Goal: Task Accomplishment & Management: Use online tool/utility

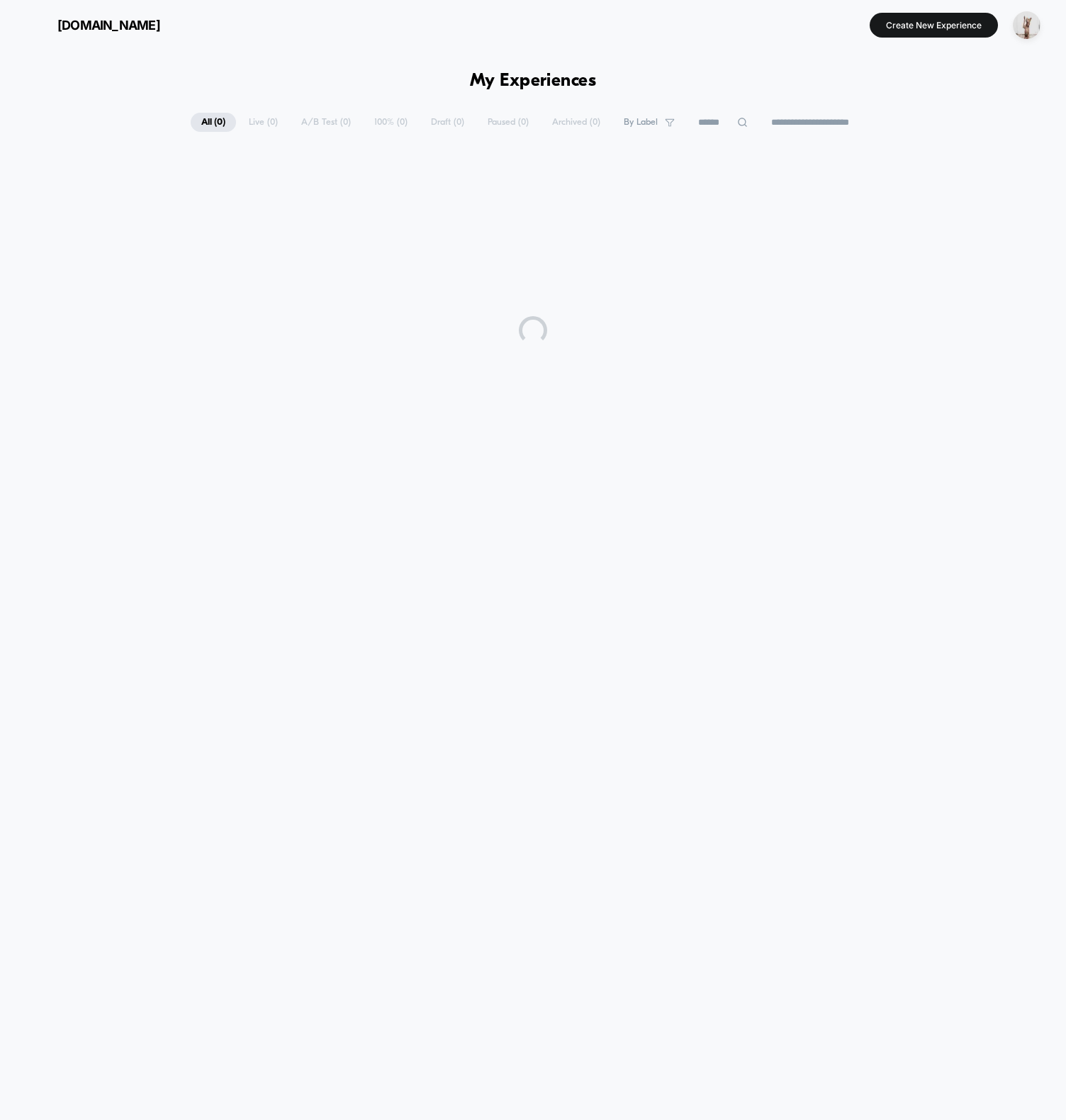
click at [876, 87] on div "**********" at bounding box center [533, 578] width 1066 height 1057
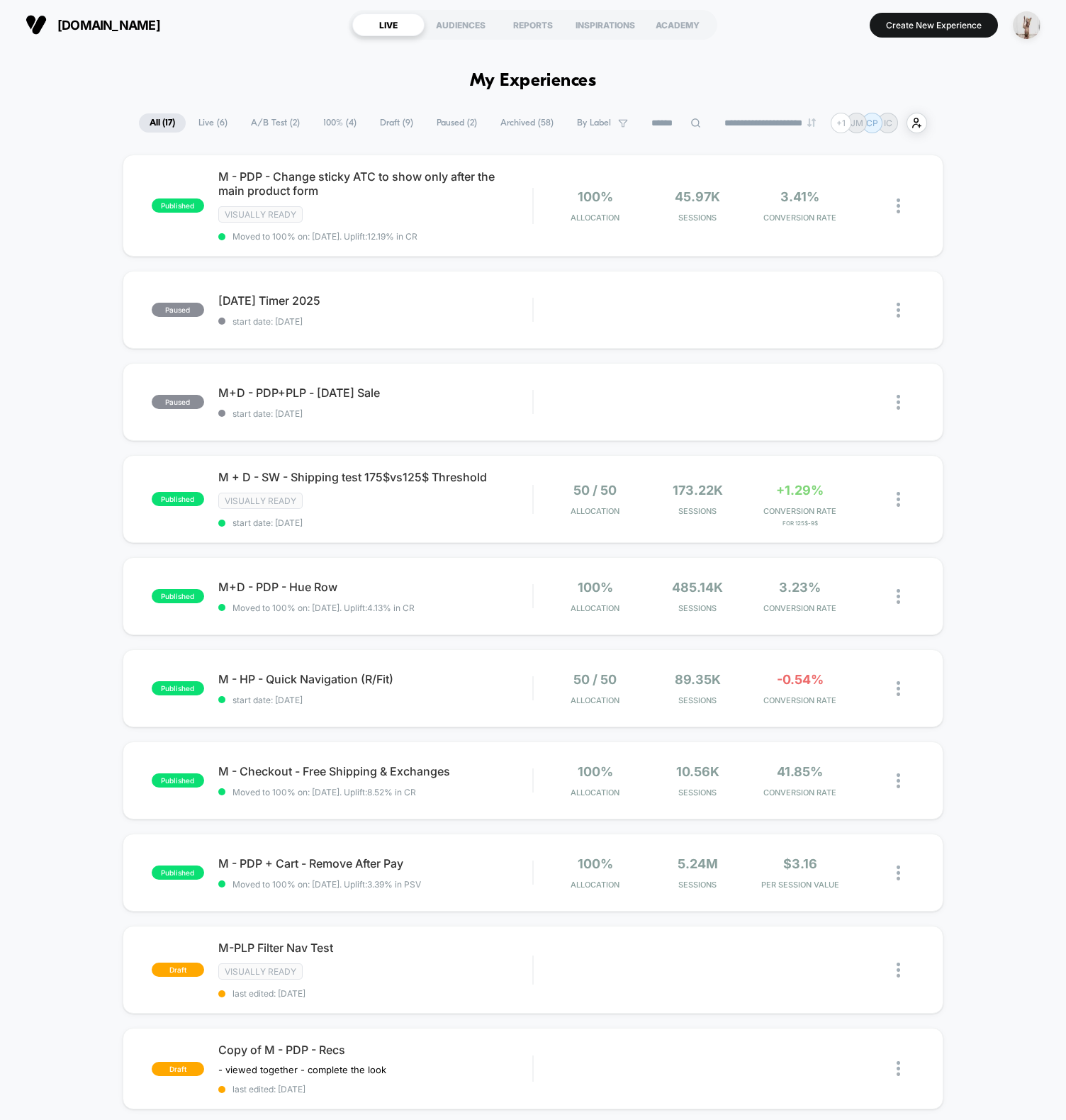
click at [696, 43] on div "andieswim.com LIVE AUDIENCES REPORTS INSPIRATIONS ACADEMY Create New Experience" at bounding box center [533, 25] width 1066 height 49
click at [905, 38] on section "Create New Experience" at bounding box center [886, 25] width 317 height 35
click at [908, 26] on button "Create New Experience" at bounding box center [934, 25] width 129 height 25
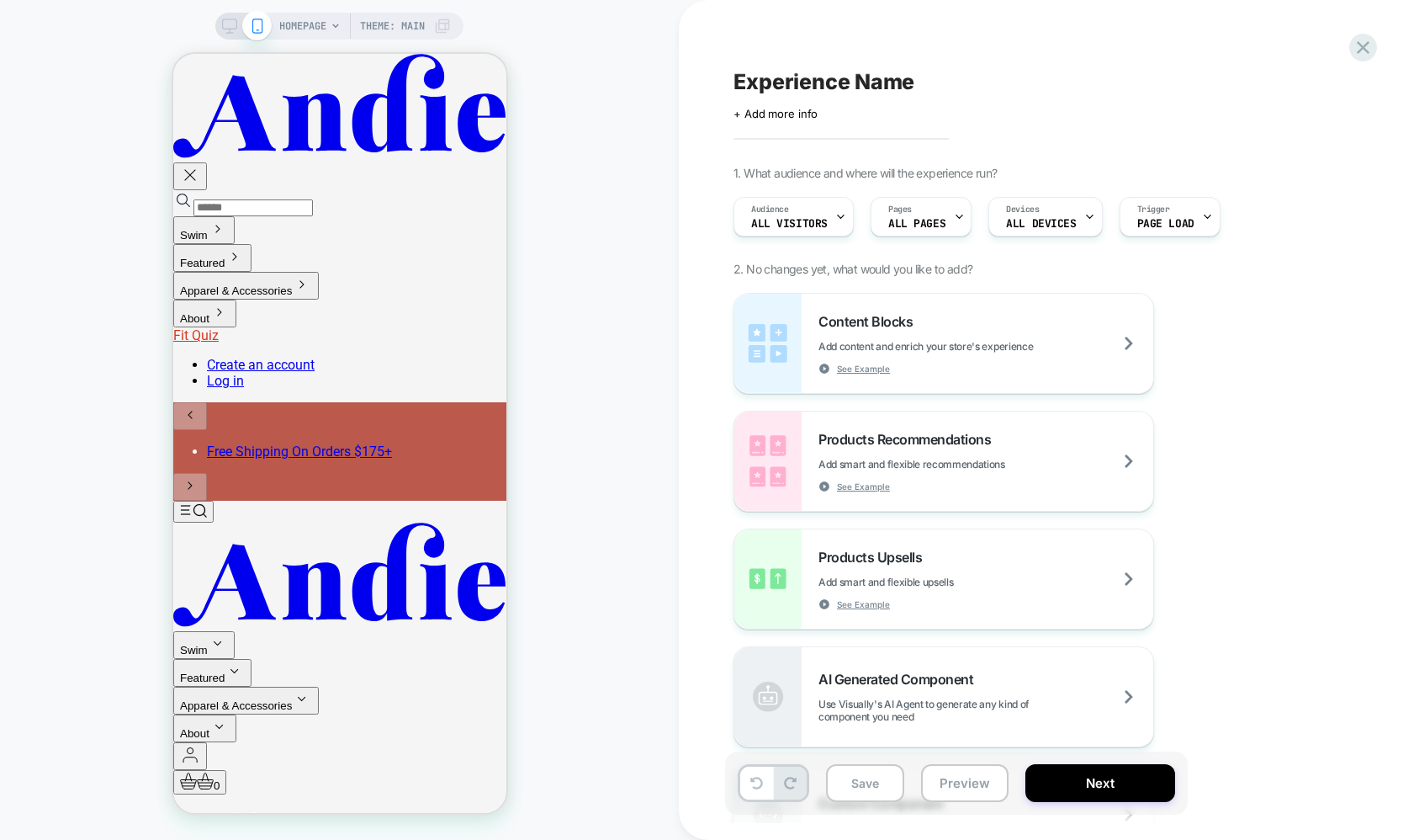
click at [586, 420] on div "HOMEPAGE Theme: MAIN" at bounding box center [339, 420] width 679 height 806
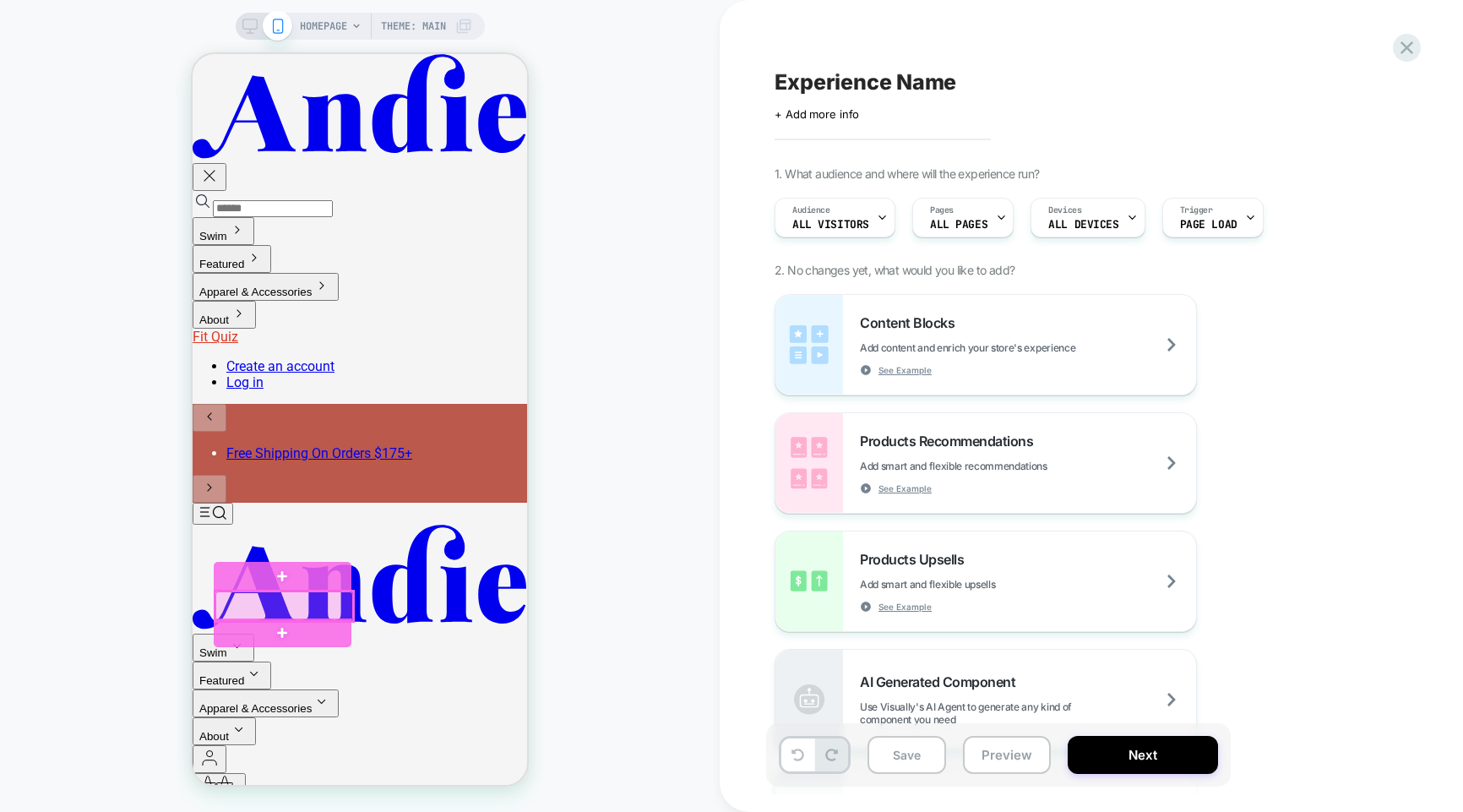
click at [250, 602] on div at bounding box center [284, 606] width 137 height 29
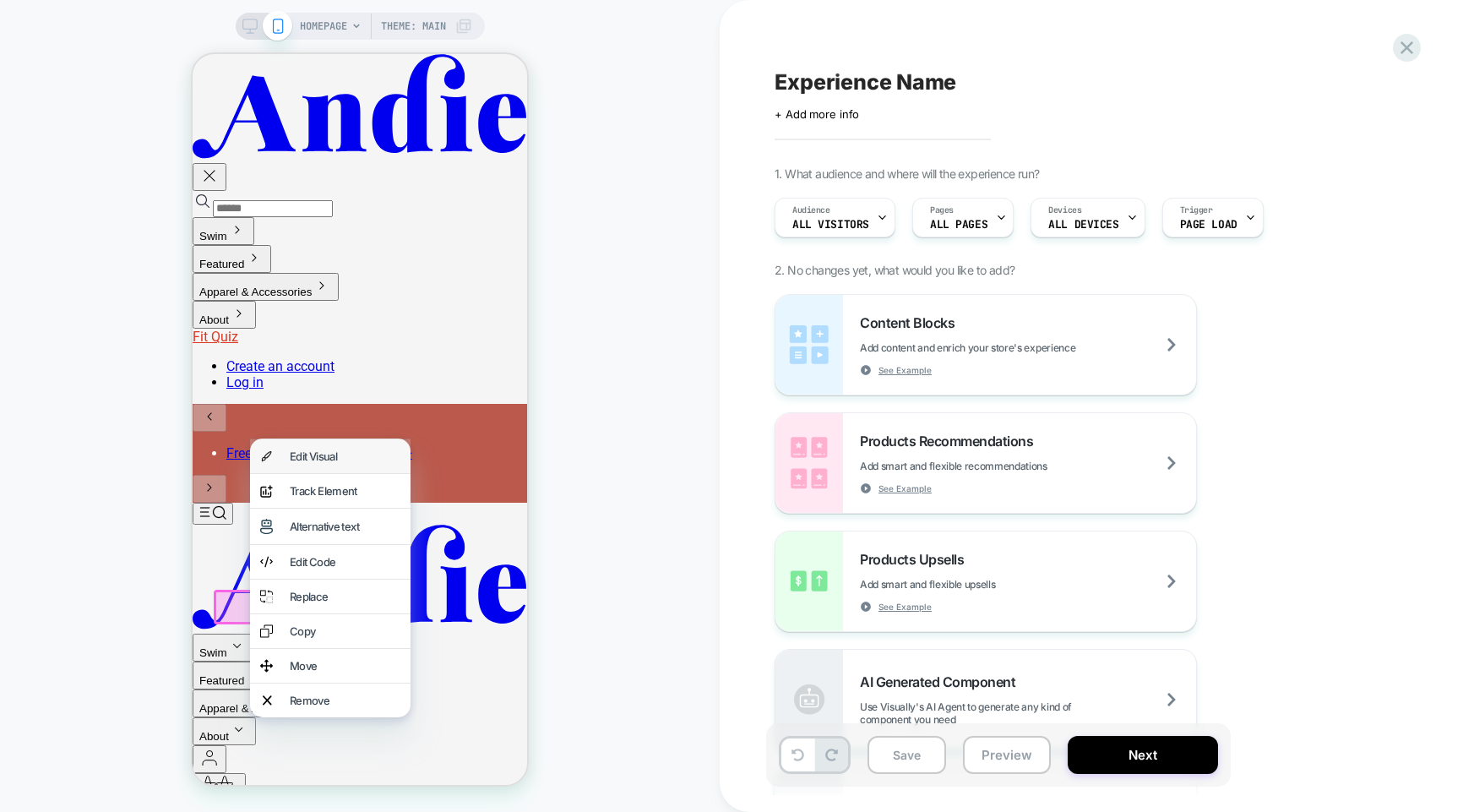
click at [341, 462] on div "Edit Visual" at bounding box center [345, 457] width 111 height 14
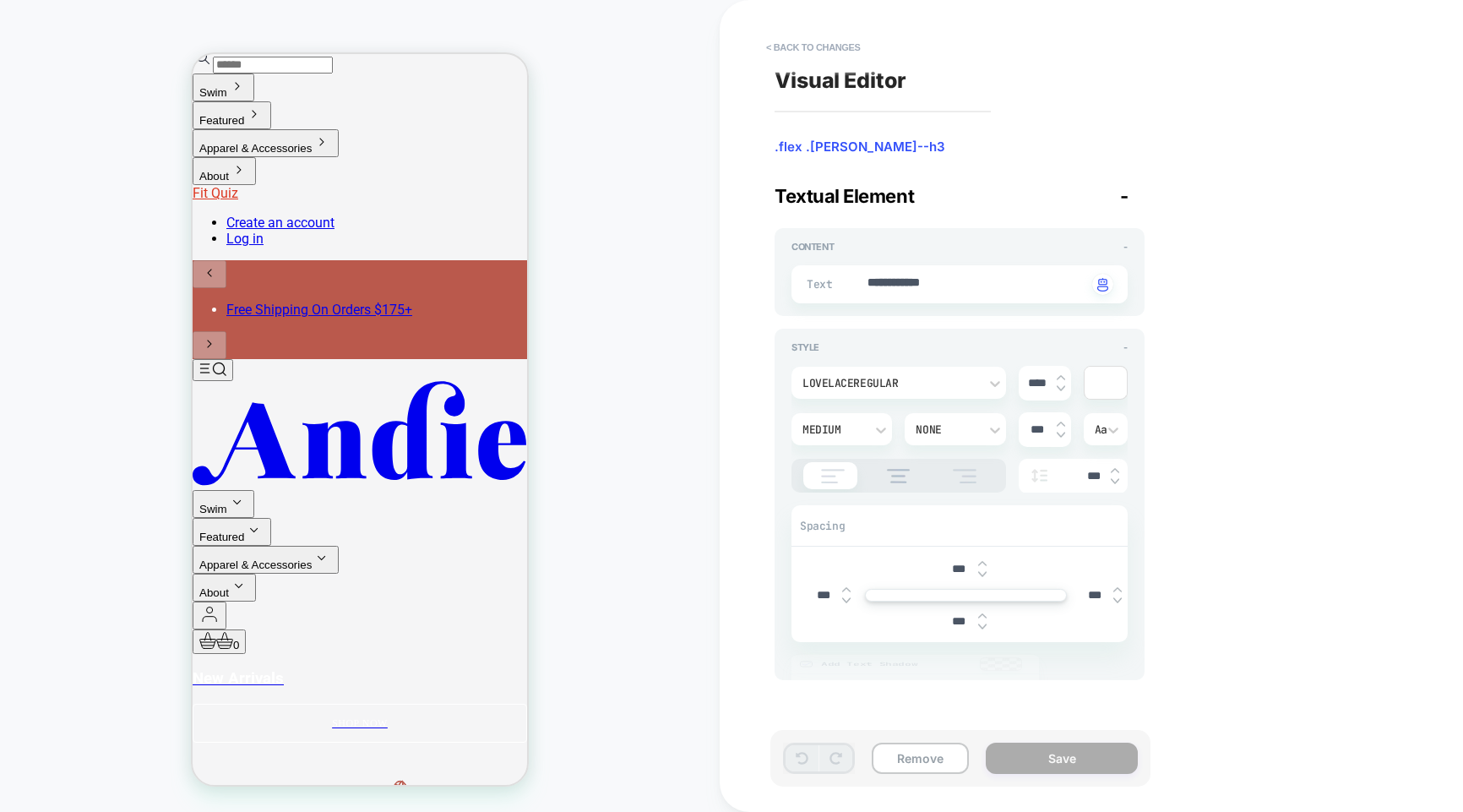
scroll to position [148, 0]
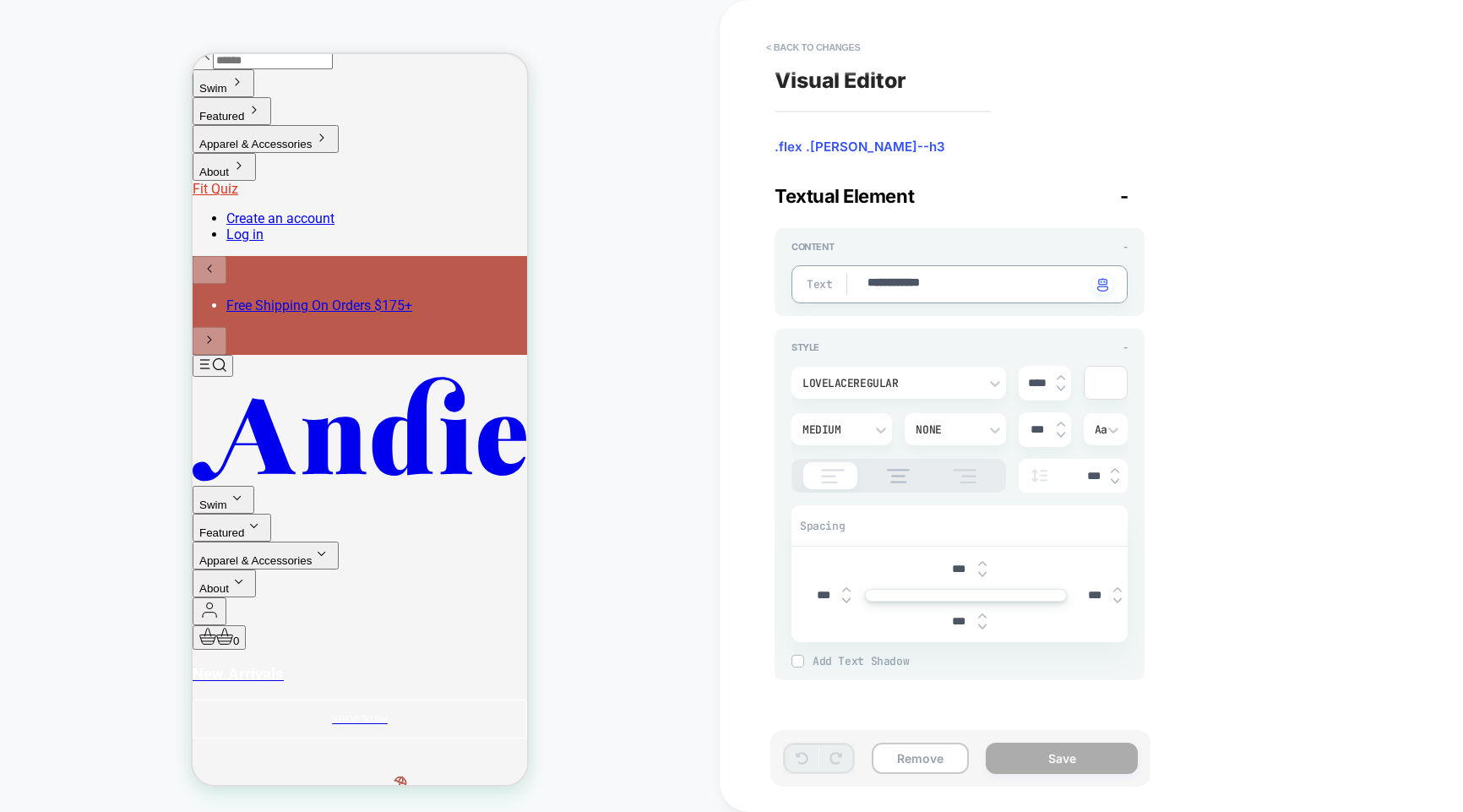
type textarea "*"
type textarea "**********"
type textarea "*"
type textarea "**********"
type textarea "*"
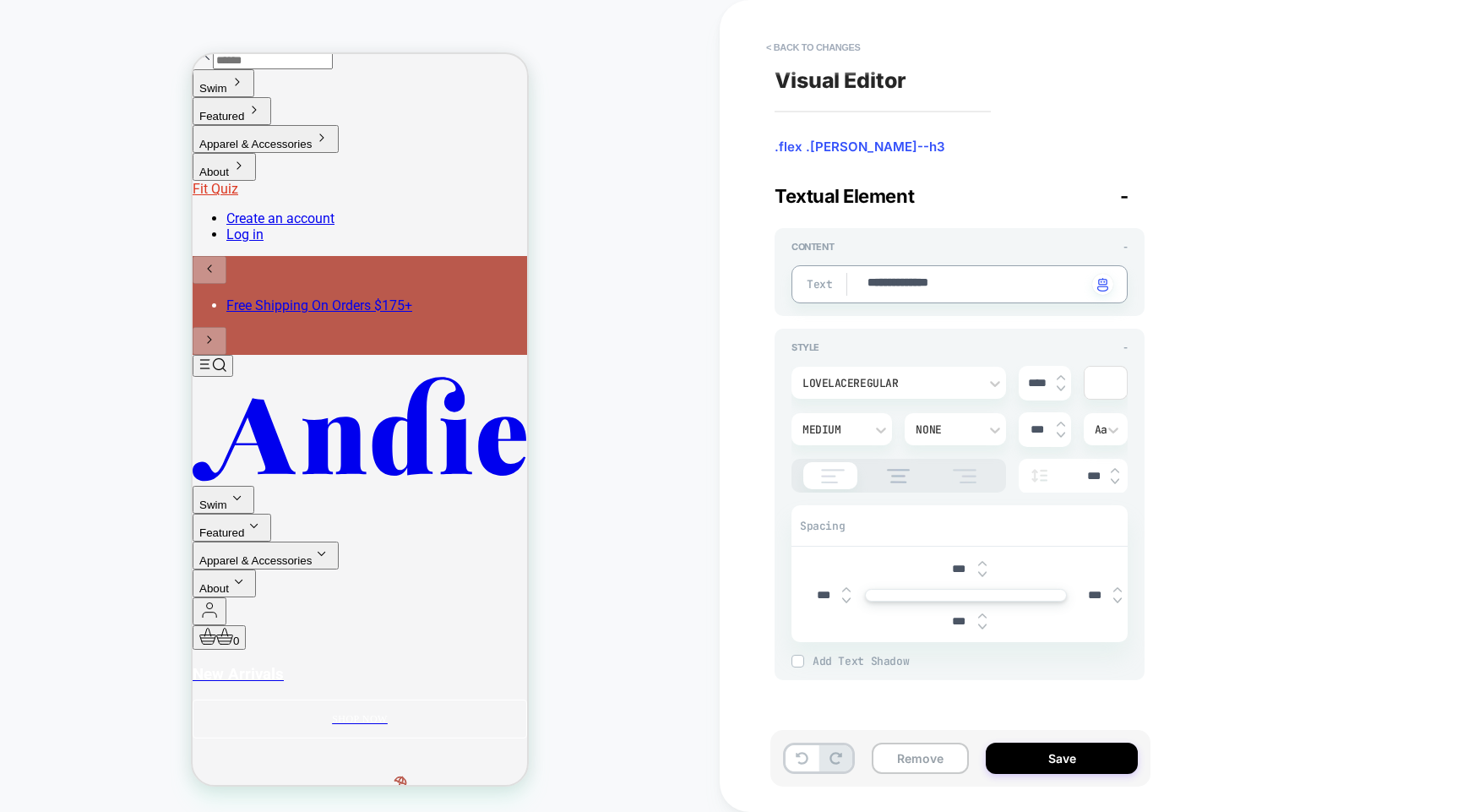
type textarea "**********"
type textarea "*"
type textarea "**********"
click at [834, 45] on button "< Back to changes" at bounding box center [814, 47] width 112 height 27
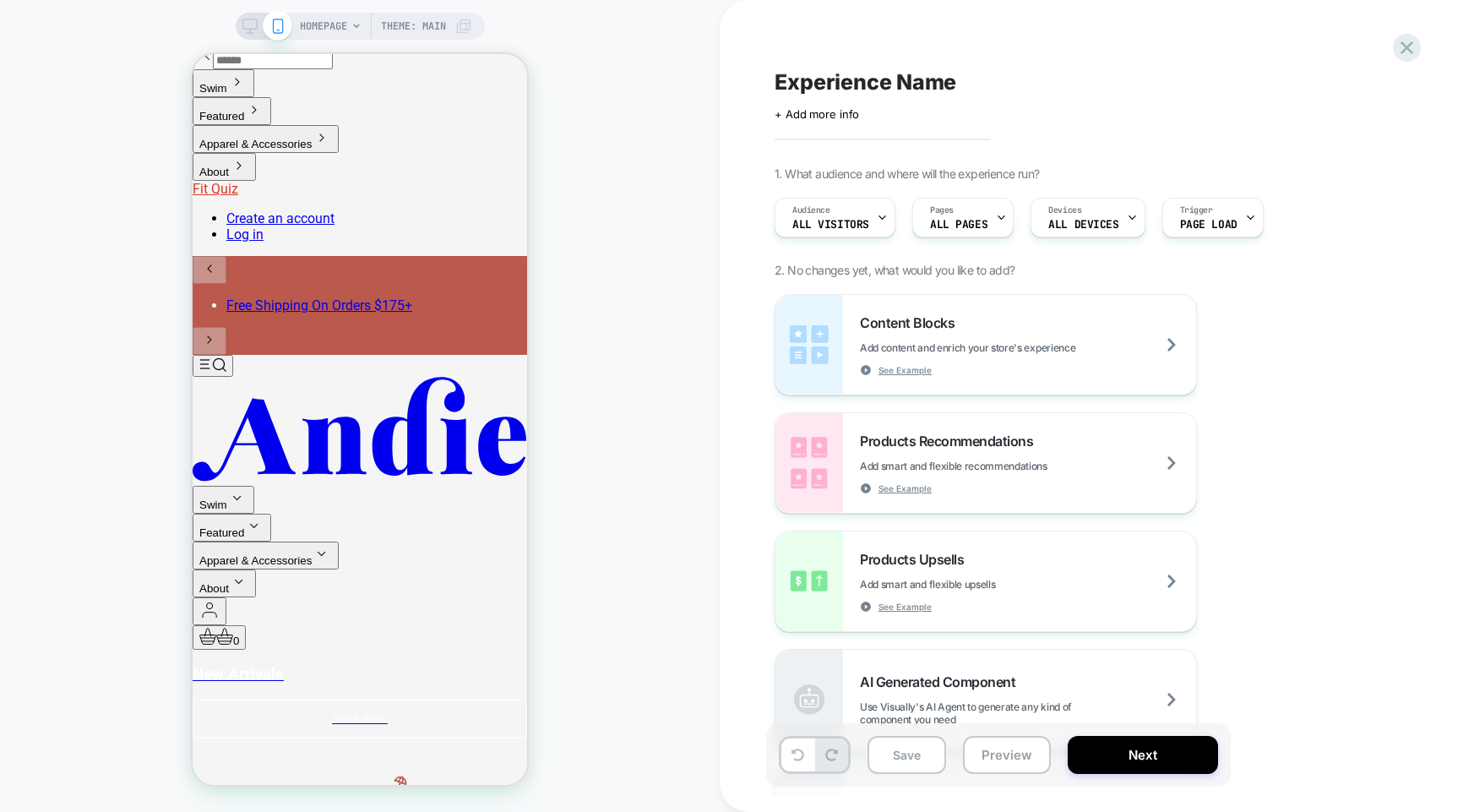
click at [644, 312] on div "HOMEPAGE Theme: MAIN" at bounding box center [359, 406] width 720 height 778
click at [656, 177] on div "HOMEPAGE Theme: MAIN" at bounding box center [359, 406] width 720 height 778
click at [324, 27] on span "HOMEPAGE" at bounding box center [323, 27] width 47 height 27
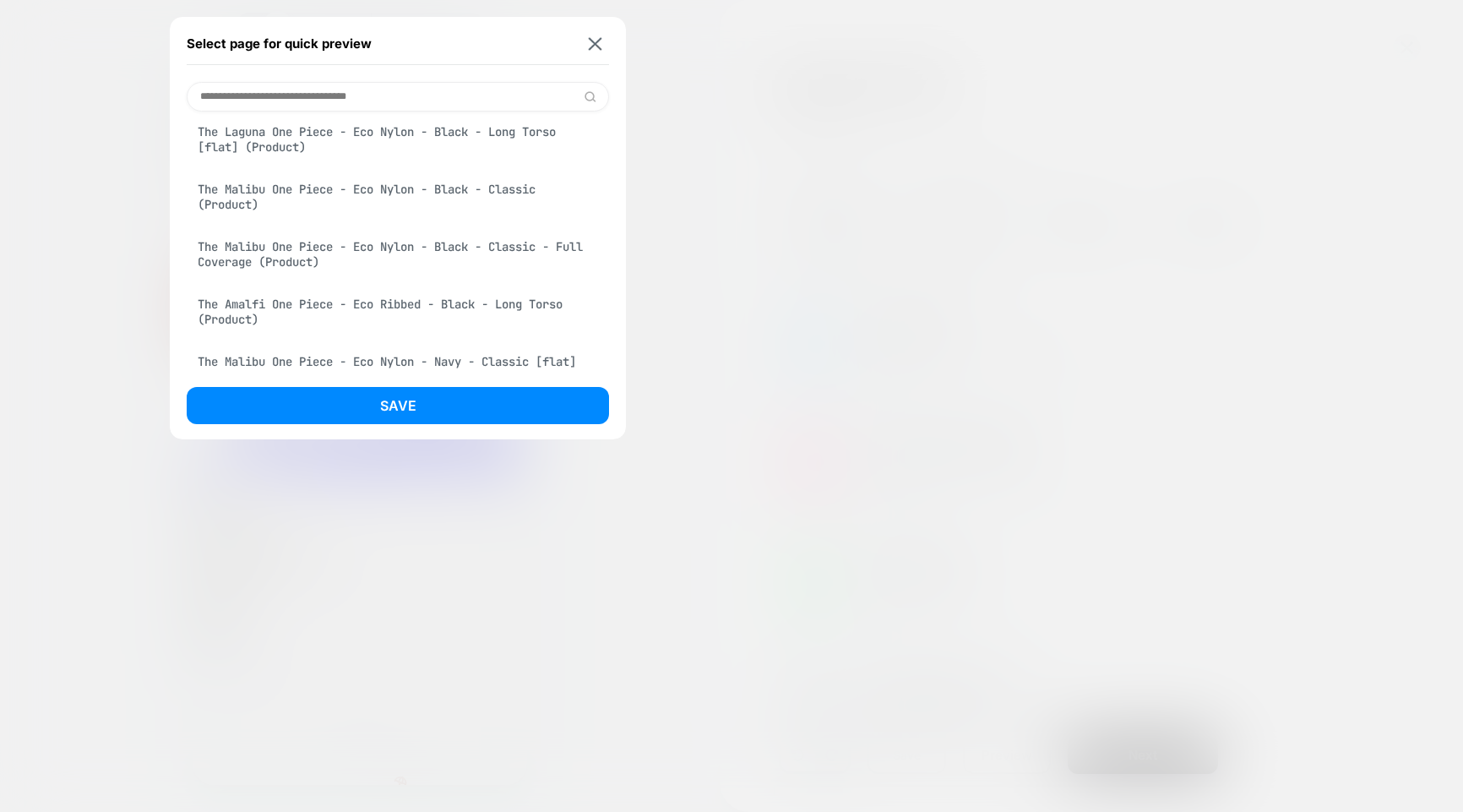
scroll to position [1205, 0]
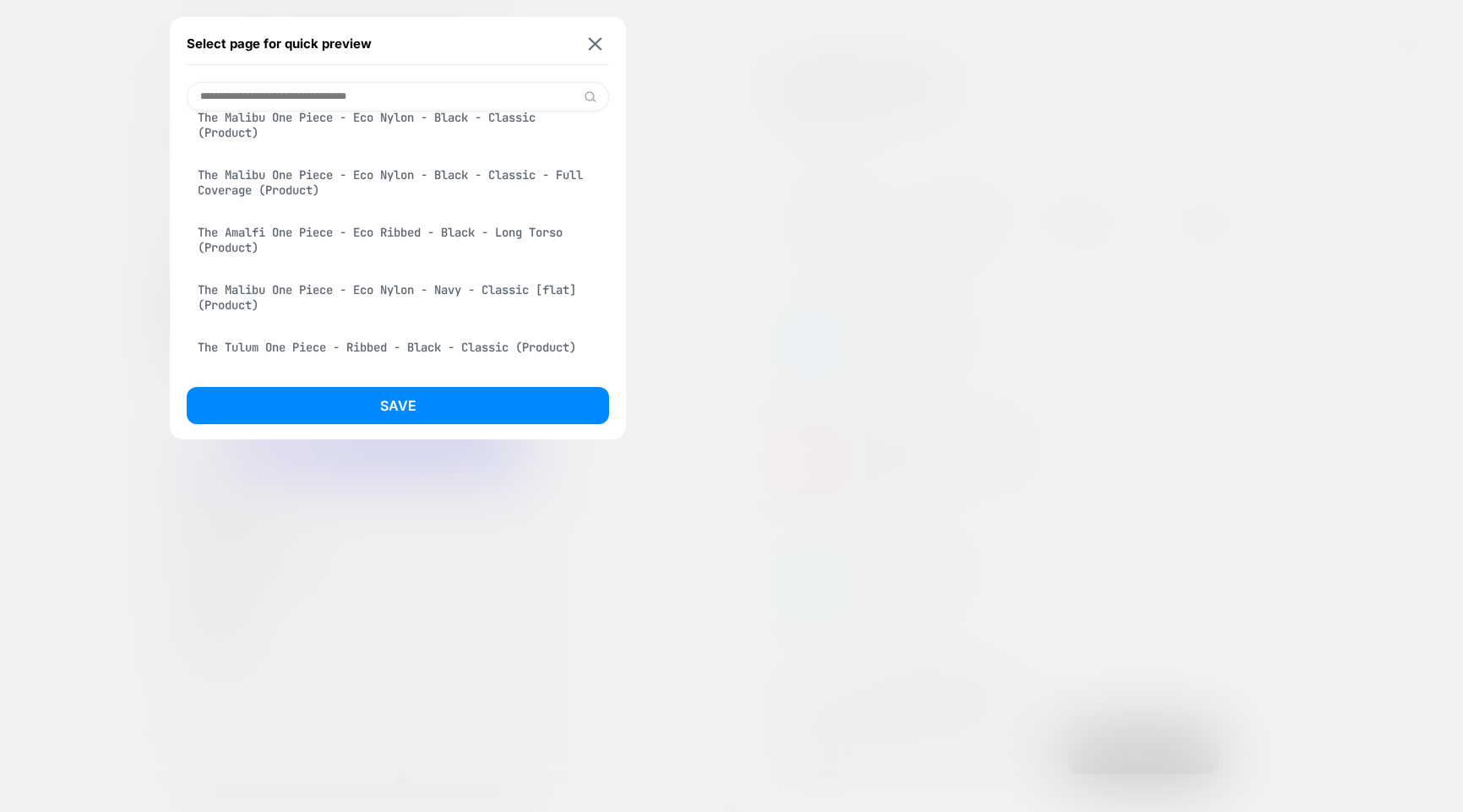
click at [941, 194] on div at bounding box center [732, 406] width 1463 height 812
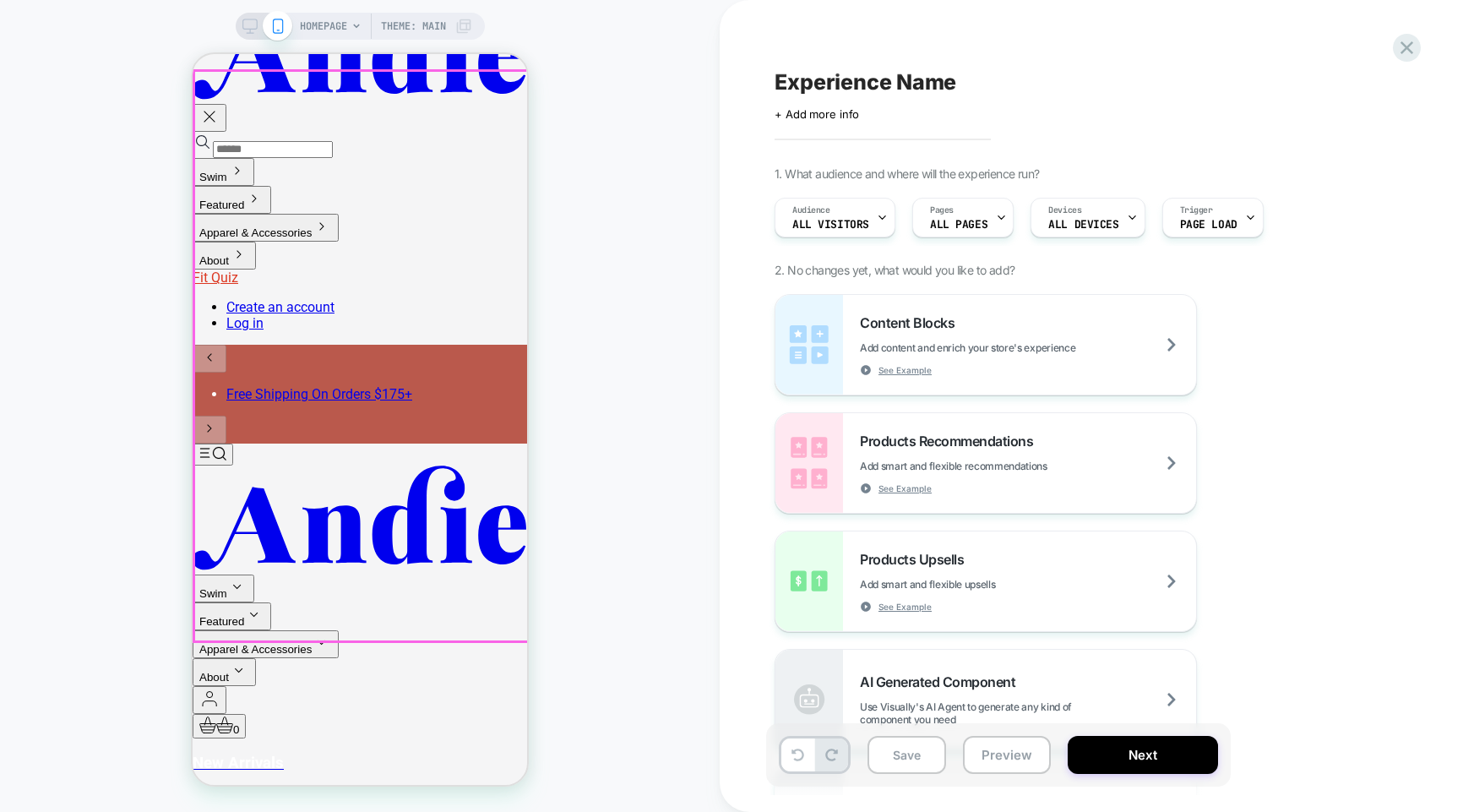
scroll to position [0, 0]
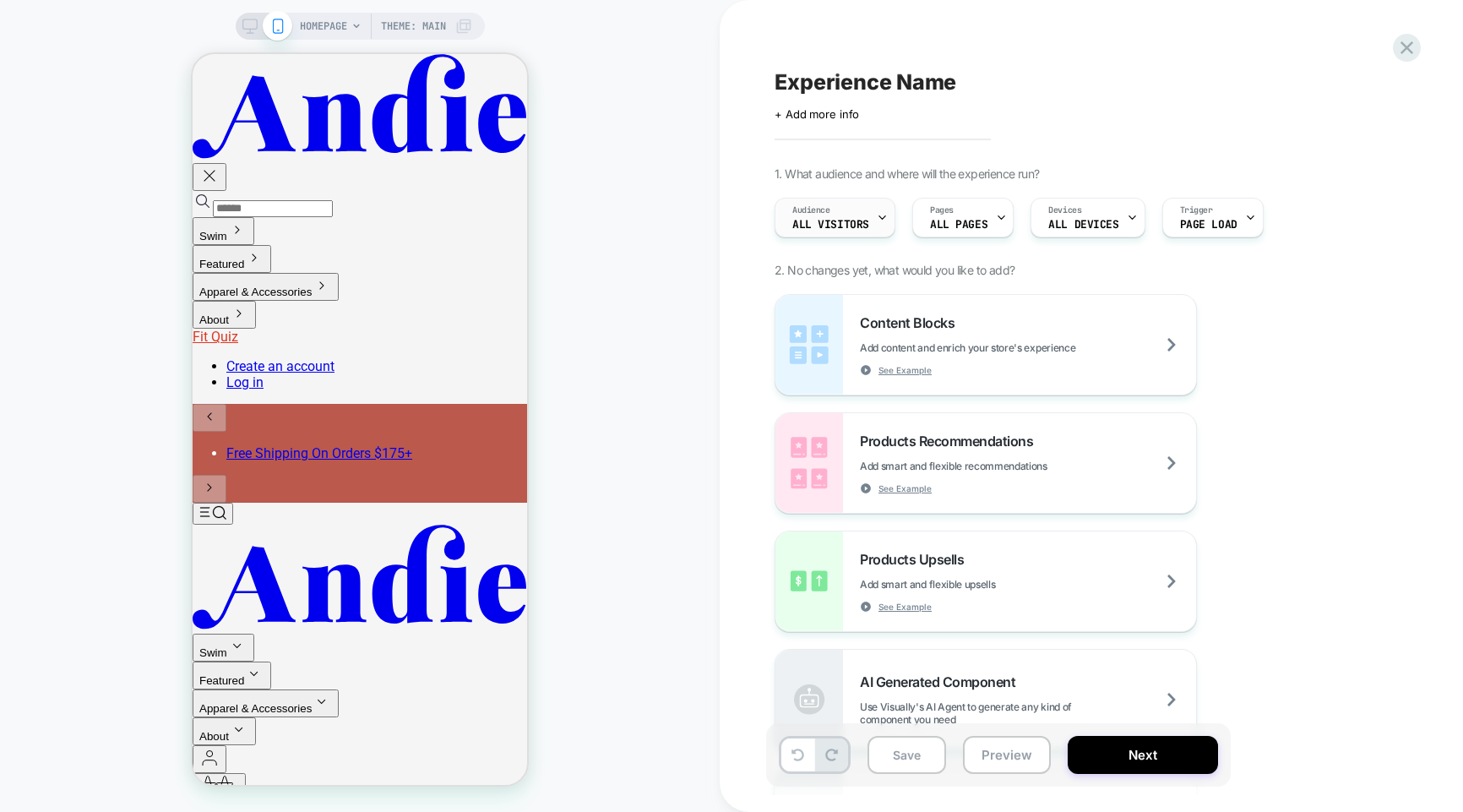
click at [829, 224] on span "All Visitors" at bounding box center [831, 225] width 77 height 12
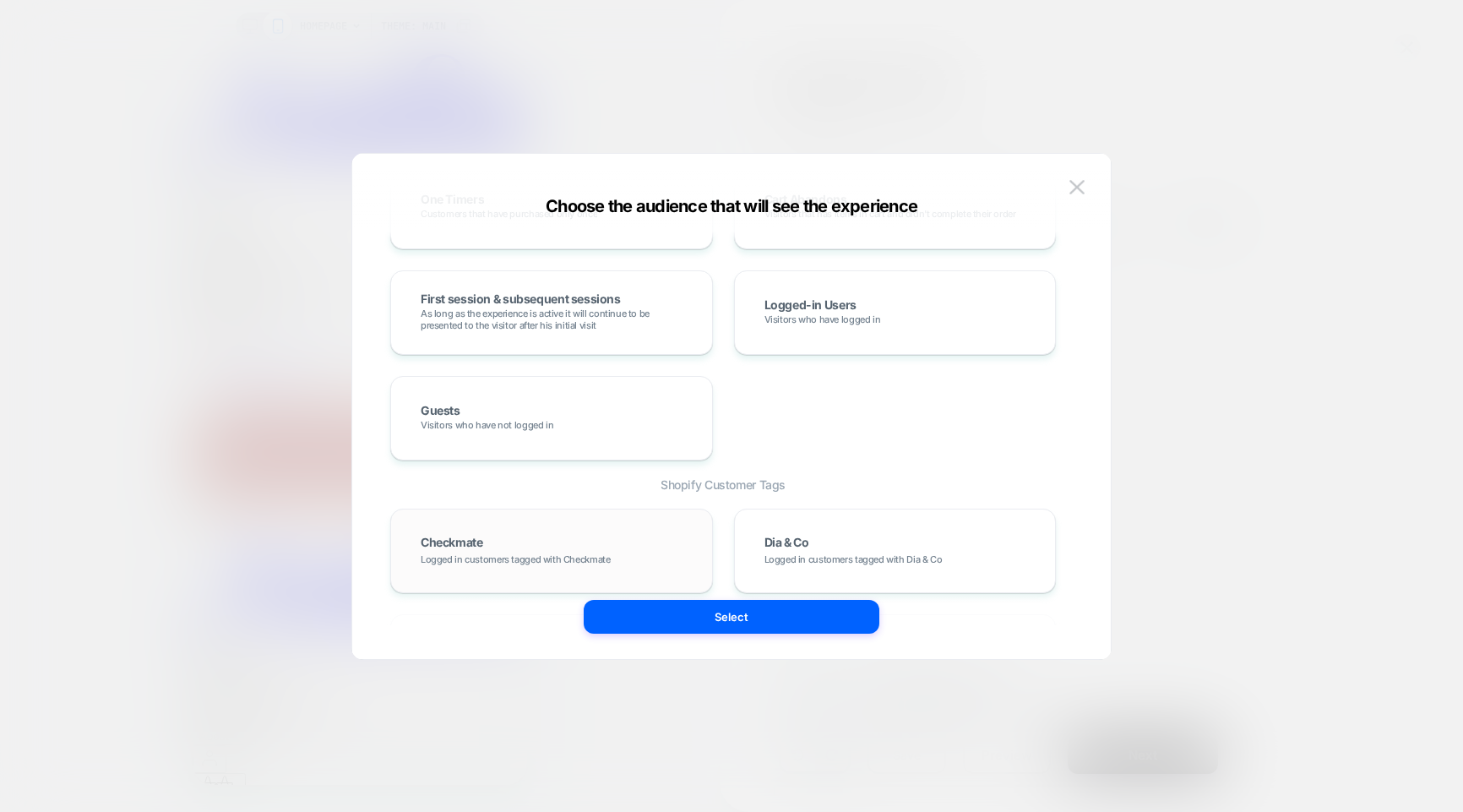
scroll to position [648, 0]
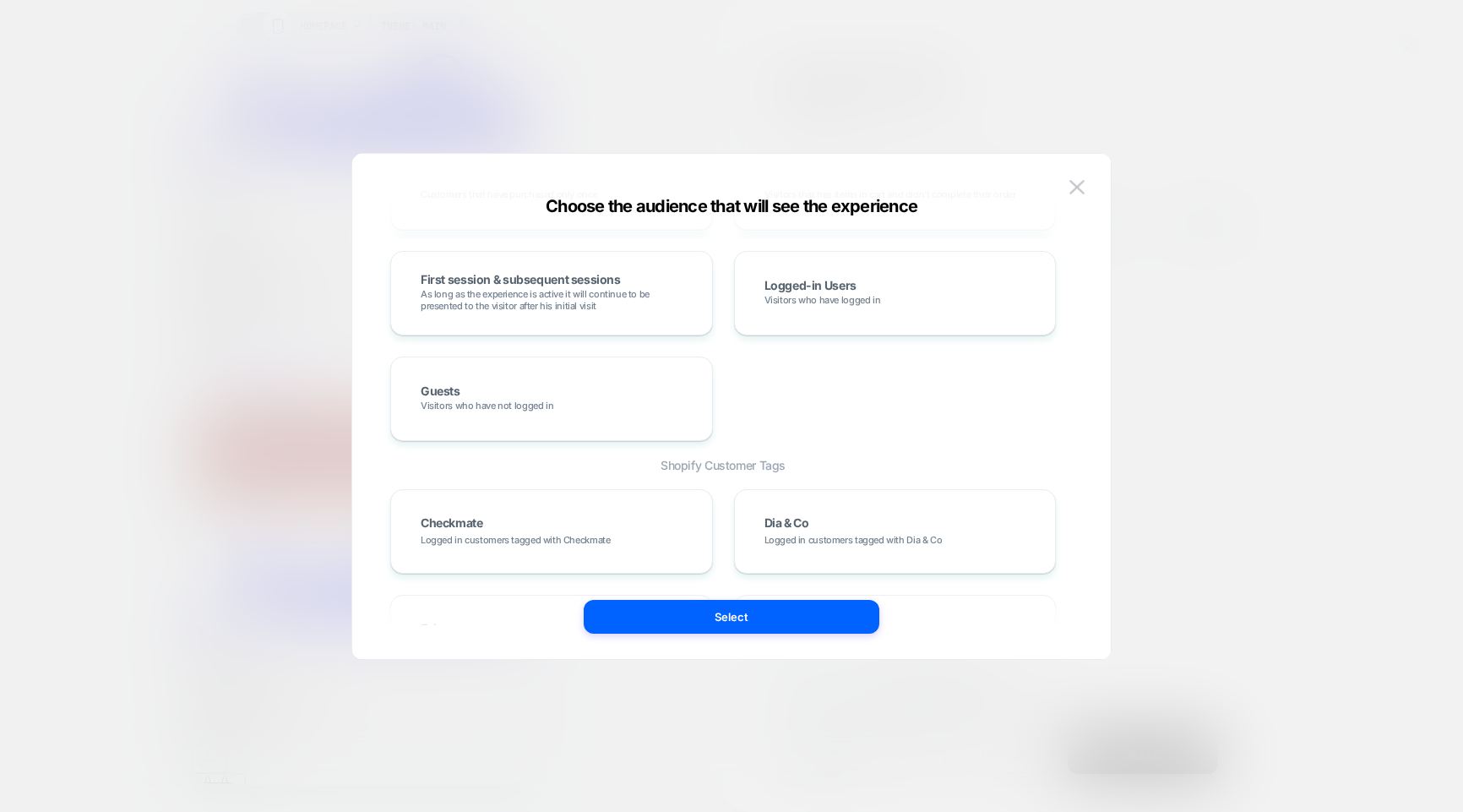
drag, startPoint x: 779, startPoint y: 467, endPoint x: 676, endPoint y: 464, distance: 103.0
click at [677, 464] on span "Shopify Customer Tags" at bounding box center [723, 464] width 666 height 15
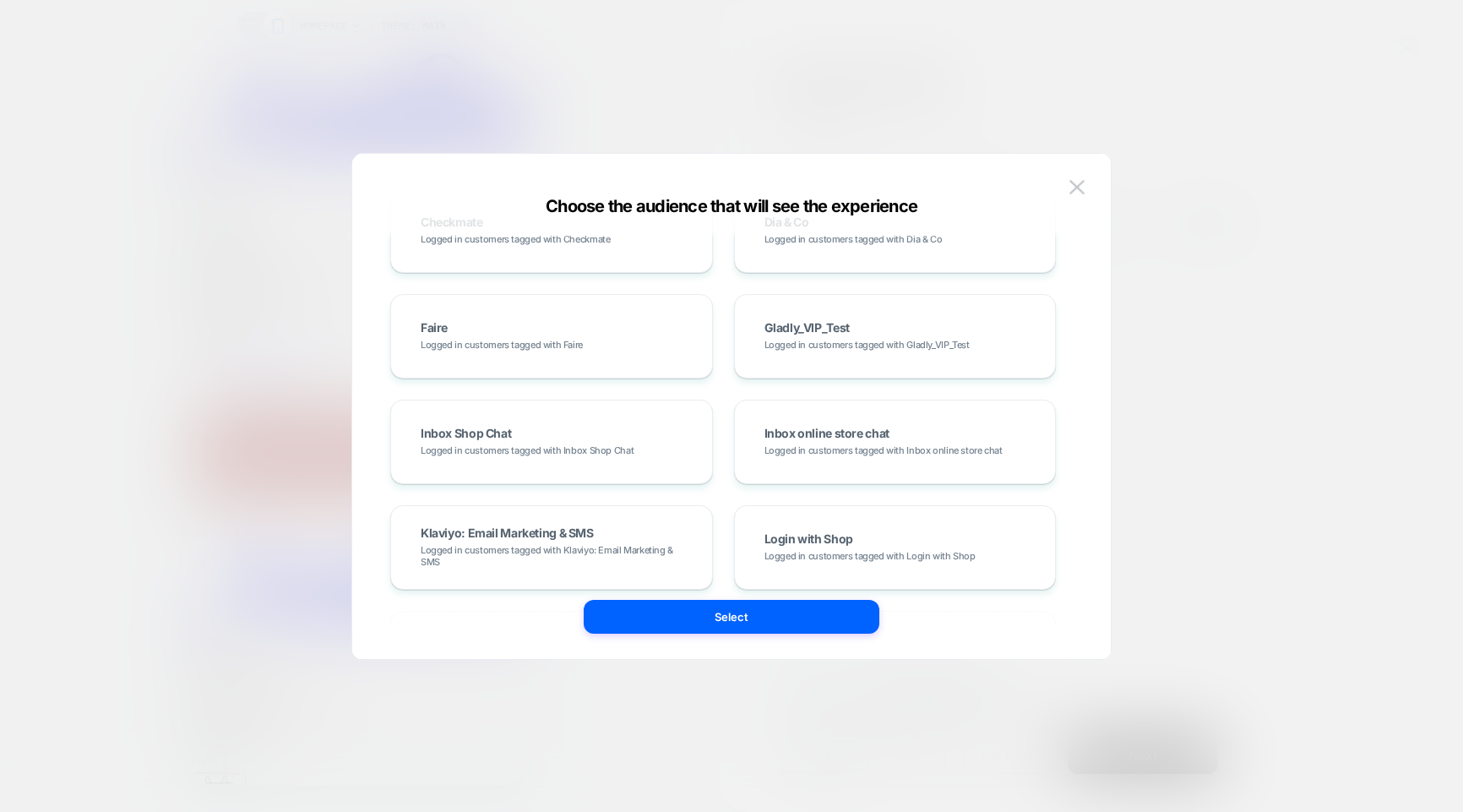
scroll to position [0, 0]
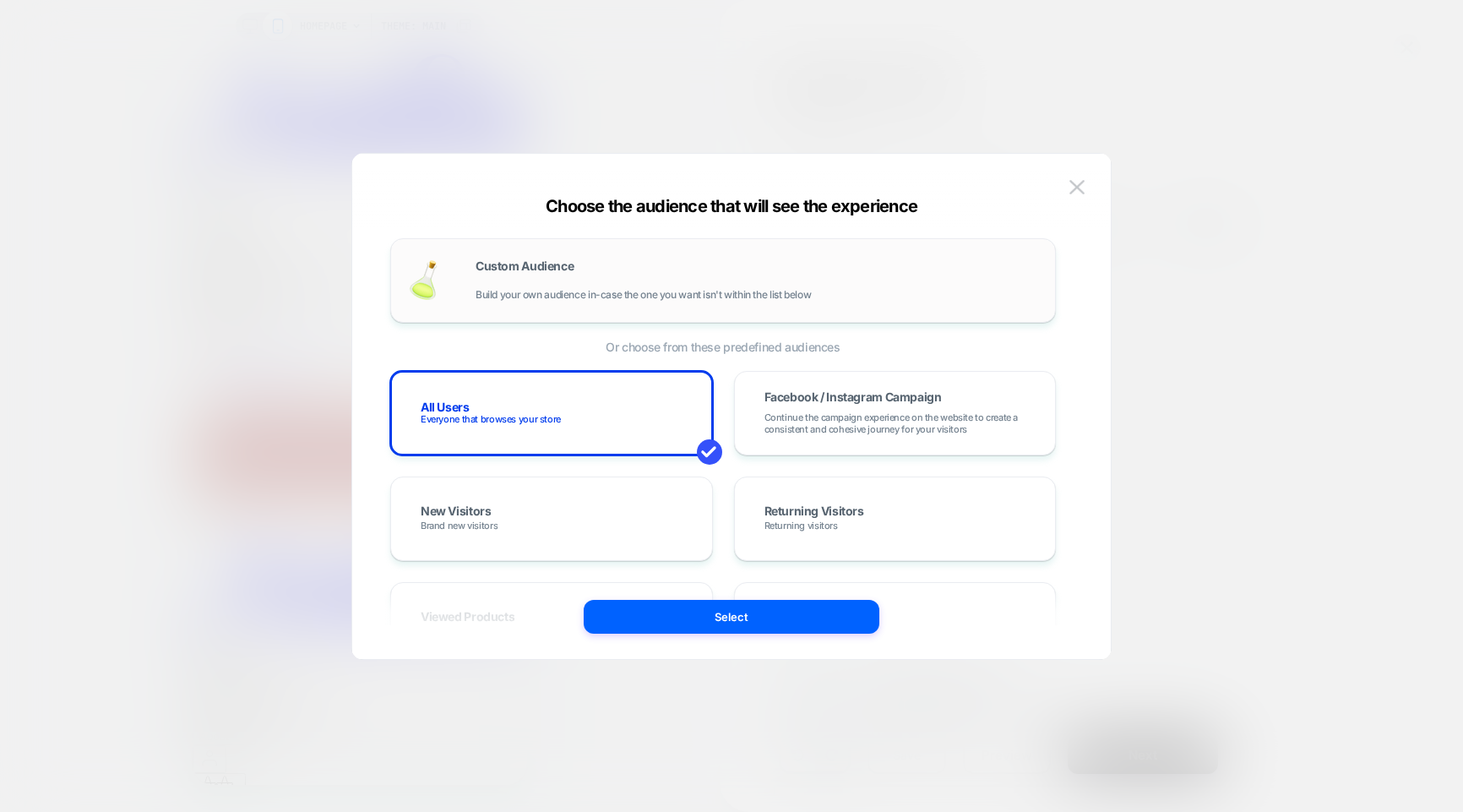
click at [523, 274] on div "Custom Audience Build your own audience in-case the one you want isn't within t…" at bounding box center [756, 280] width 563 height 40
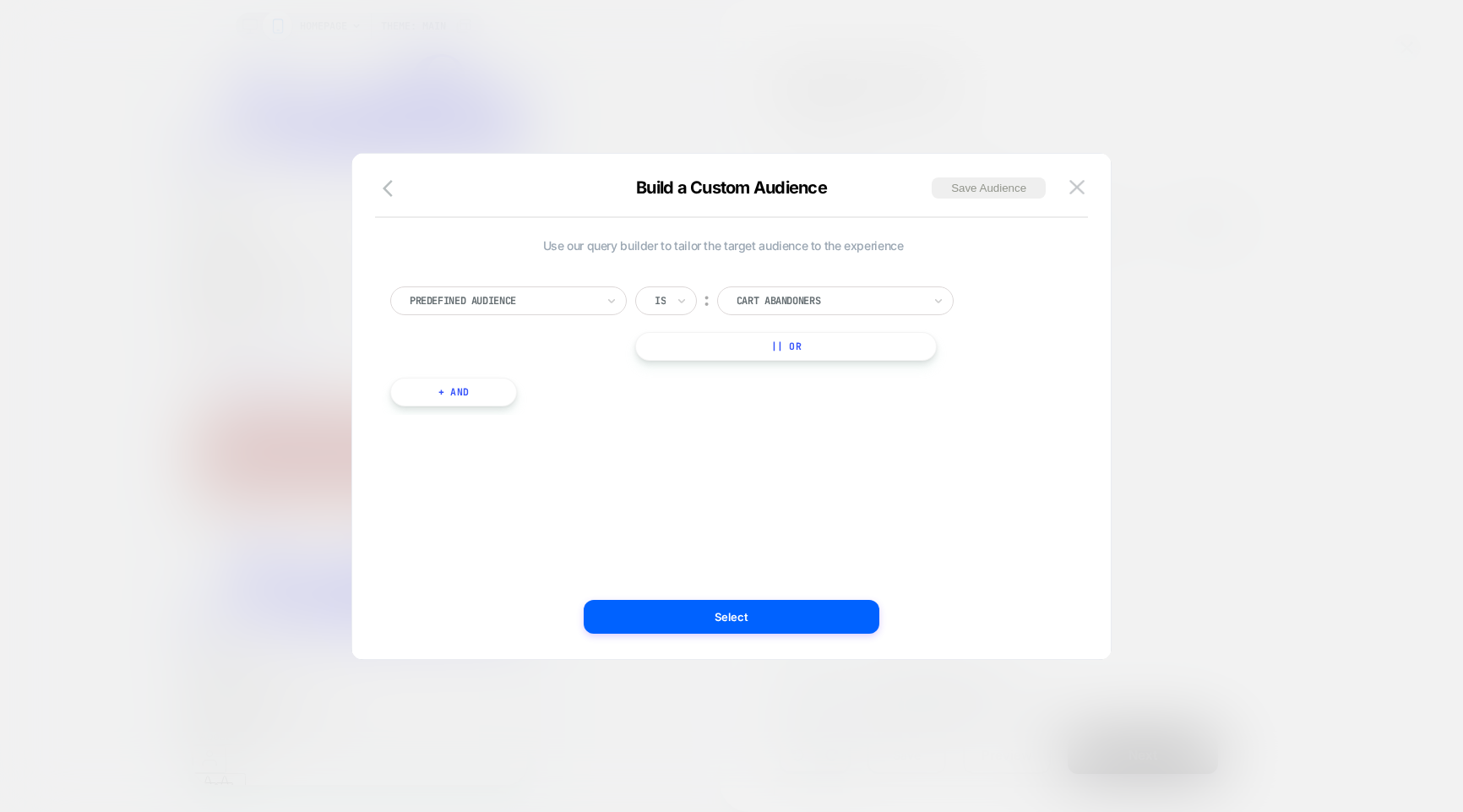
click at [528, 308] on div "Predefined Audience" at bounding box center [503, 300] width 190 height 19
click at [863, 431] on div "Use our query builder to tailor the target audience to the experience option OS…" at bounding box center [723, 406] width 708 height 438
drag, startPoint x: 532, startPoint y: 299, endPoint x: 586, endPoint y: 344, distance: 70.3
click at [532, 299] on div at bounding box center [502, 300] width 186 height 15
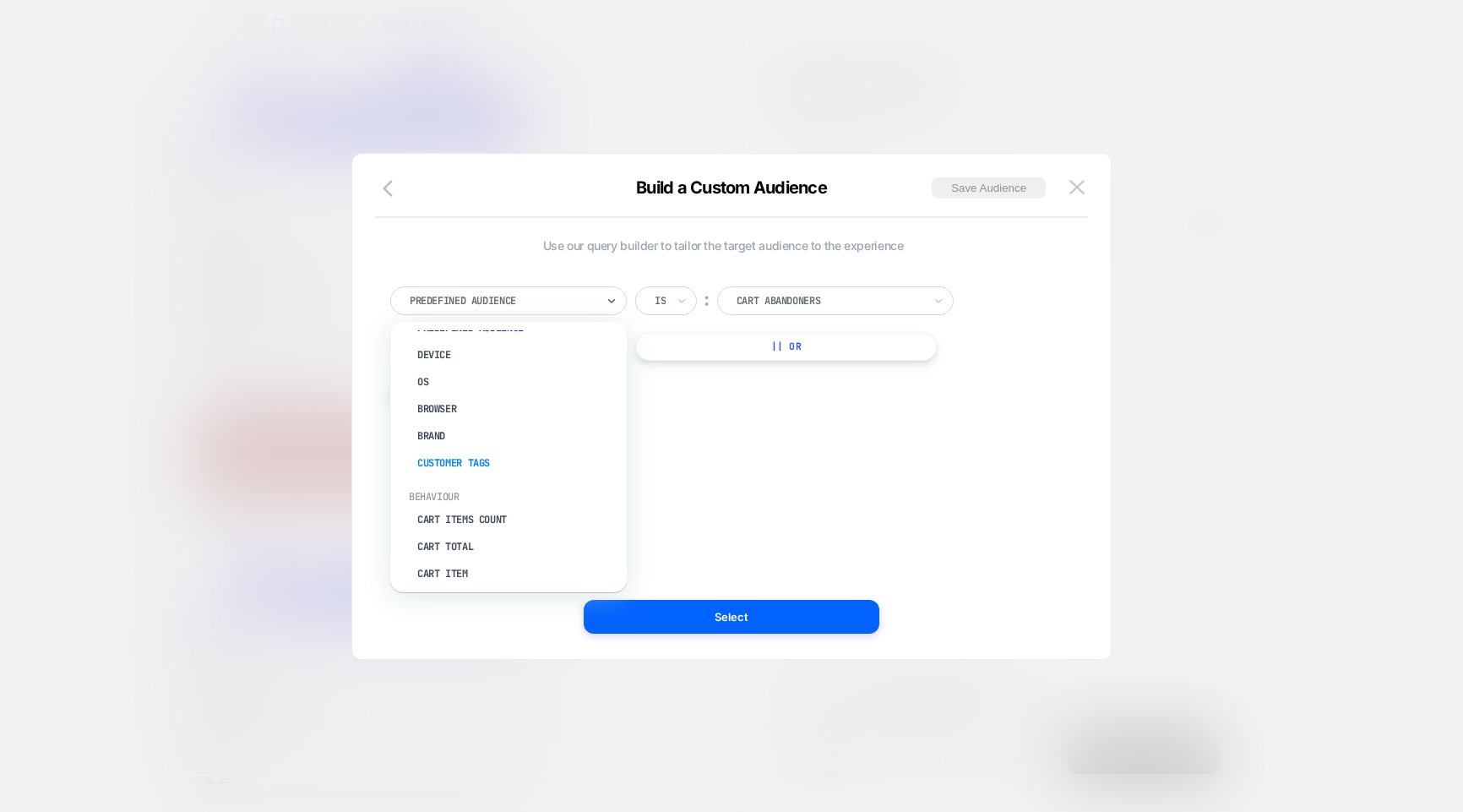
scroll to position [133, 0]
click at [442, 456] on div "Cart Total" at bounding box center [517, 457] width 220 height 27
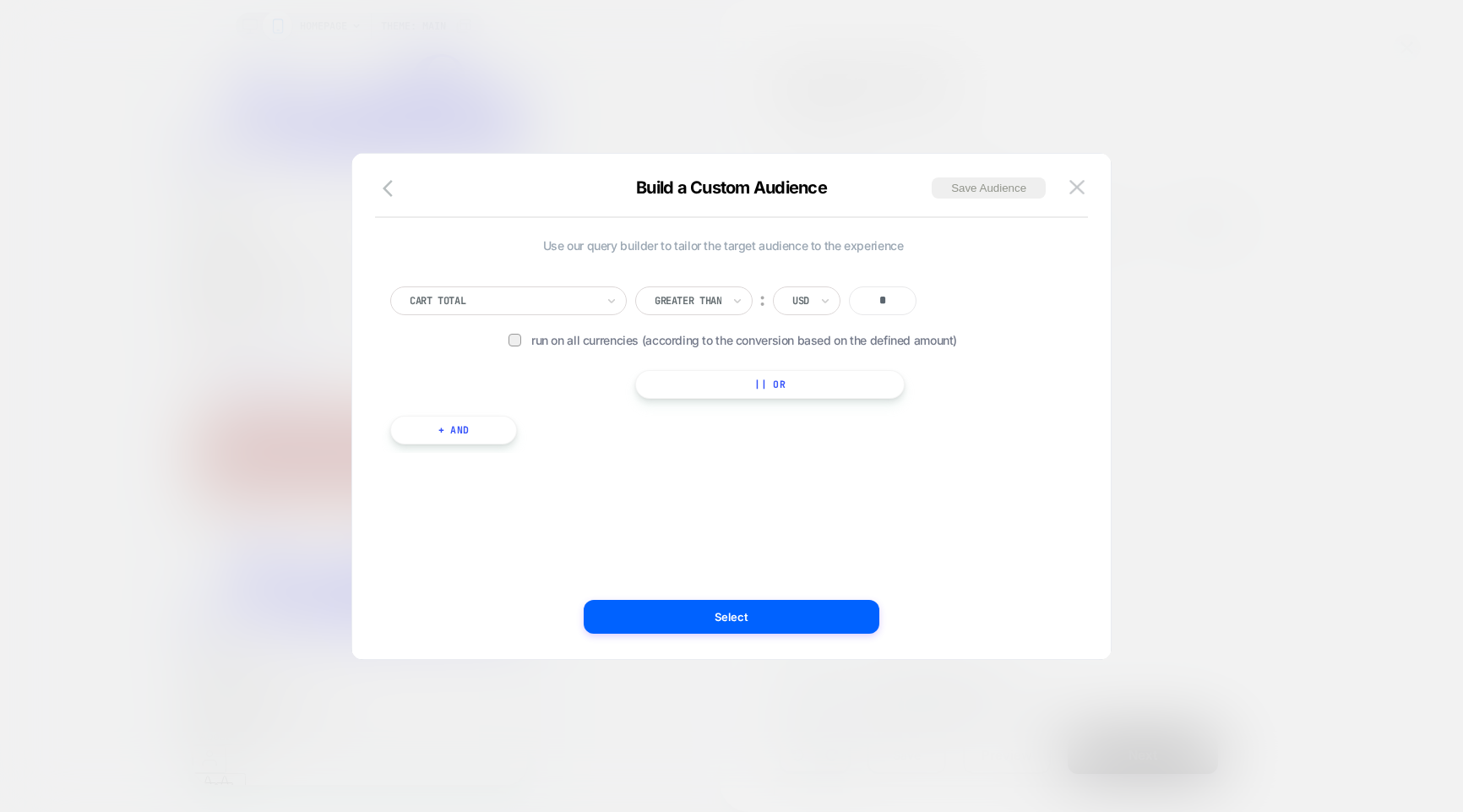
click at [485, 299] on div at bounding box center [502, 300] width 186 height 15
click at [693, 117] on div at bounding box center [732, 406] width 1463 height 812
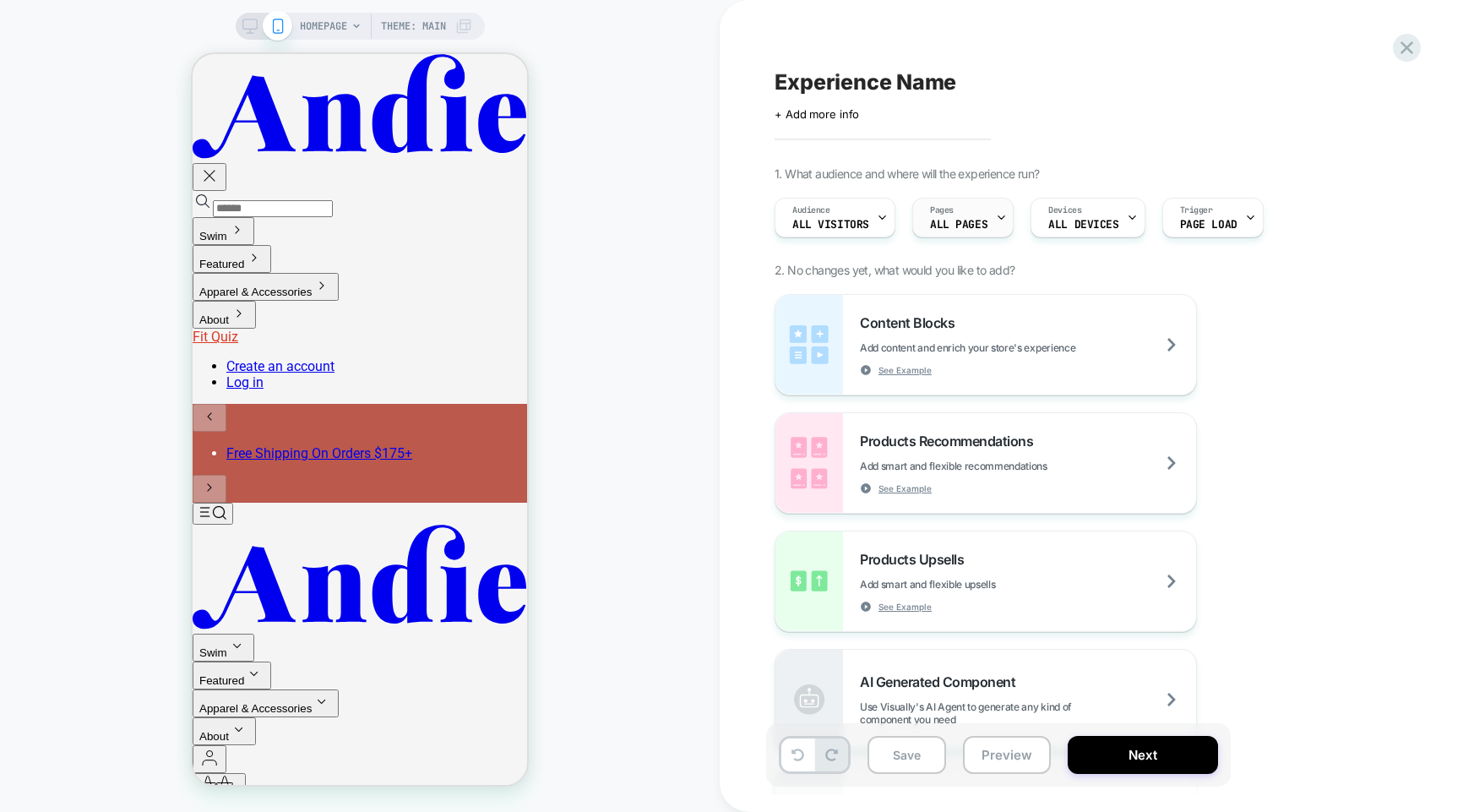
click at [974, 227] on span "ALL PAGES" at bounding box center [958, 225] width 58 height 12
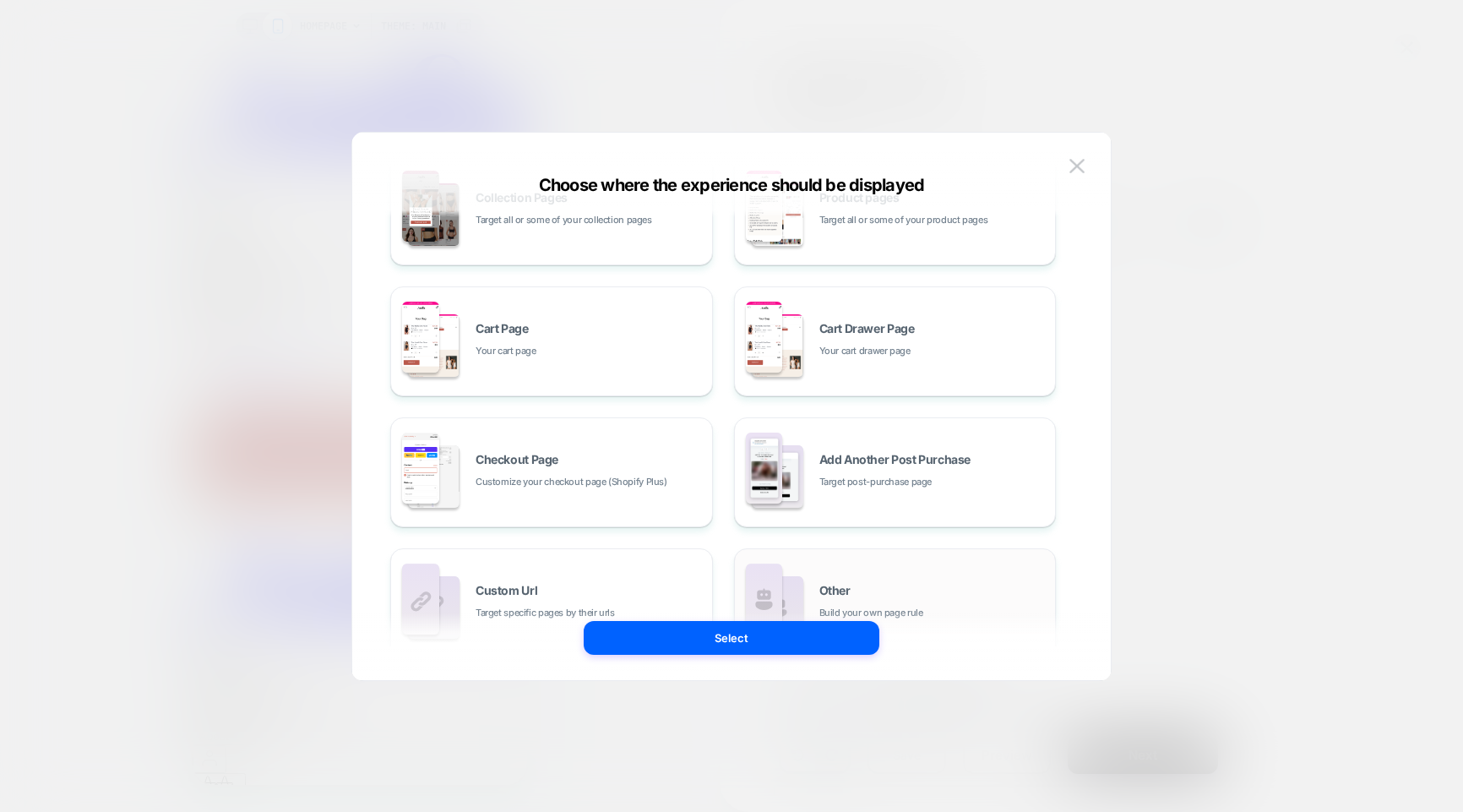
scroll to position [255, 0]
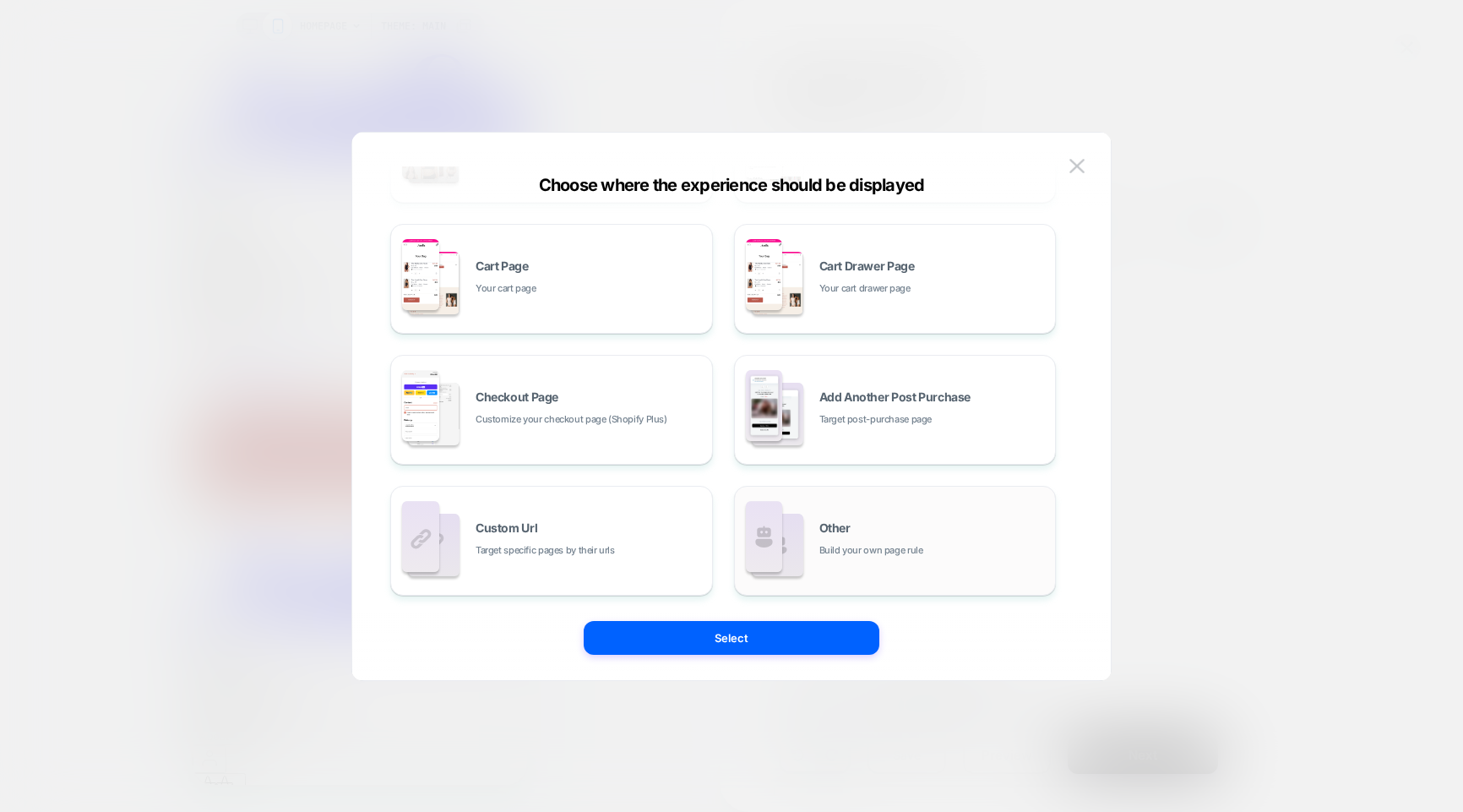
click at [908, 531] on div "Other Build your own page rule" at bounding box center [934, 540] width 228 height 36
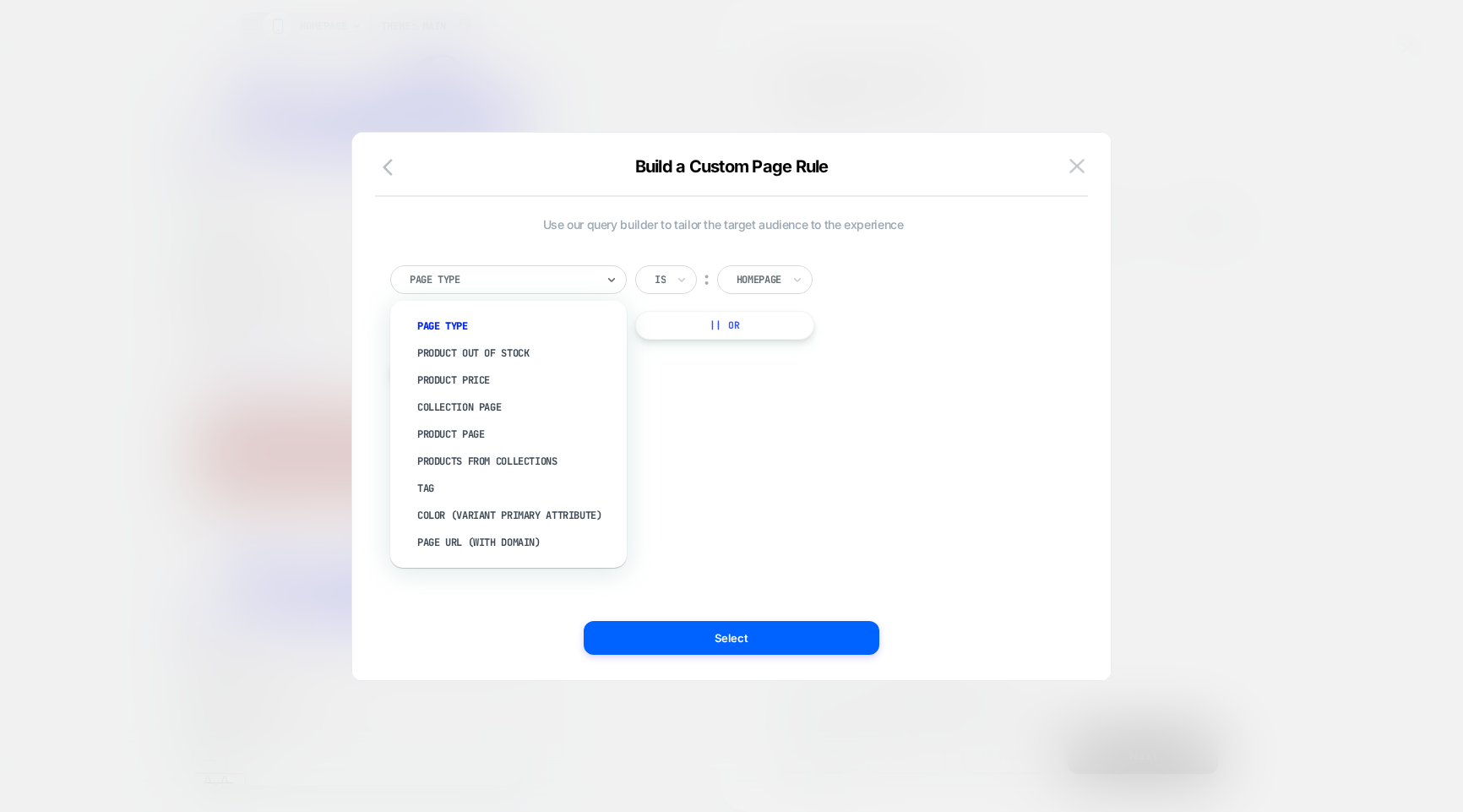
click at [546, 281] on div at bounding box center [502, 279] width 186 height 15
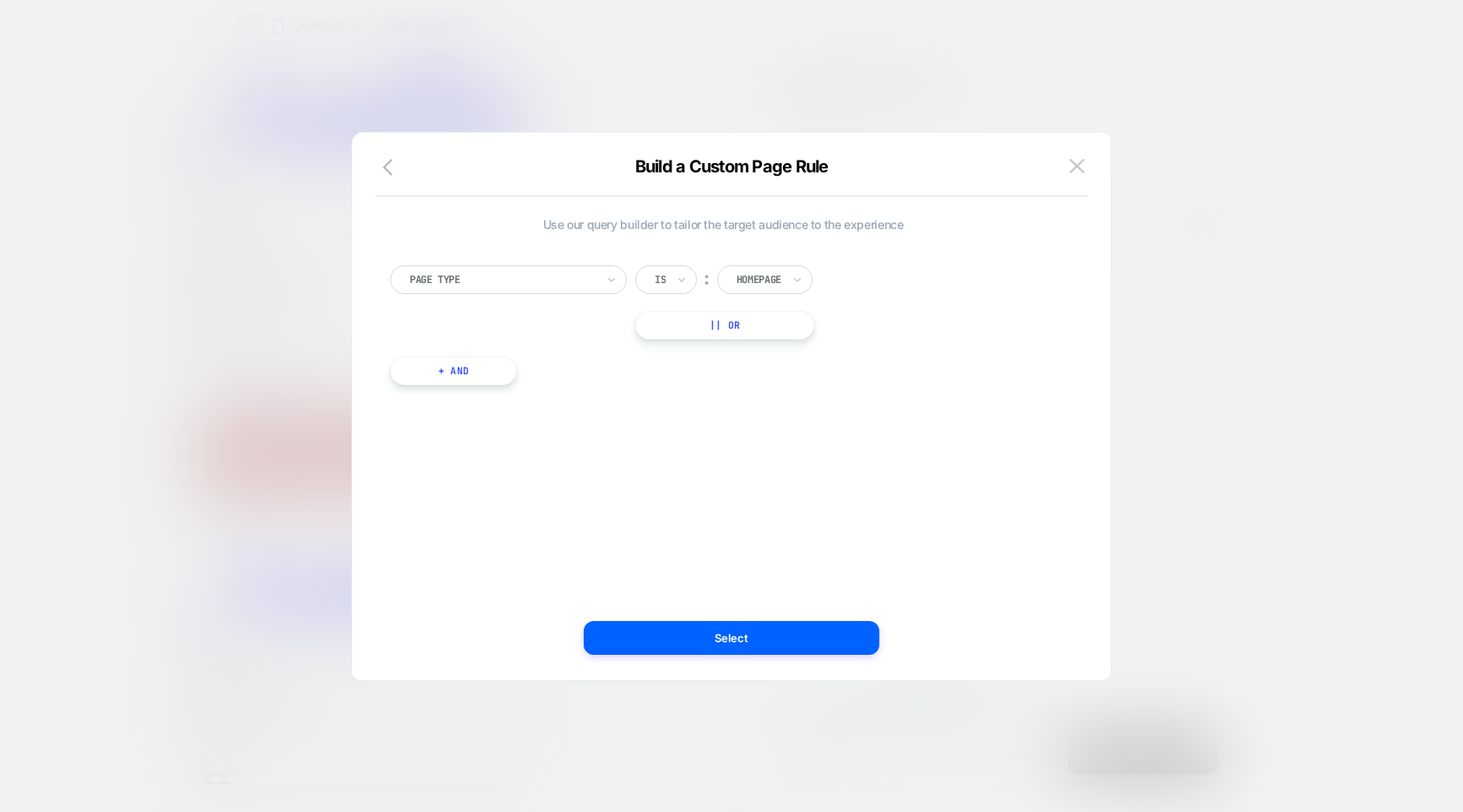
click at [1258, 96] on div at bounding box center [732, 406] width 1463 height 812
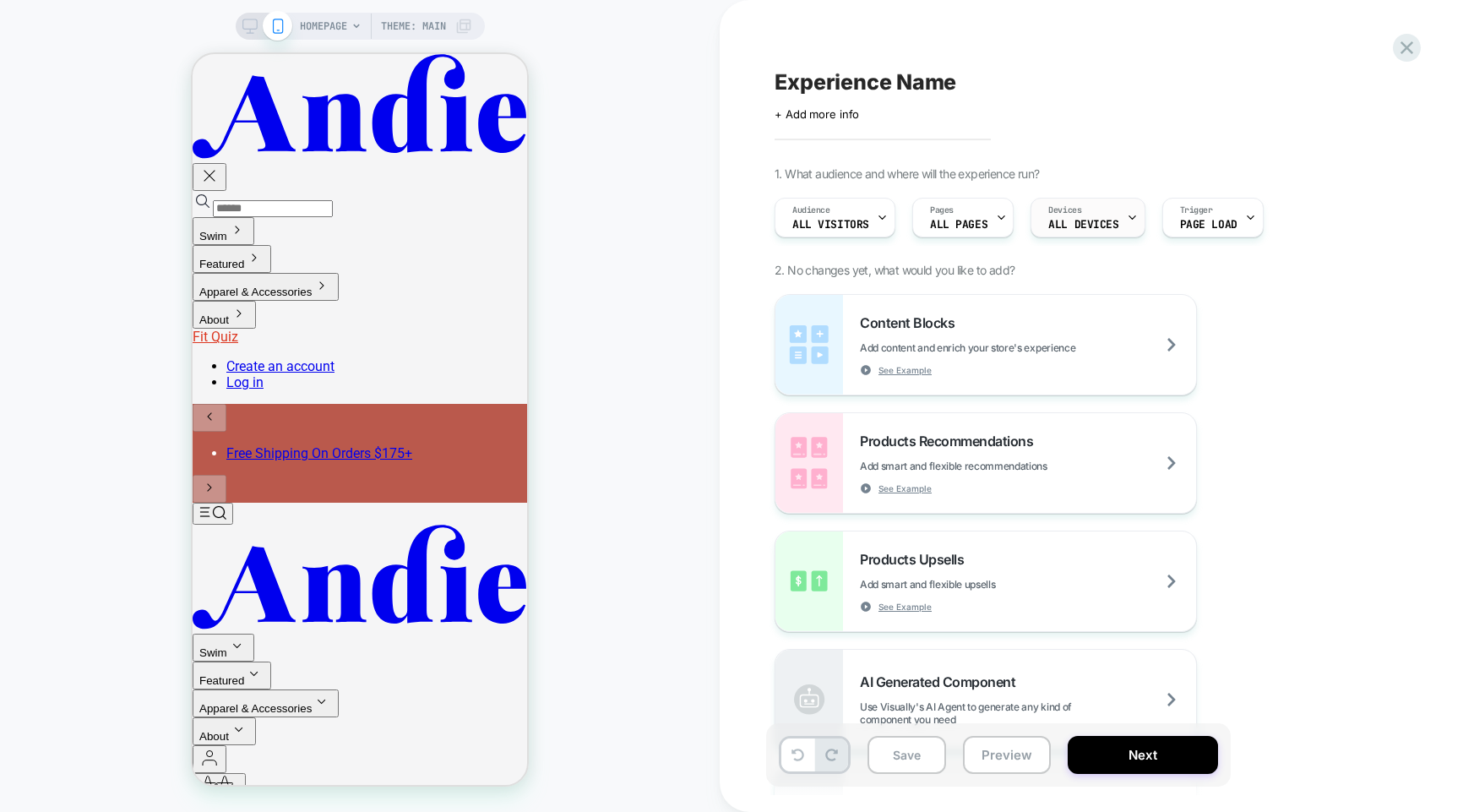
click at [1093, 224] on span "ALL DEVICES" at bounding box center [1083, 225] width 70 height 12
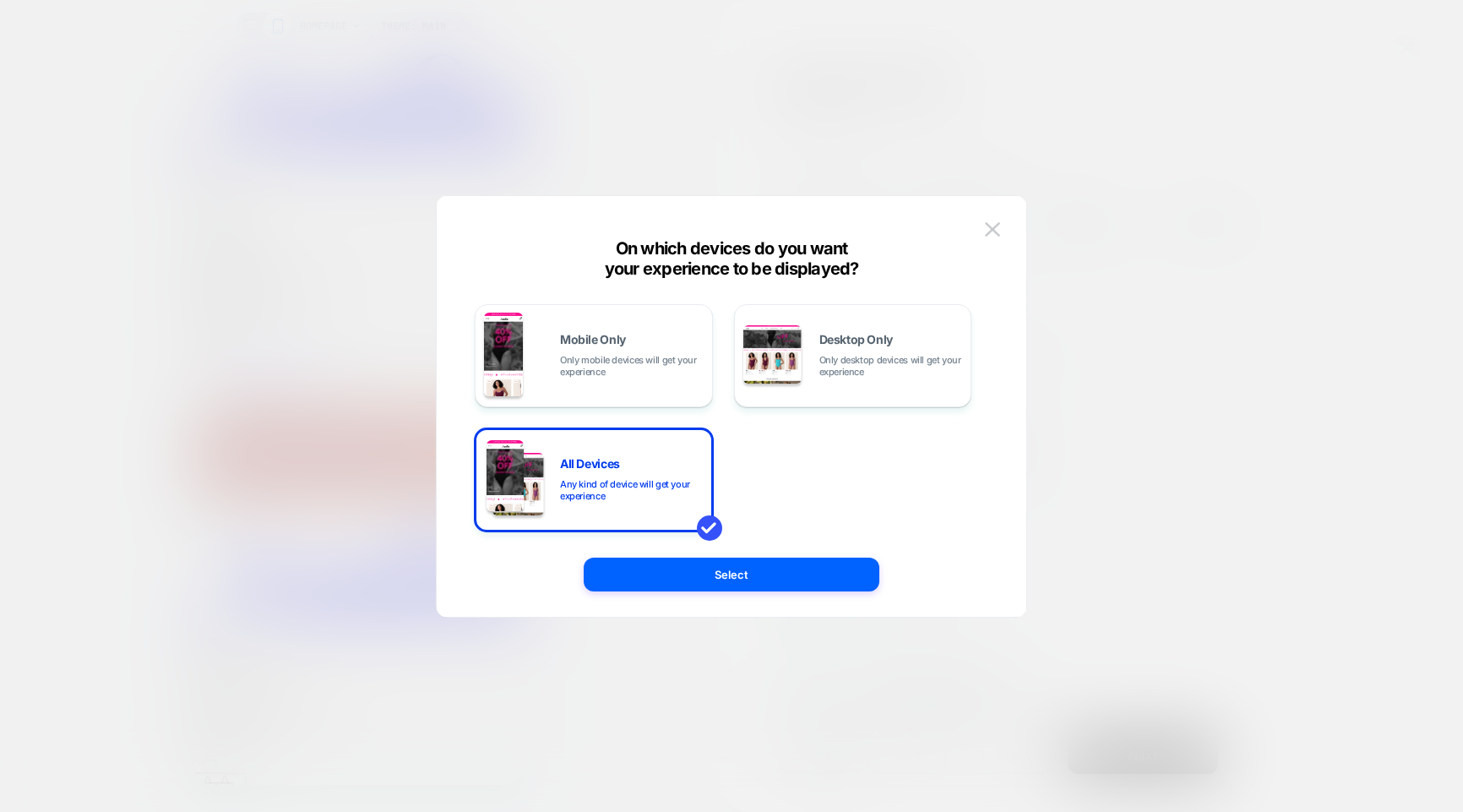
click at [1238, 278] on div at bounding box center [732, 406] width 1463 height 812
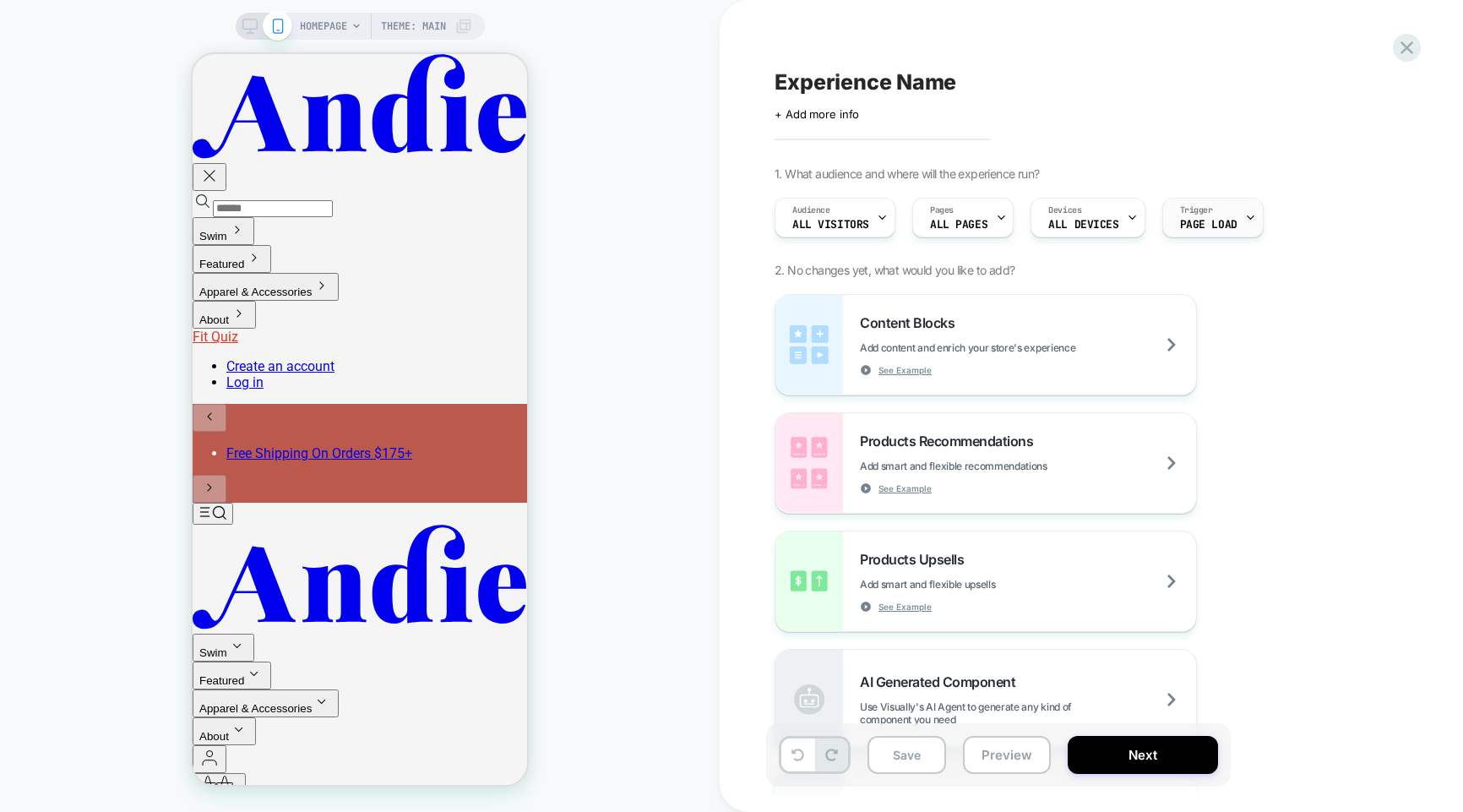
click at [1249, 225] on div at bounding box center [1250, 217] width 11 height 38
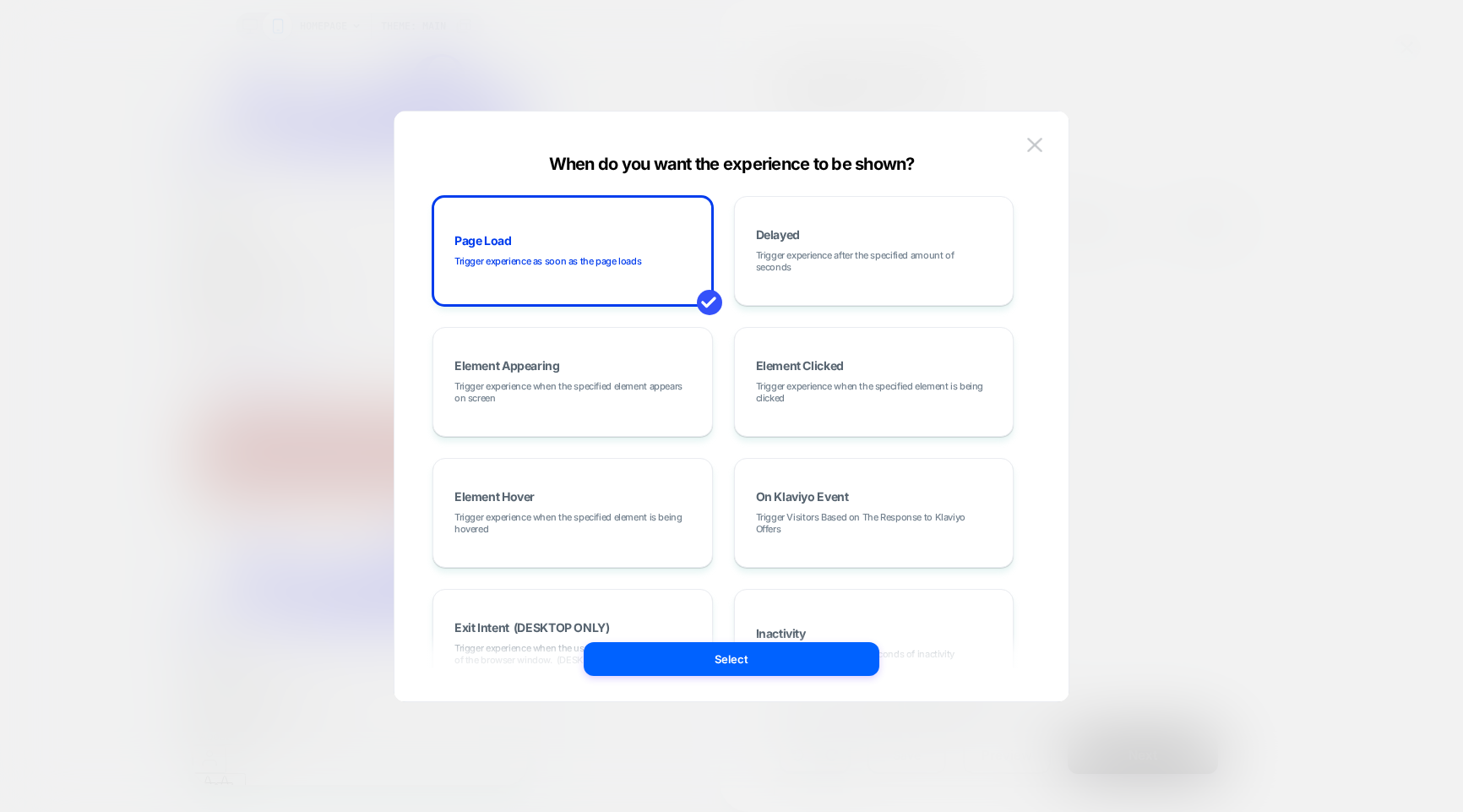
drag, startPoint x: 113, startPoint y: 426, endPoint x: 144, endPoint y: 319, distance: 111.4
click at [113, 426] on div at bounding box center [732, 406] width 1463 height 812
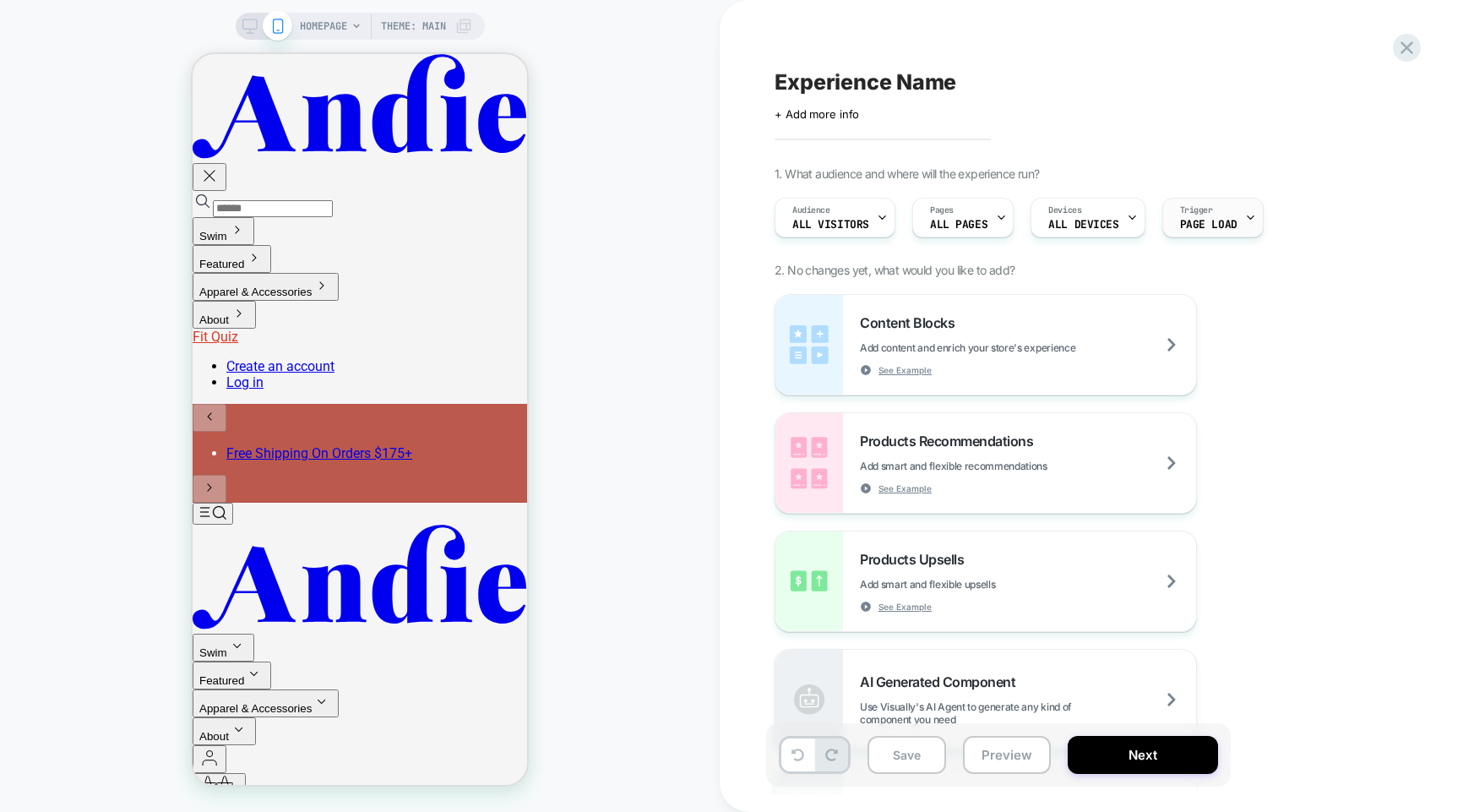
click at [1234, 229] on div "Trigger Page Load" at bounding box center [1209, 217] width 91 height 38
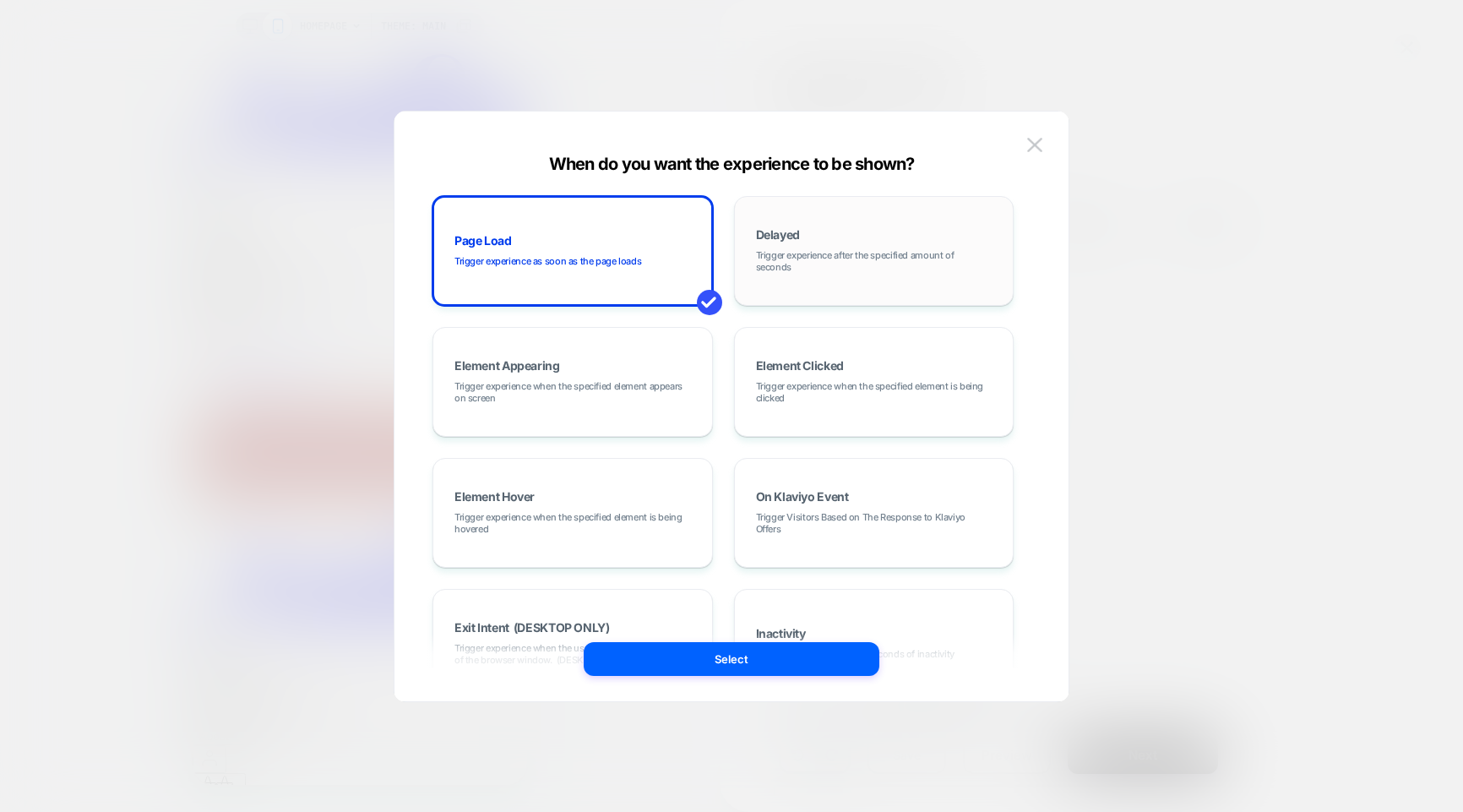
click at [849, 268] on span "Trigger experience after the specified amount of seconds" at bounding box center [874, 261] width 237 height 24
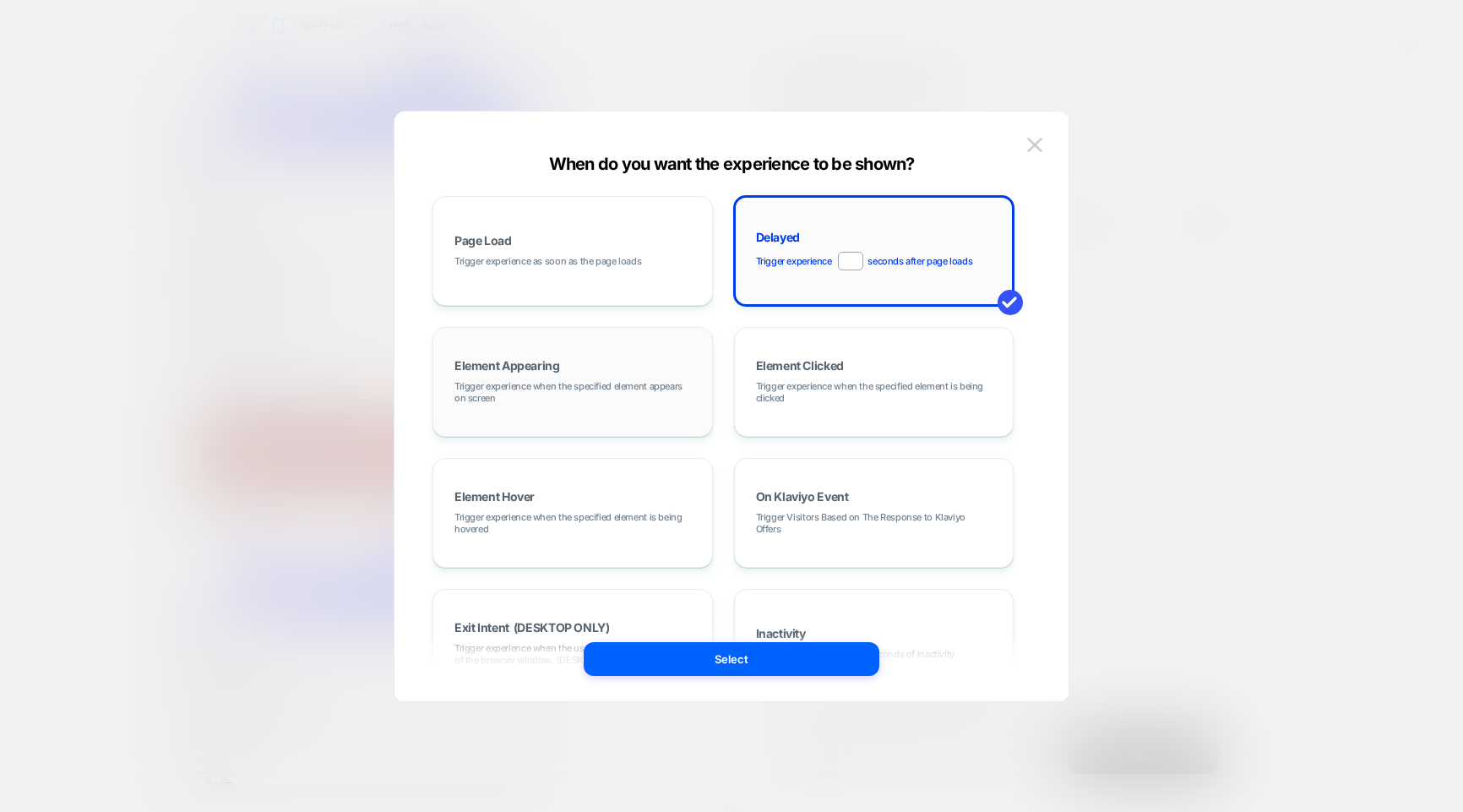
click at [552, 405] on div "Element Appearing Trigger experience when the specified element appears on scre…" at bounding box center [572, 381] width 262 height 91
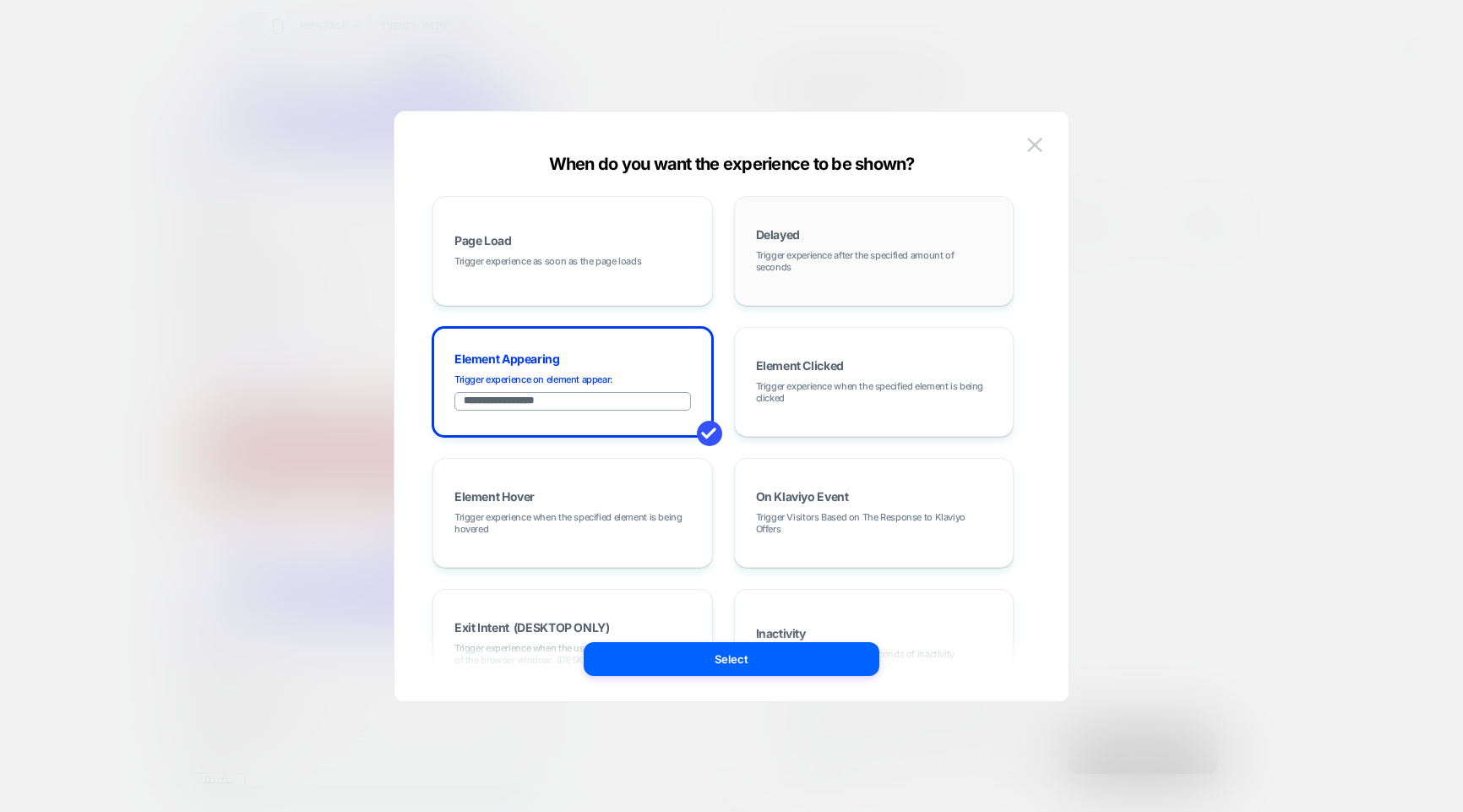
drag, startPoint x: 614, startPoint y: 402, endPoint x: 392, endPoint y: 390, distance: 222.3
click at [420, 394] on div "**********" at bounding box center [723, 406] width 623 height 522
click at [849, 363] on div "Element Clicked Trigger experience when the specified element is being clicked" at bounding box center [874, 381] width 262 height 91
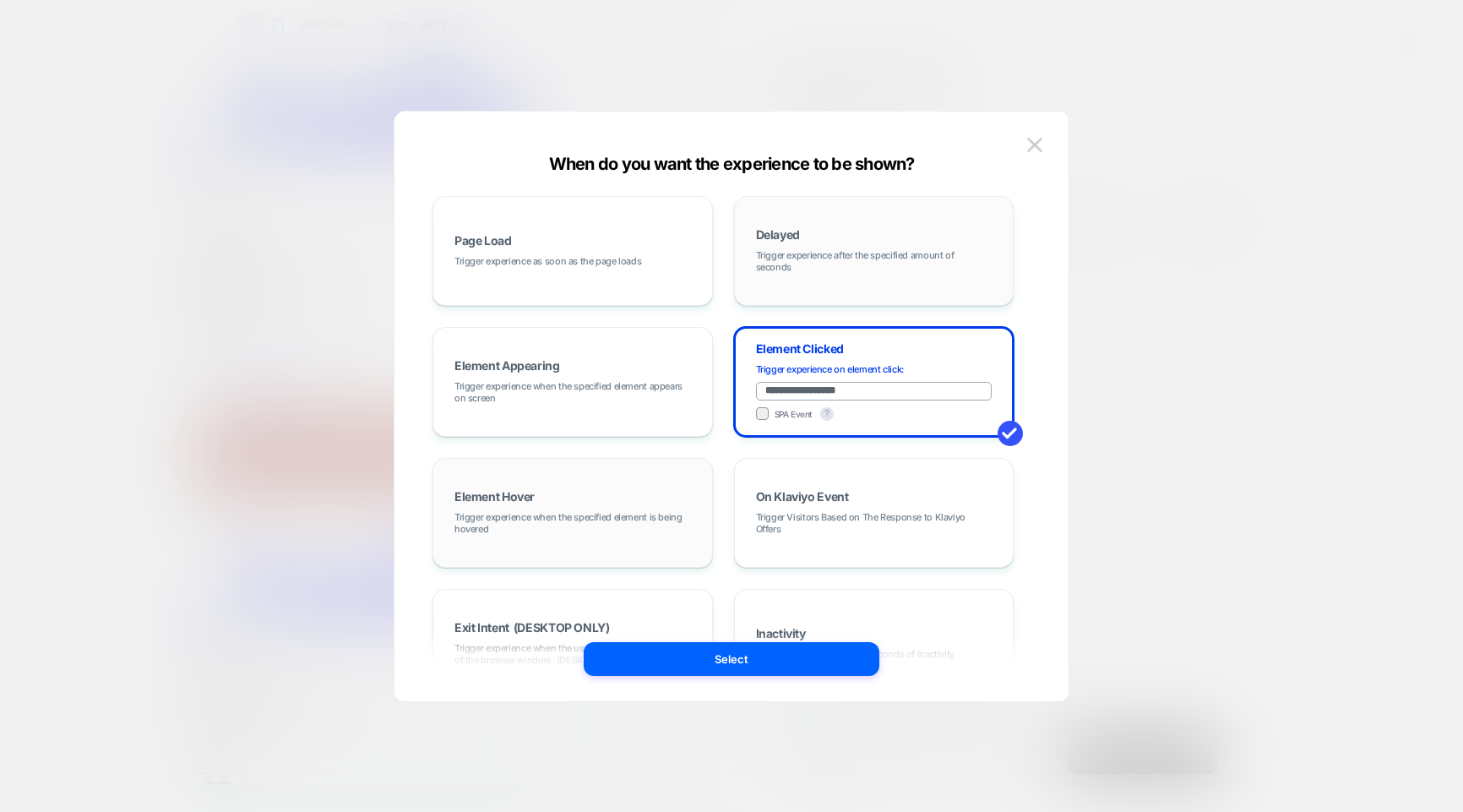
click at [636, 482] on div "Element Hover Trigger experience when the specified element is being hovered" at bounding box center [572, 513] width 262 height 91
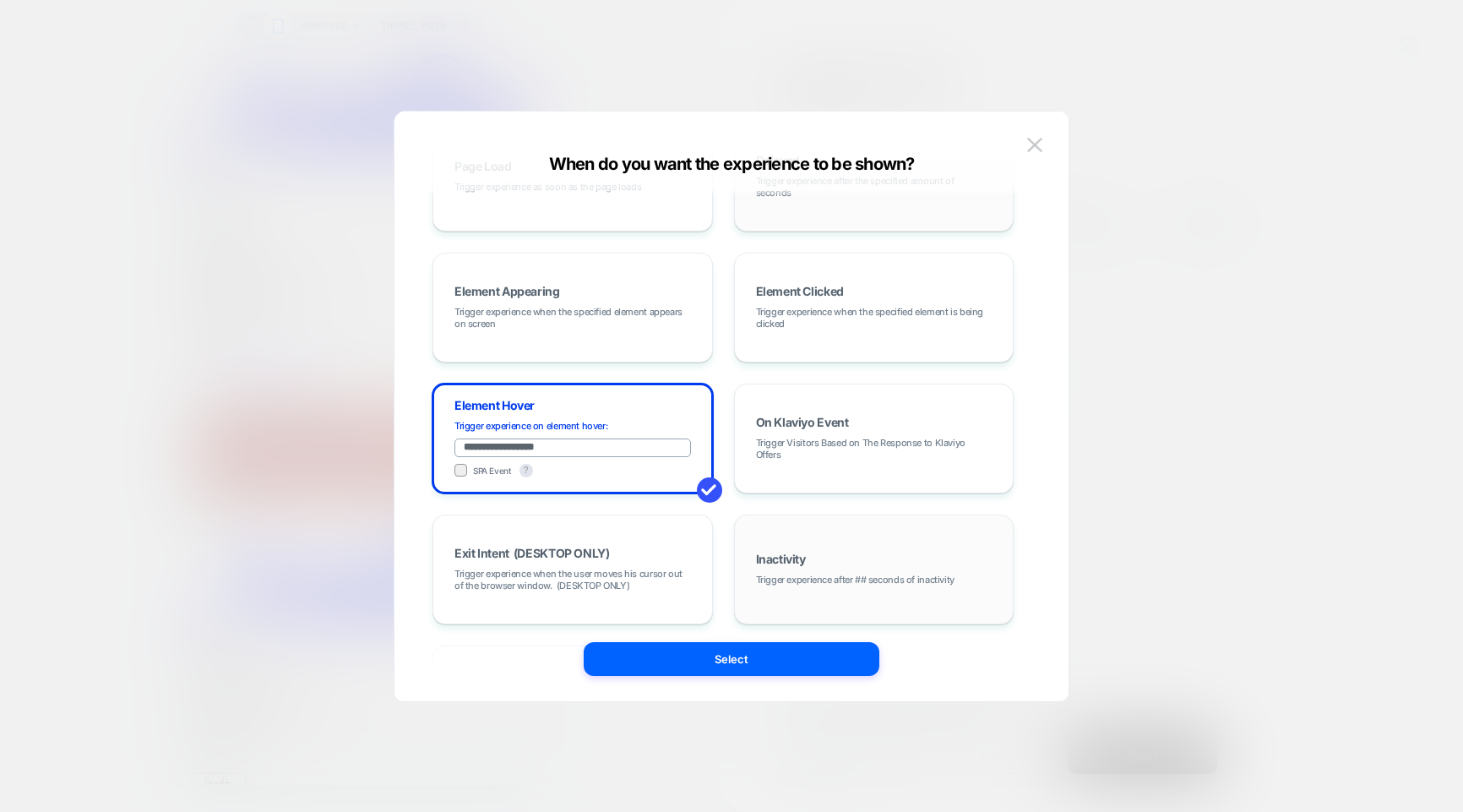
scroll to position [140, 0]
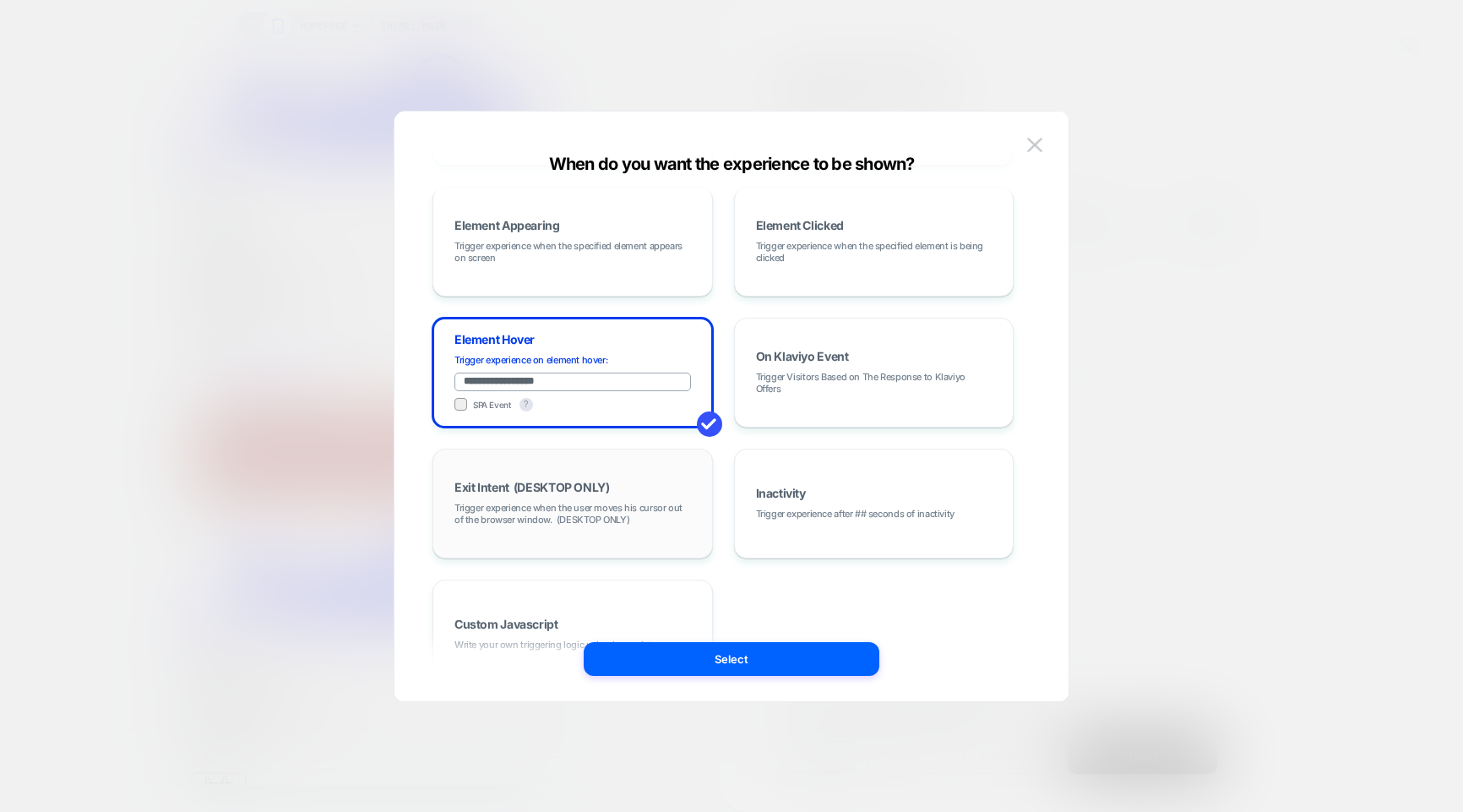
click at [569, 500] on div "Exit Intent (DESKTOP ONLY) Trigger experience when the user moves his cursor ou…" at bounding box center [572, 503] width 262 height 91
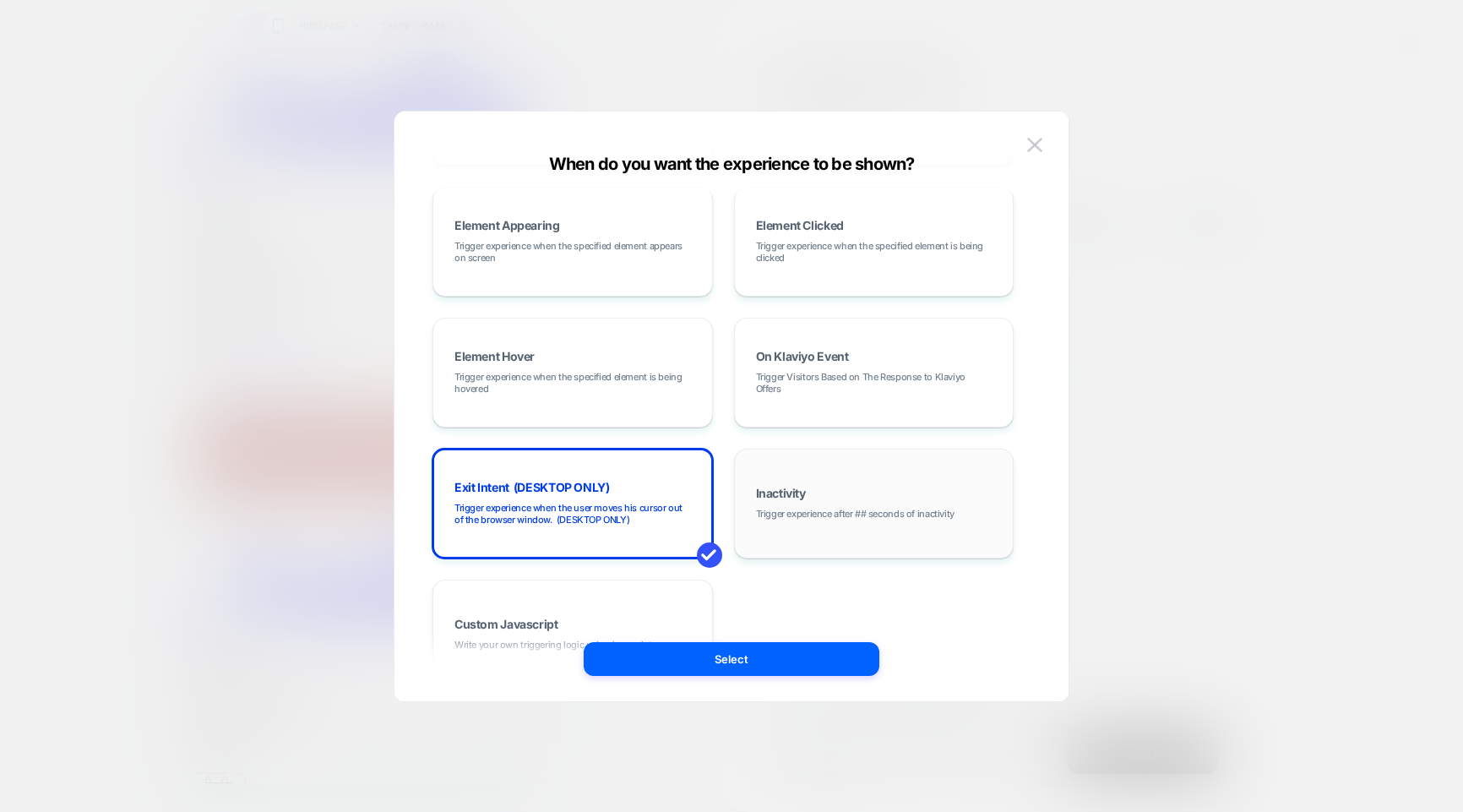
click at [780, 461] on div "Inactivity Trigger experience after ## seconds of inactivity" at bounding box center [874, 503] width 262 height 91
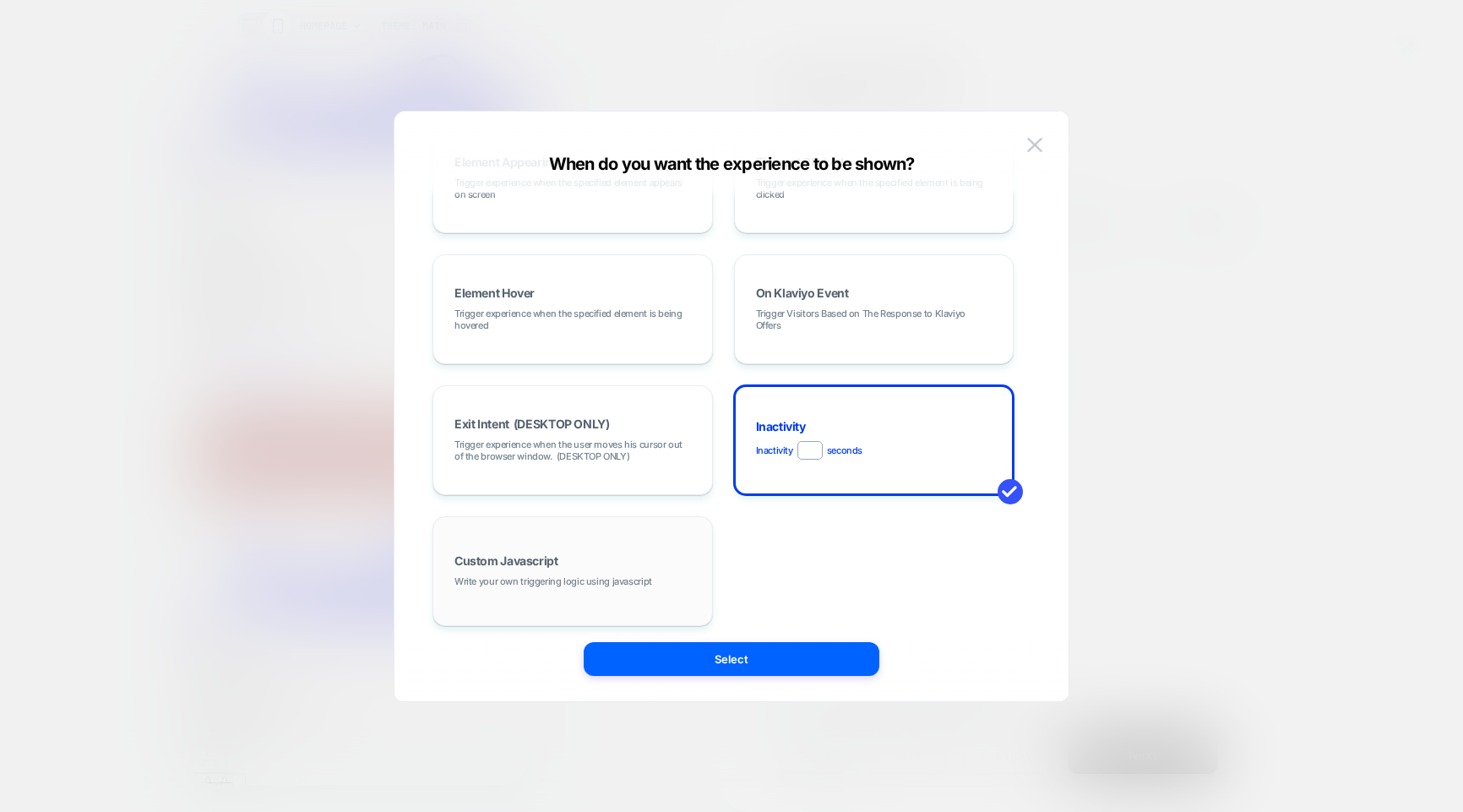
scroll to position [213, 0]
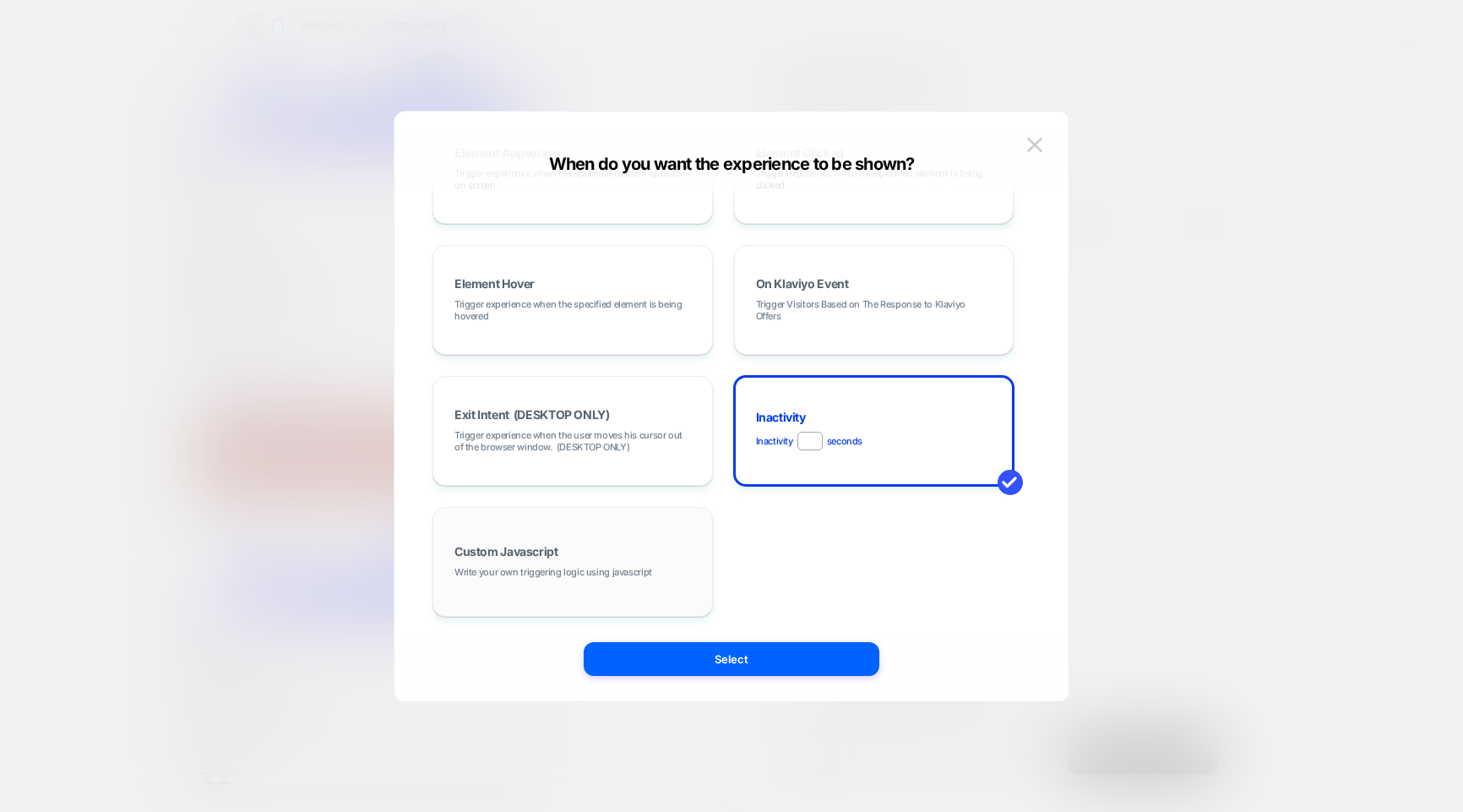
click at [616, 552] on div "Custom Javascript Write your own triggering logic using javascript" at bounding box center [572, 562] width 262 height 91
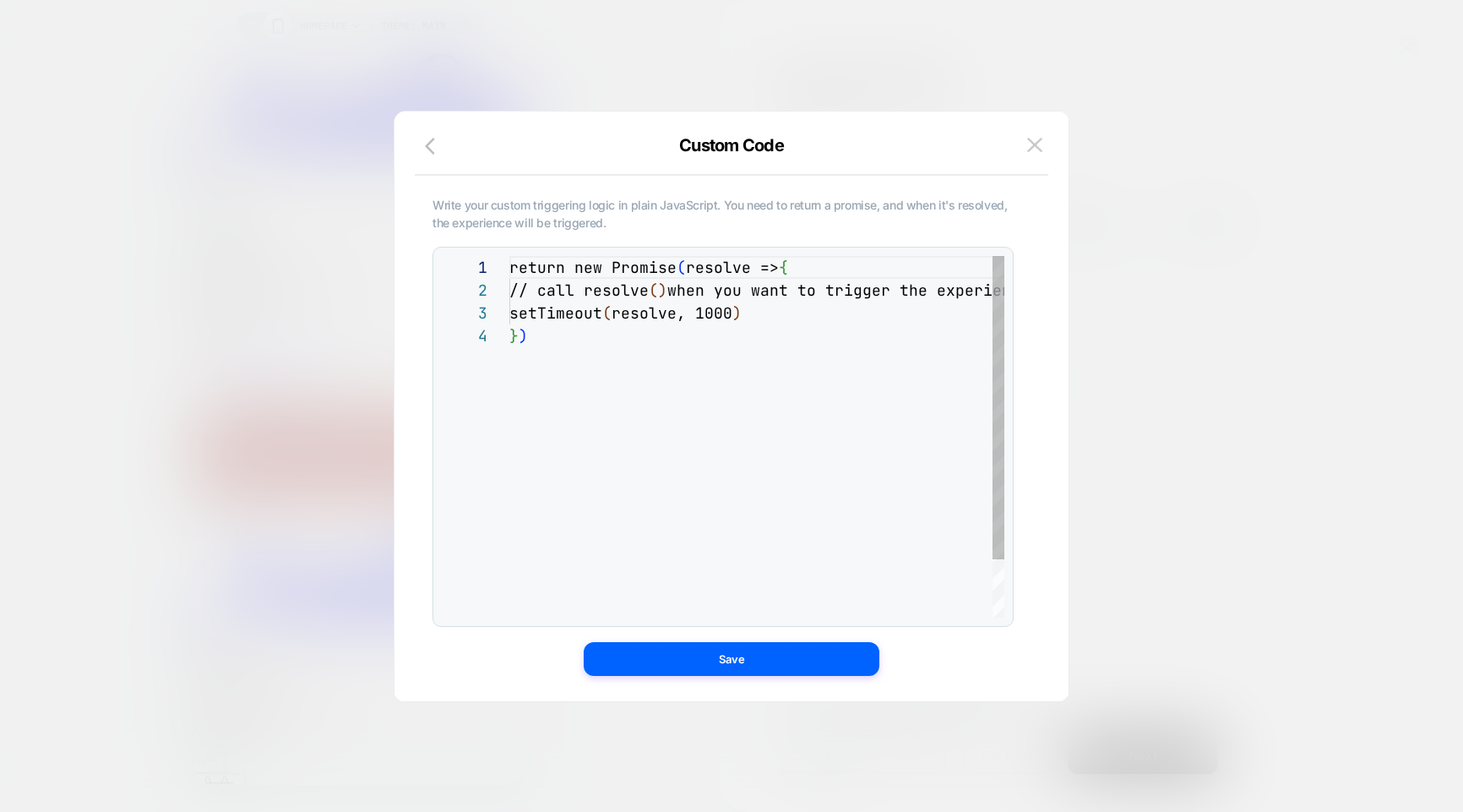
scroll to position [69, 0]
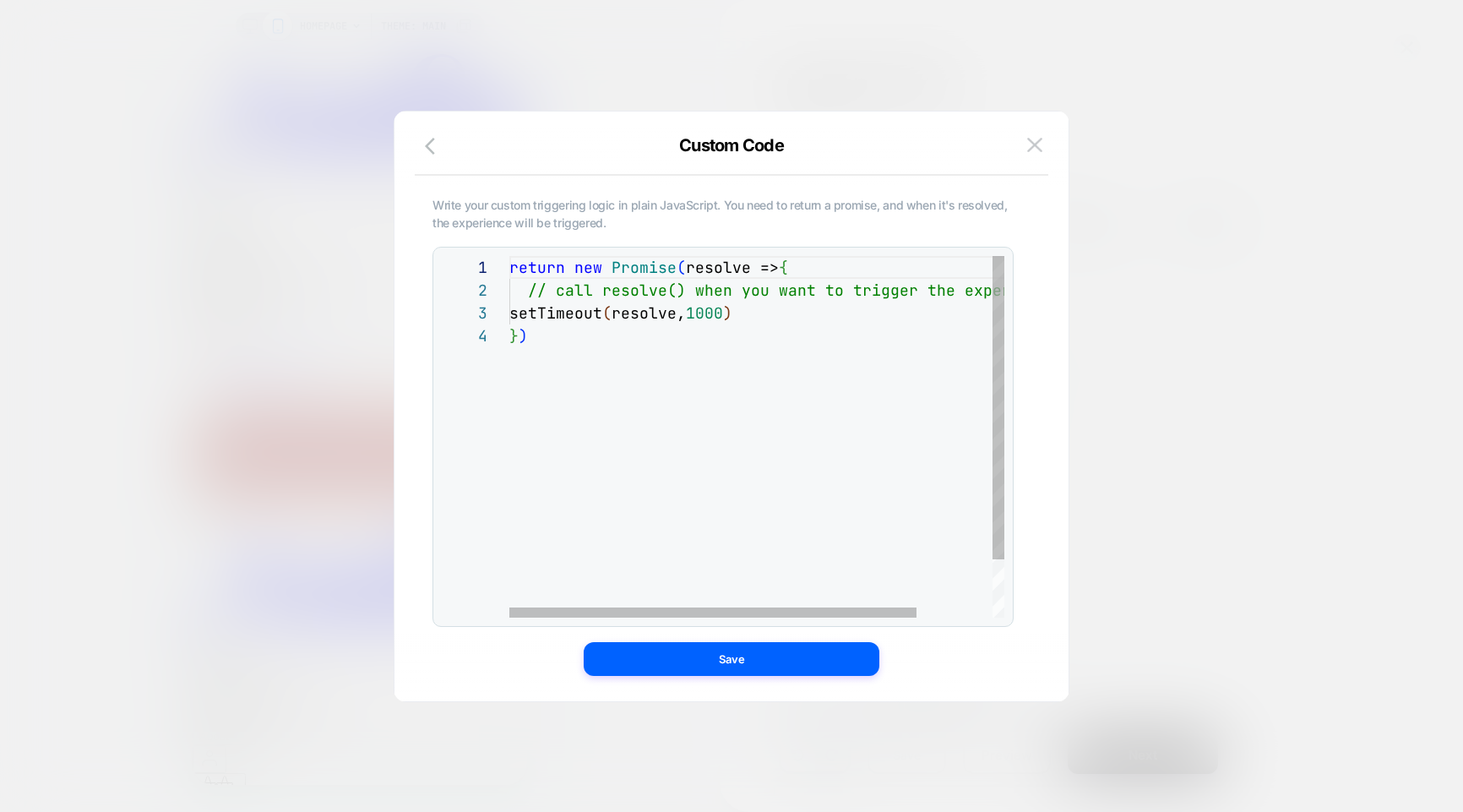
click at [787, 320] on div "return new Promise ( resolve => { // call resolve() when you want to trigger th…" at bounding box center [802, 471] width 586 height 430
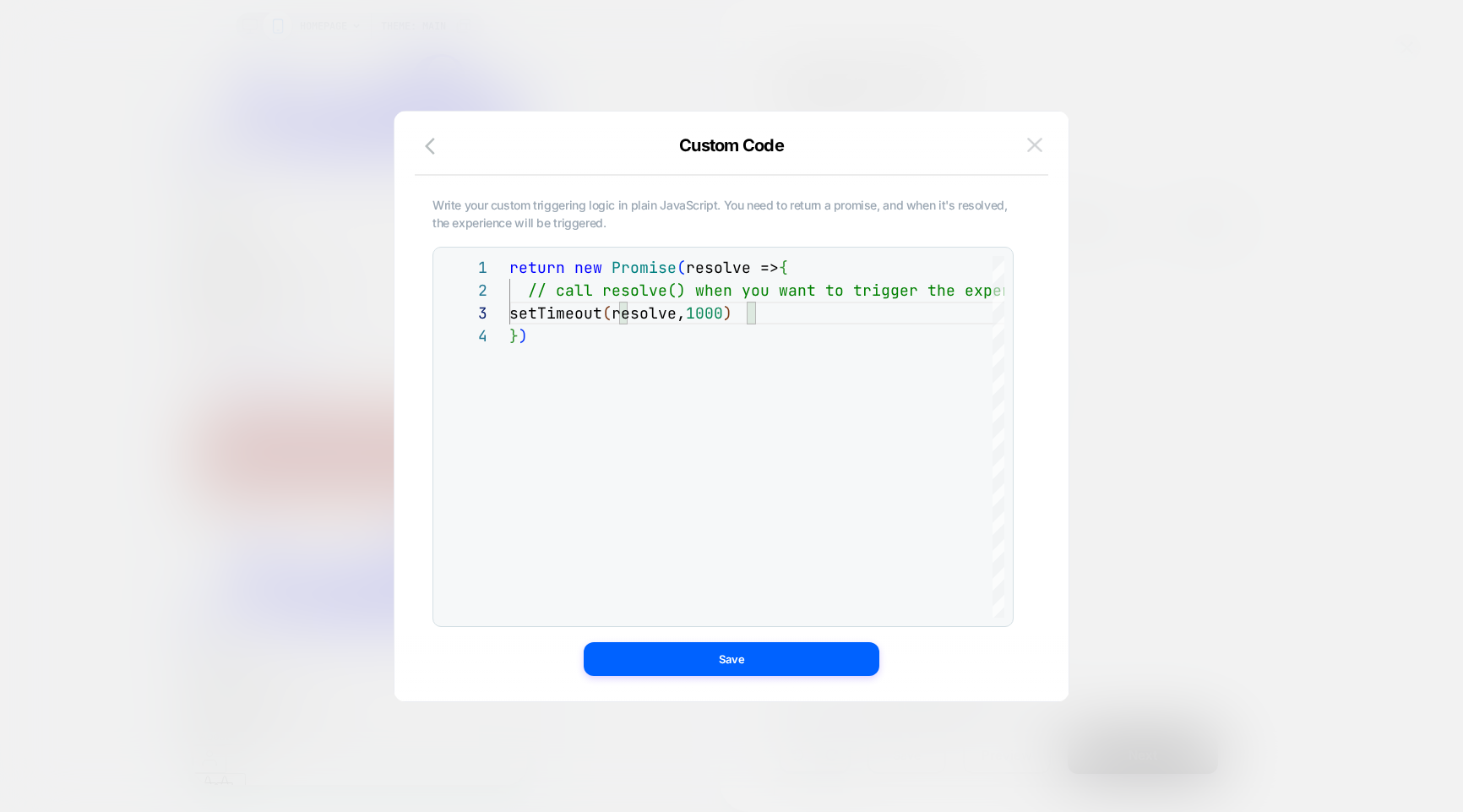
click at [1031, 143] on img at bounding box center [1034, 144] width 15 height 15
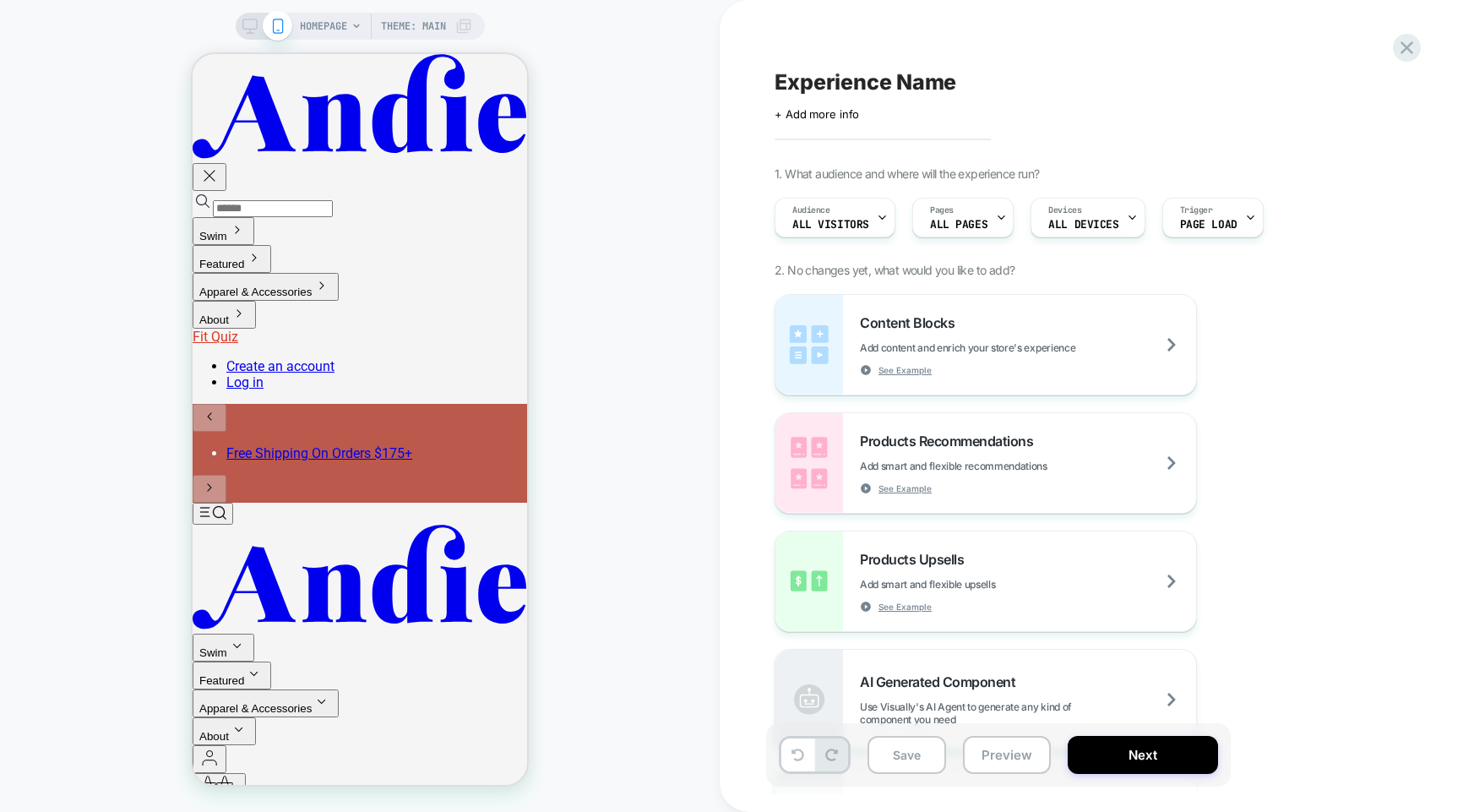
click at [1270, 424] on div "Content Blocks Add content and enrich your store's experience See Example Produ…" at bounding box center [1083, 580] width 617 height 574
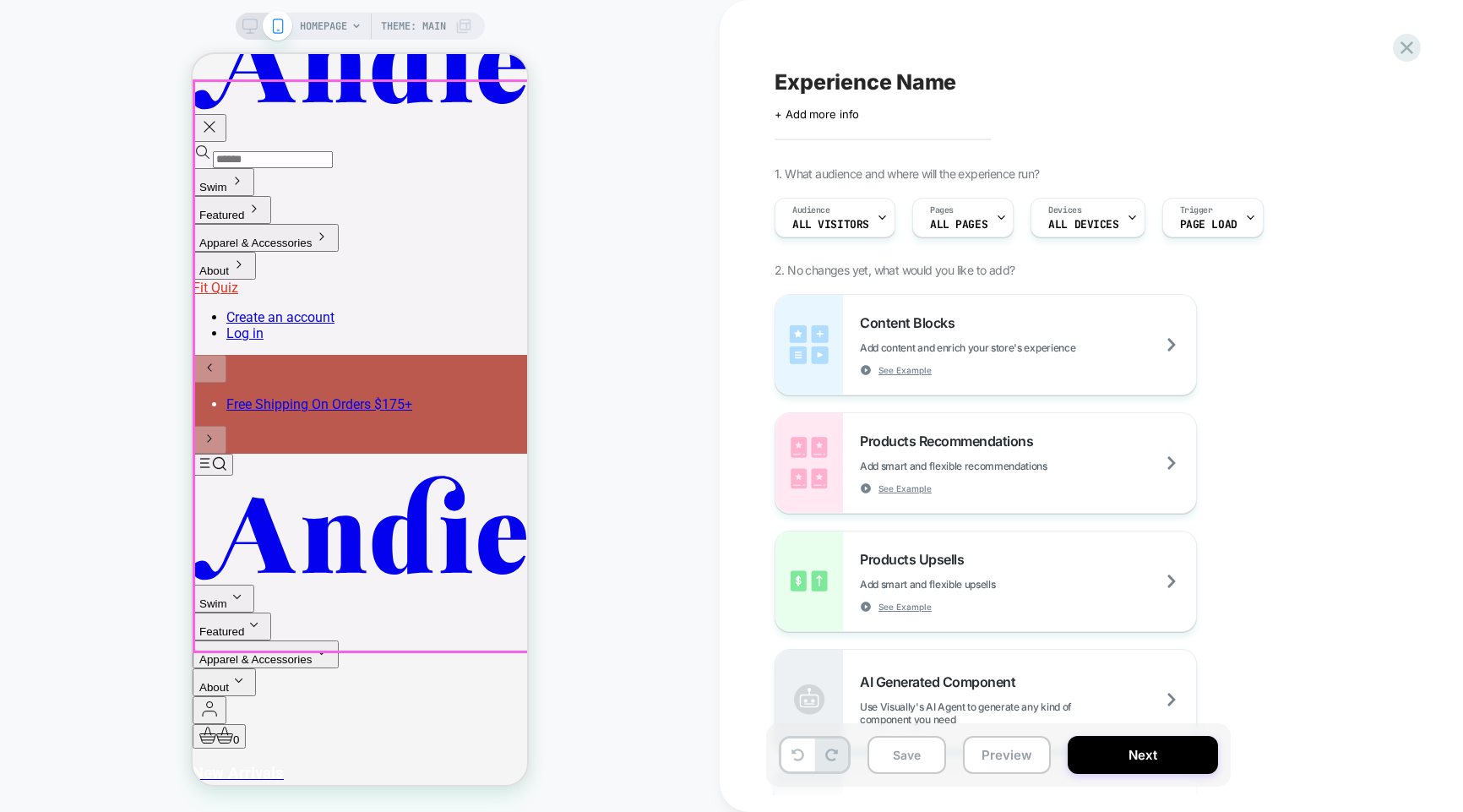
scroll to position [64, 0]
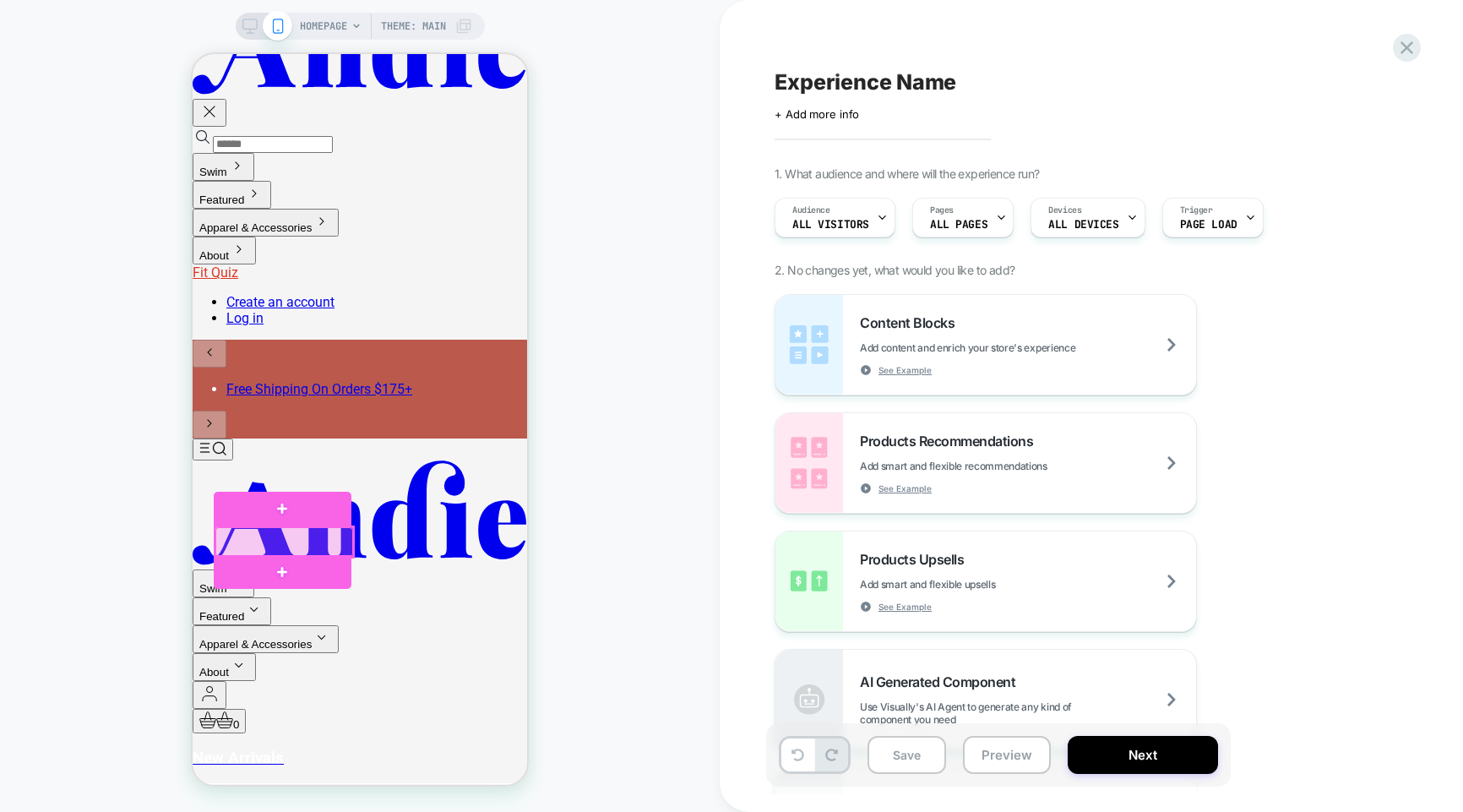
click at [298, 540] on div at bounding box center [284, 542] width 137 height 29
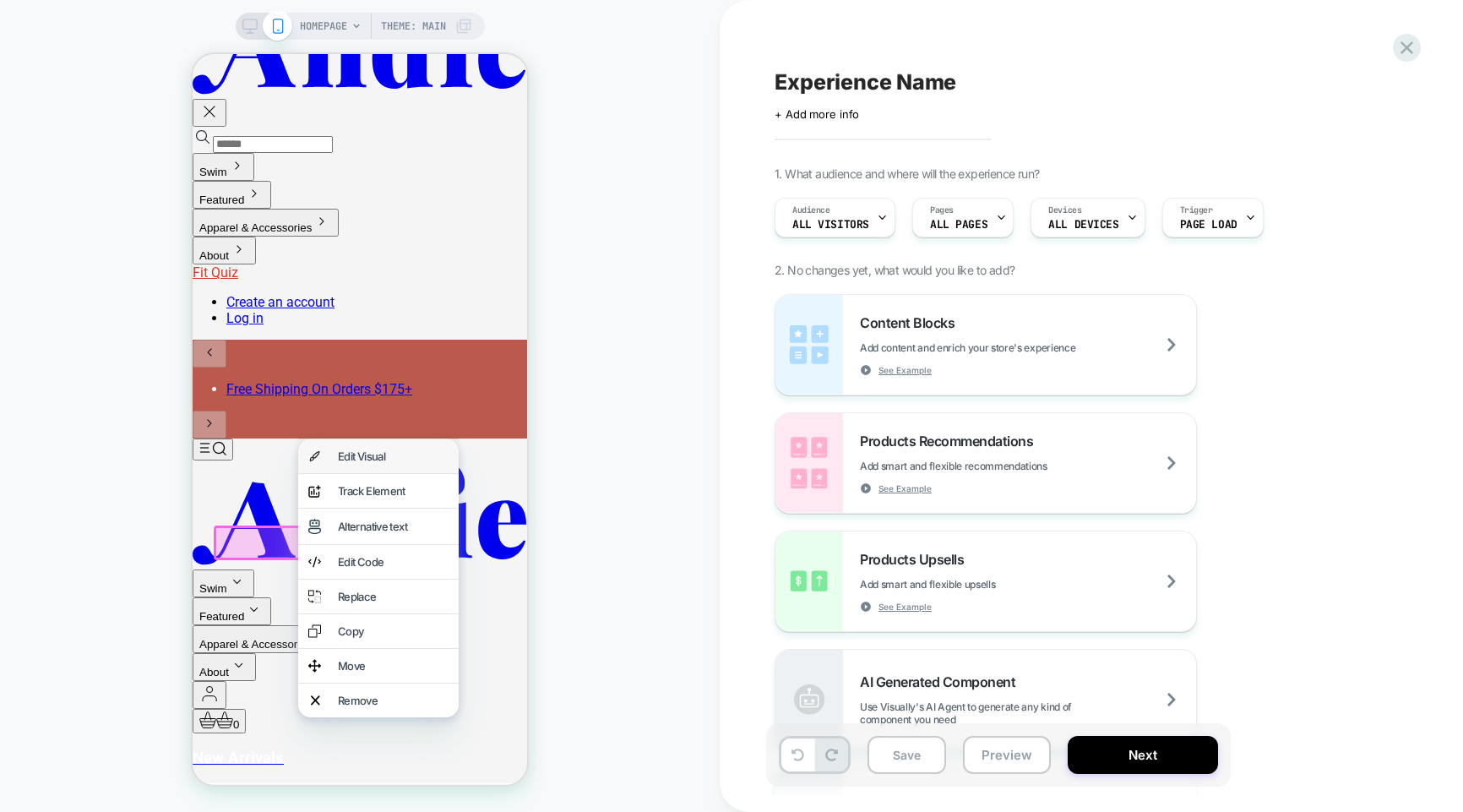
click at [378, 461] on div "Edit Visual" at bounding box center [393, 457] width 111 height 14
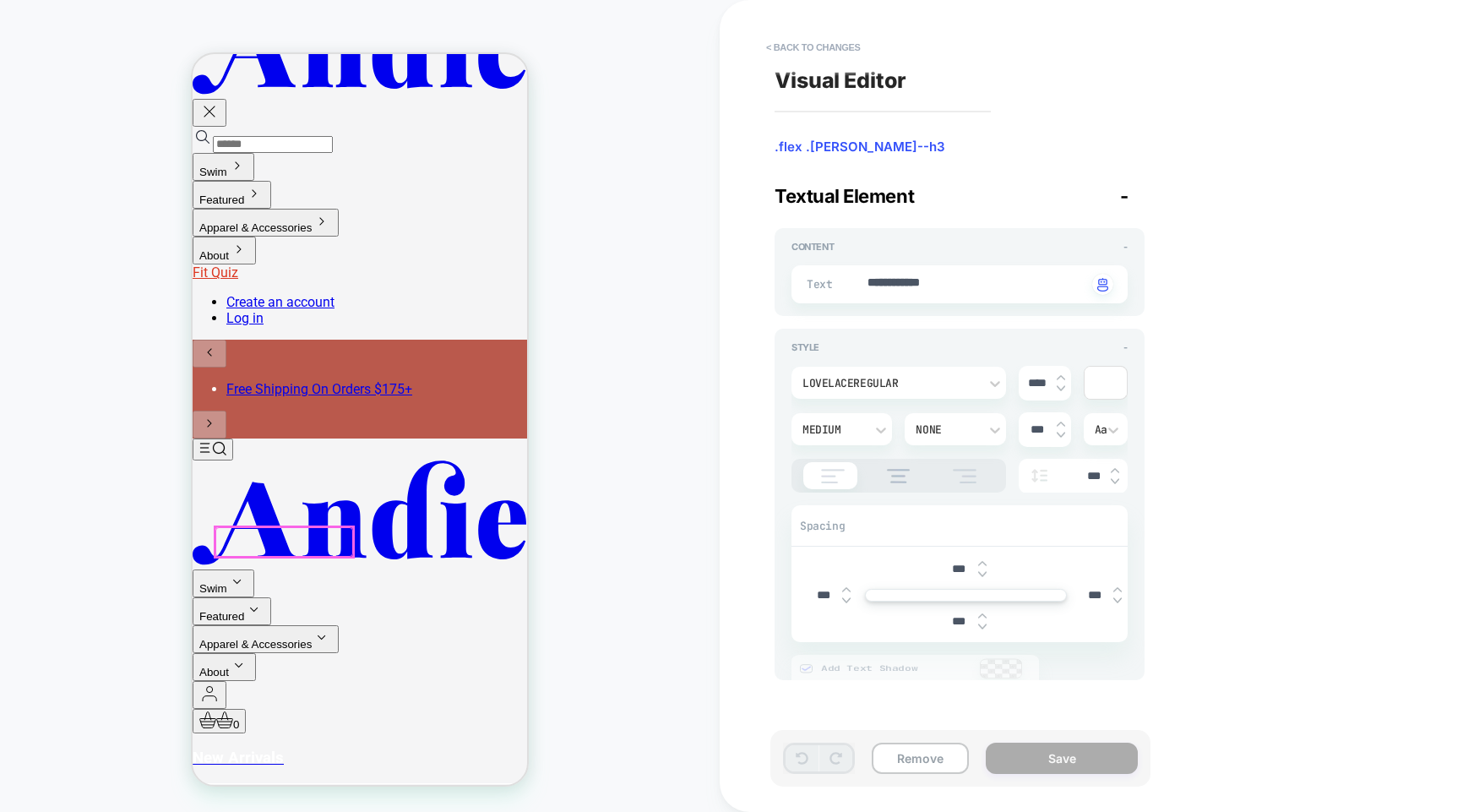
scroll to position [148, 0]
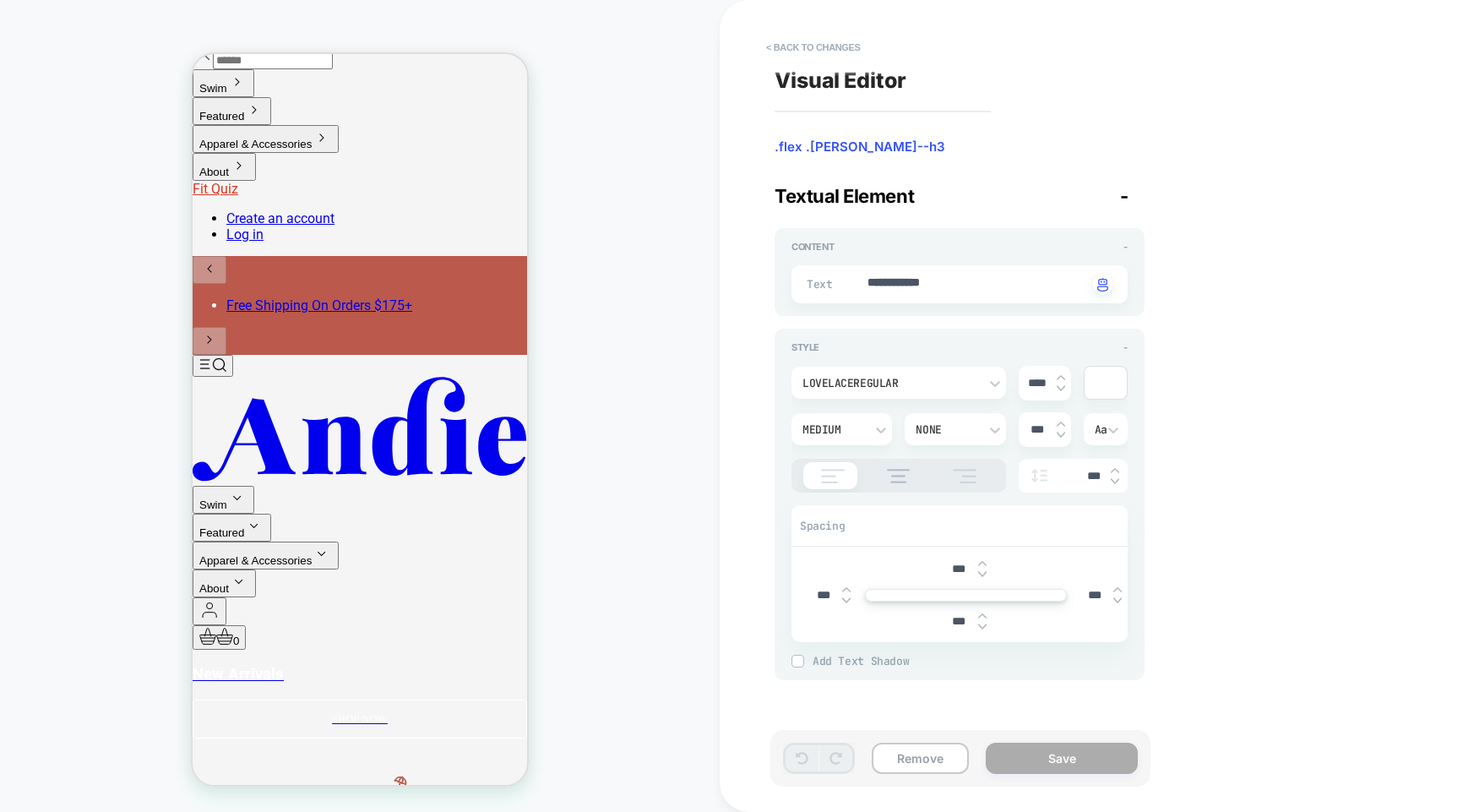
click at [952, 271] on div "**********" at bounding box center [959, 284] width 336 height 38
type textarea "*"
type textarea "**********"
type textarea "*"
type textarea "**********"
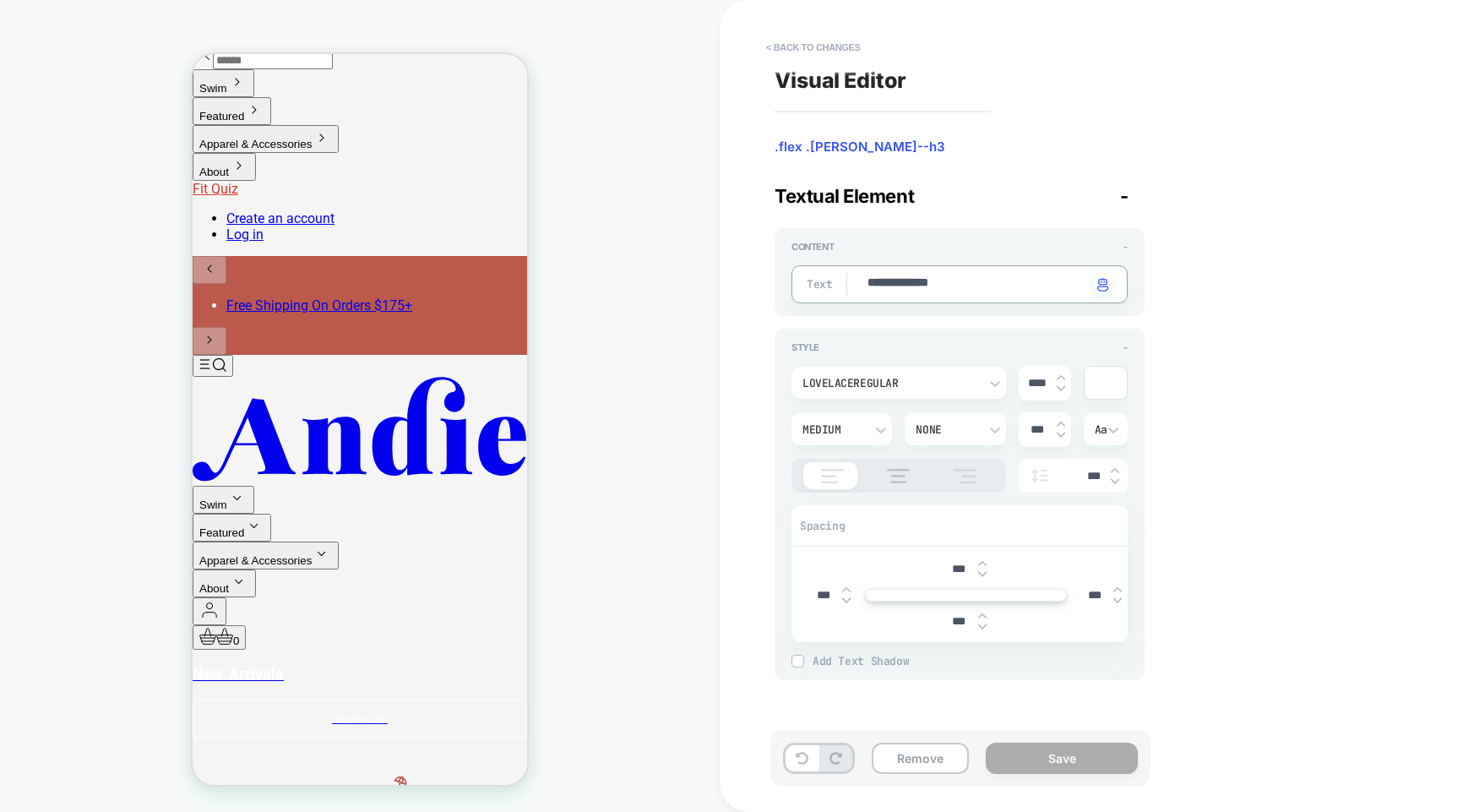
type textarea "*"
type textarea "**********"
type textarea "*"
type textarea "**********"
click at [832, 40] on button "< Back to changes" at bounding box center [814, 47] width 112 height 27
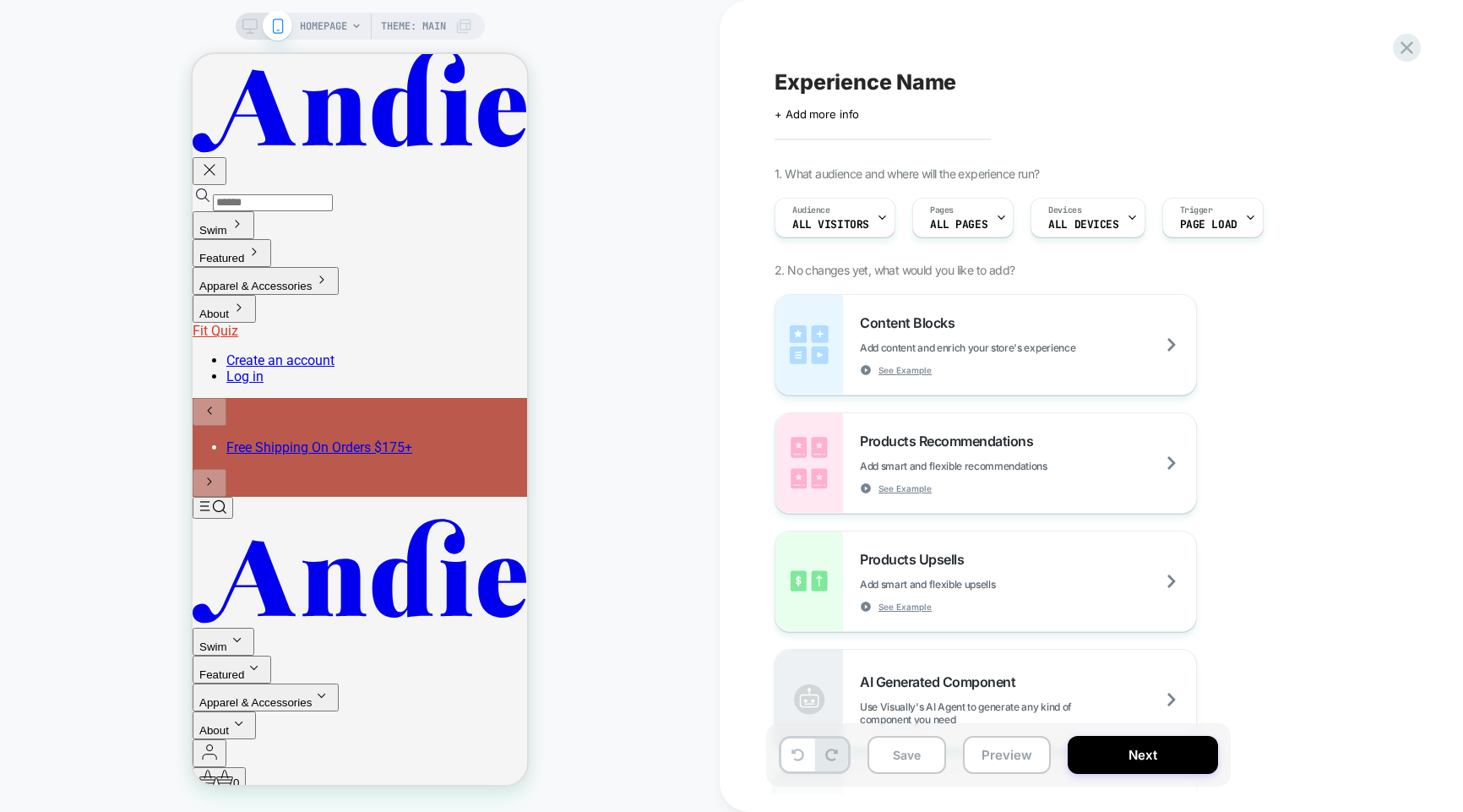
scroll to position [0, 0]
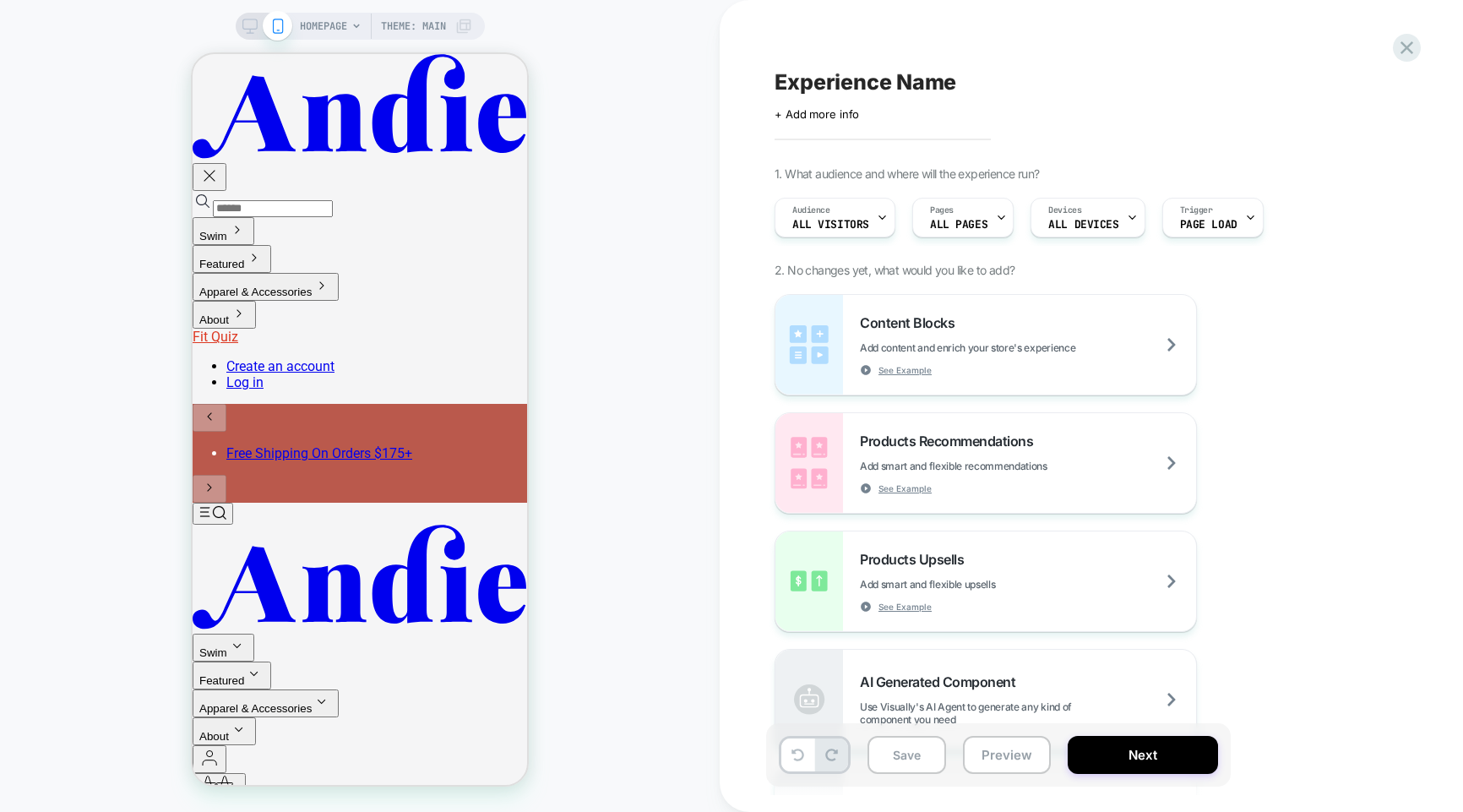
click at [647, 543] on div "HOMEPAGE Theme: MAIN" at bounding box center [359, 406] width 720 height 778
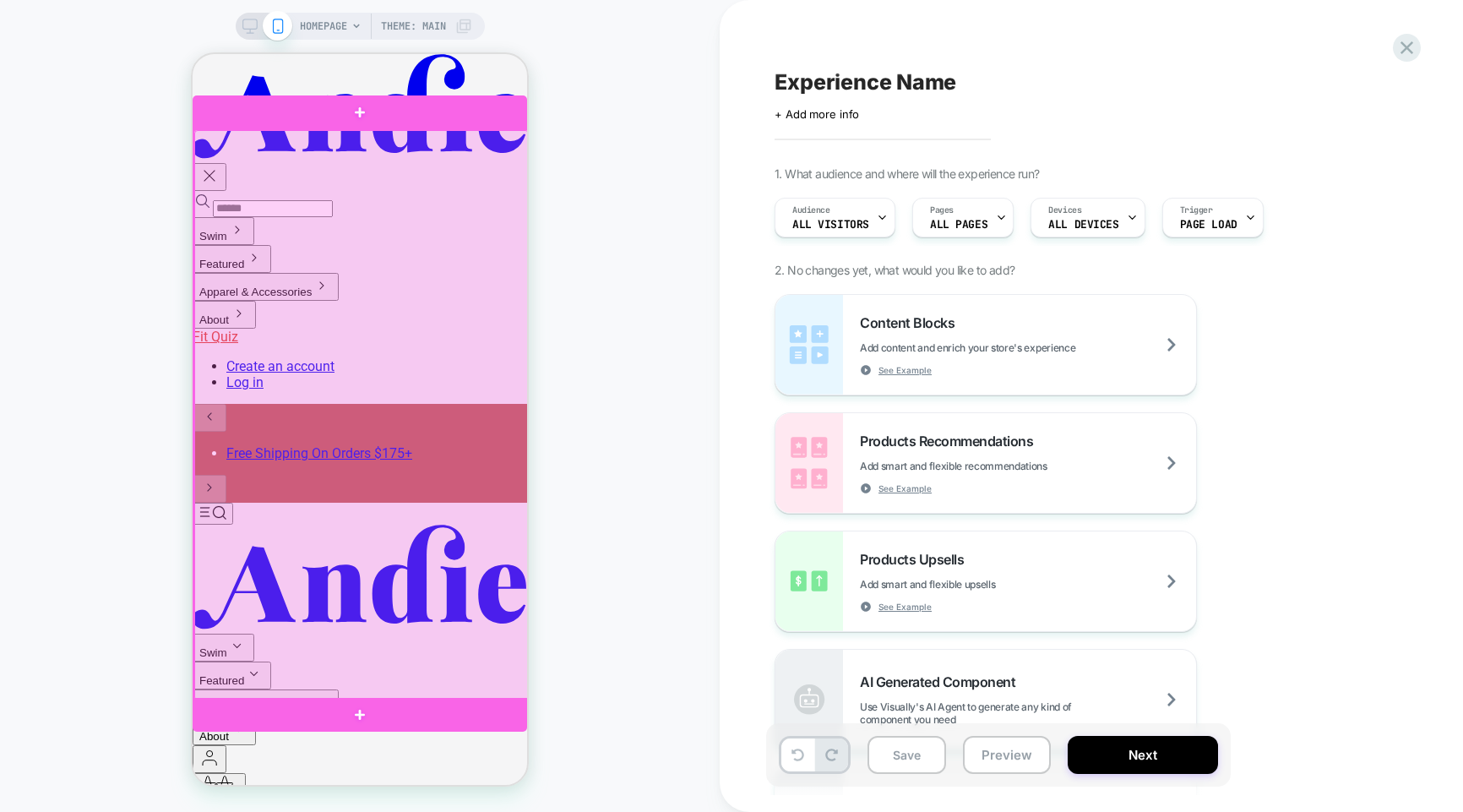
click at [375, 427] on div at bounding box center [361, 414] width 335 height 570
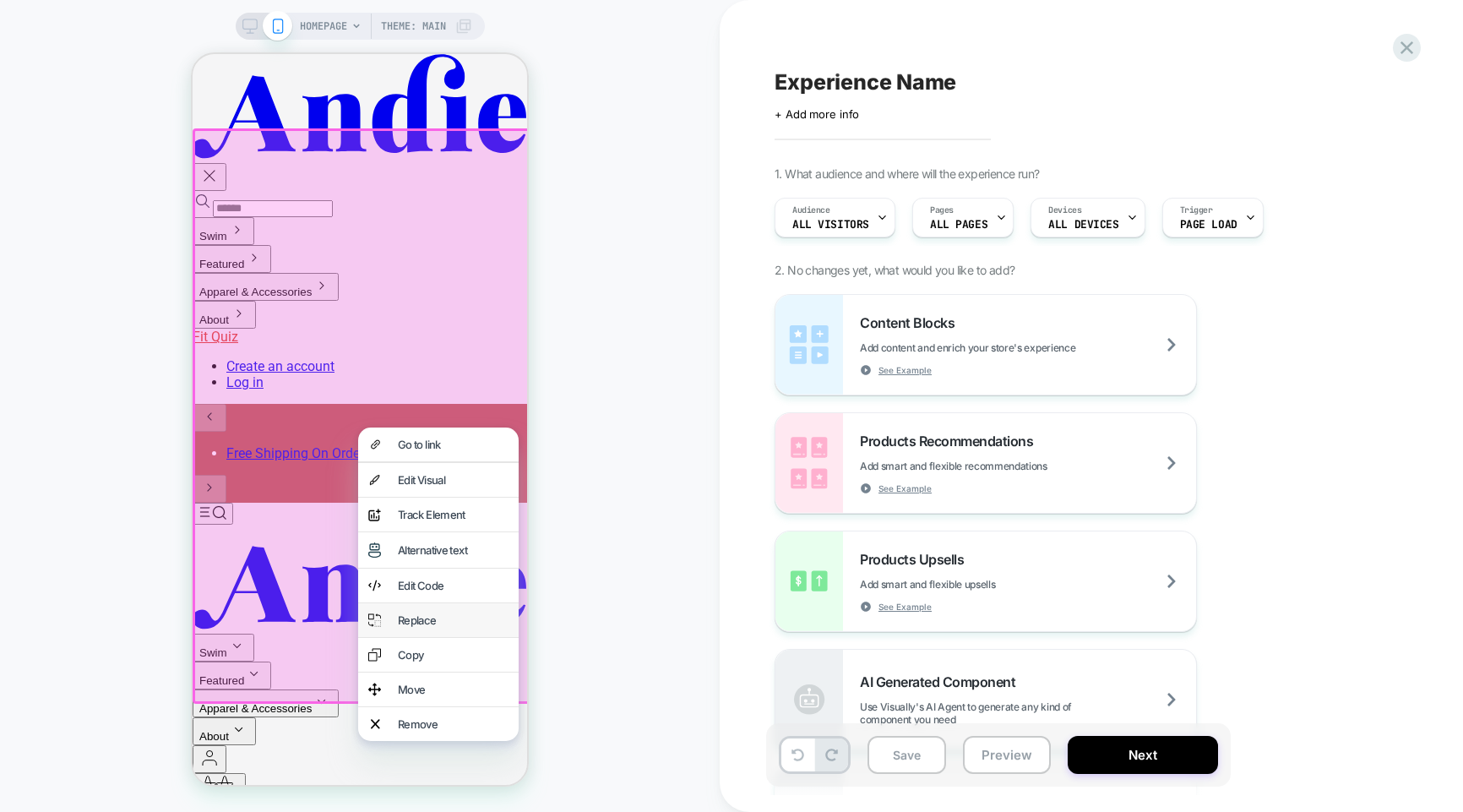
click at [446, 626] on div "Replace" at bounding box center [453, 621] width 111 height 14
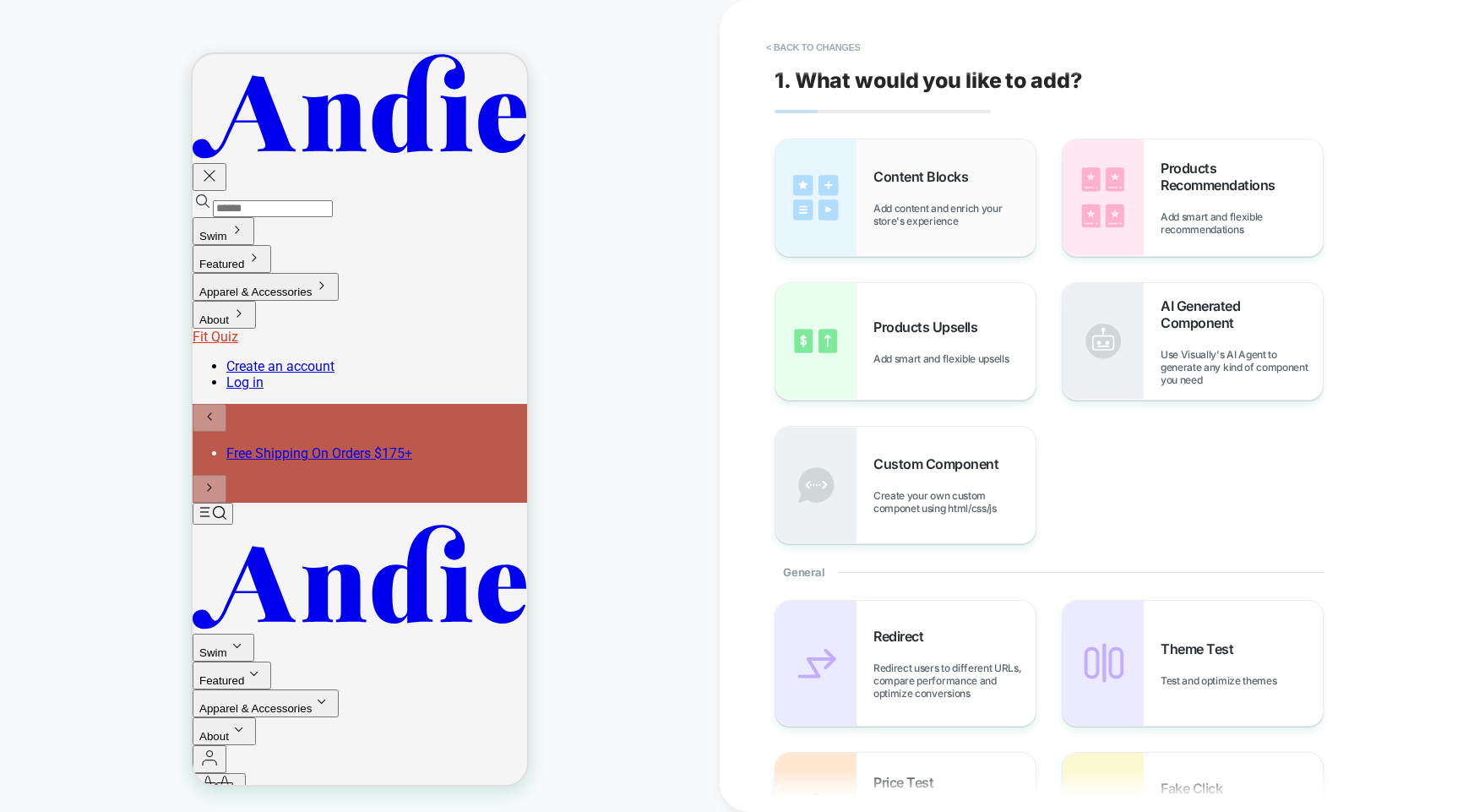
click at [893, 213] on span "Add content and enrich your store's experience" at bounding box center [954, 215] width 162 height 26
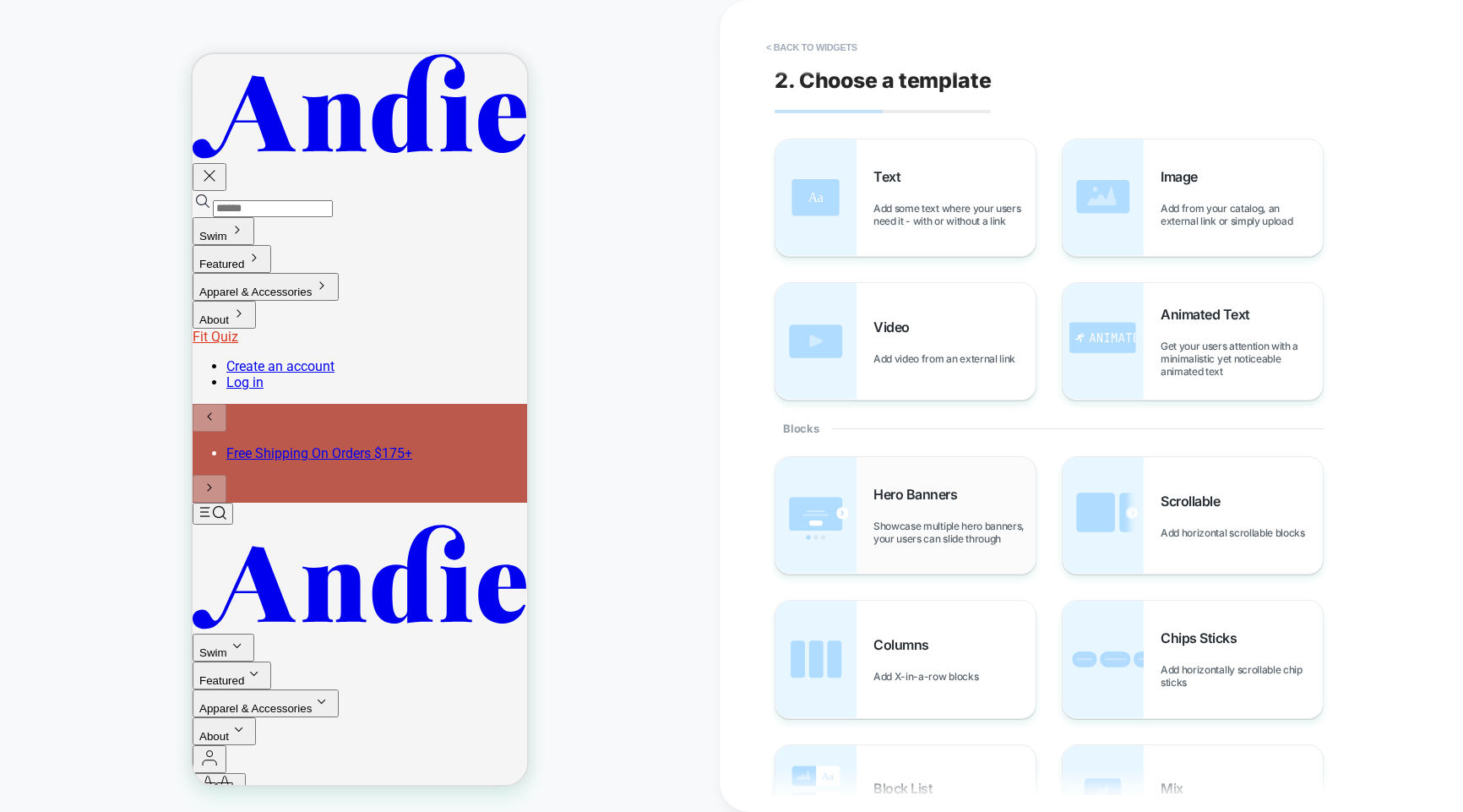
click at [913, 508] on div "Hero Banners Showcase multiple hero banners, your users can slide through" at bounding box center [954, 515] width 162 height 59
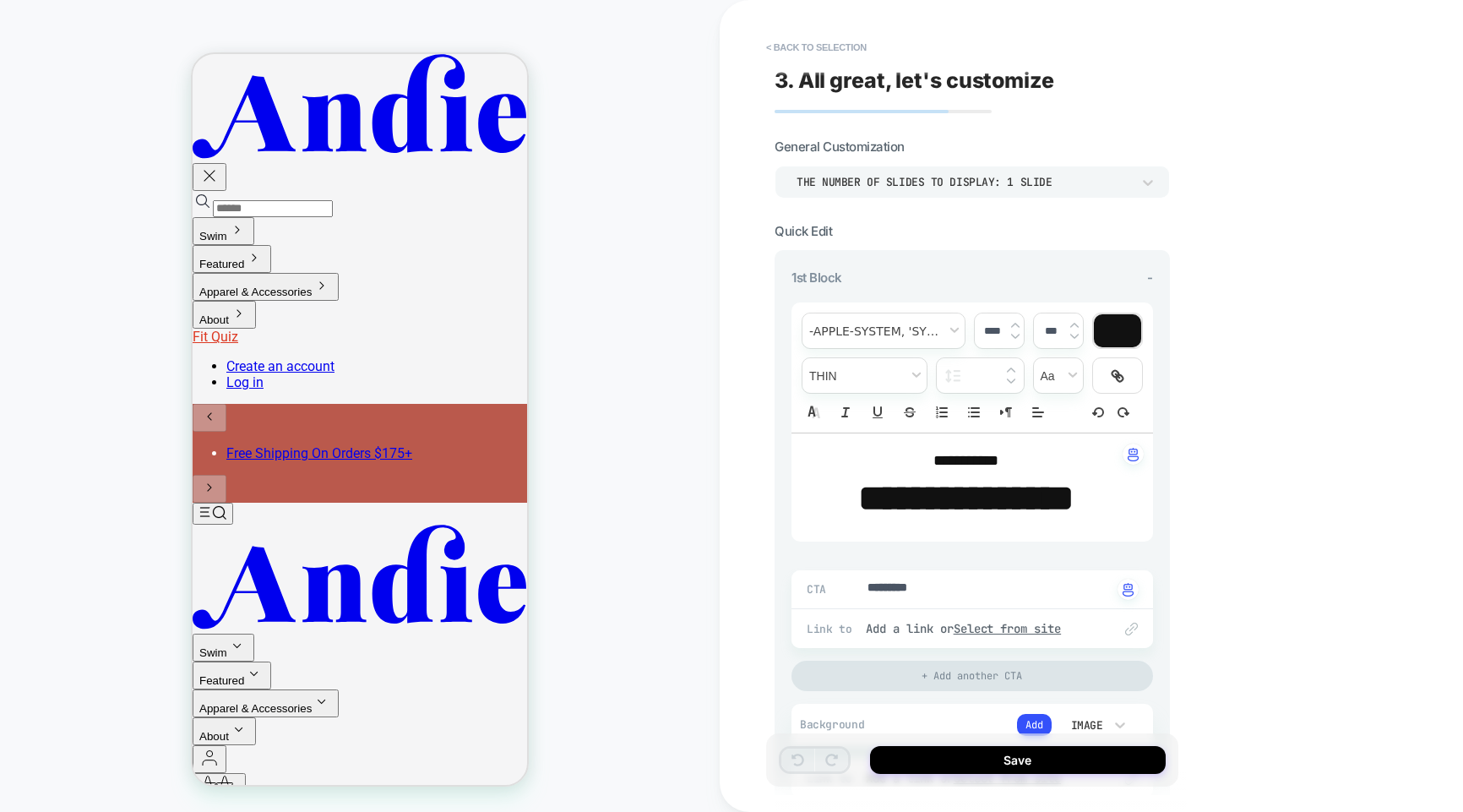
type textarea "*"
click at [1016, 456] on p "**********" at bounding box center [965, 461] width 315 height 22
drag, startPoint x: 993, startPoint y: 462, endPoint x: 978, endPoint y: 465, distance: 15.3
click at [993, 462] on span "**********" at bounding box center [966, 460] width 65 height 15
type input "****"
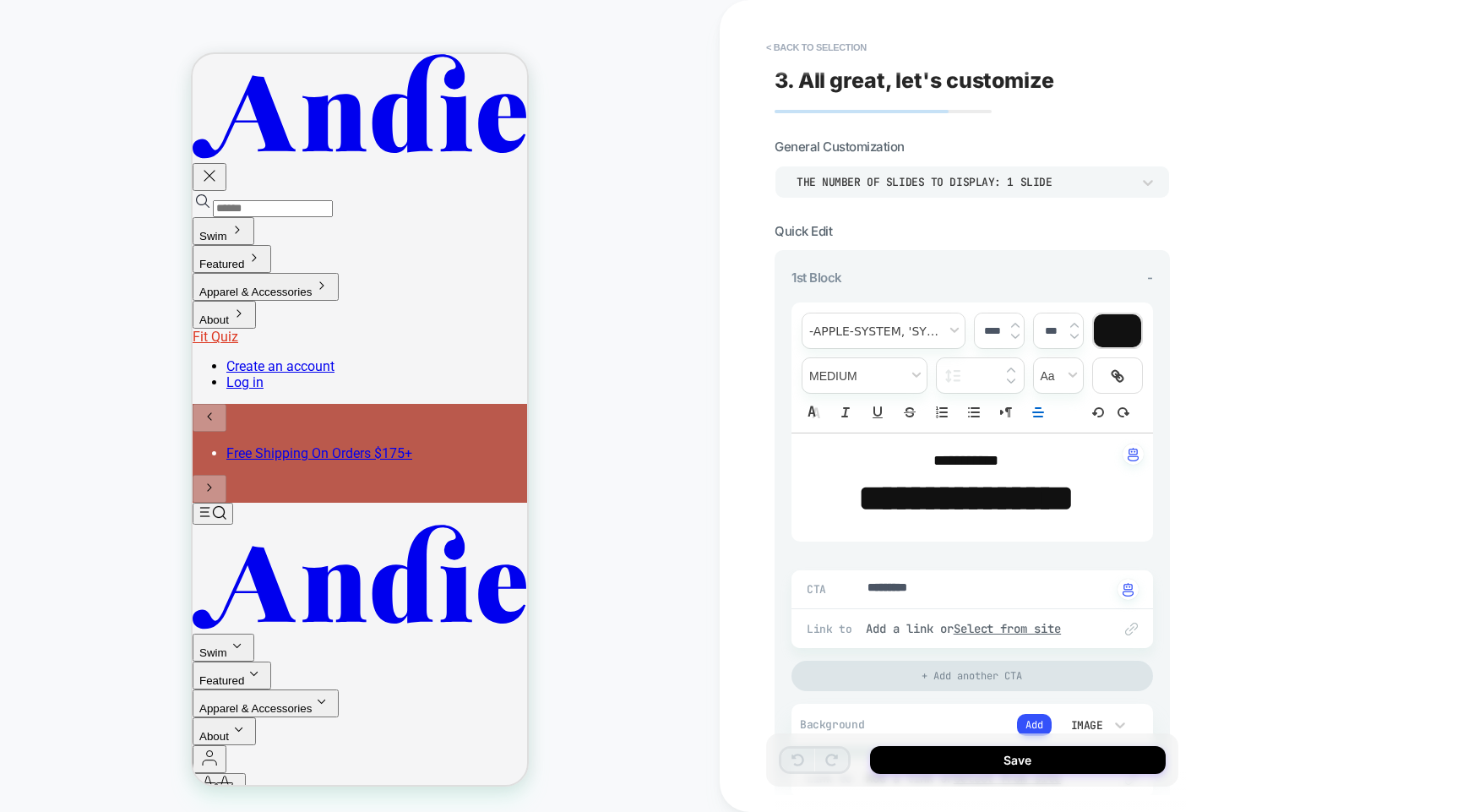
click at [934, 457] on span "**********" at bounding box center [966, 460] width 65 height 15
type textarea "*"
click at [959, 497] on strong "**********" at bounding box center [965, 498] width 215 height 36
type input "****"
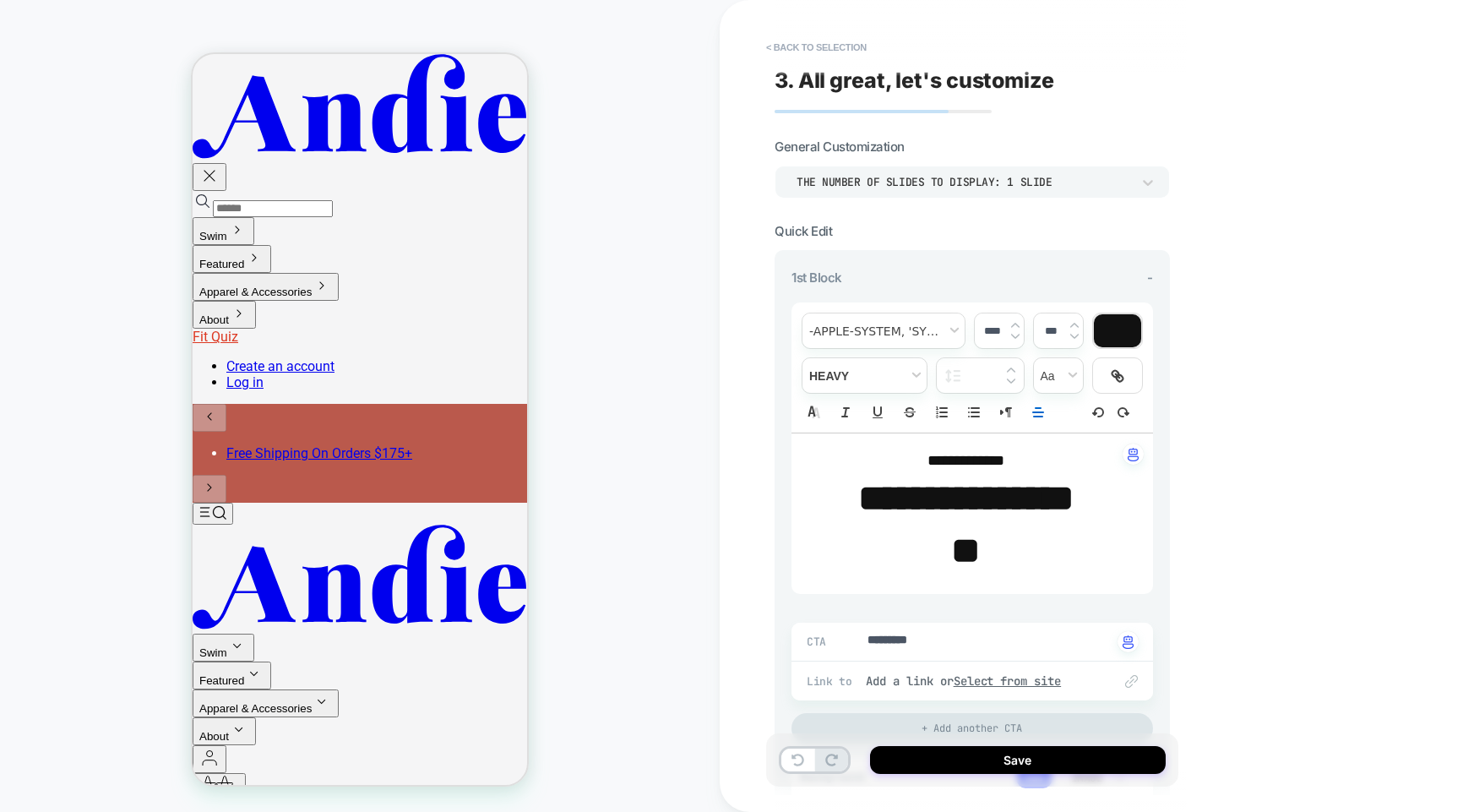
type textarea "*"
type input "****"
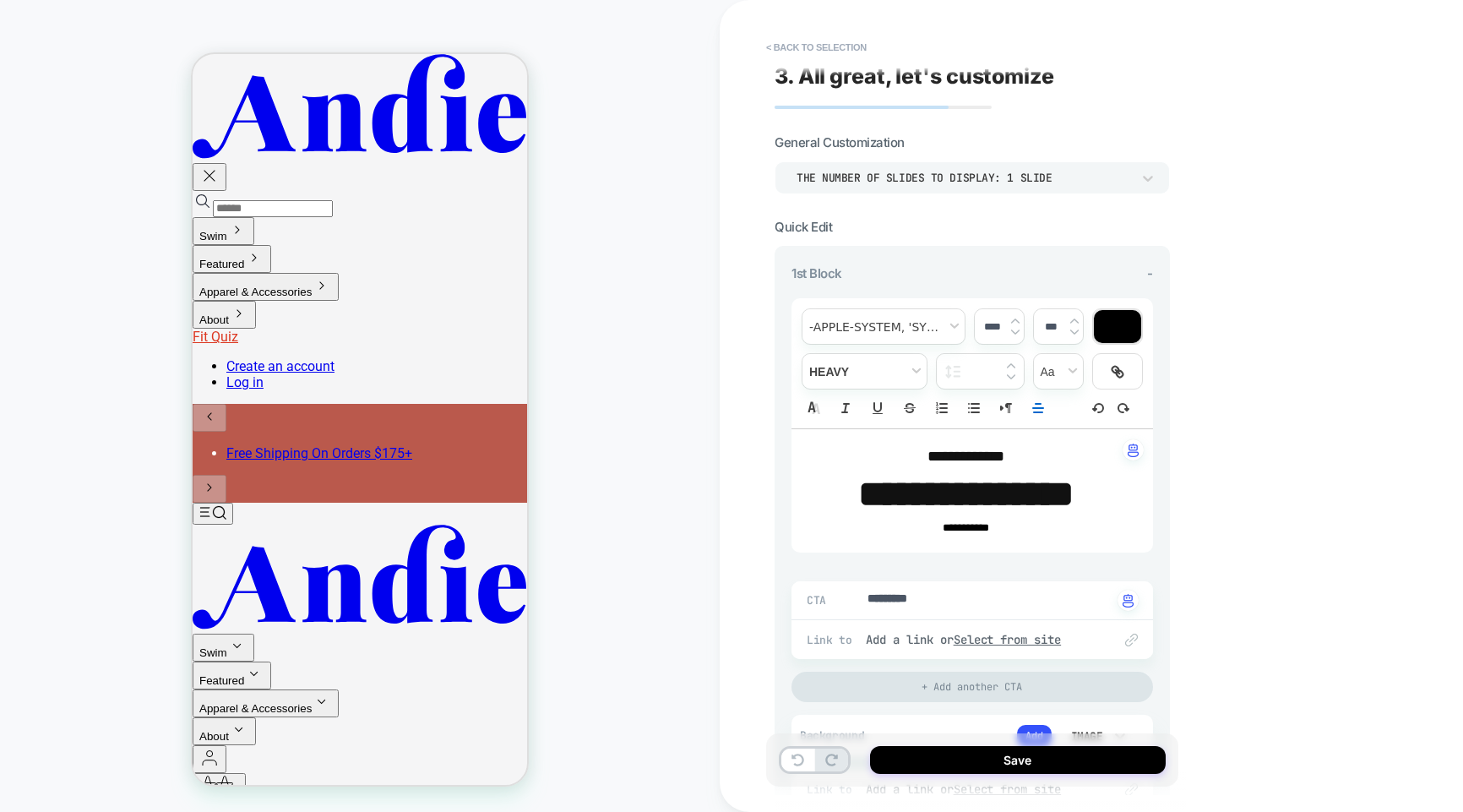
scroll to position [7, 0]
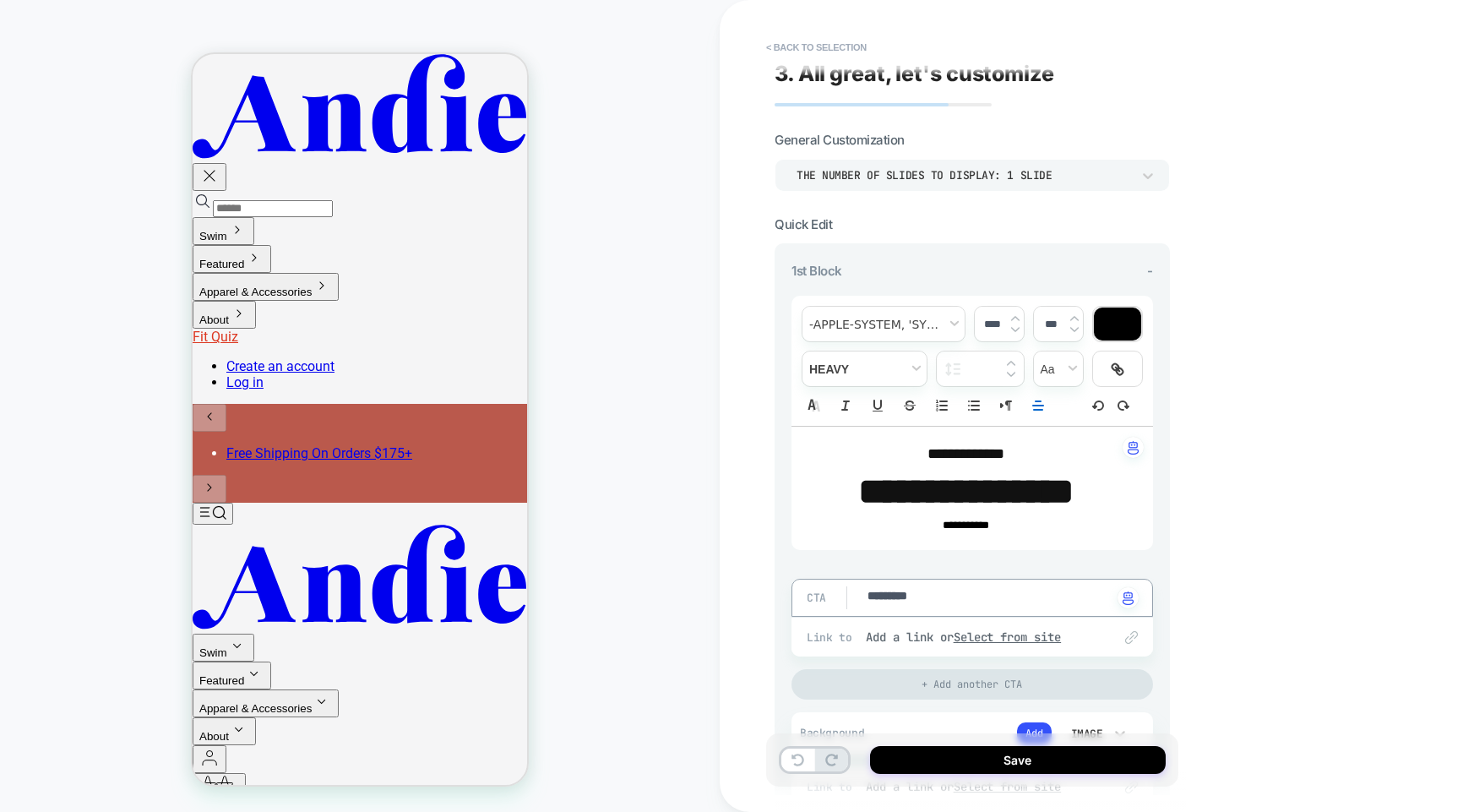
drag, startPoint x: 935, startPoint y: 595, endPoint x: 953, endPoint y: 597, distance: 18.1
type textarea "*"
type textarea "**"
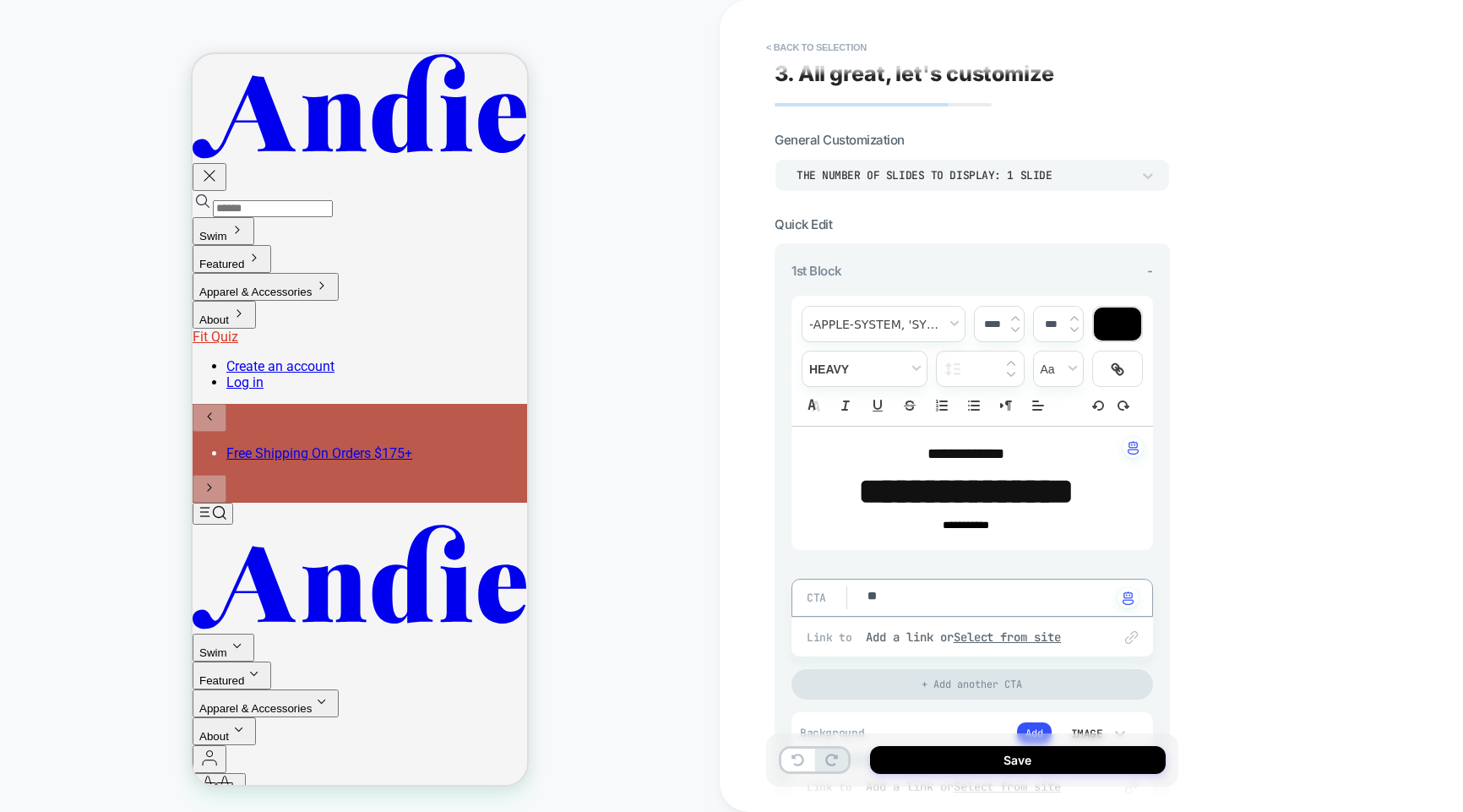
type textarea "*"
type textarea "***"
type textarea "*"
type textarea "****"
type textarea "*"
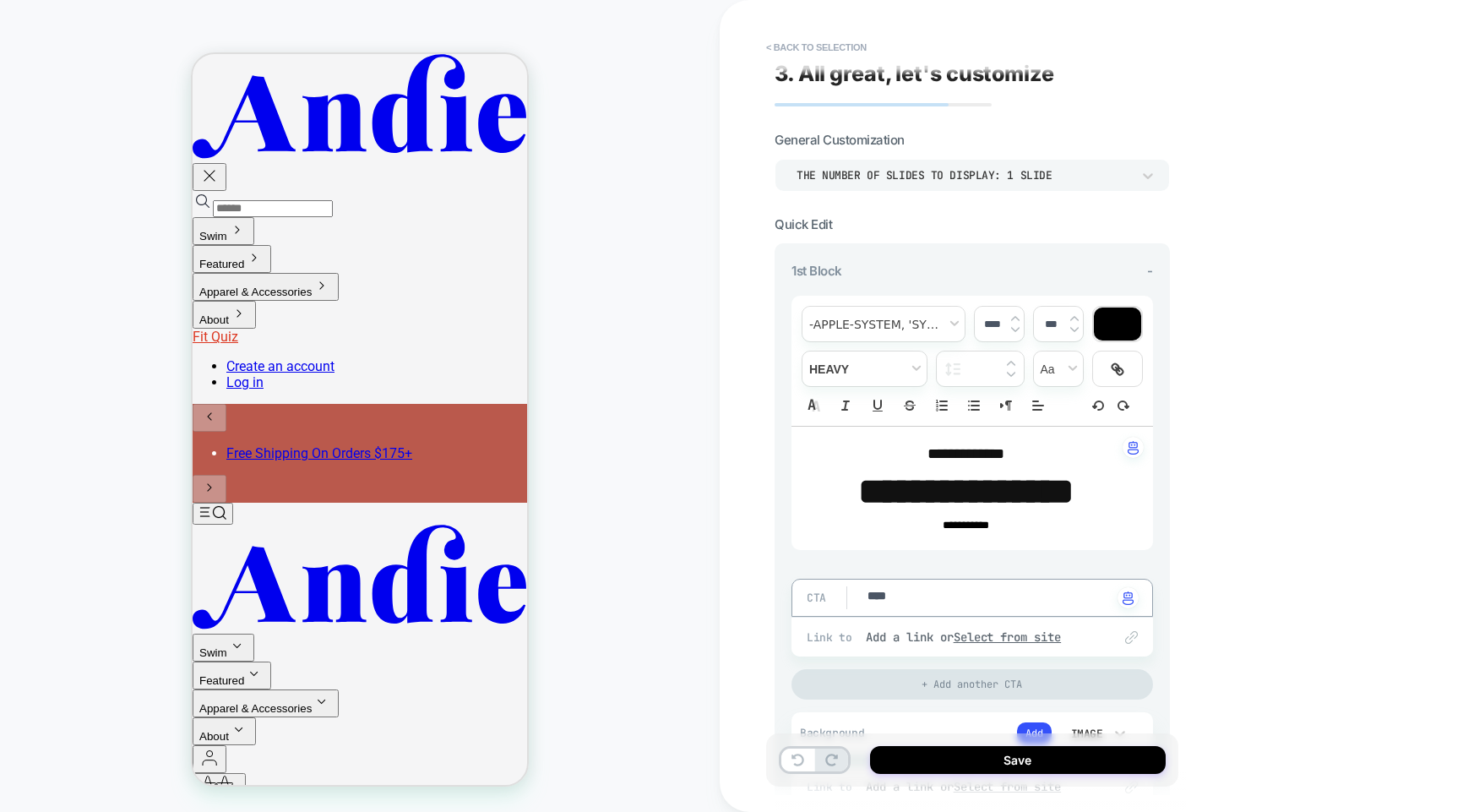
type textarea "****"
type textarea "*"
type textarea "******"
type textarea "*"
type textarea "*******"
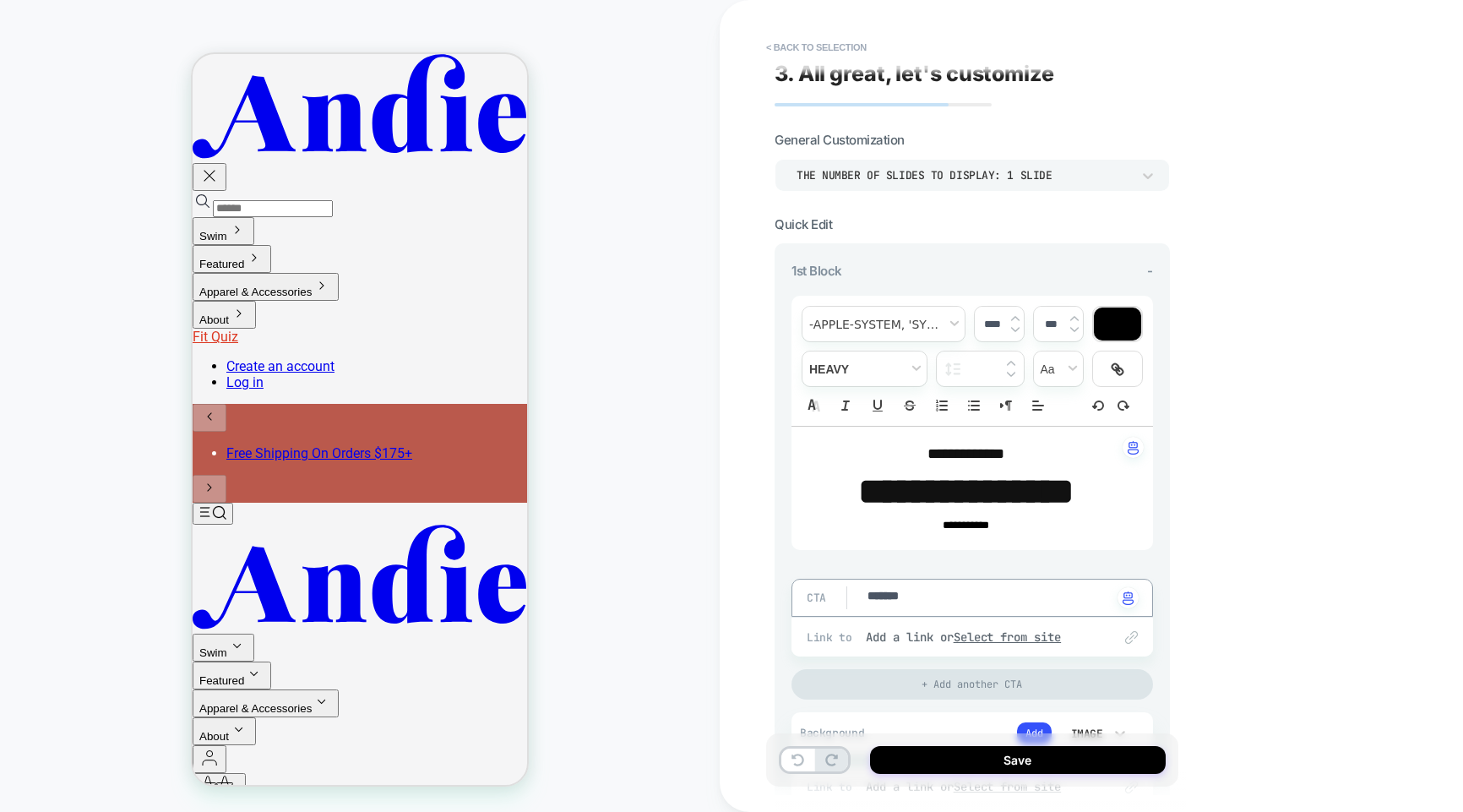
type textarea "*"
type textarea "********"
type textarea "*"
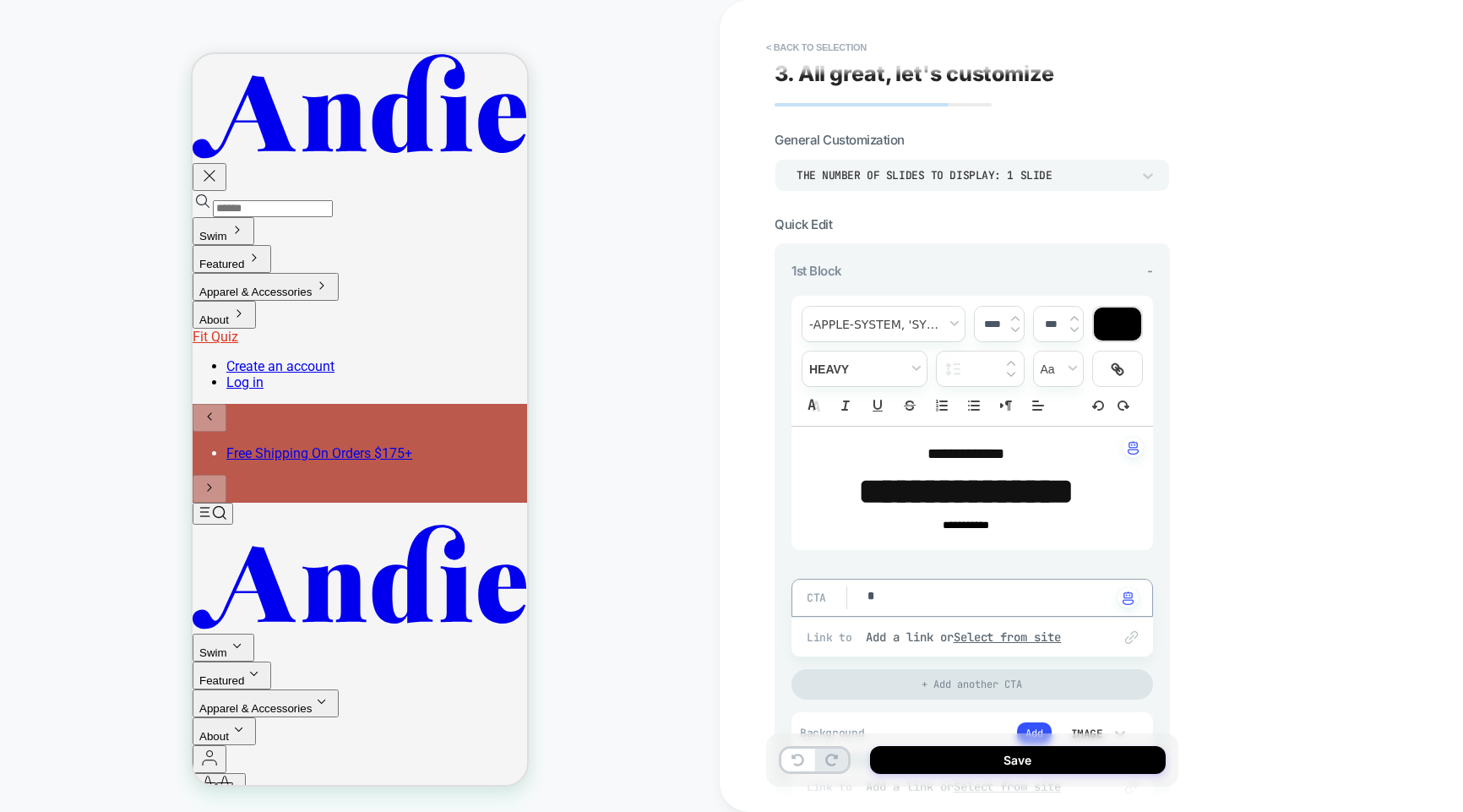
type textarea "**"
type textarea "*"
type textarea "***"
type textarea "*"
type textarea "****"
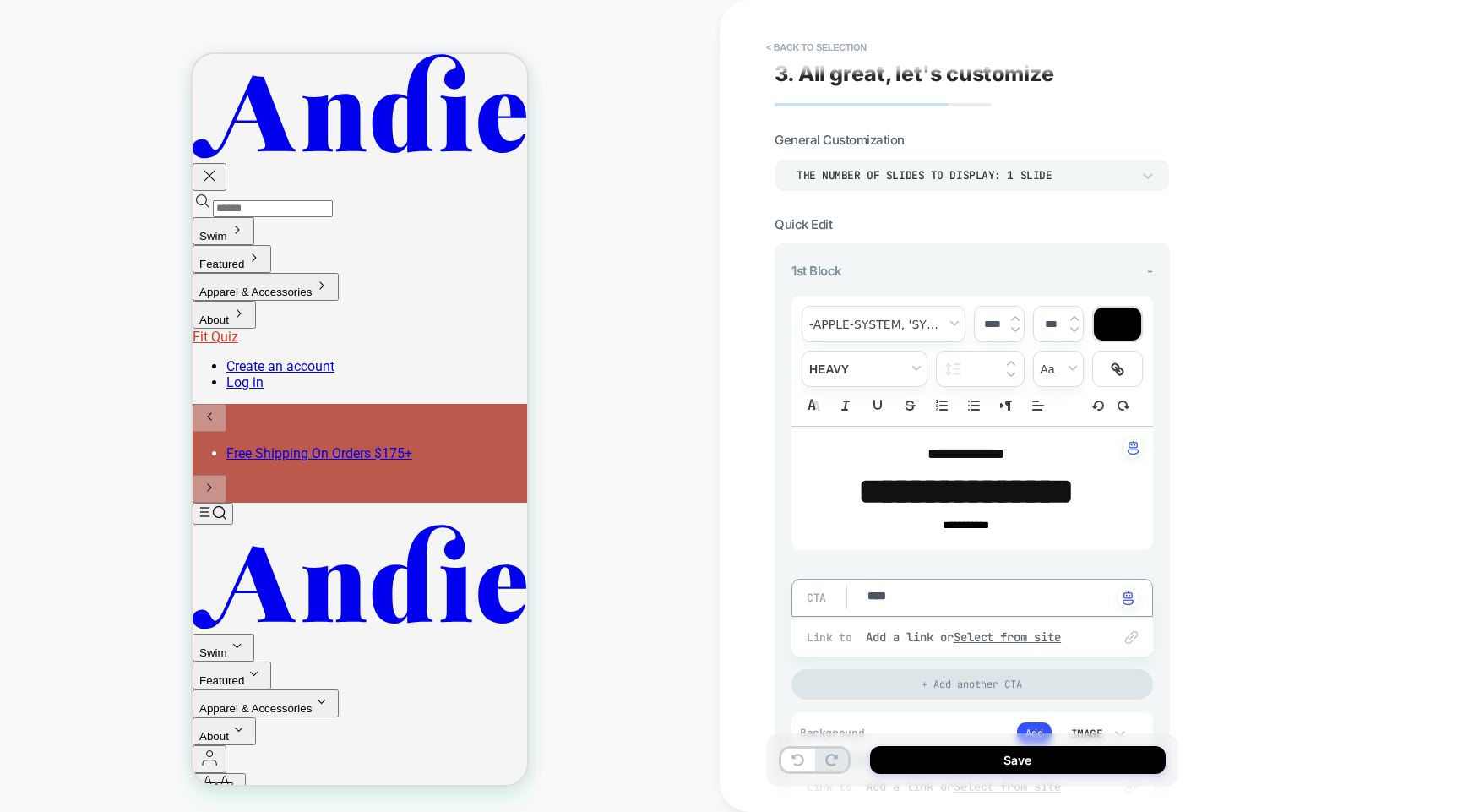
type textarea "*"
type textarea "****"
type textarea "*"
type textarea "******"
type textarea "*"
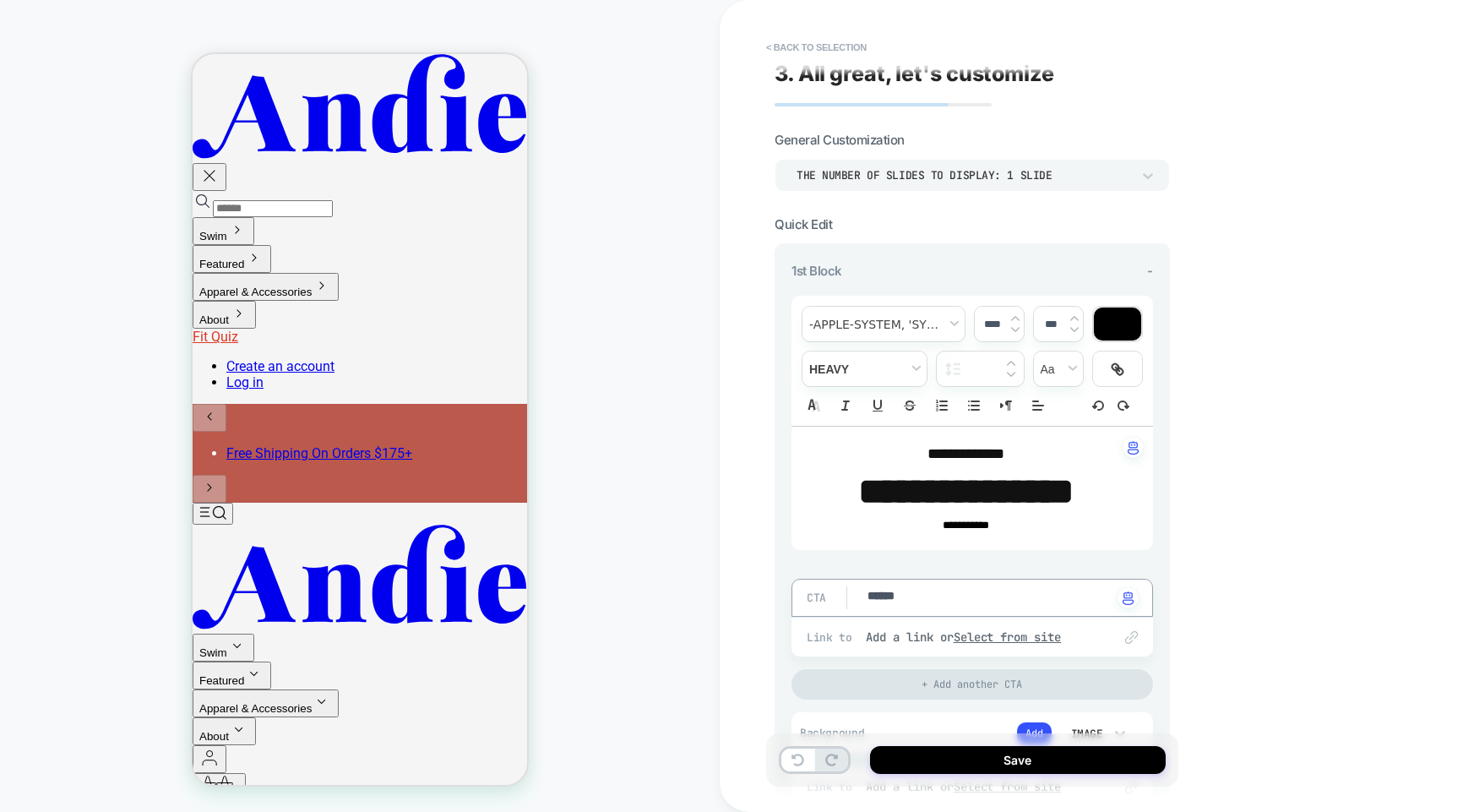
type textarea "*******"
type textarea "*"
type textarea "********"
type textarea "*"
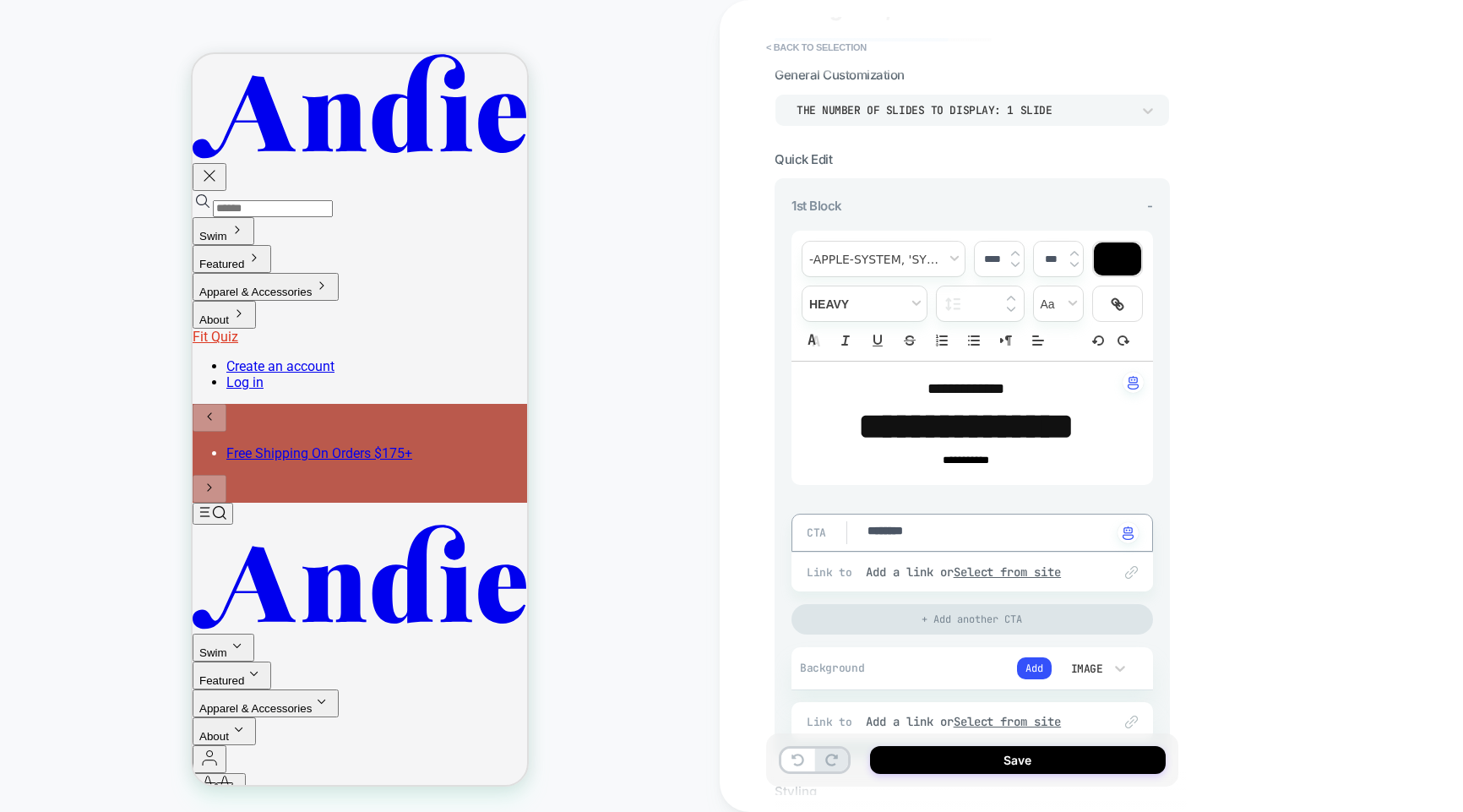
scroll to position [148, 0]
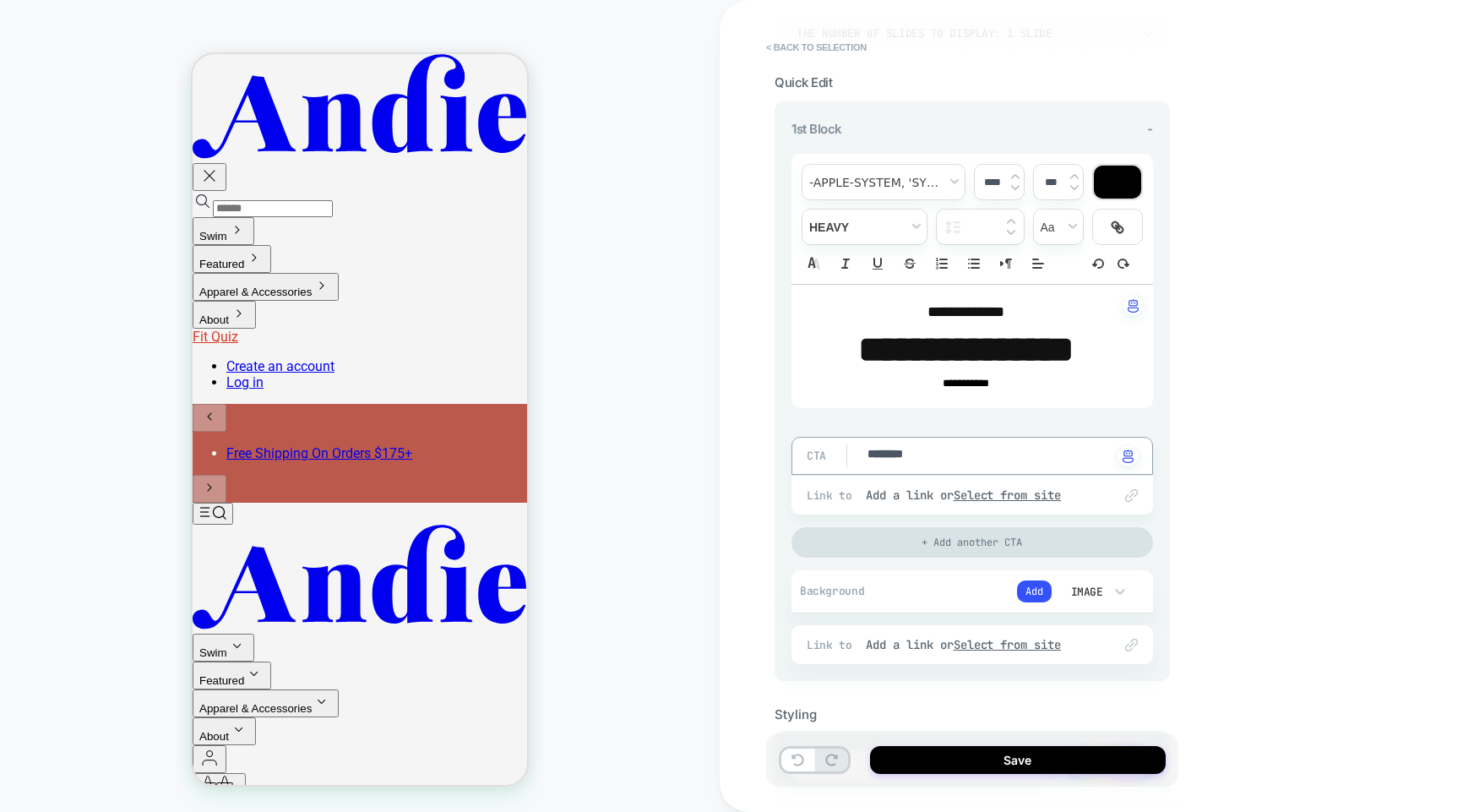
type textarea "********"
click at [963, 537] on div "+ Add another CTA" at bounding box center [972, 542] width 361 height 30
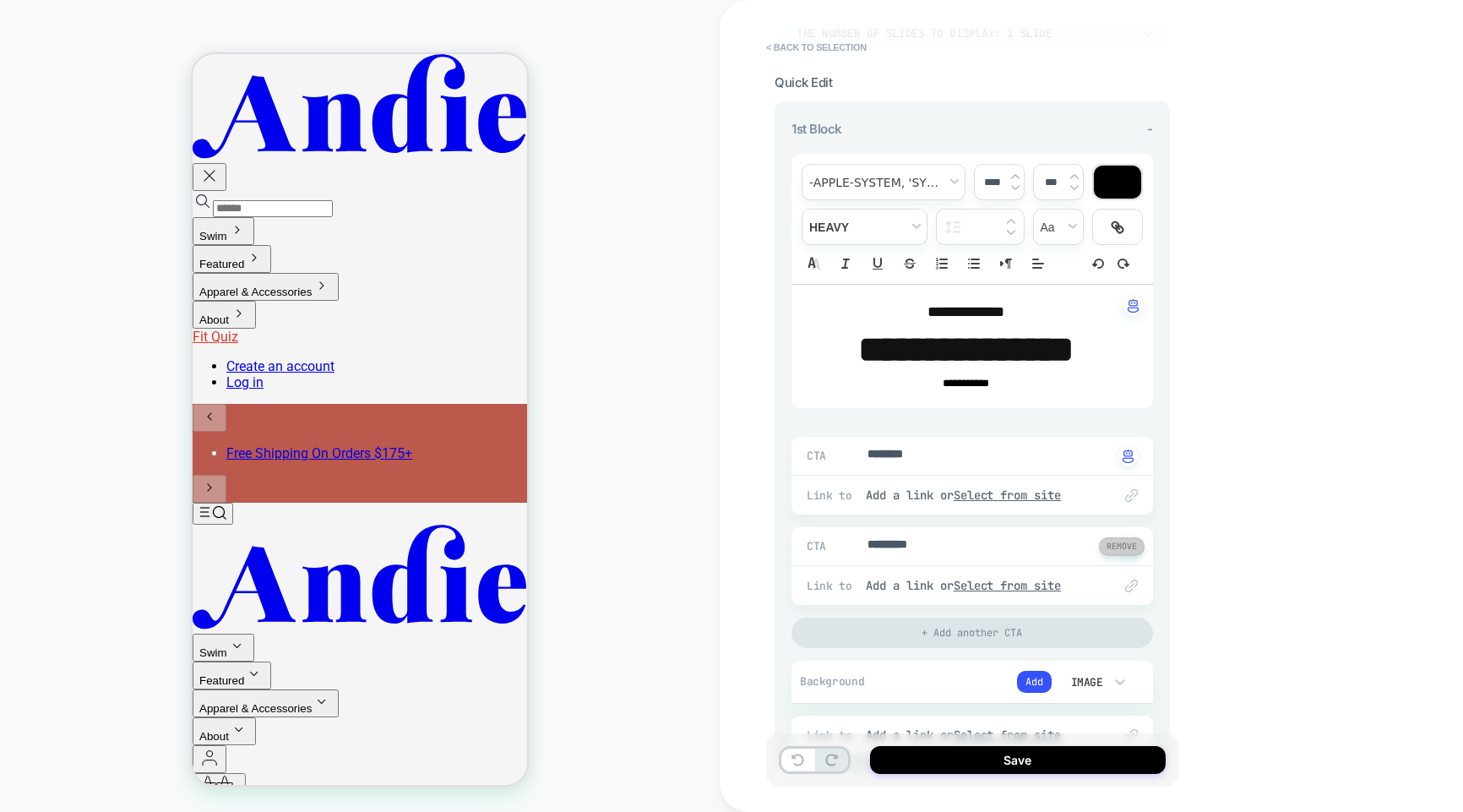
click at [1139, 543] on button at bounding box center [1121, 546] width 45 height 18
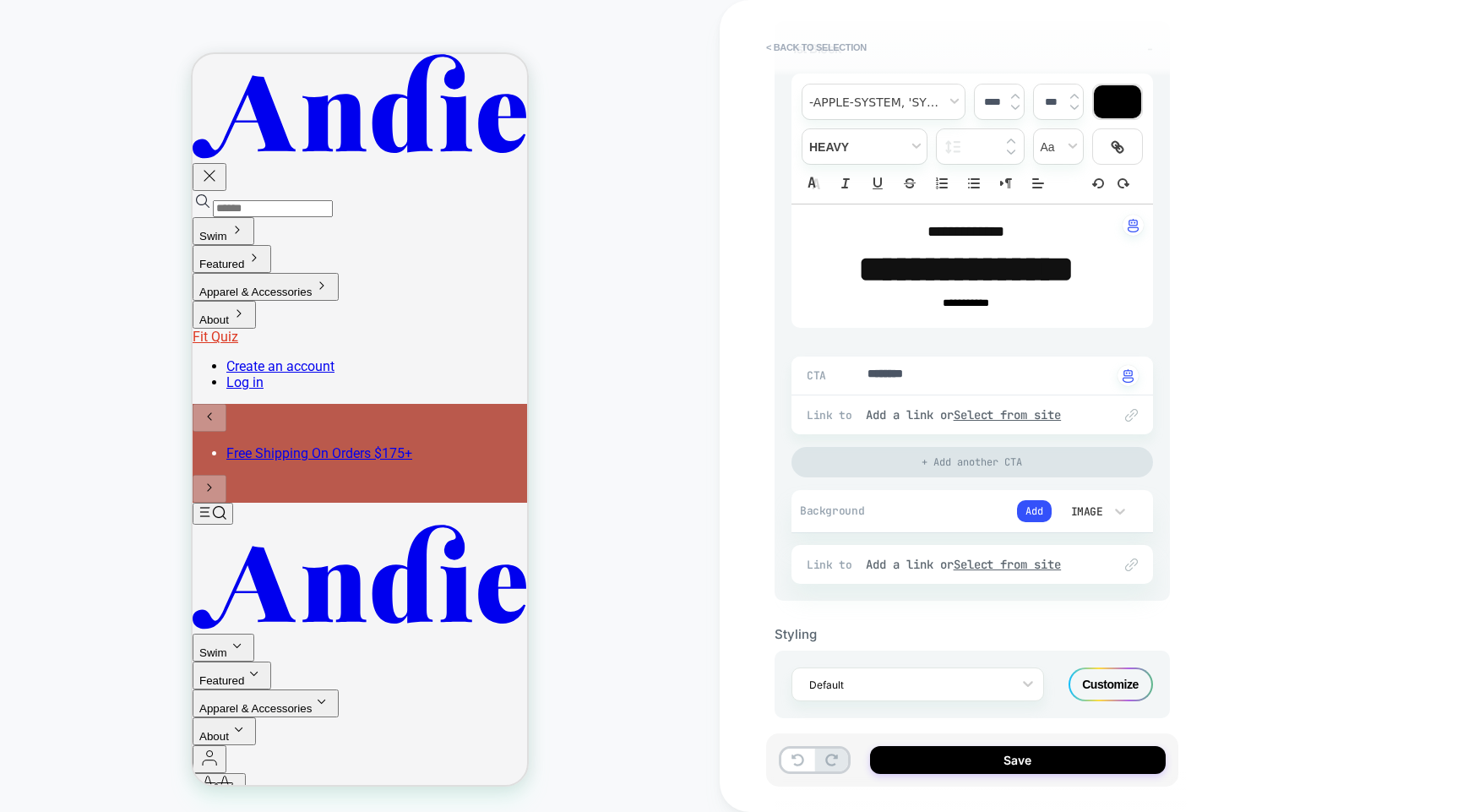
scroll to position [237, 0]
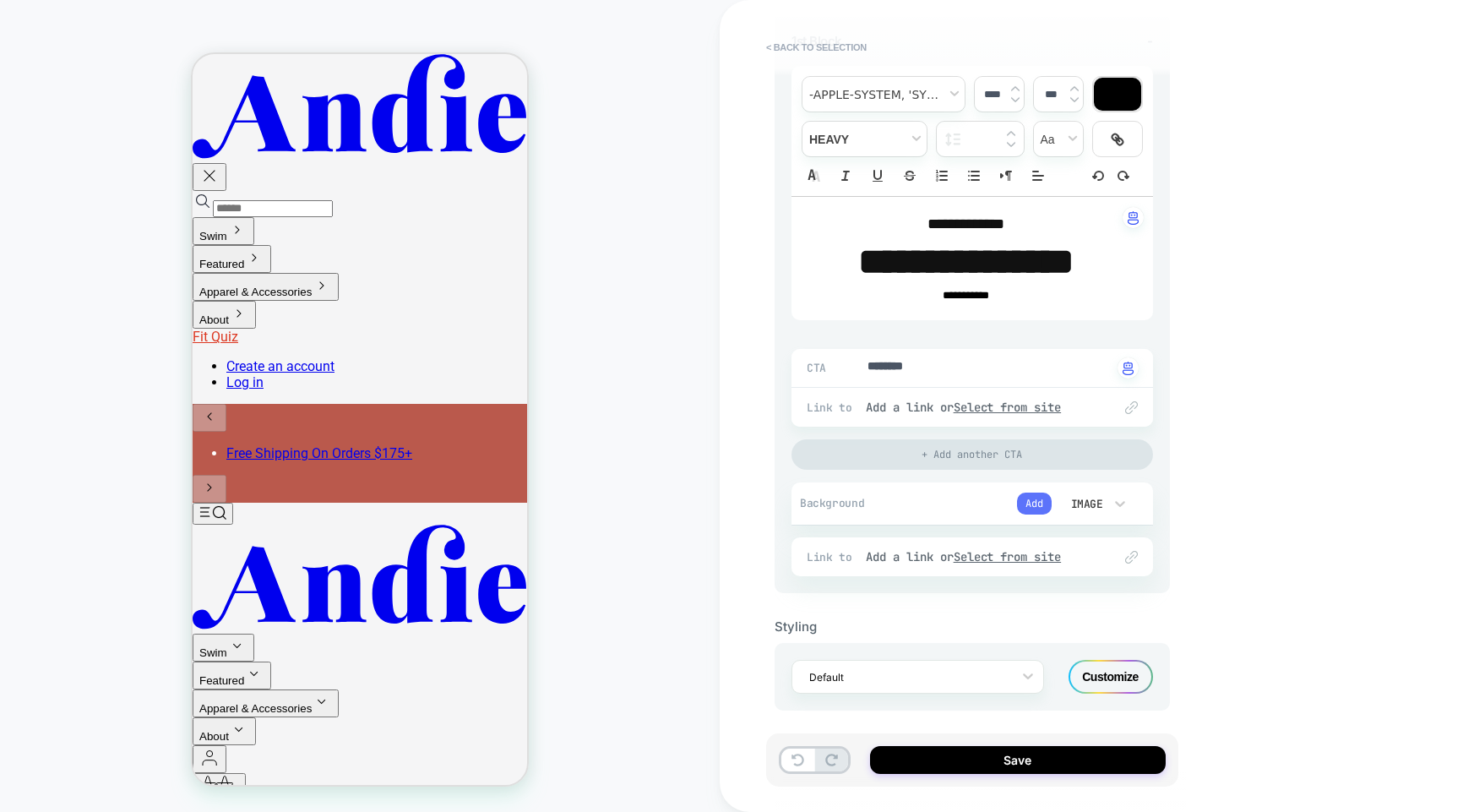
click at [1038, 499] on button "Add" at bounding box center [1034, 504] width 34 height 22
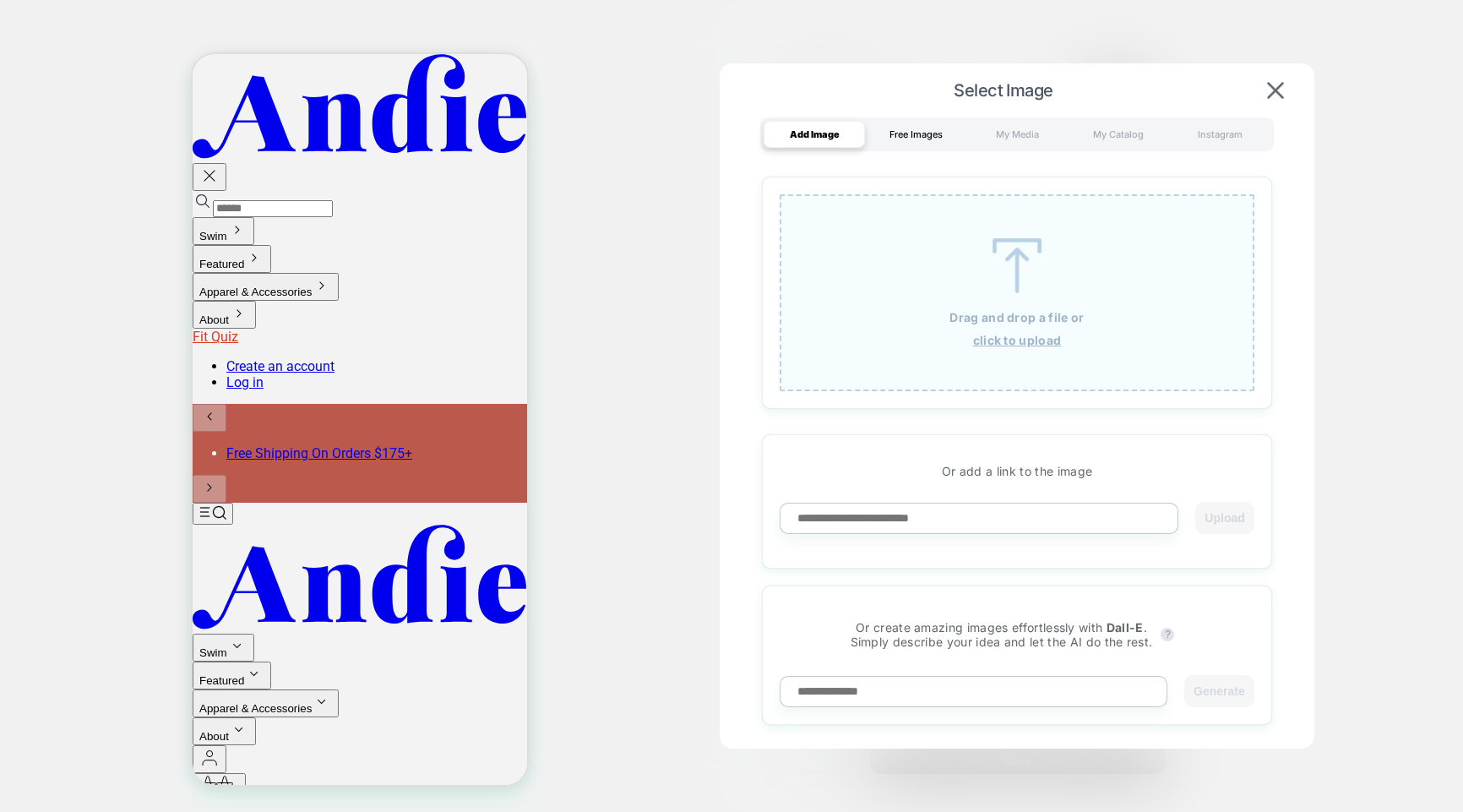
drag, startPoint x: 933, startPoint y: 132, endPoint x: 947, endPoint y: 137, distance: 14.9
click at [933, 132] on div "Free Images" at bounding box center [915, 135] width 101 height 27
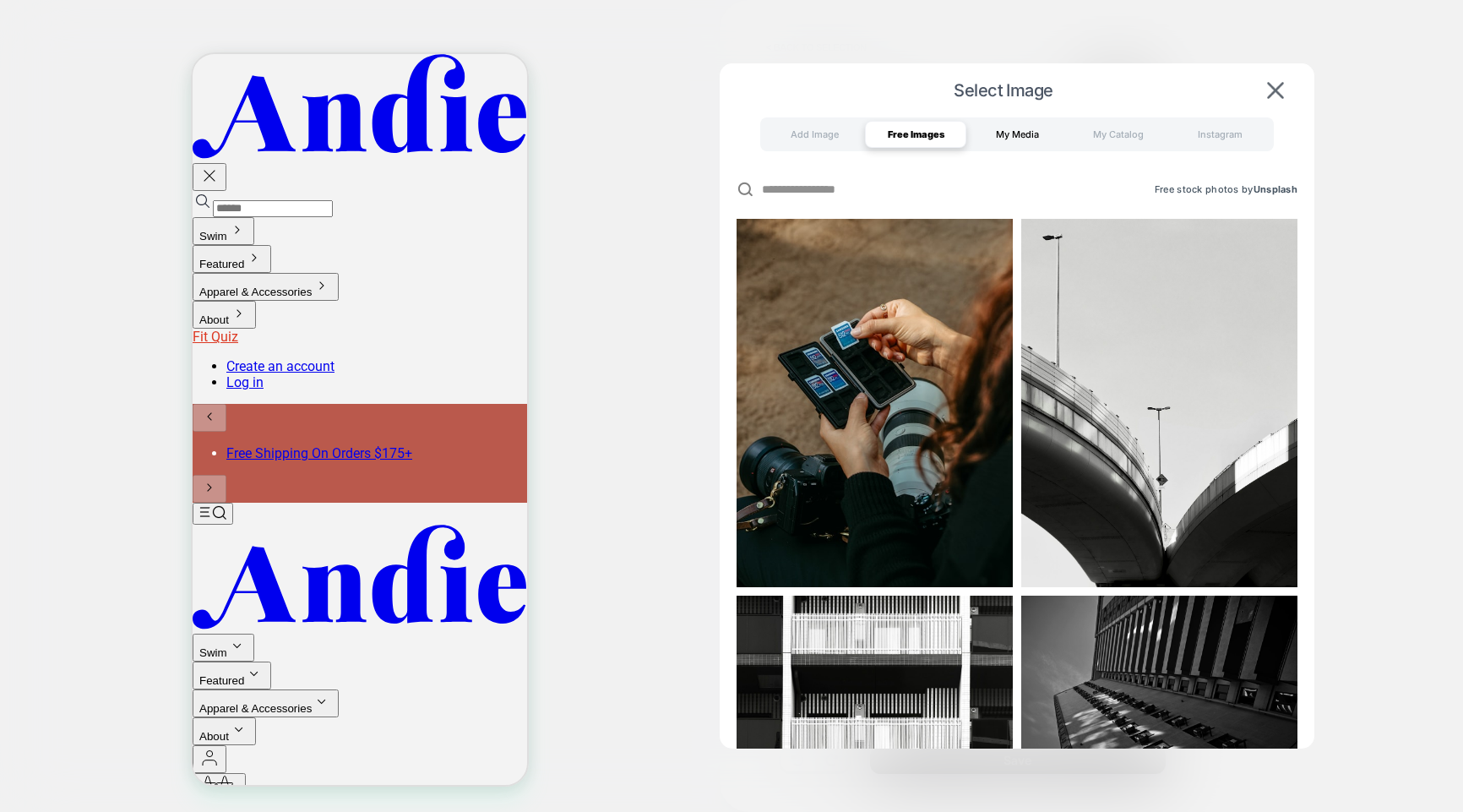
click at [1007, 135] on div "My Media" at bounding box center [1016, 135] width 101 height 27
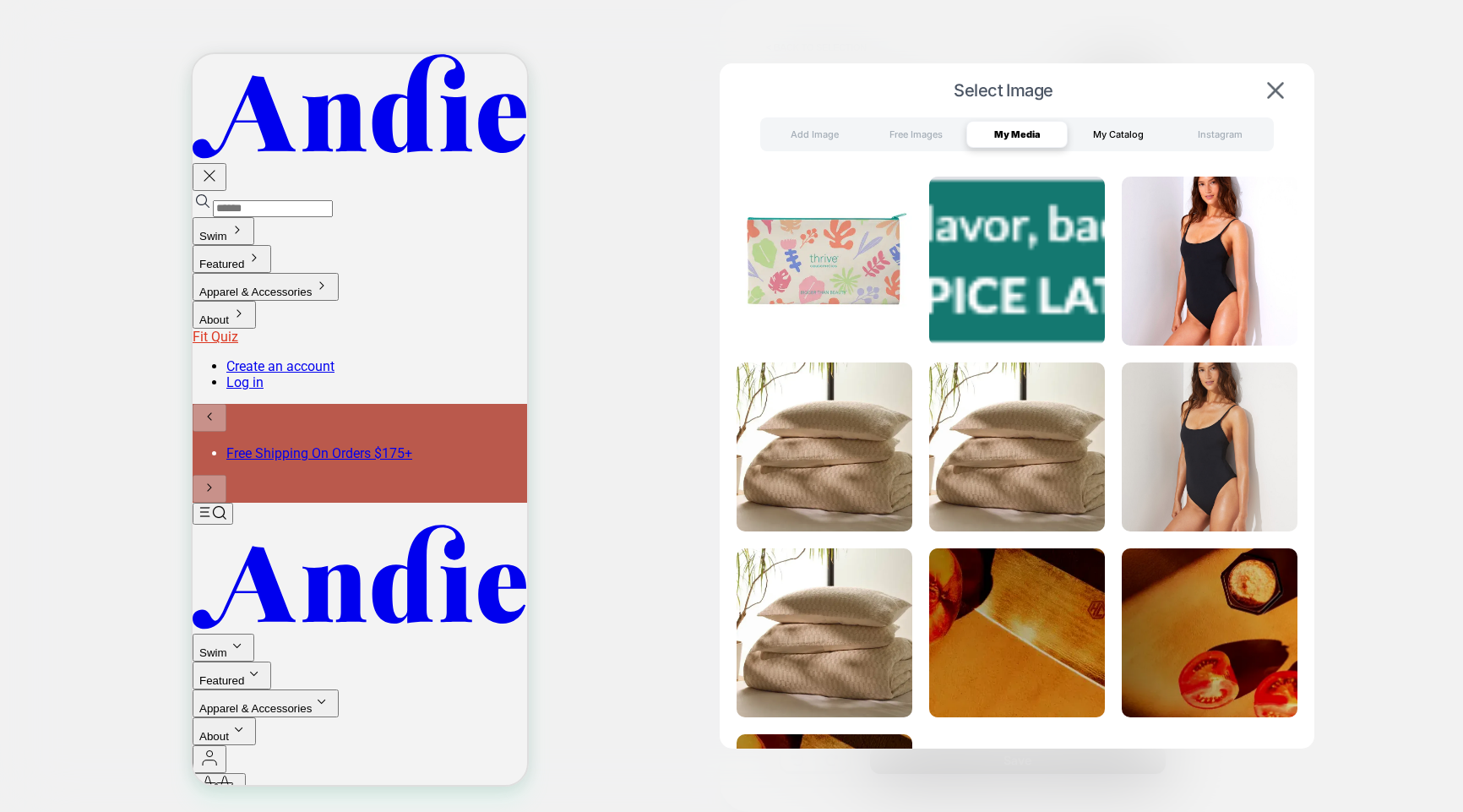
click at [1108, 136] on div "My Catalog" at bounding box center [1117, 135] width 101 height 27
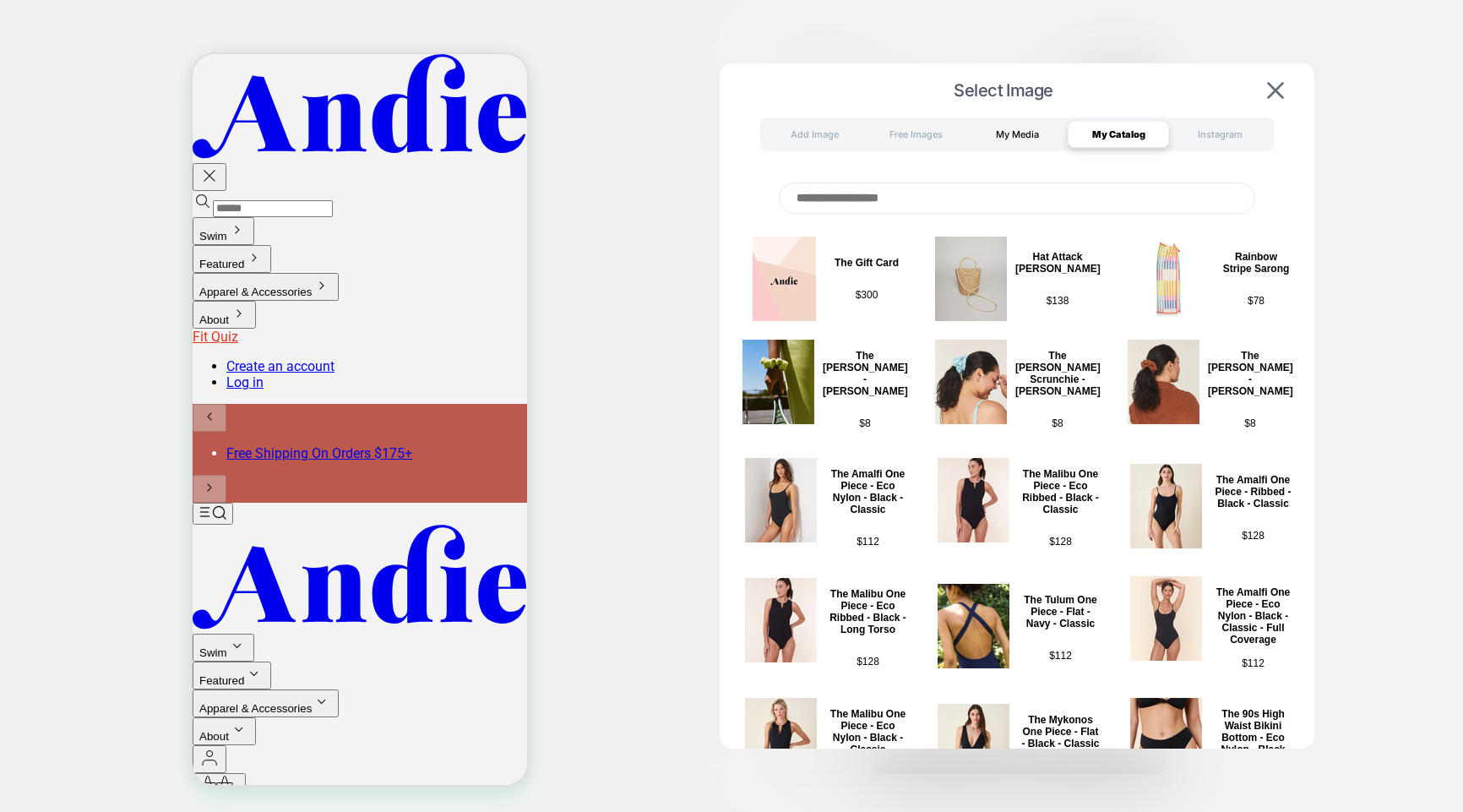
click at [1031, 136] on div "My Media" at bounding box center [1016, 135] width 101 height 27
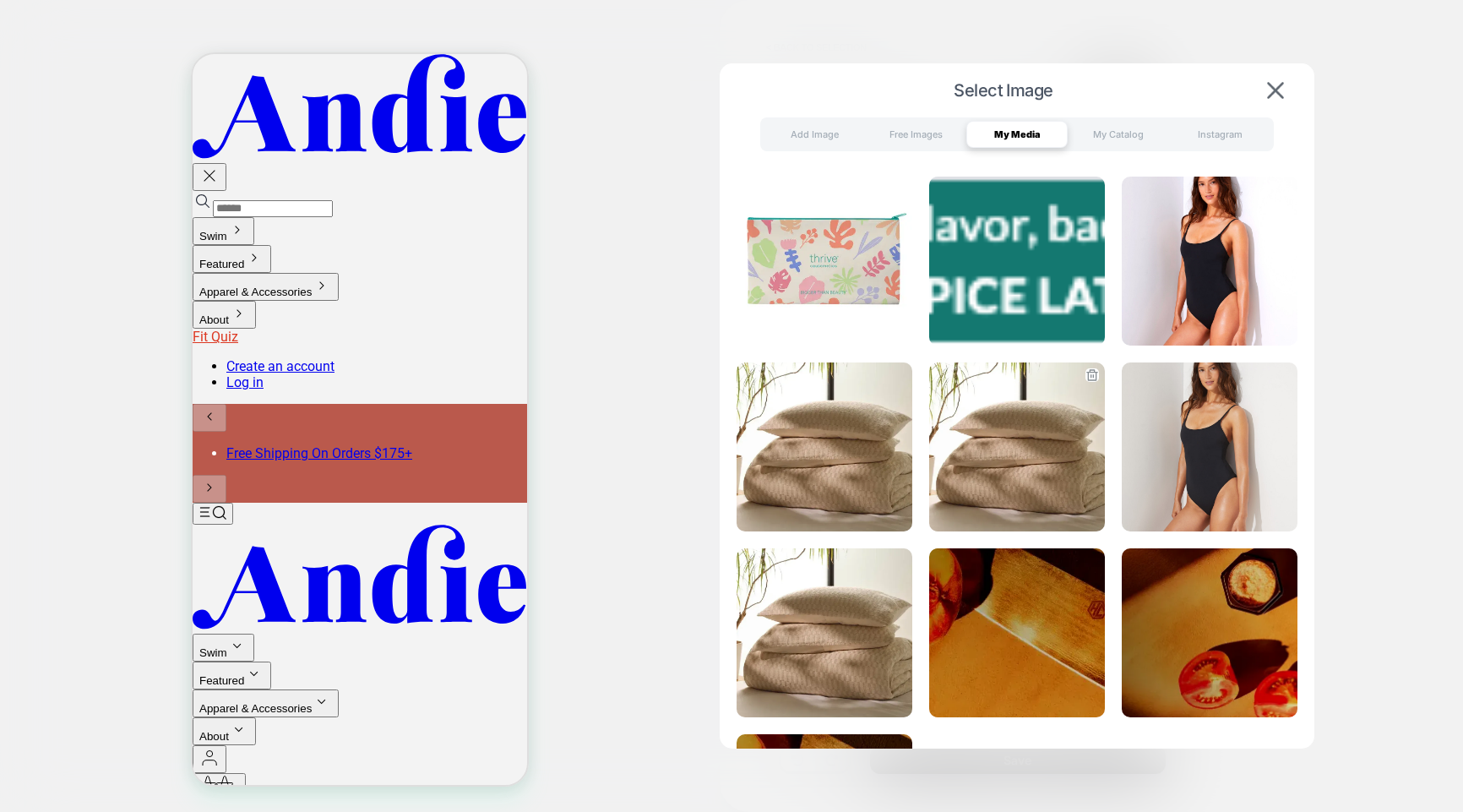
click at [970, 433] on img at bounding box center [1016, 447] width 176 height 169
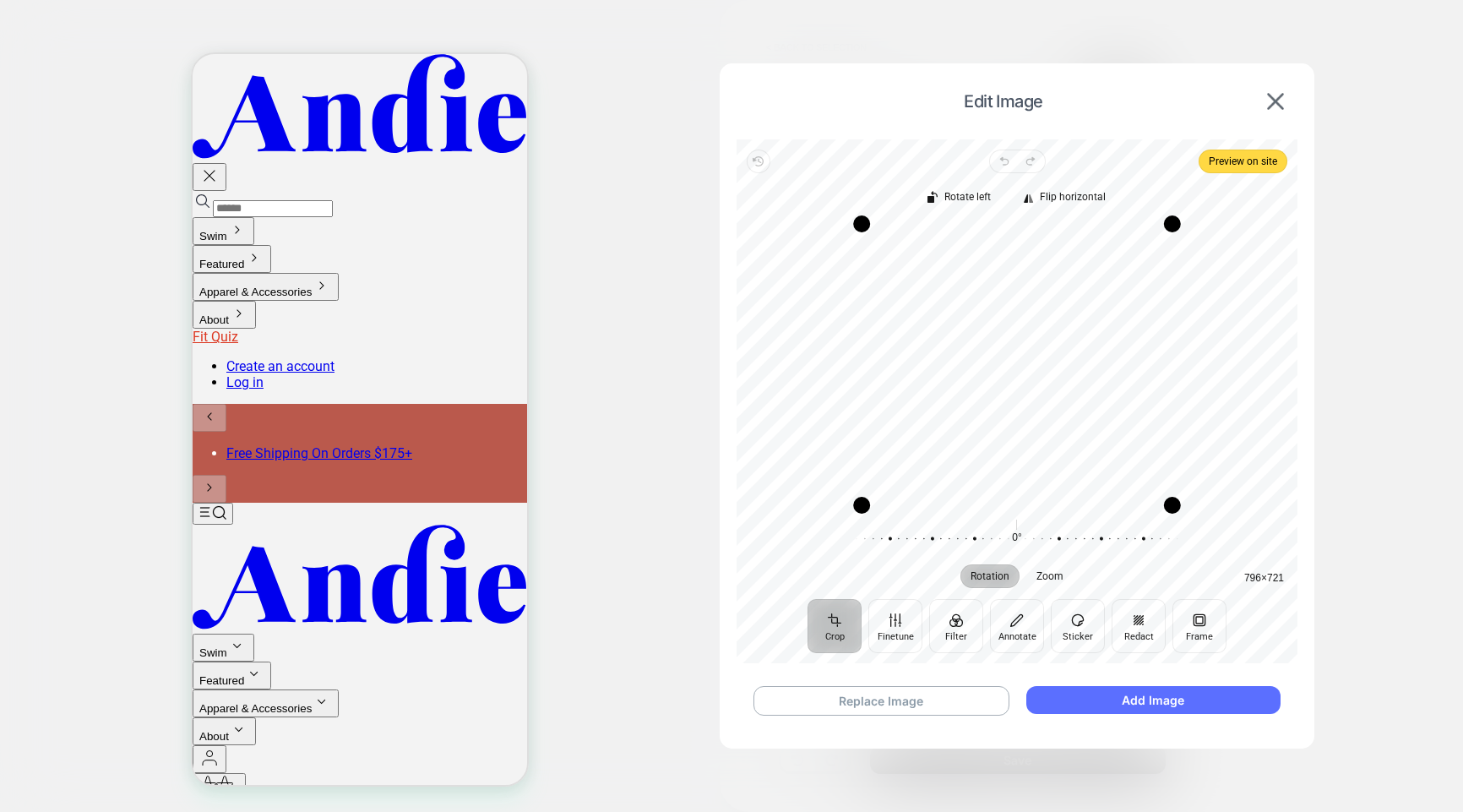
click at [1185, 699] on button "Add Image" at bounding box center [1153, 700] width 254 height 27
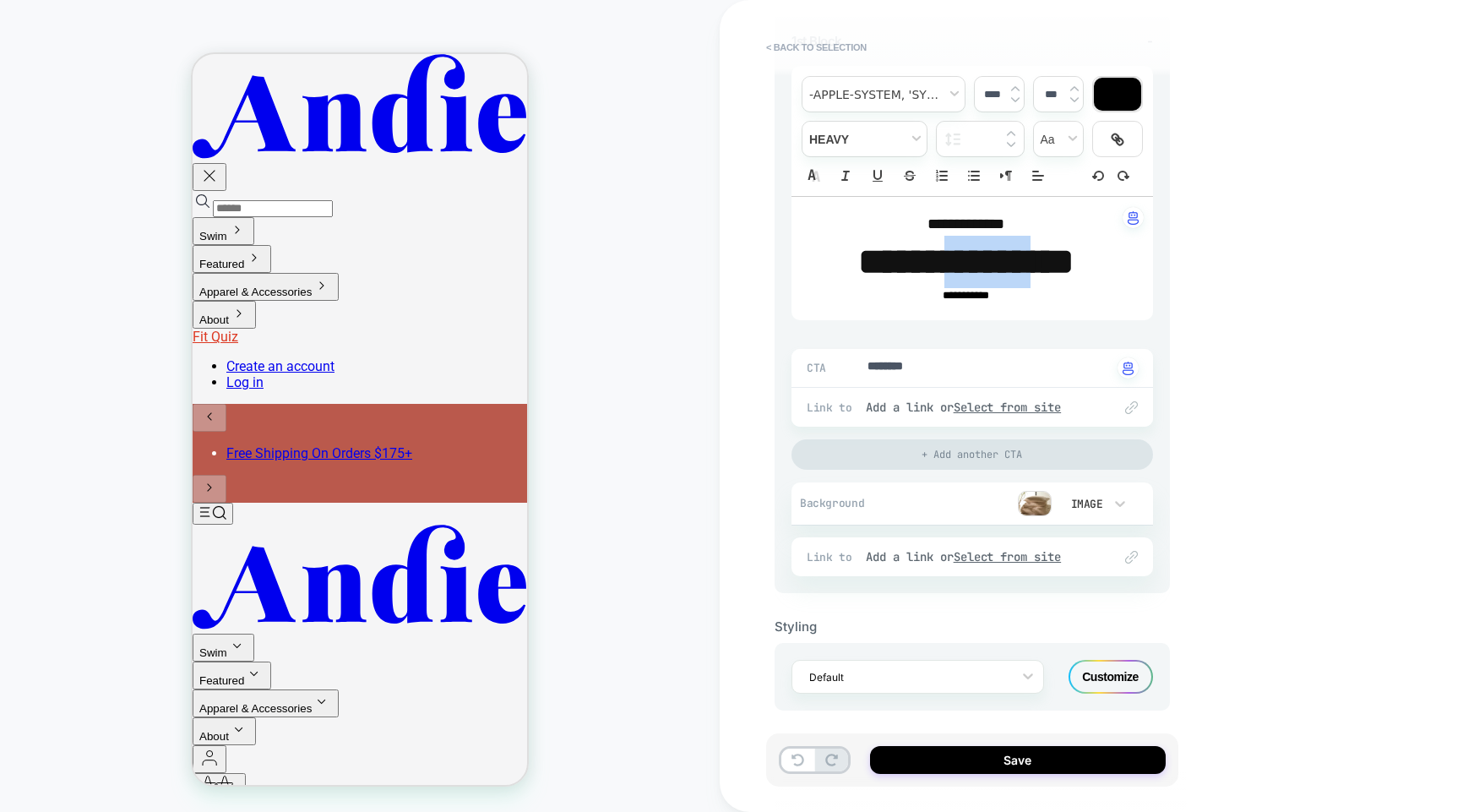
drag, startPoint x: 1085, startPoint y: 253, endPoint x: 924, endPoint y: 238, distance: 161.7
click at [932, 244] on strong "**********" at bounding box center [965, 261] width 215 height 36
type textarea "*"
type input "****"
click at [998, 236] on p "***** ****** **" at bounding box center [965, 261] width 315 height 52
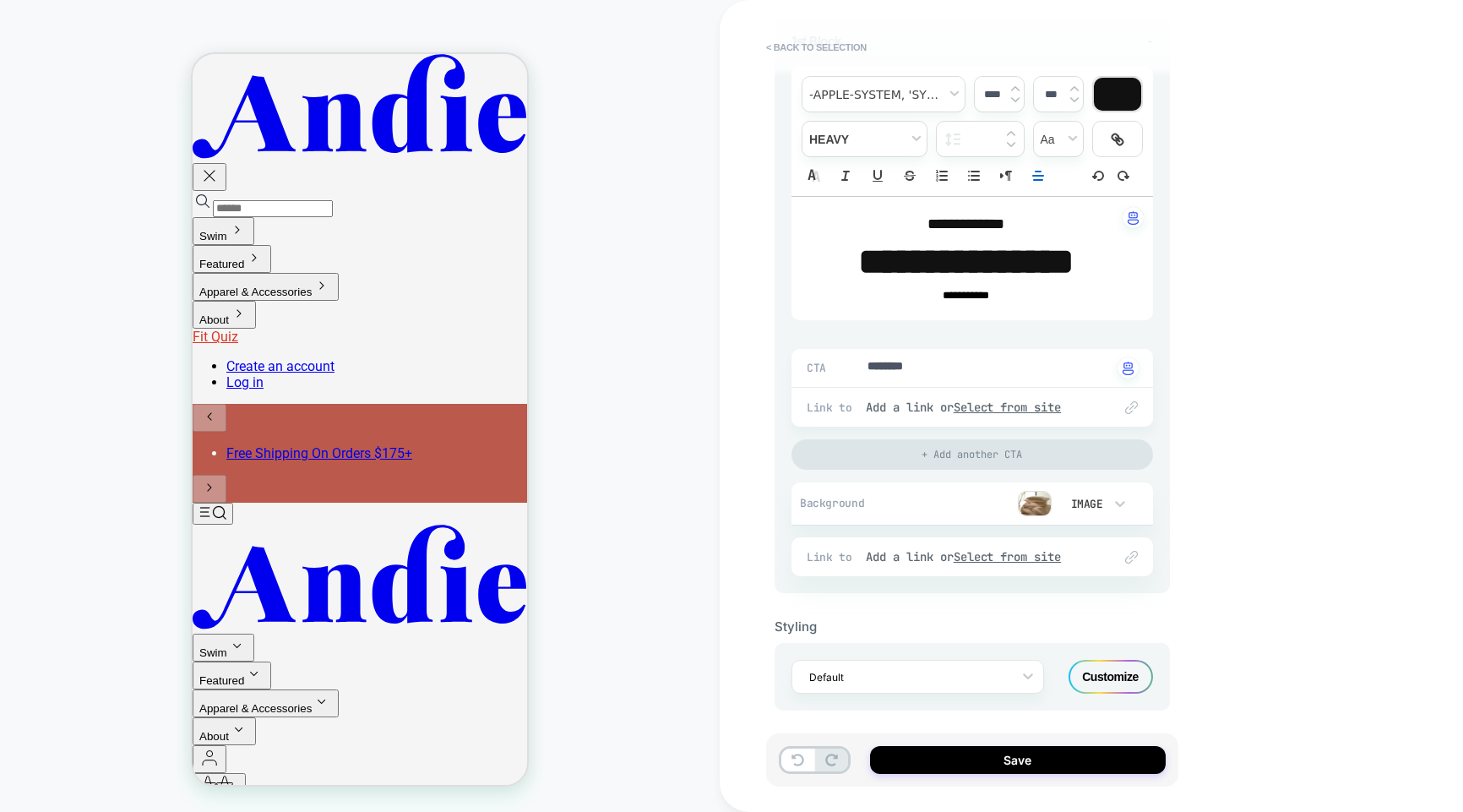
click at [1119, 677] on div "Customize" at bounding box center [1111, 677] width 84 height 33
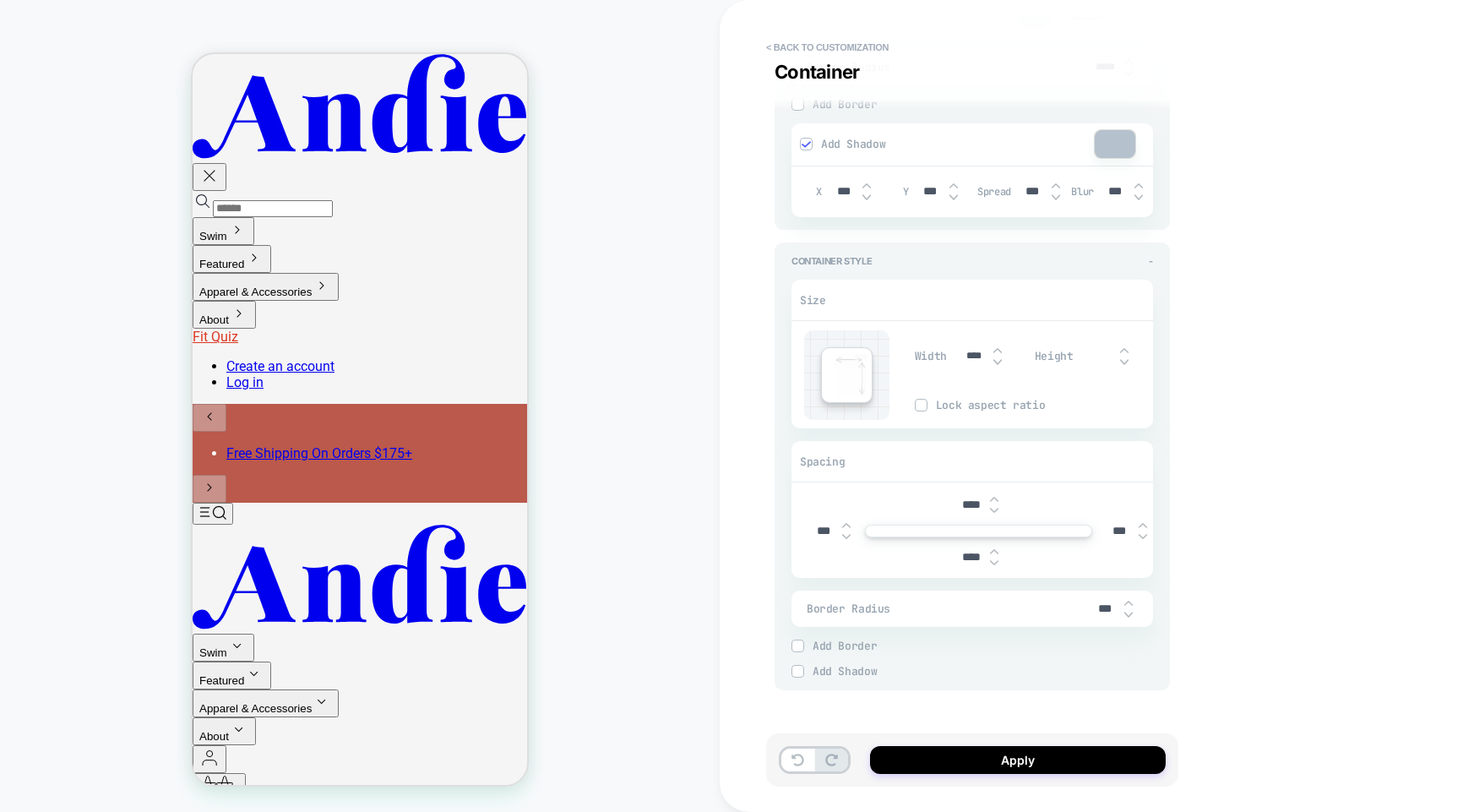
scroll to position [2198, 0]
drag, startPoint x: 996, startPoint y: 765, endPoint x: 958, endPoint y: 609, distance: 160.6
click at [937, 629] on div "**********" at bounding box center [981, 406] width 412 height 812
click at [989, 762] on button "Apply" at bounding box center [1017, 760] width 296 height 27
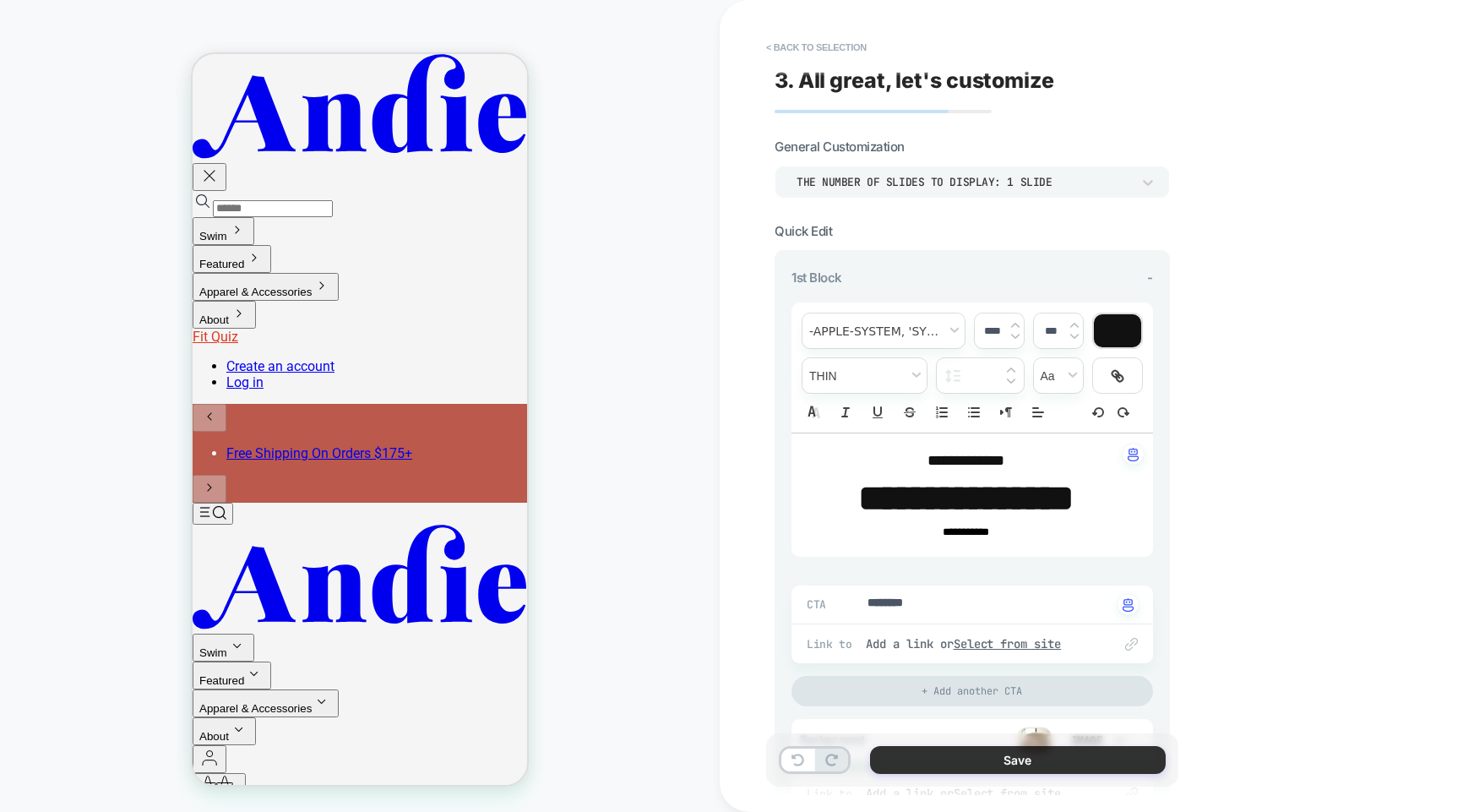
drag, startPoint x: 1013, startPoint y: 764, endPoint x: 976, endPoint y: 762, distance: 37.1
click at [1013, 764] on button "Save" at bounding box center [1017, 760] width 296 height 27
type textarea "*"
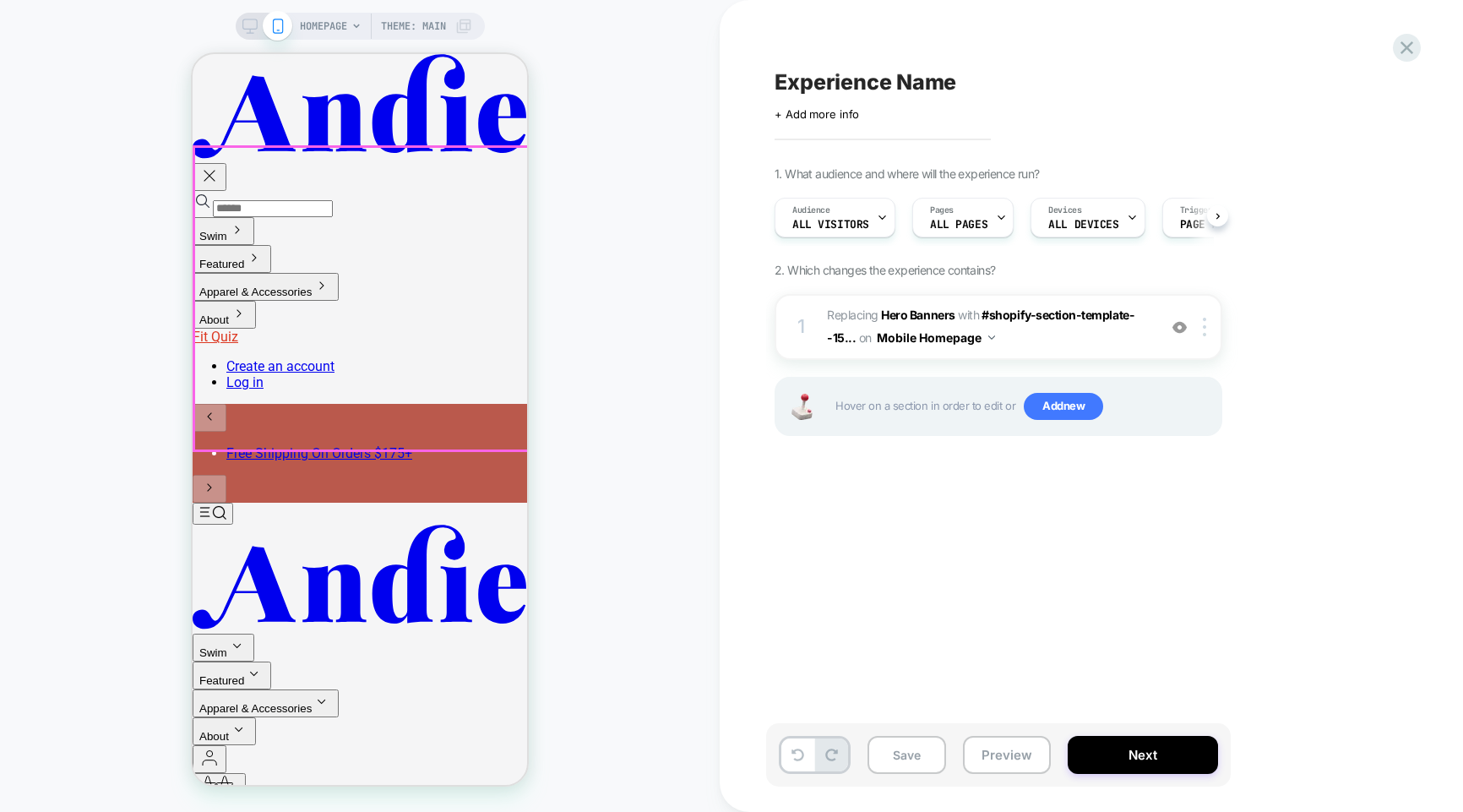
scroll to position [0, 1]
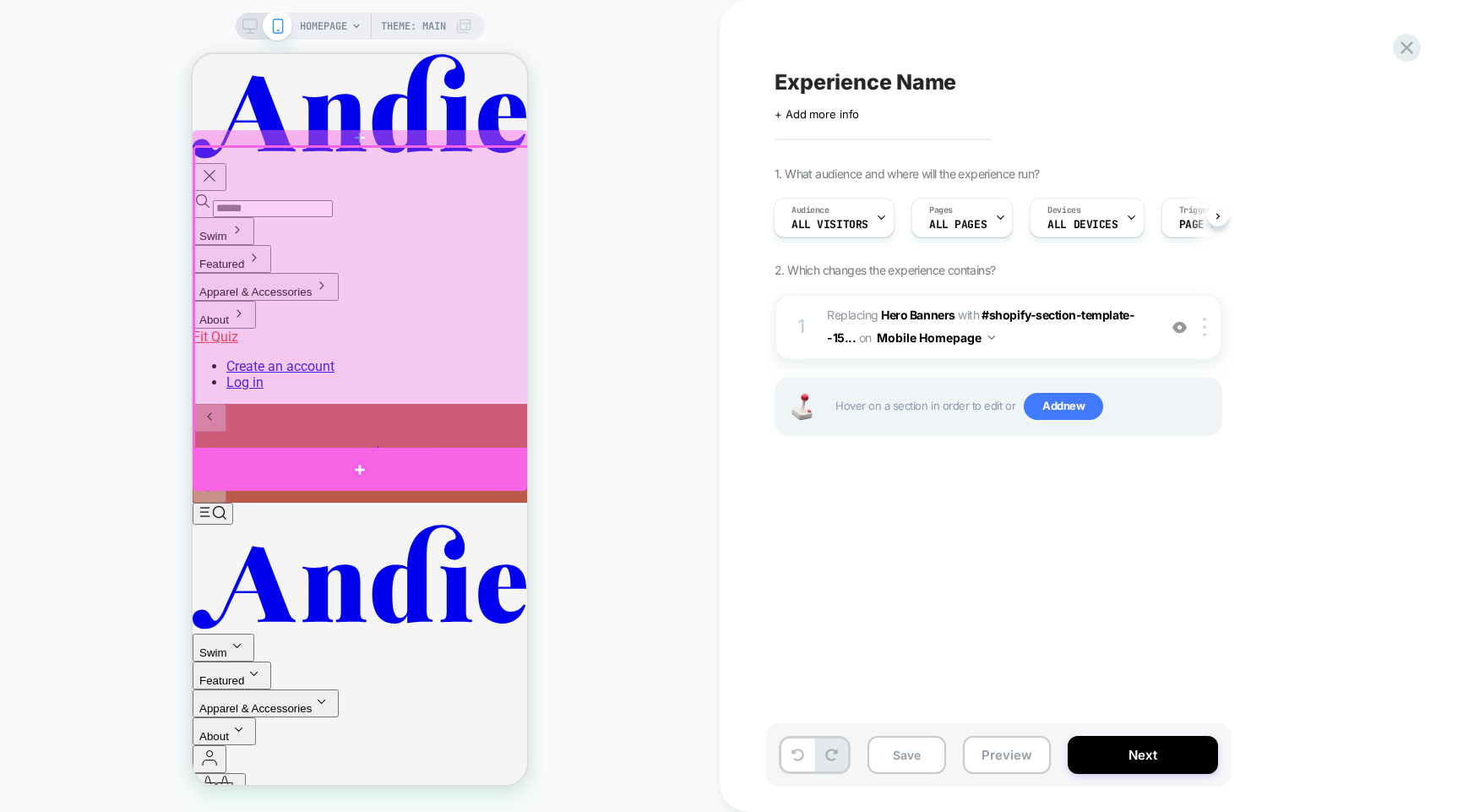
click at [399, 458] on div at bounding box center [359, 469] width 335 height 43
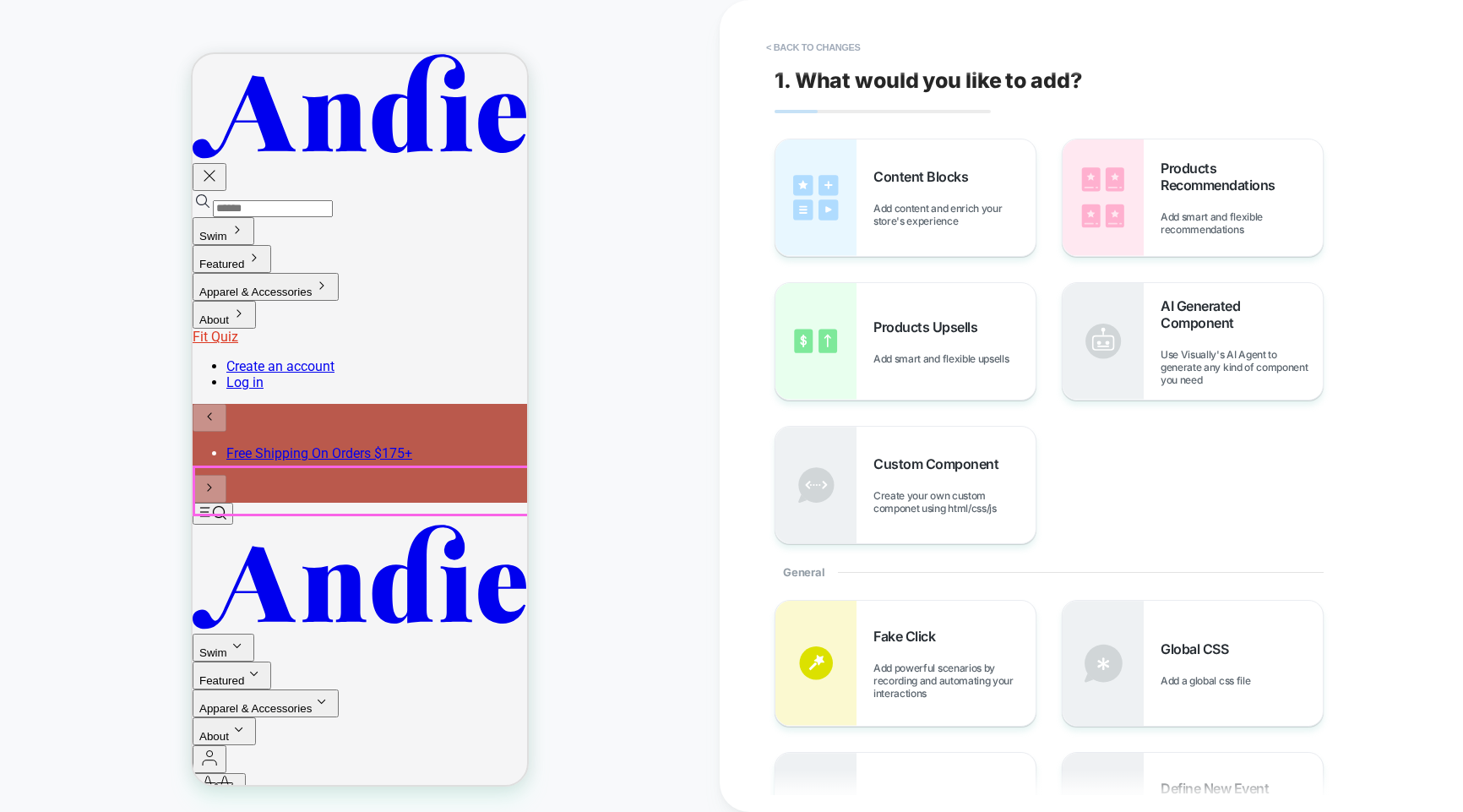
scroll to position [27, 0]
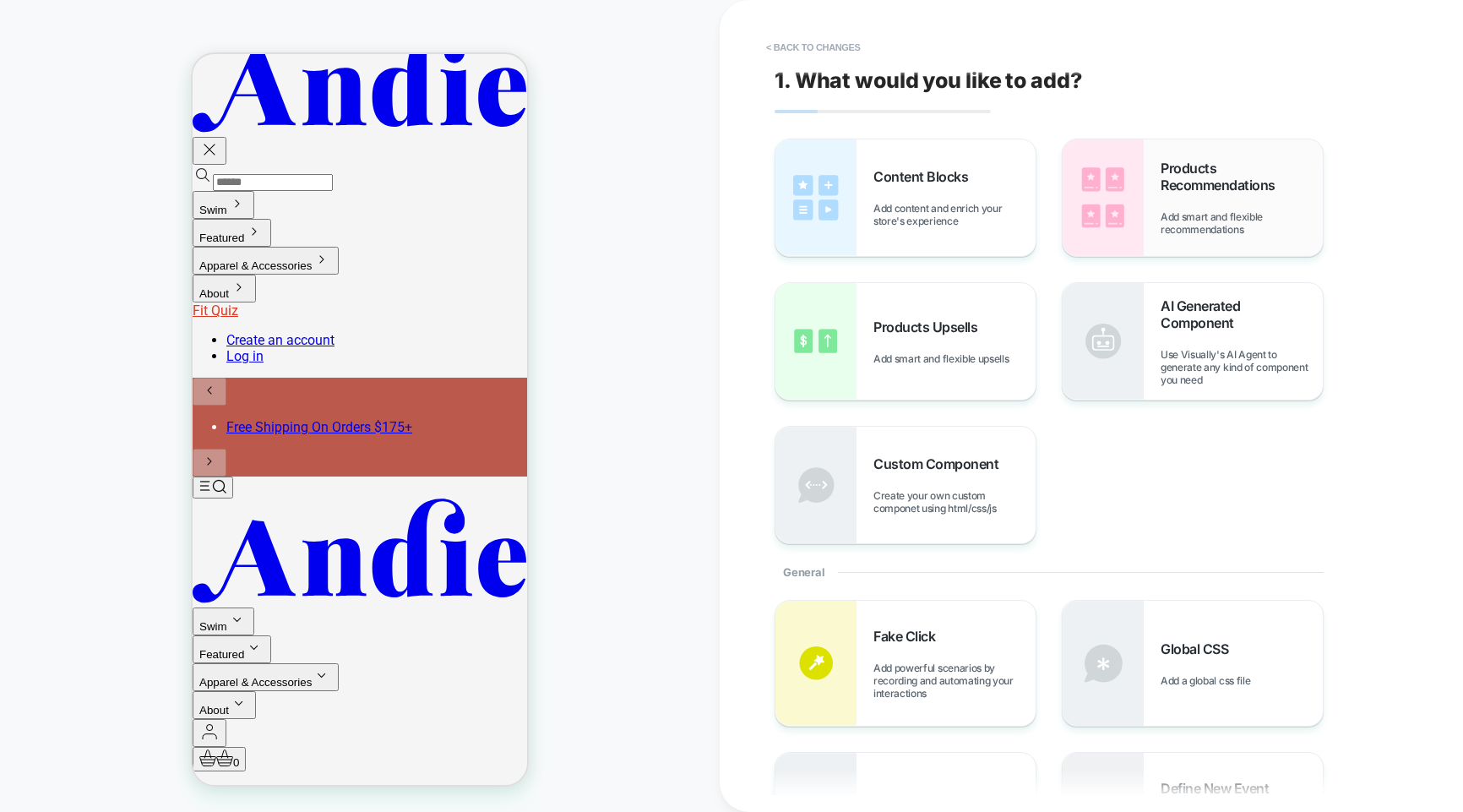
click at [1152, 220] on div "Products Recommendations Add smart and flexible recommendations" at bounding box center [1192, 197] width 260 height 117
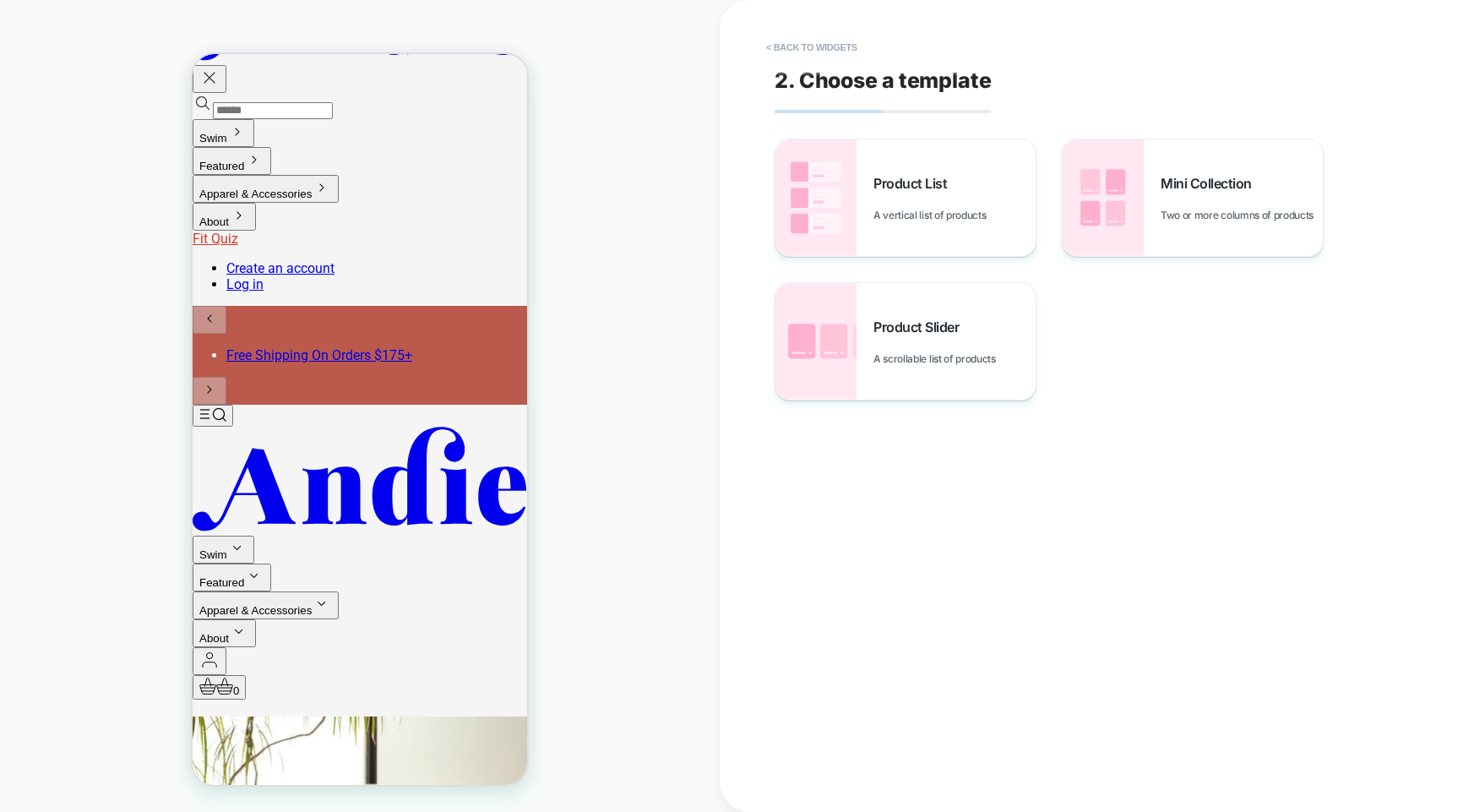
scroll to position [110, 0]
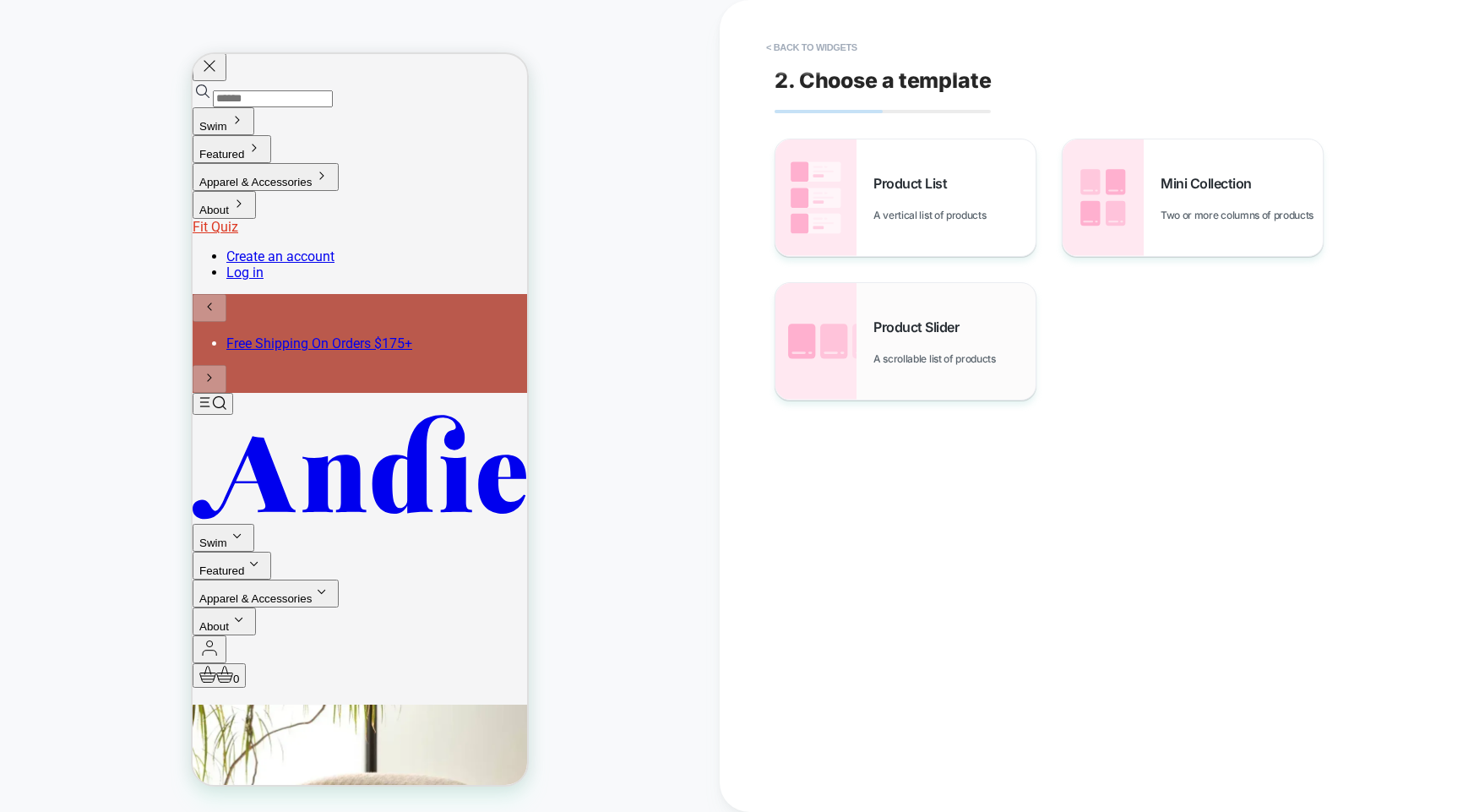
click at [891, 366] on div "Product Slider A scrollable list of products" at bounding box center [905, 341] width 260 height 117
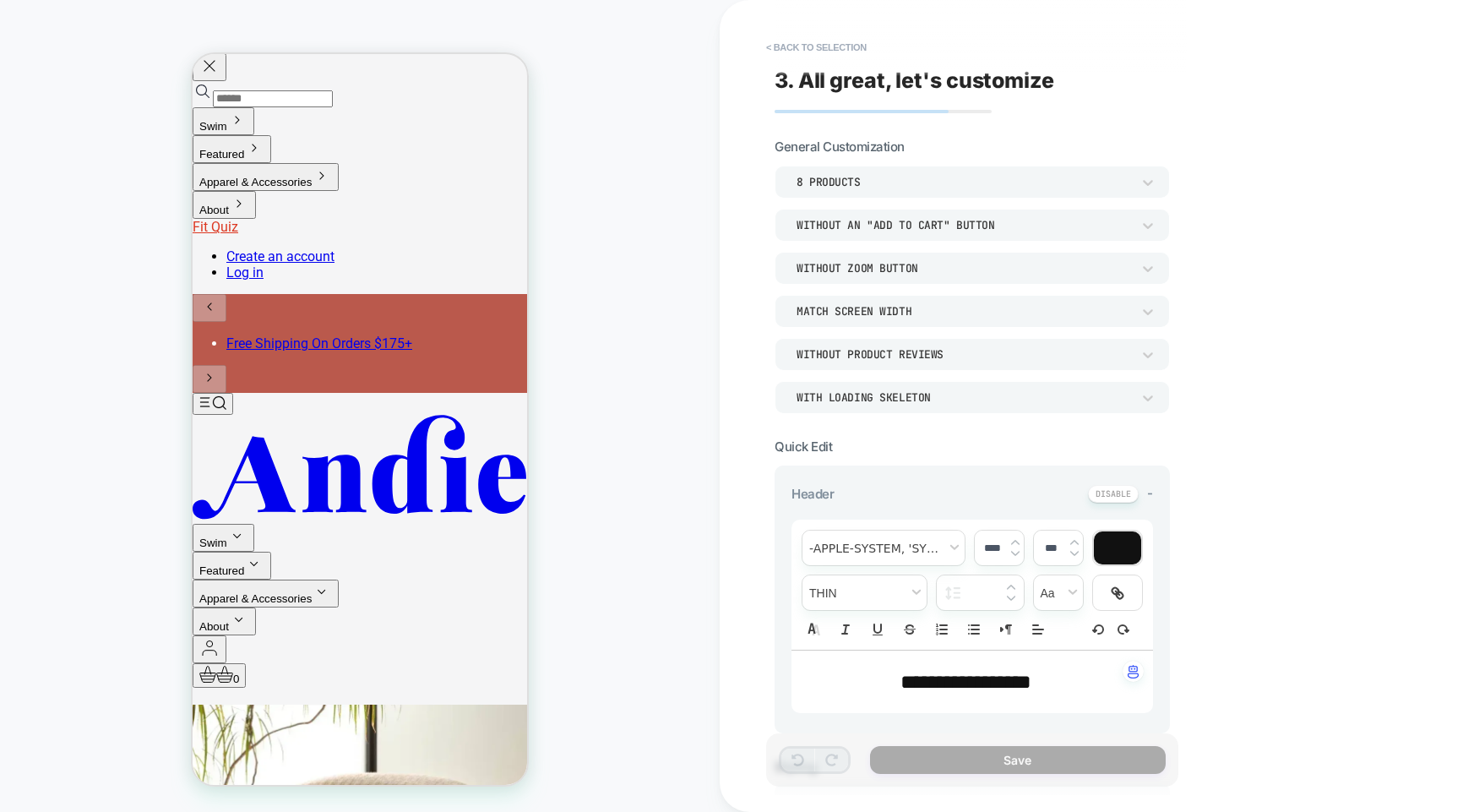
click at [865, 218] on div "Without an "add to cart" button" at bounding box center [963, 225] width 335 height 15
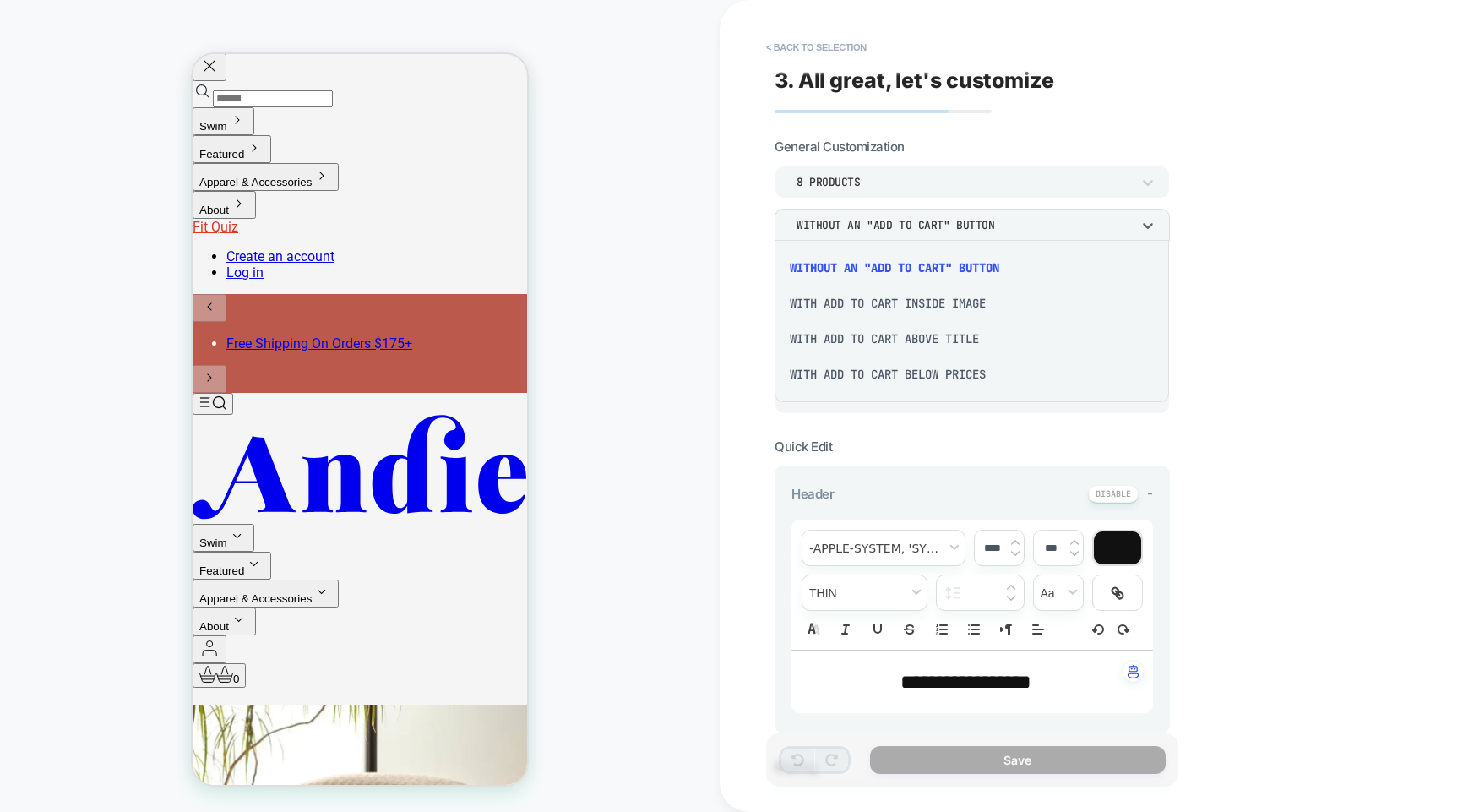
click at [877, 374] on div "With add to cart below prices" at bounding box center [972, 374] width 381 height 35
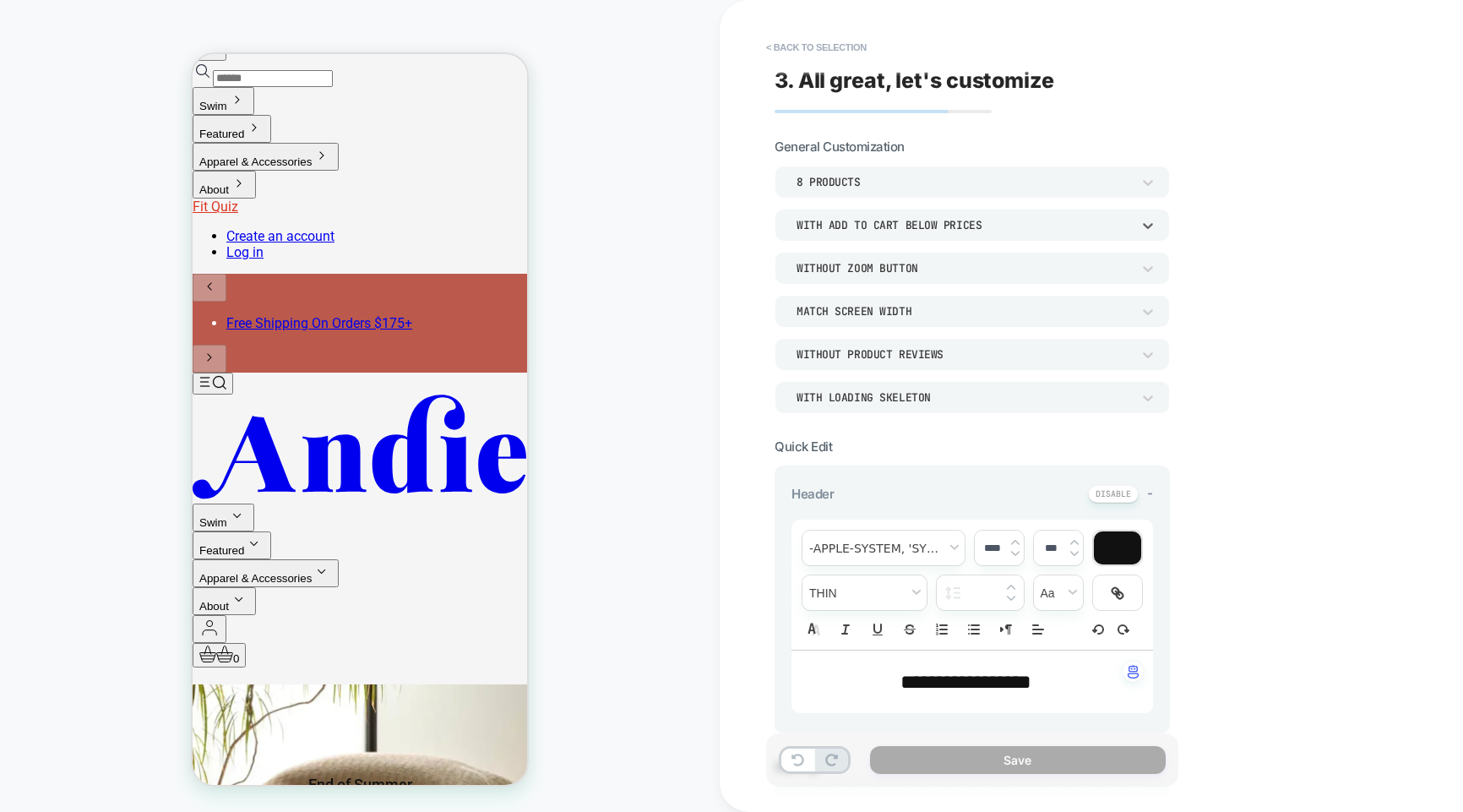
scroll to position [131, 0]
click at [892, 263] on div "Without Zoom Button" at bounding box center [963, 268] width 335 height 15
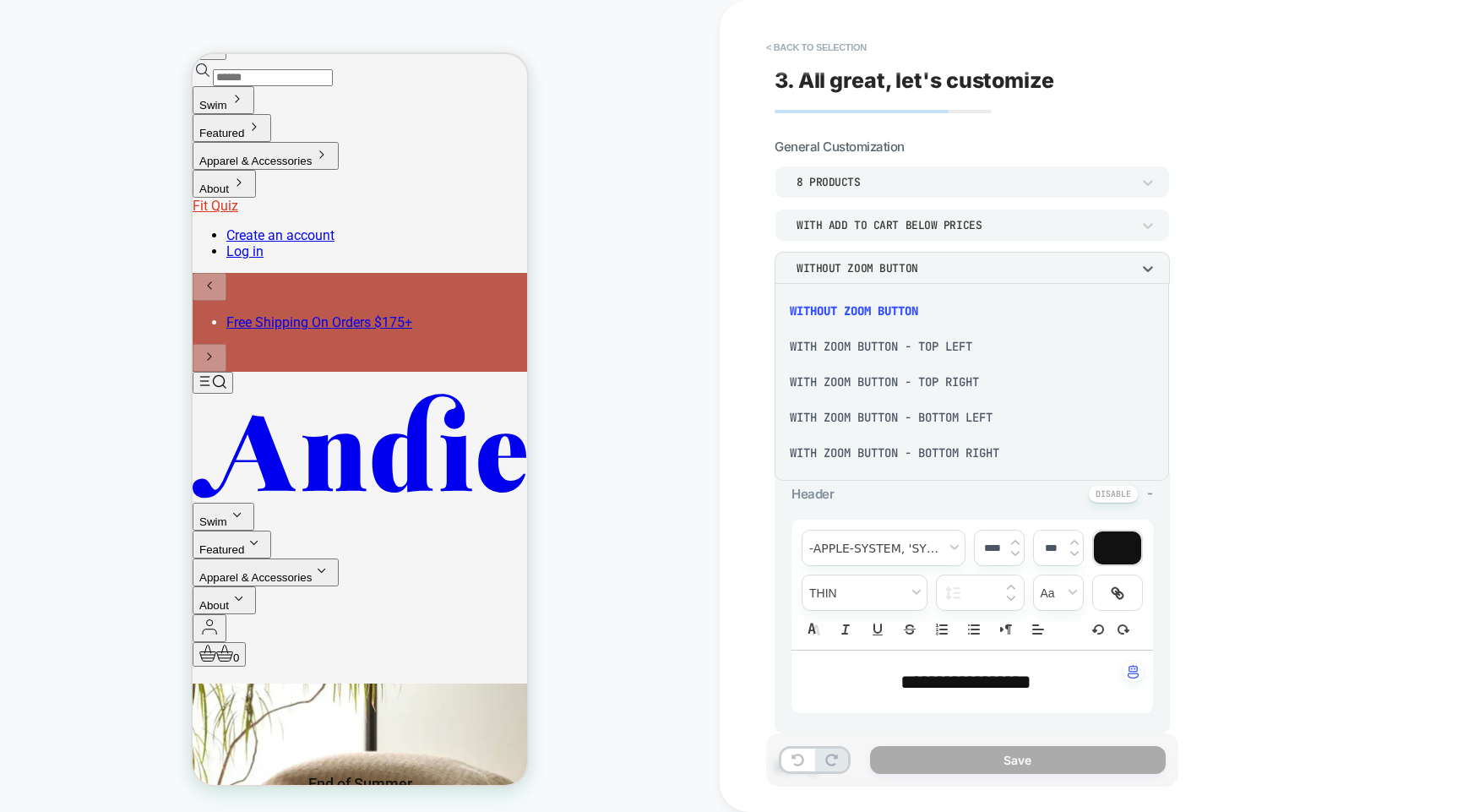
click at [981, 336] on div "With Zoom Button - Top Left" at bounding box center [972, 347] width 381 height 35
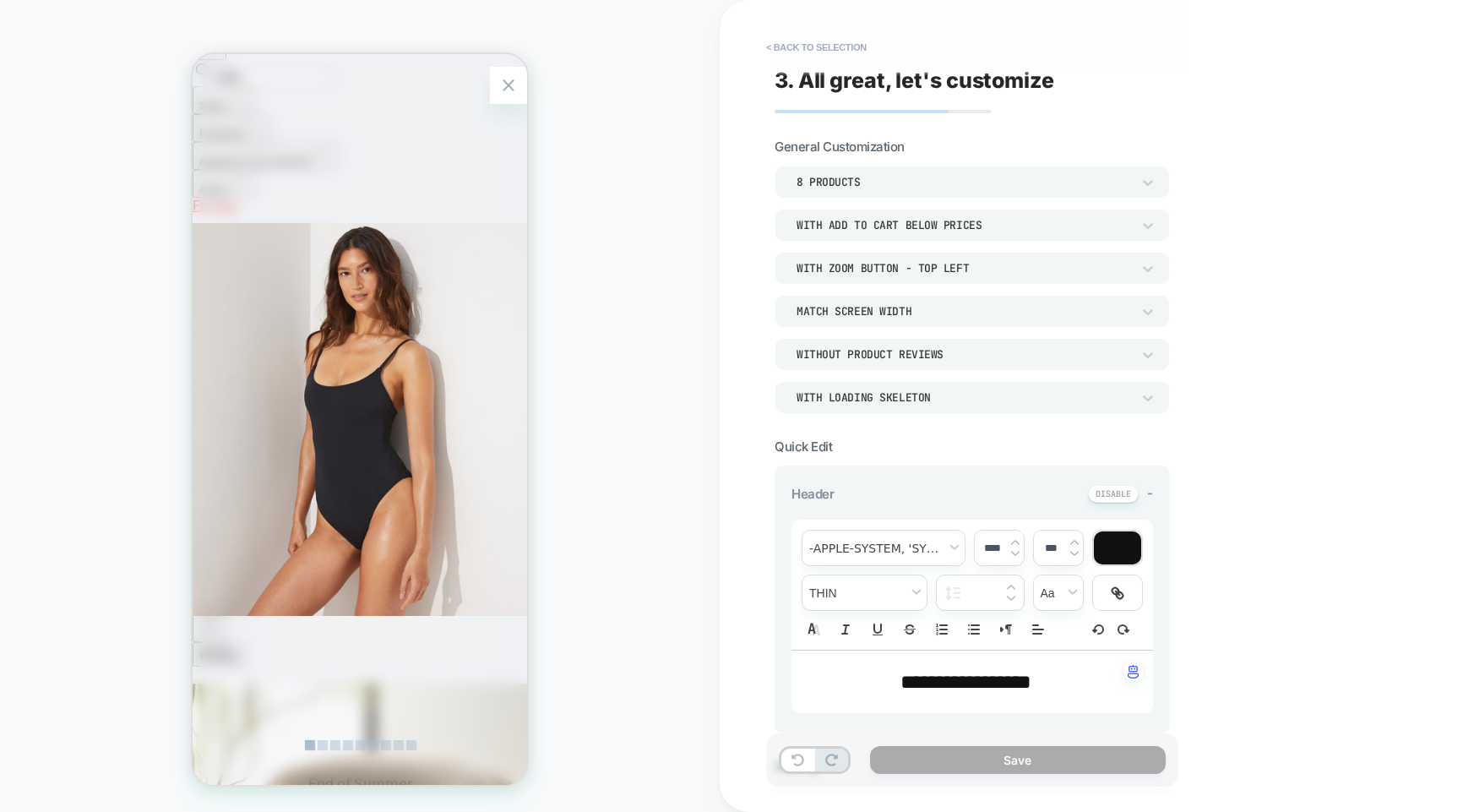
click at [472, 136] on img at bounding box center [359, 419] width 335 height 731
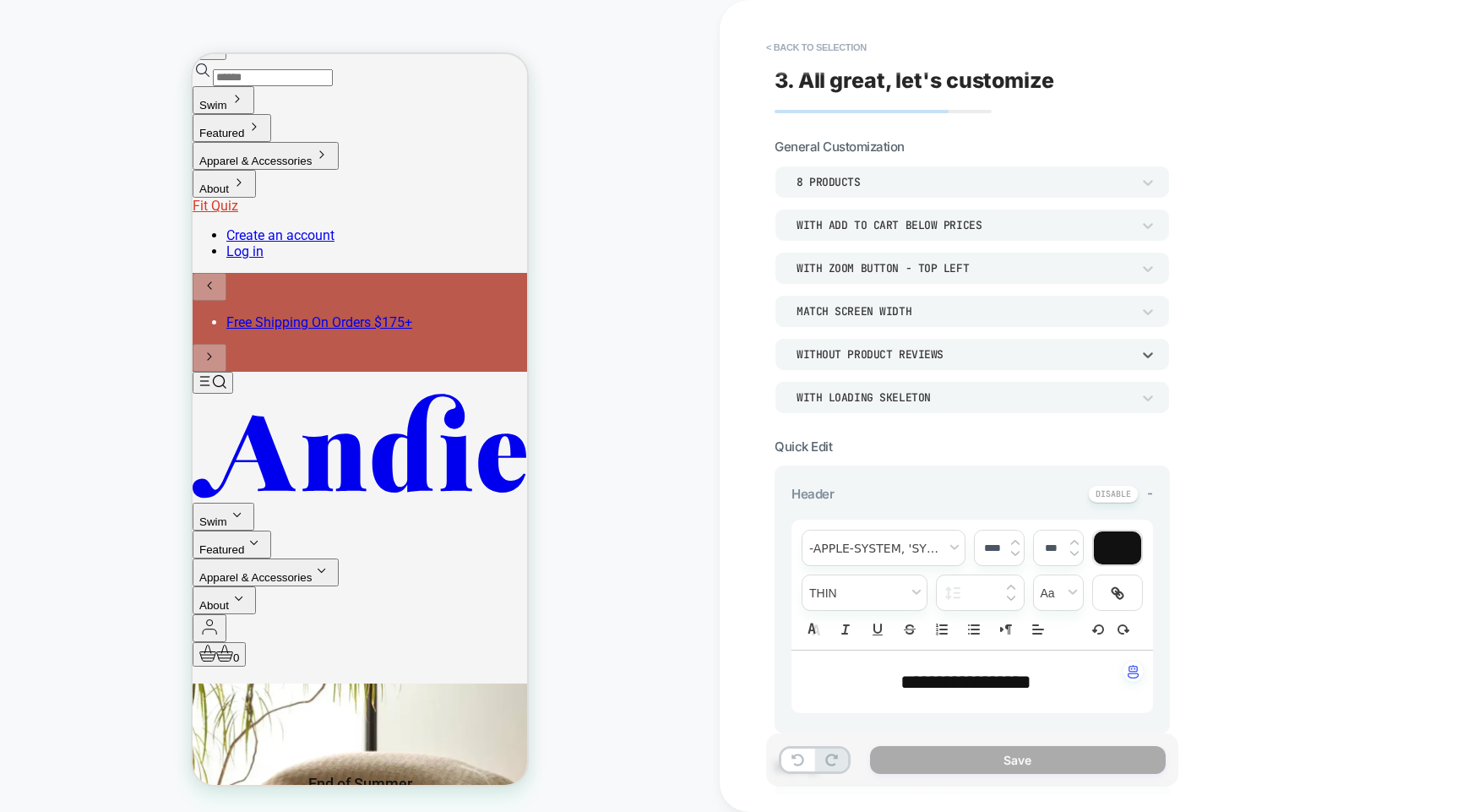
click at [878, 353] on div "Without Product Reviews" at bounding box center [963, 354] width 335 height 15
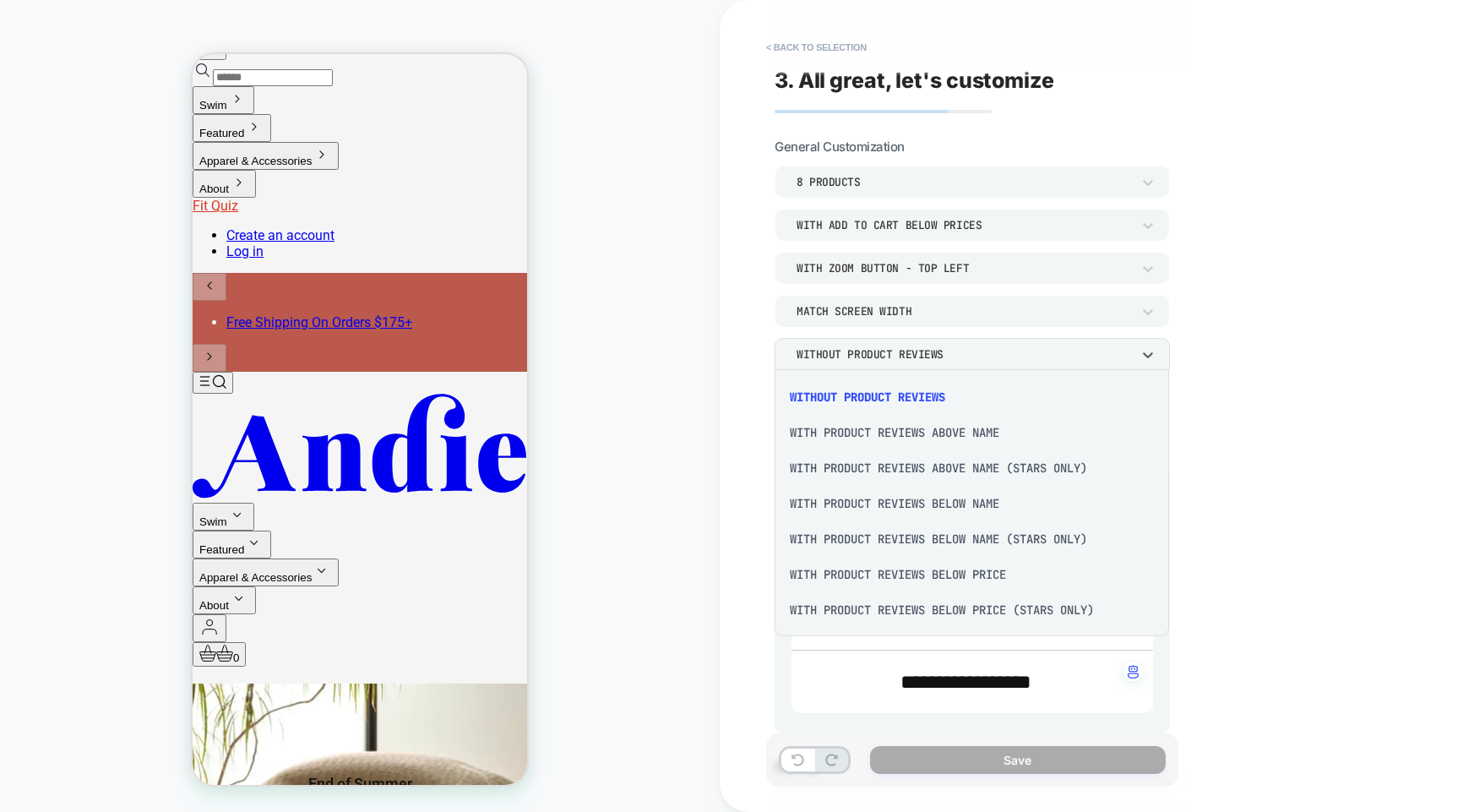
click at [960, 432] on div "With Product Reviews Above Name" at bounding box center [972, 432] width 381 height 35
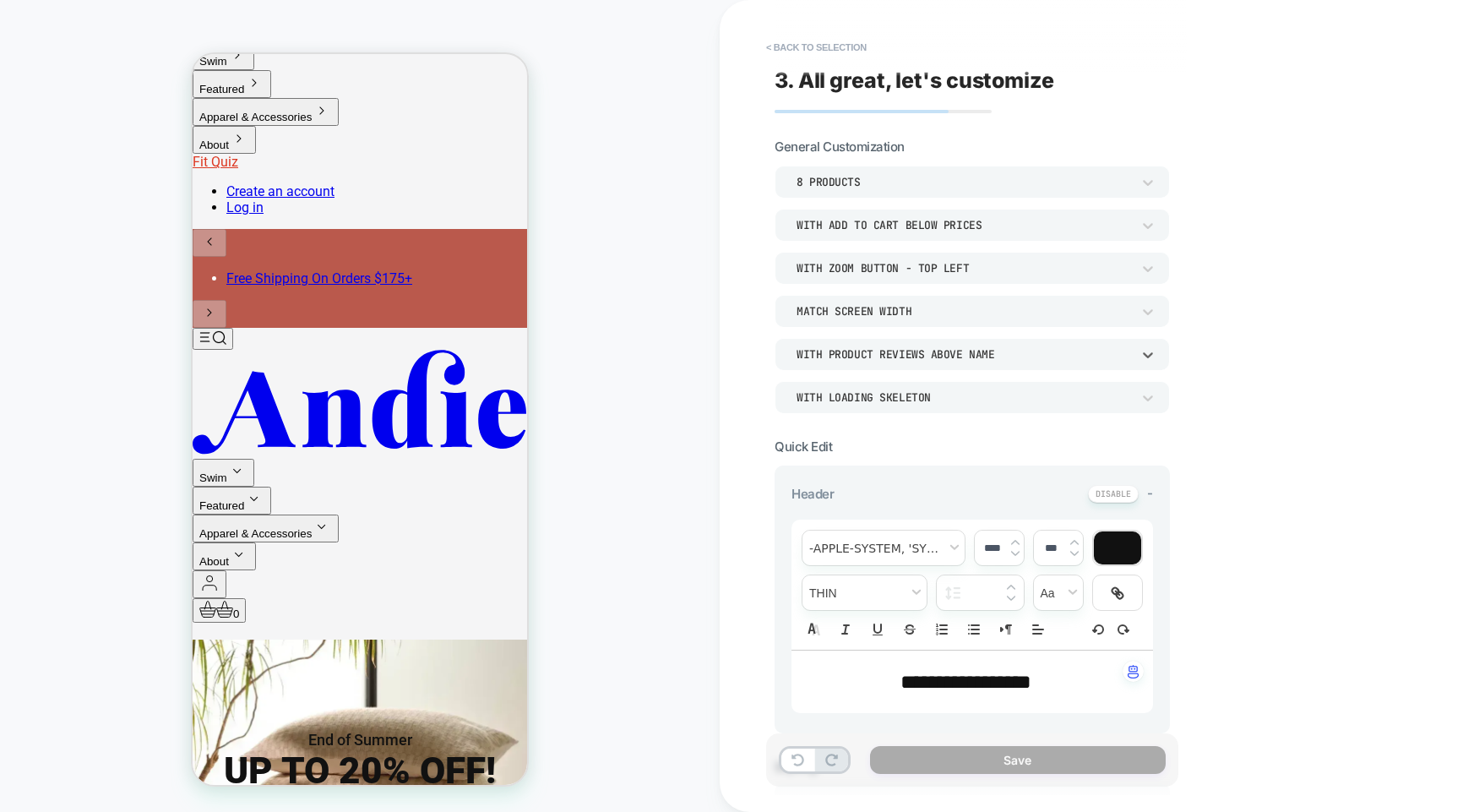
scroll to position [184, 0]
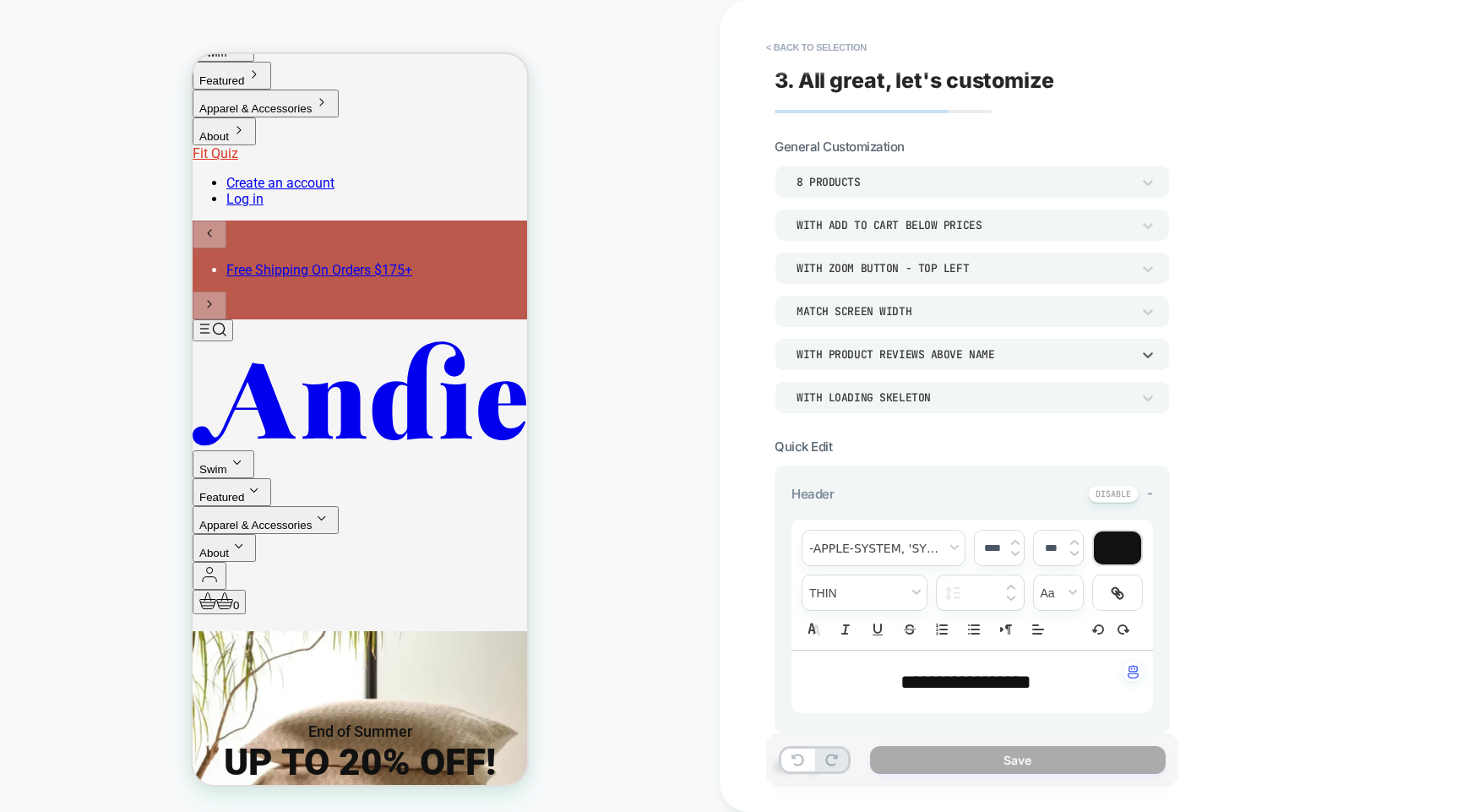
click at [1010, 672] on span "**********" at bounding box center [965, 681] width 131 height 21
type input "****"
drag, startPoint x: 1122, startPoint y: 493, endPoint x: 1113, endPoint y: 499, distance: 10.8
click at [1122, 493] on button at bounding box center [1113, 494] width 51 height 18
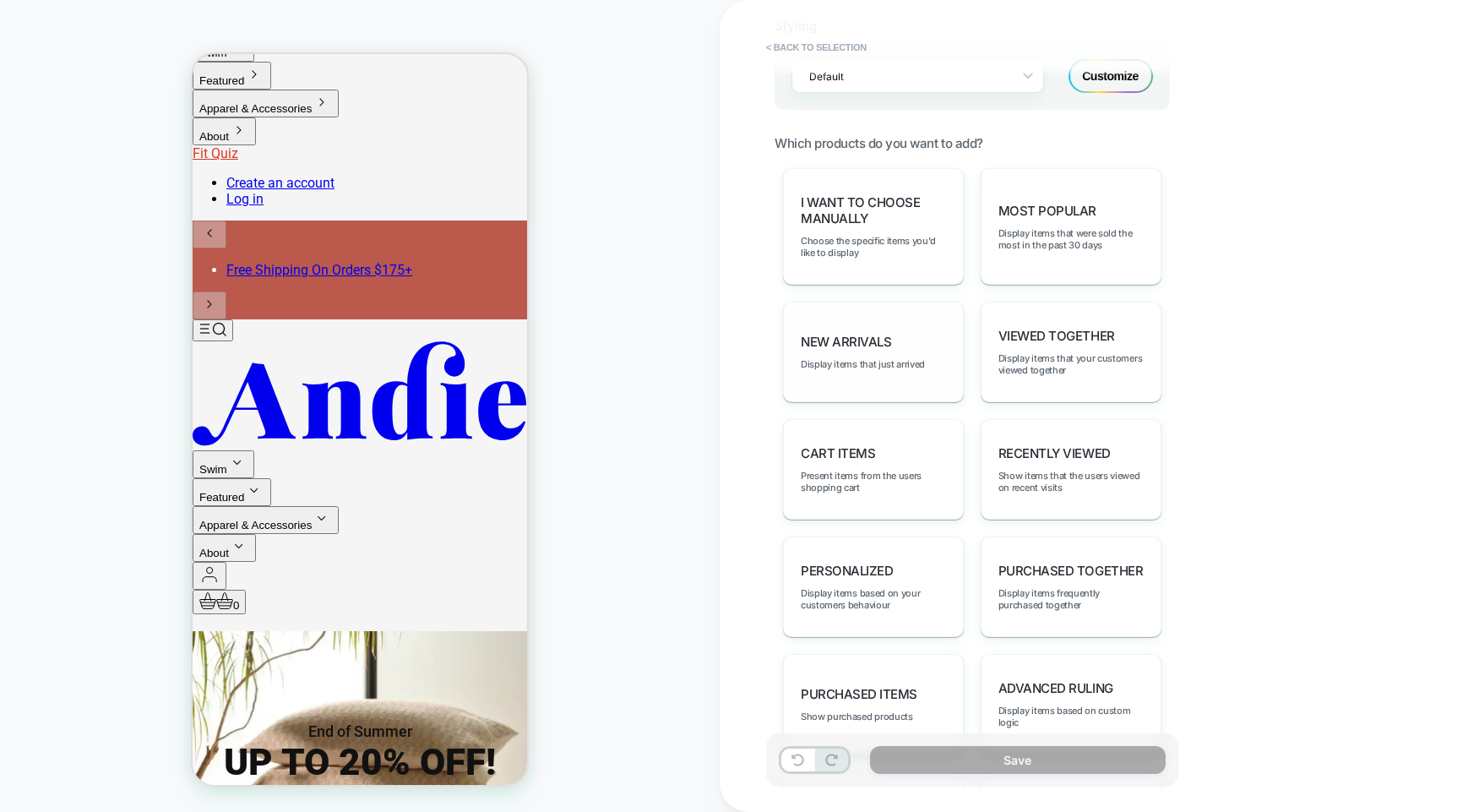
scroll to position [545, 0]
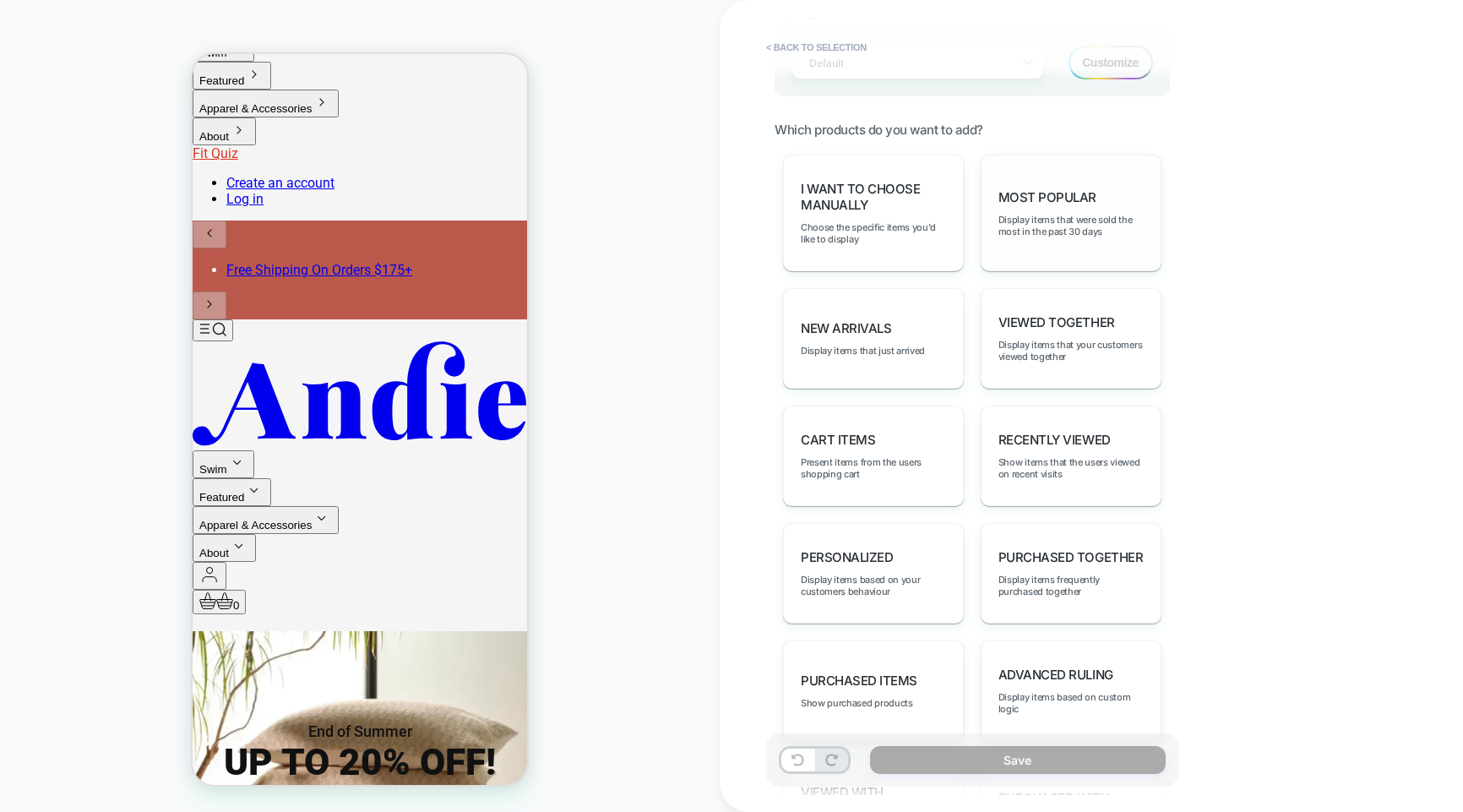
click at [1045, 202] on div "Most Popular Display items that were sold the most in the past 30 days" at bounding box center [1071, 212] width 181 height 117
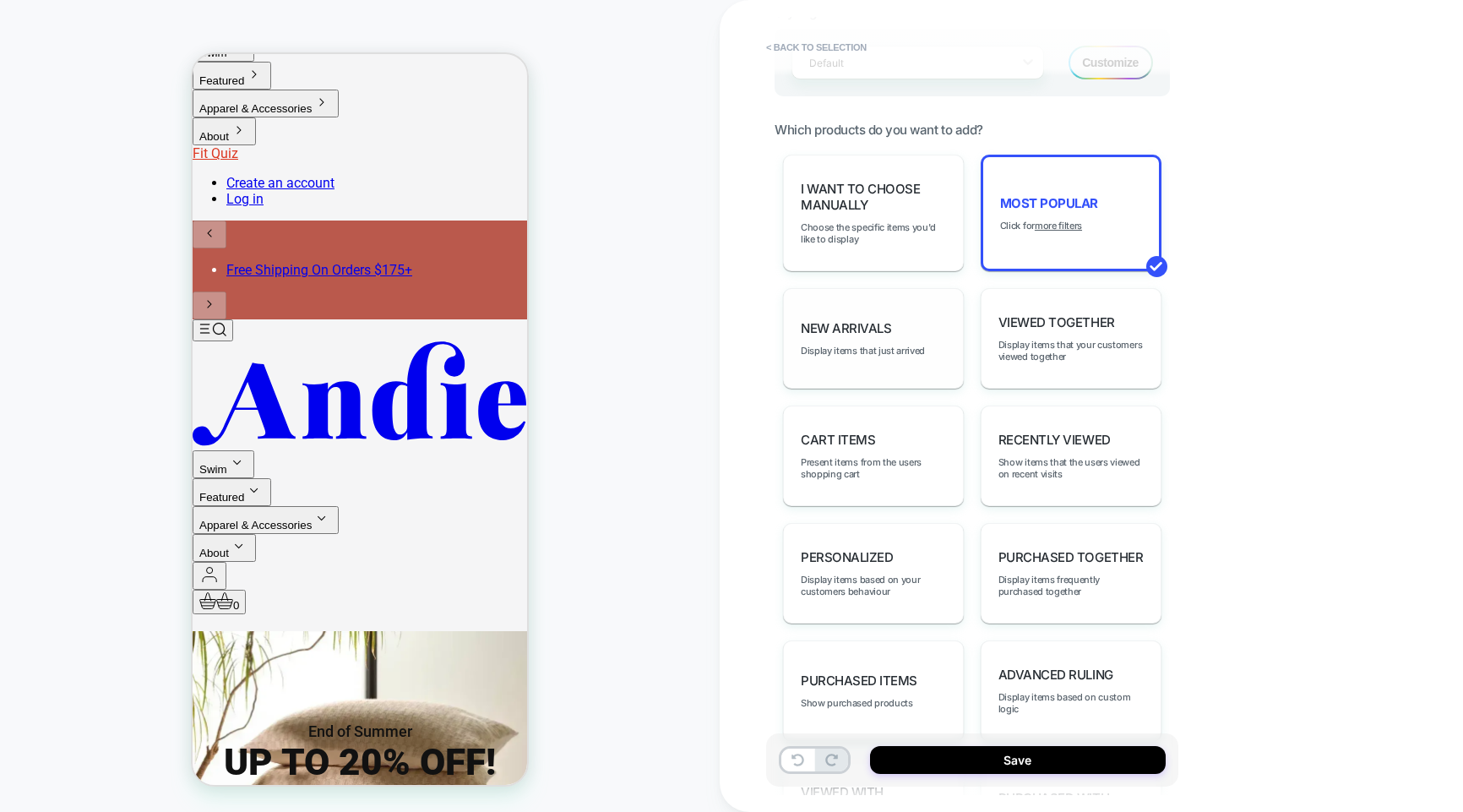
click at [917, 307] on div "New Arrivals Display items that just arrived" at bounding box center [874, 338] width 181 height 100
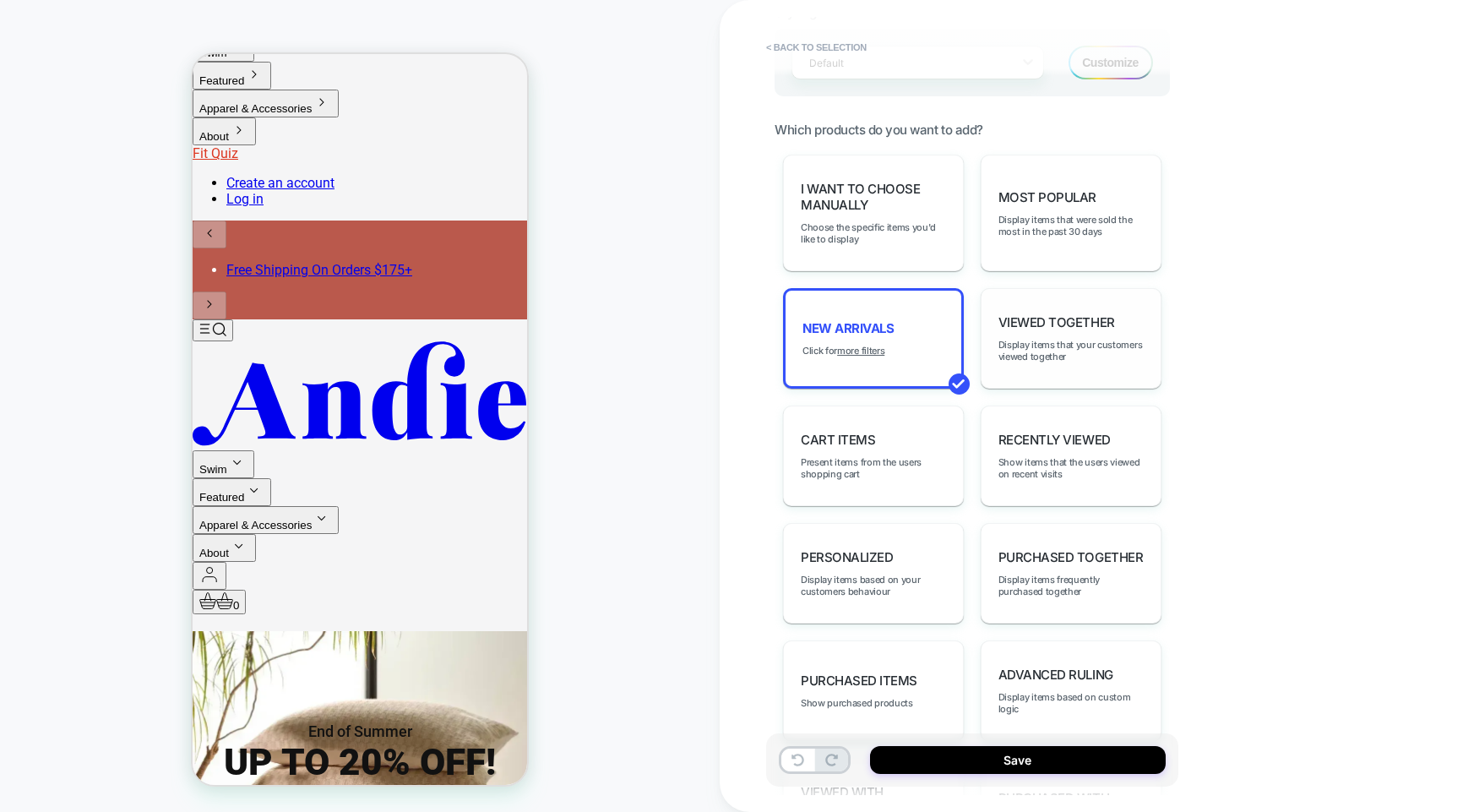
click at [1089, 314] on span "Viewed Together" at bounding box center [1057, 322] width 117 height 16
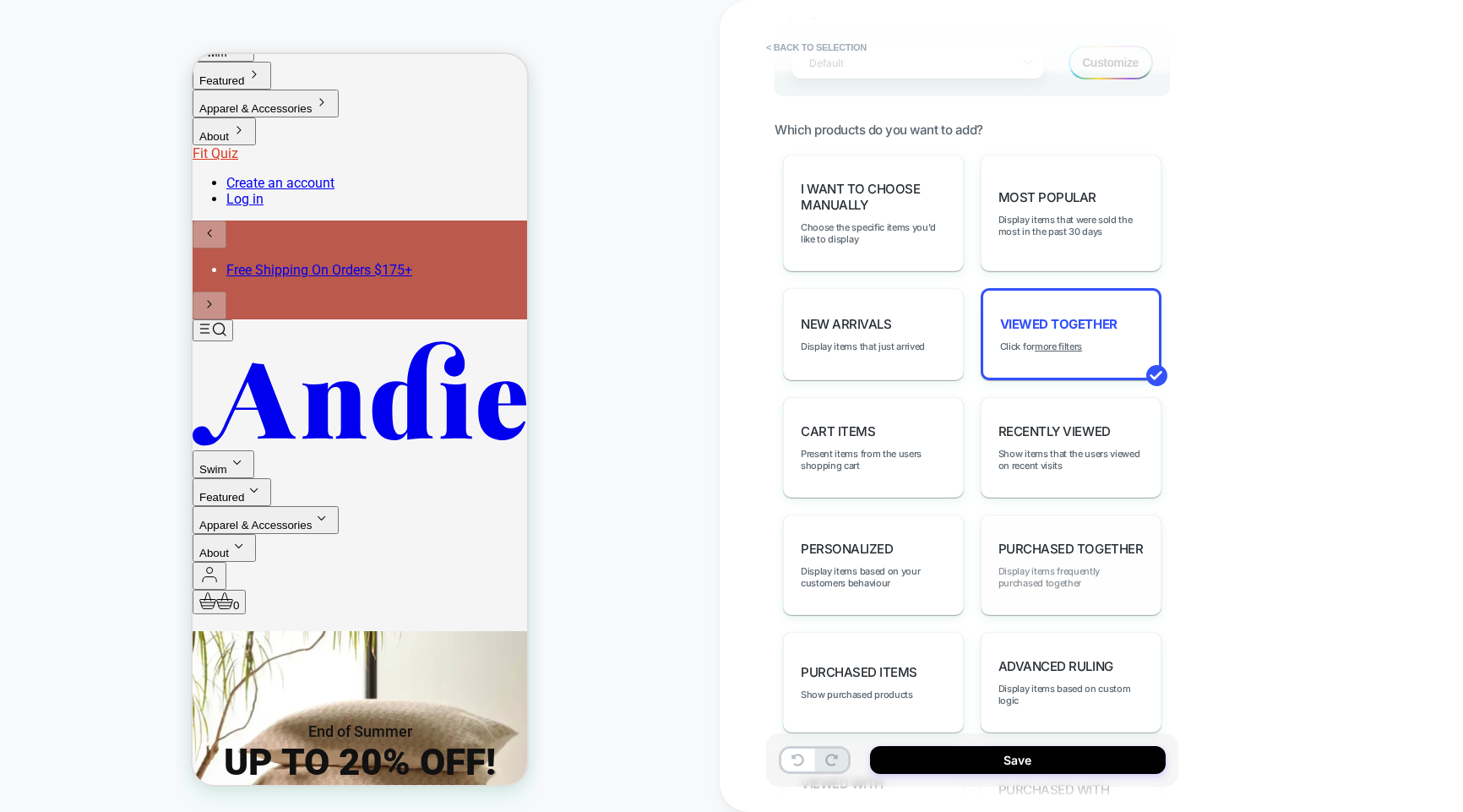
click at [1081, 566] on span "Display items frequently purchased together" at bounding box center [1071, 577] width 145 height 24
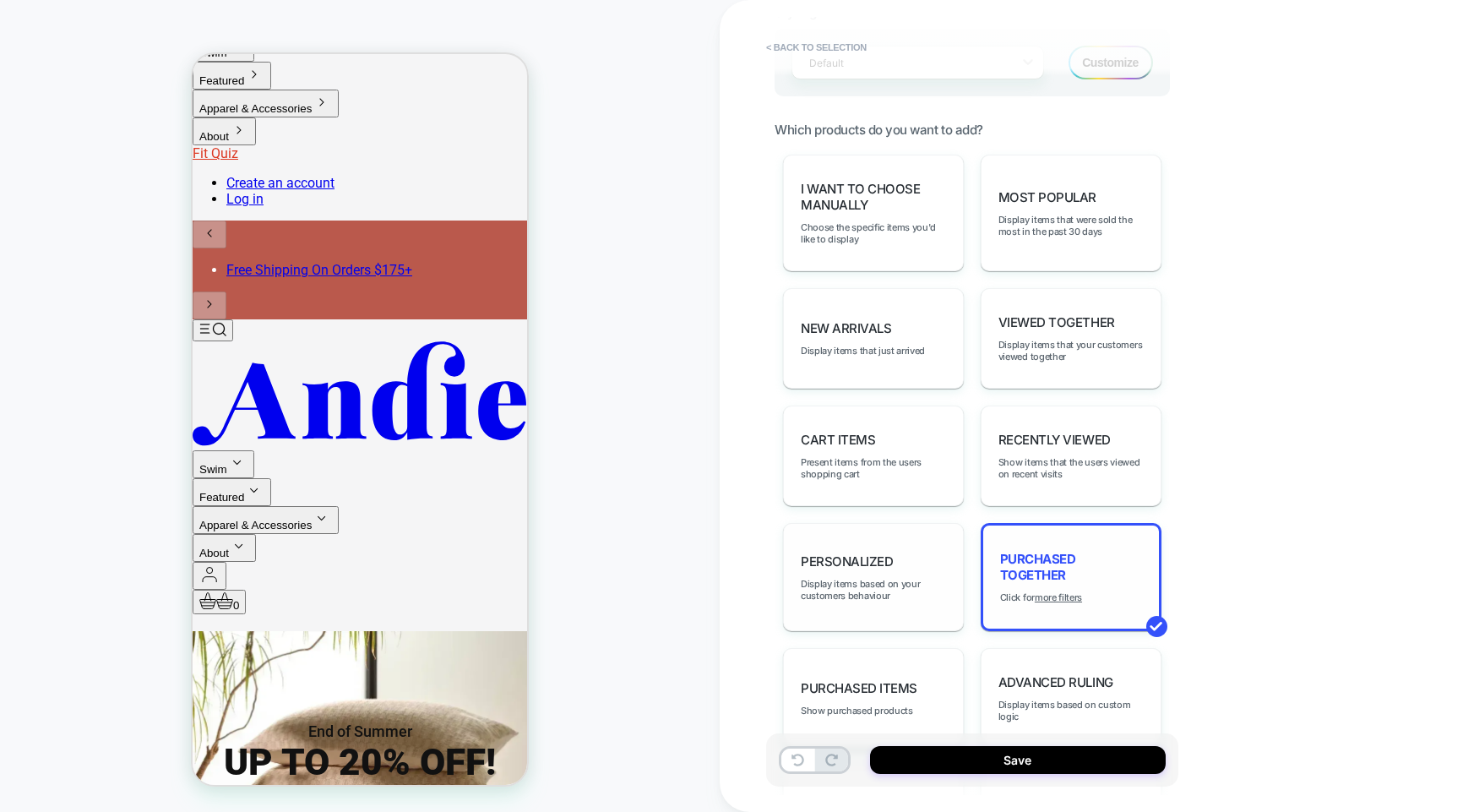
click at [880, 583] on span "Display items based on your customers behaviour" at bounding box center [874, 589] width 145 height 24
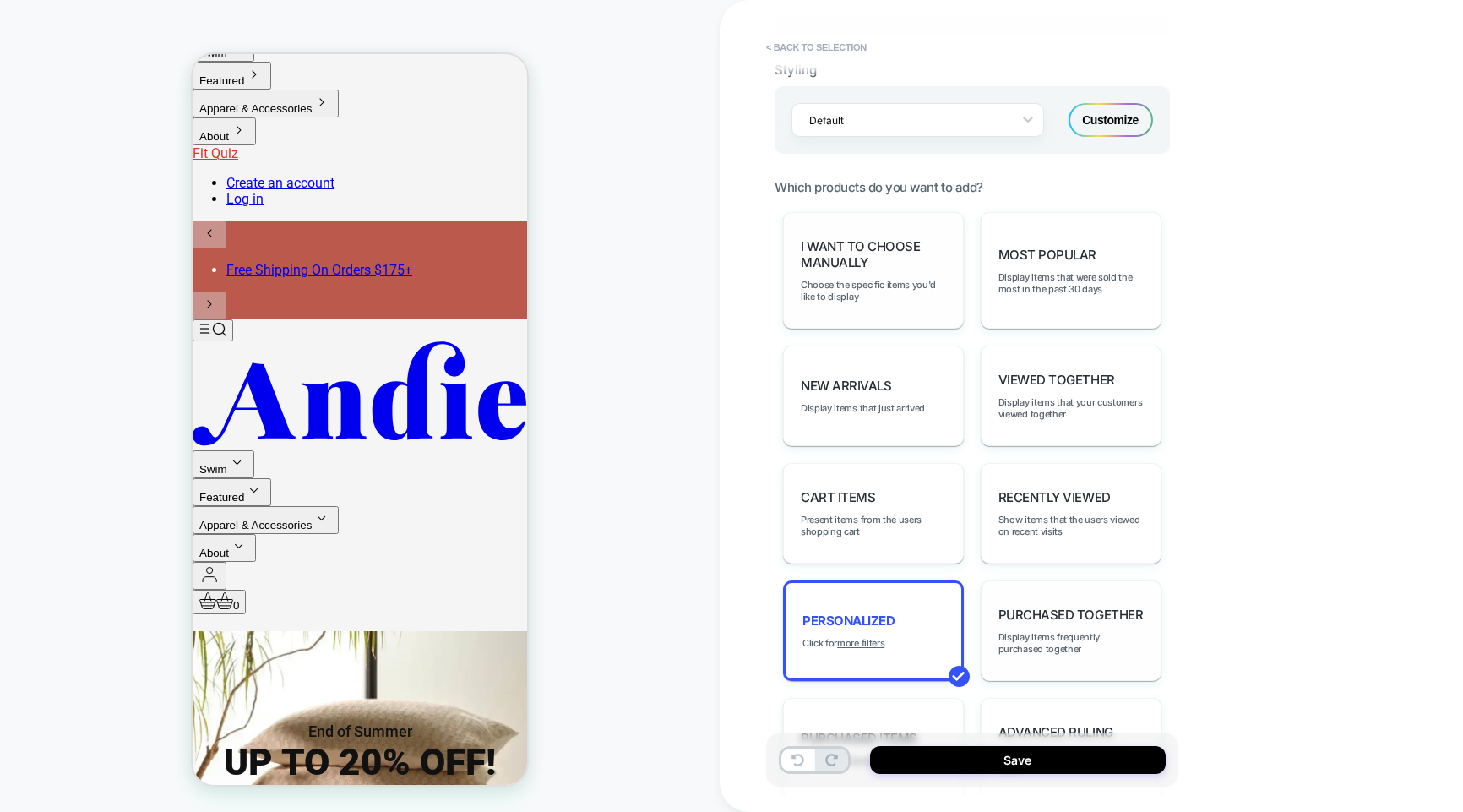
scroll to position [487, 0]
click at [850, 264] on span "I want to choose manually" at bounding box center [874, 254] width 145 height 32
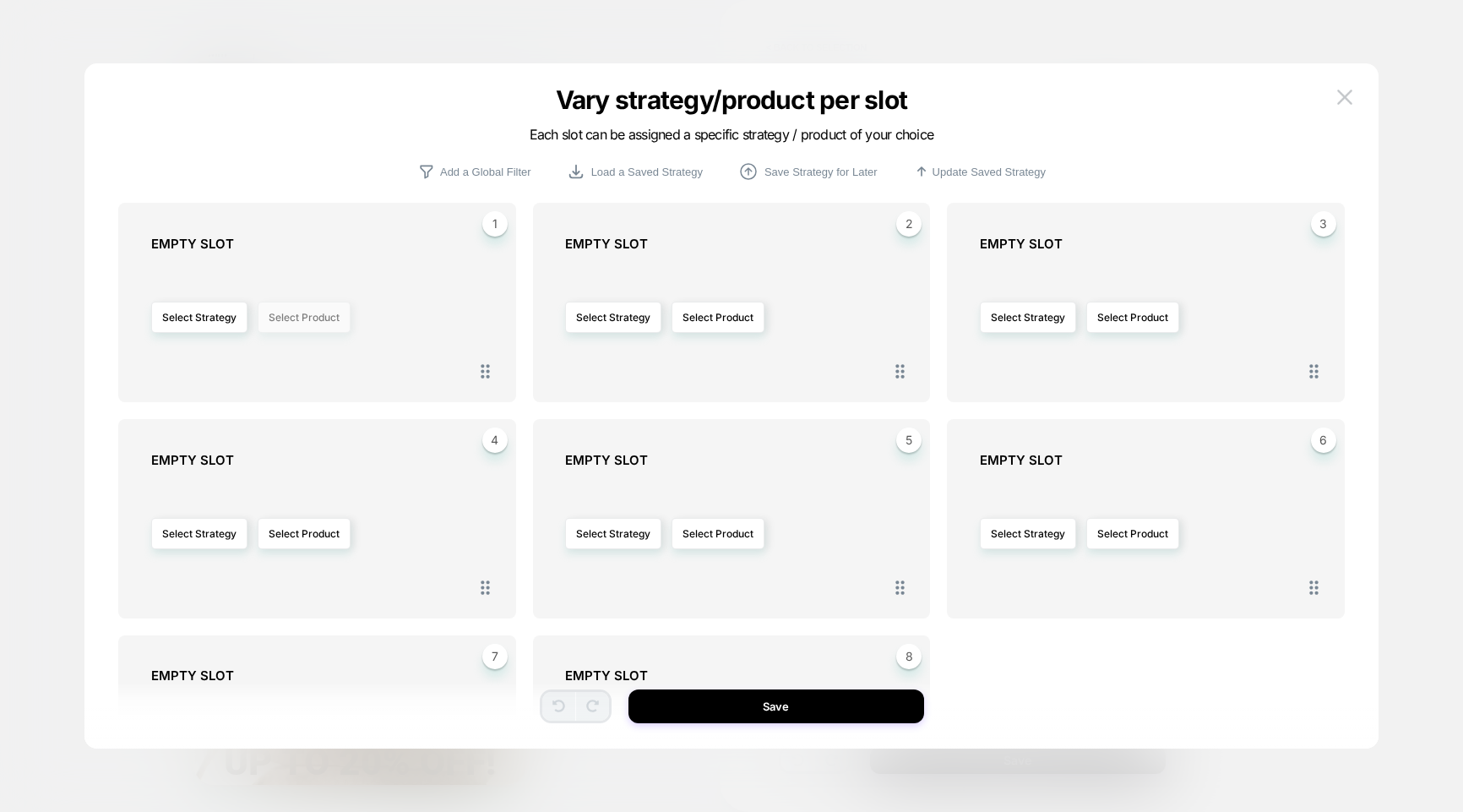
click at [318, 324] on button "Select Product" at bounding box center [303, 317] width 93 height 31
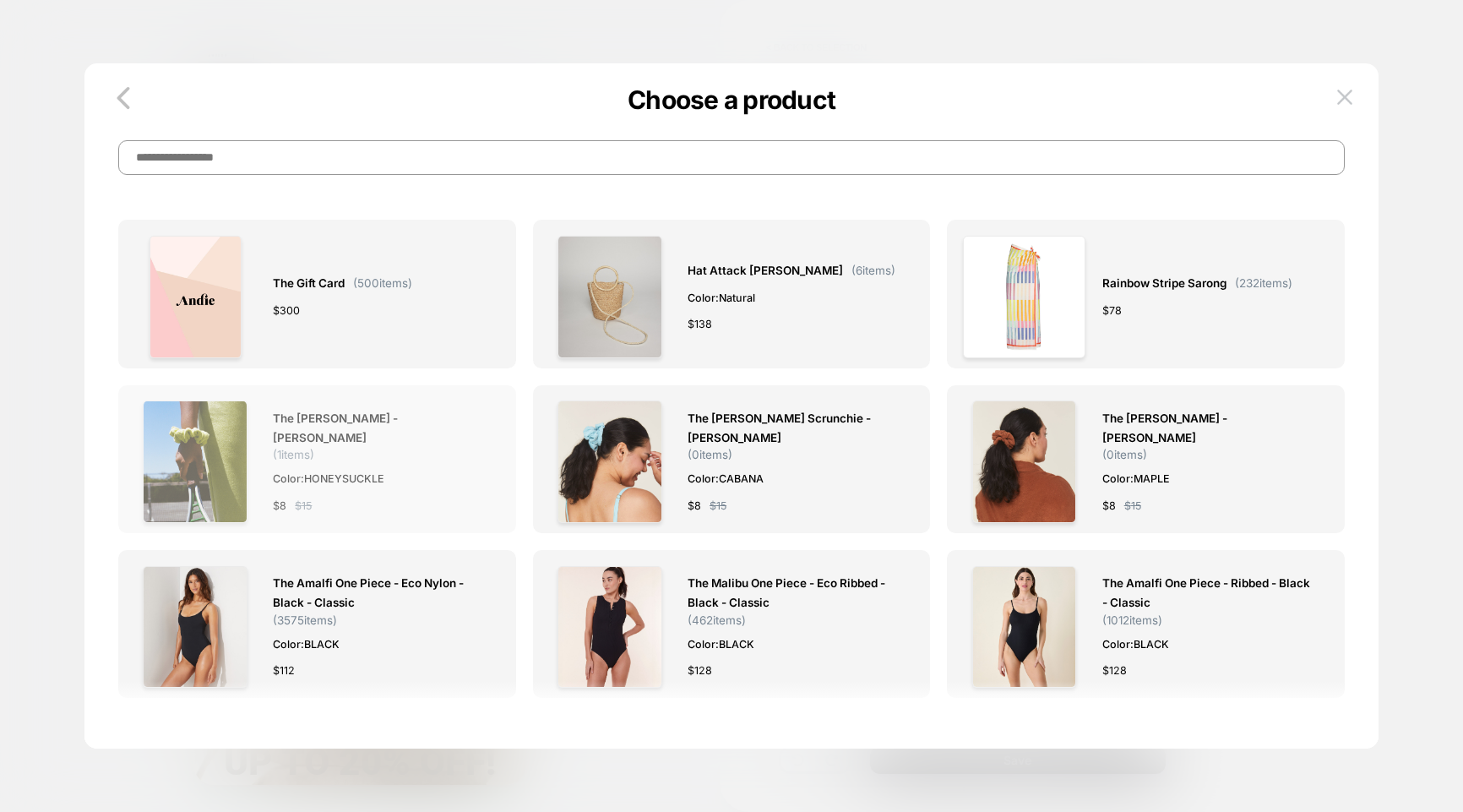
click at [202, 465] on img at bounding box center [194, 461] width 105 height 123
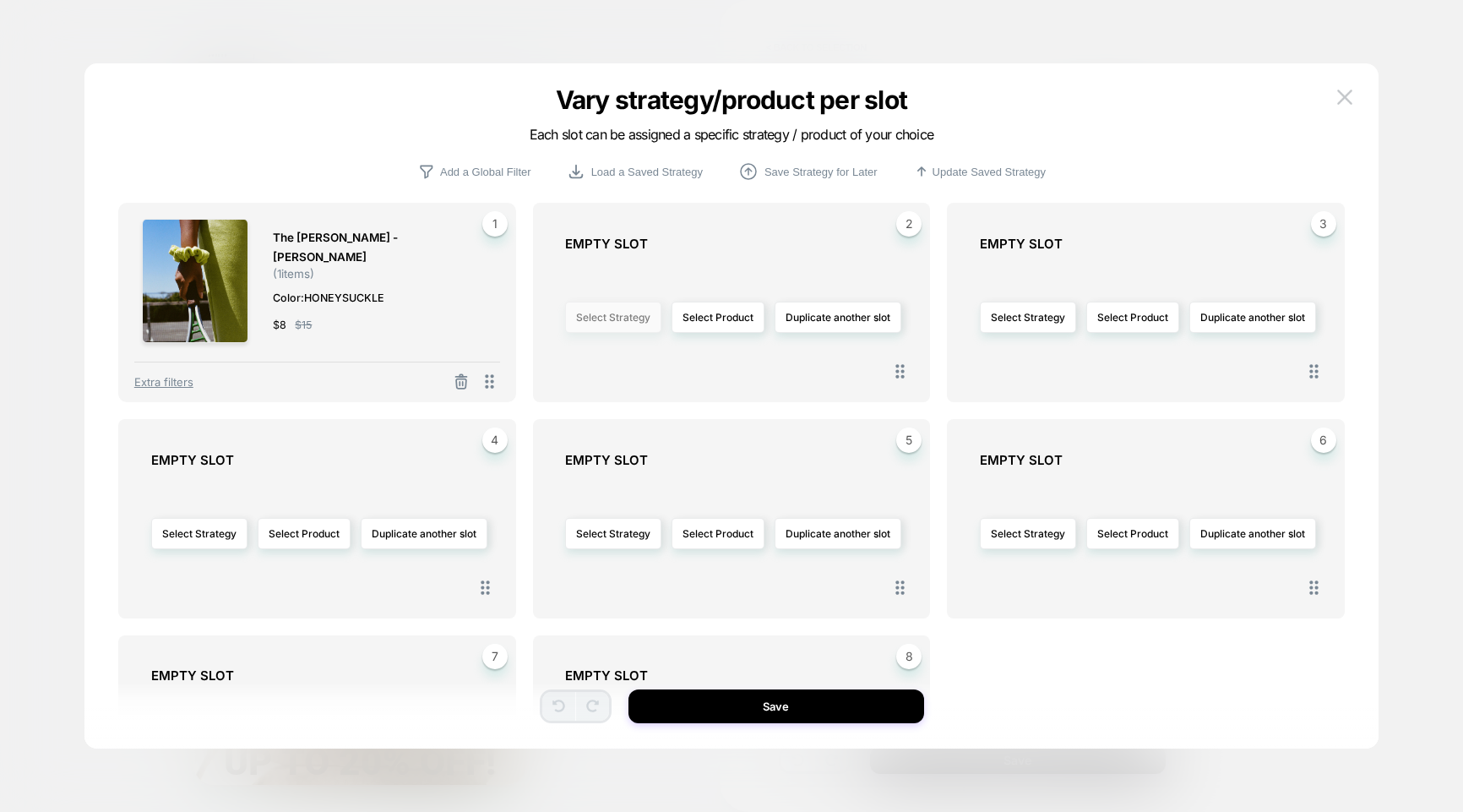
click at [623, 318] on button "Select Strategy" at bounding box center [614, 317] width 96 height 31
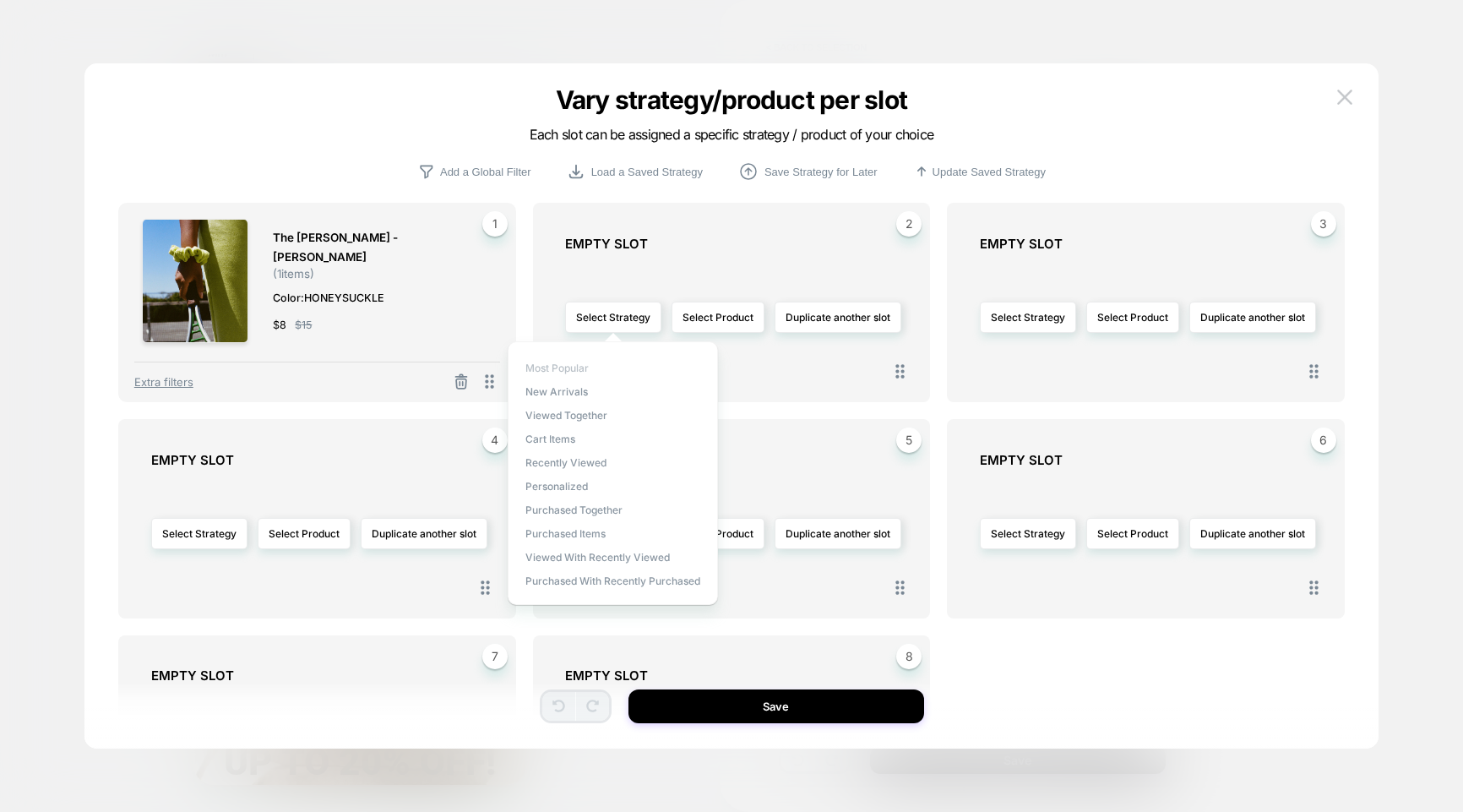
click at [554, 366] on span "Most Popular" at bounding box center [557, 367] width 64 height 13
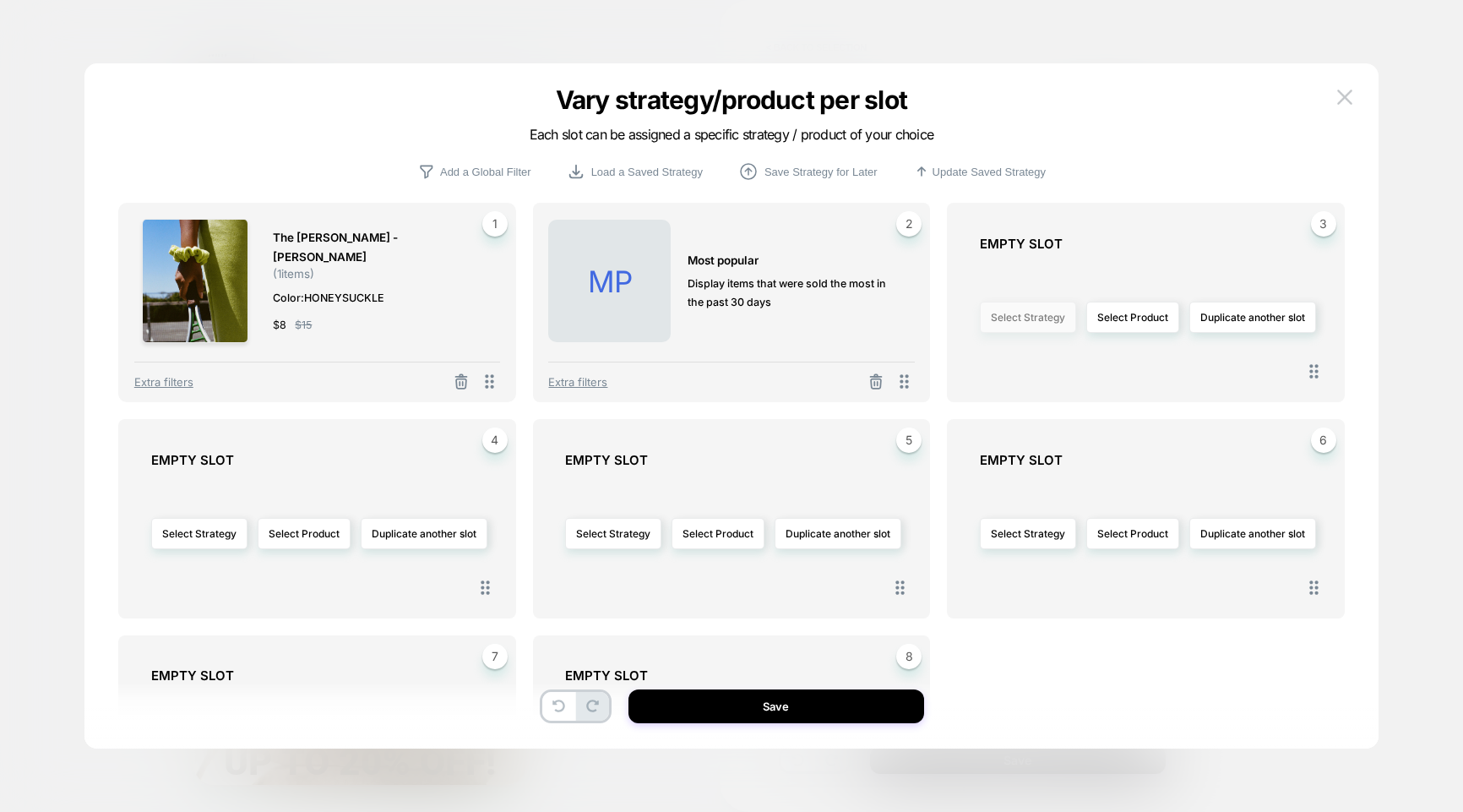
click at [1028, 326] on button "Select Strategy" at bounding box center [1028, 317] width 96 height 31
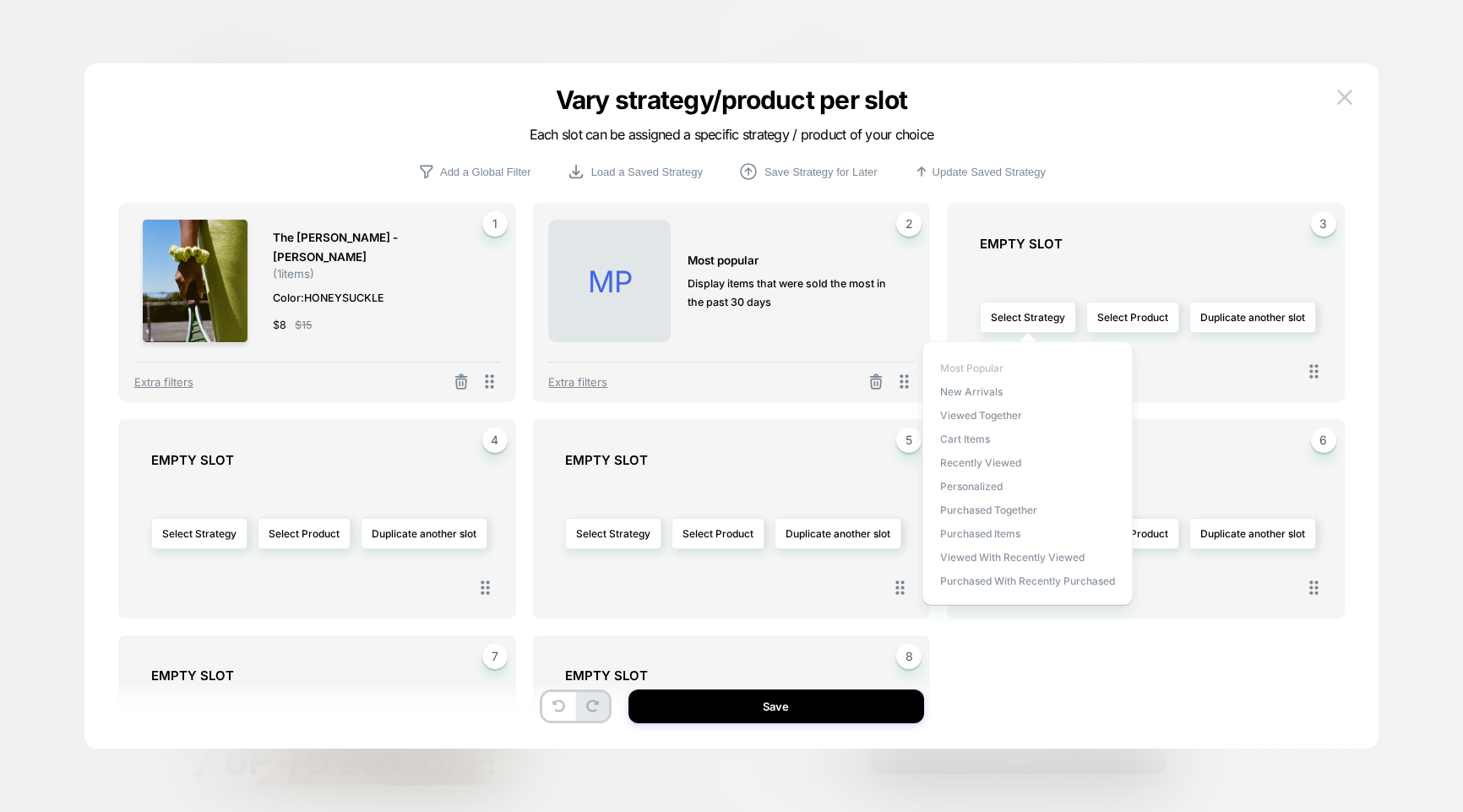
click at [989, 370] on span "Most Popular" at bounding box center [972, 367] width 64 height 13
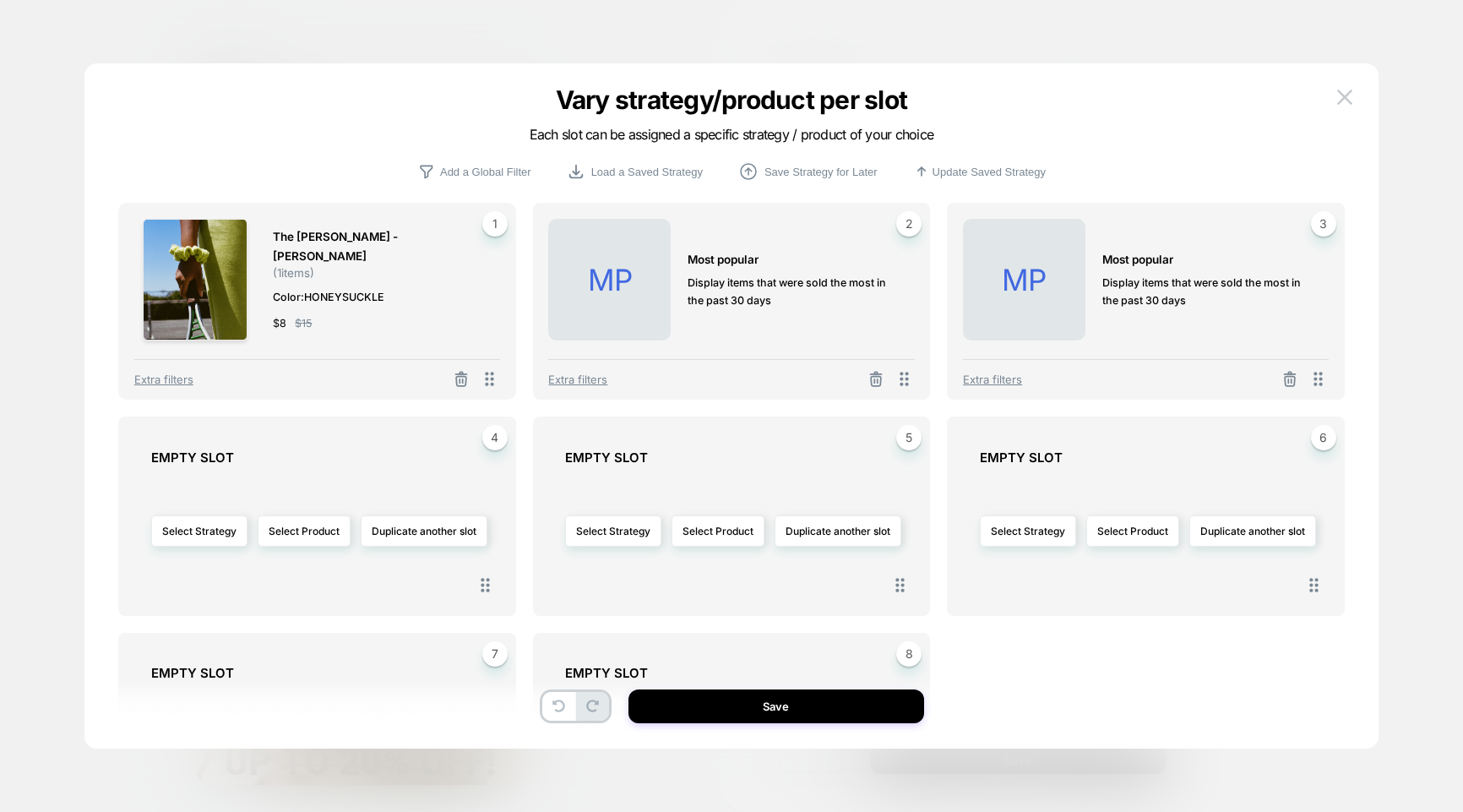
click at [180, 513] on div "Select Strategy Select Product Duplicate another slot" at bounding box center [325, 531] width 349 height 115
click at [179, 515] on button "Select Strategy" at bounding box center [199, 531] width 96 height 31
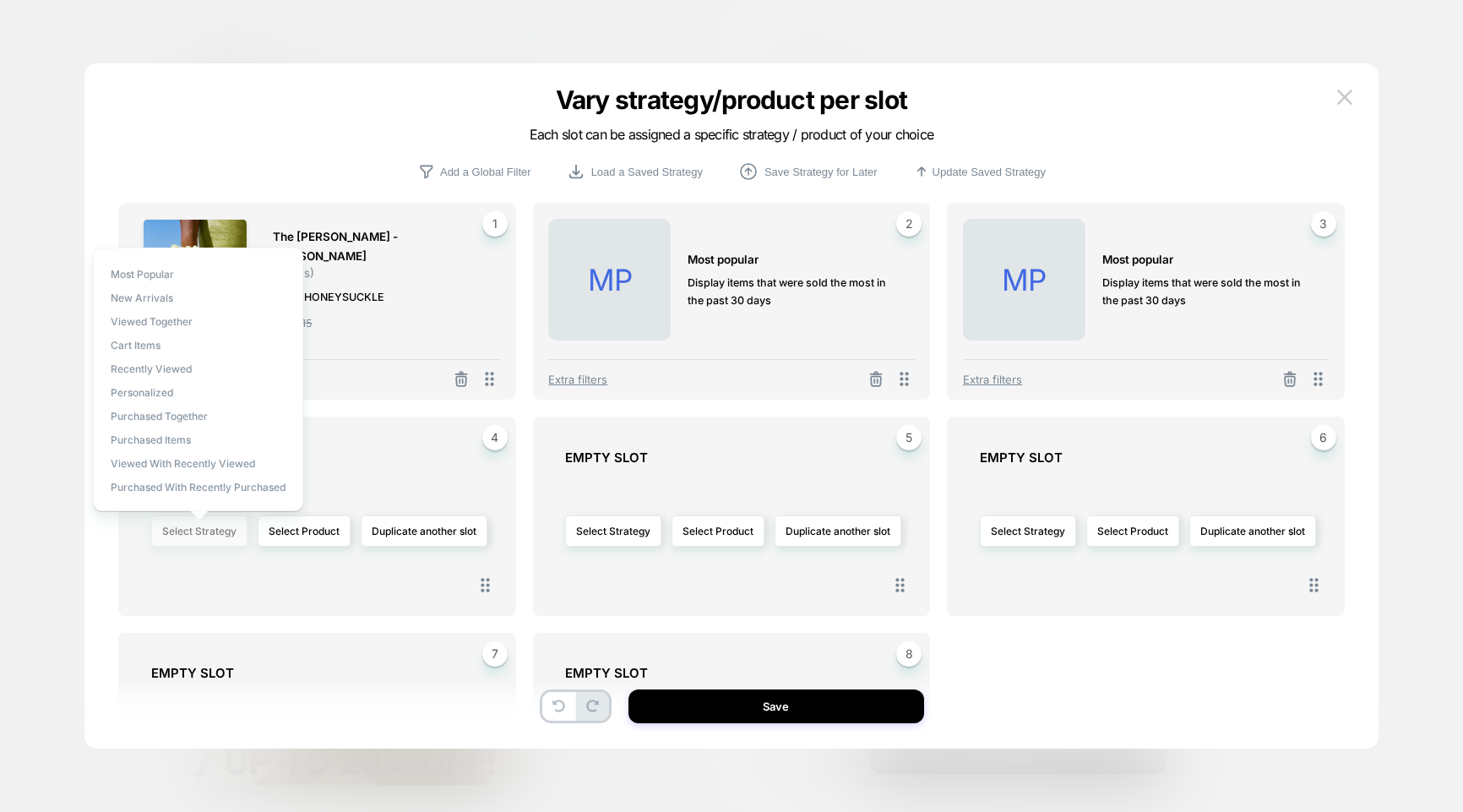
click at [180, 525] on button "Select Strategy" at bounding box center [199, 531] width 96 height 31
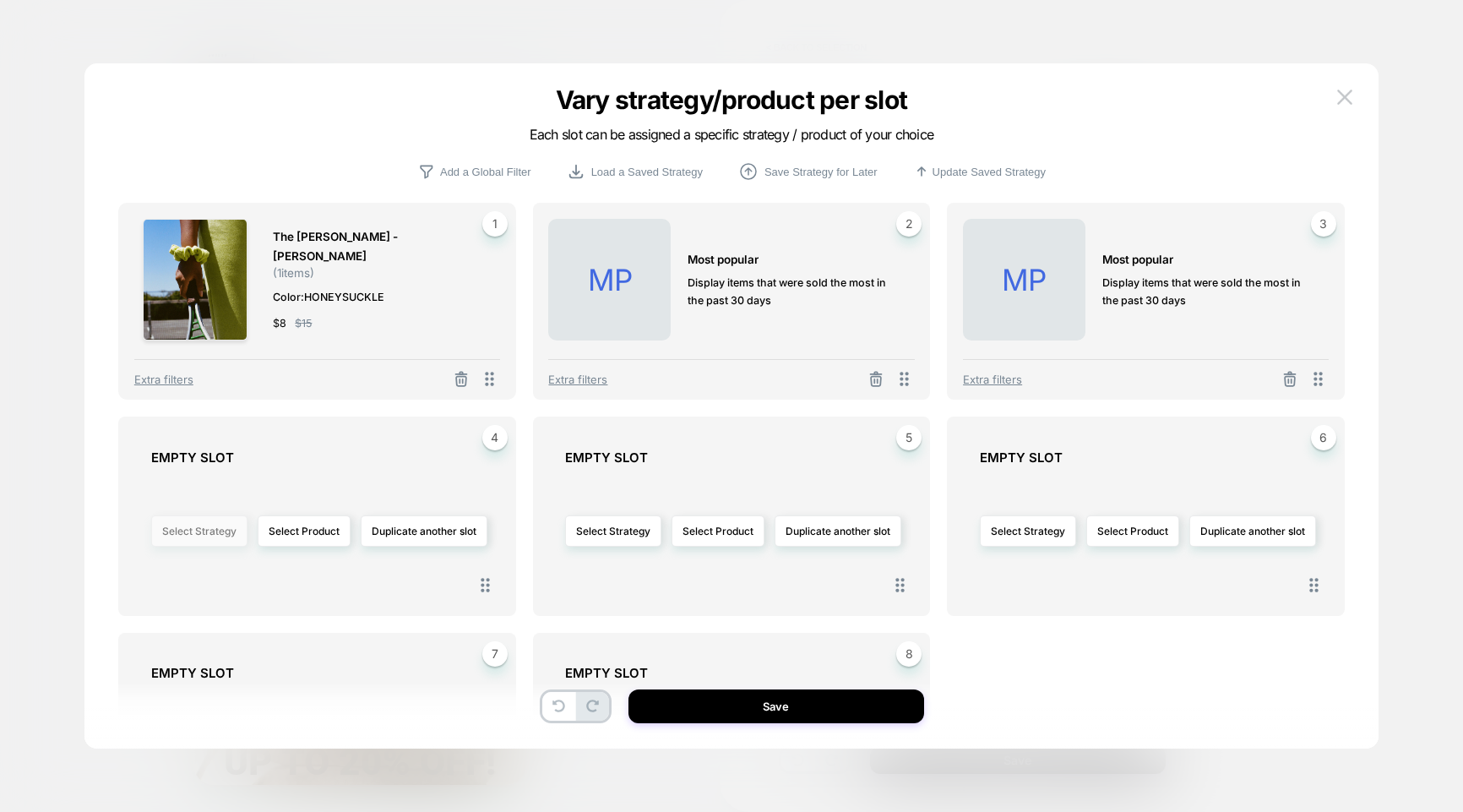
click at [192, 525] on button "Select Strategy" at bounding box center [199, 531] width 96 height 31
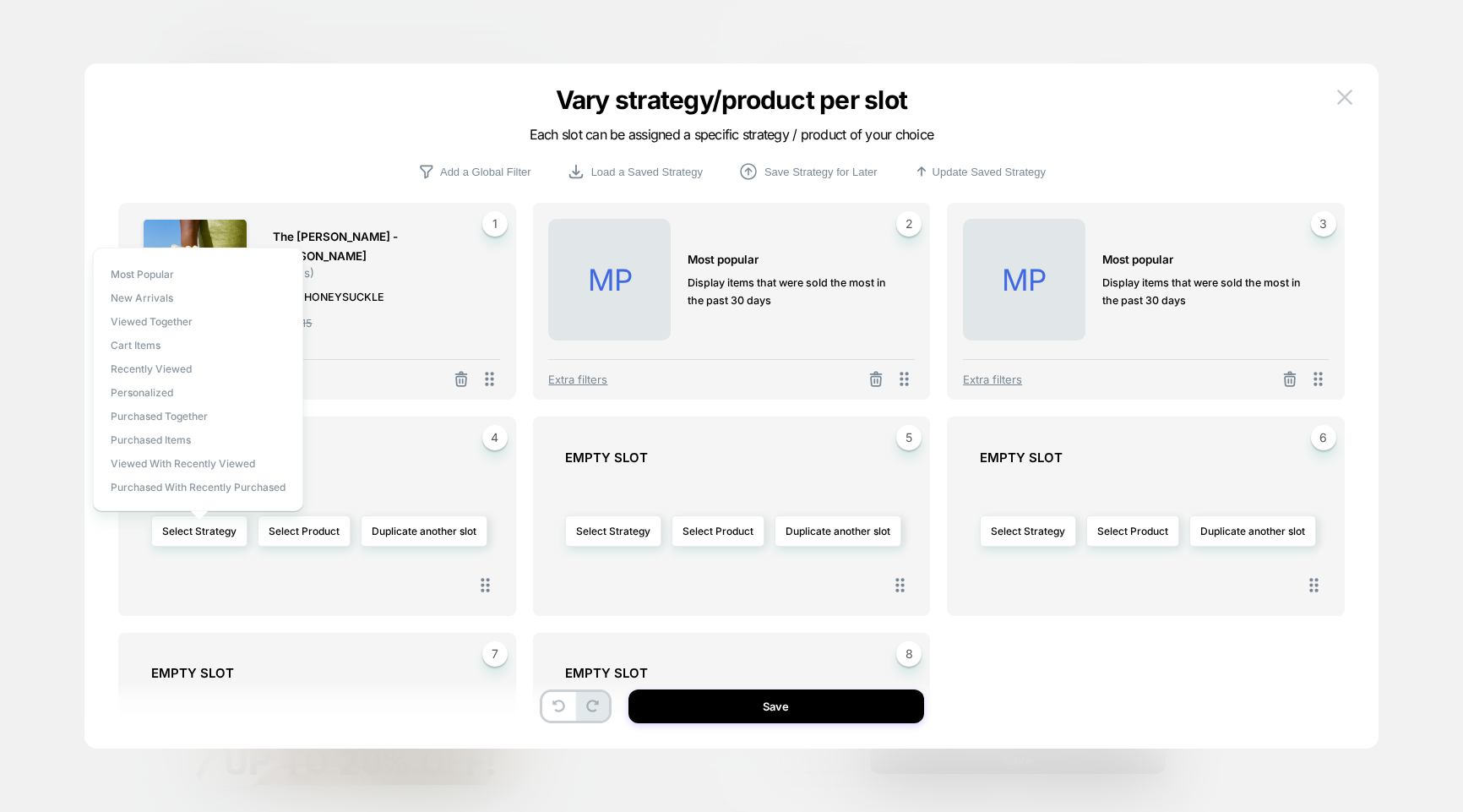
click at [143, 299] on span "New Arrivals" at bounding box center [142, 298] width 63 height 13
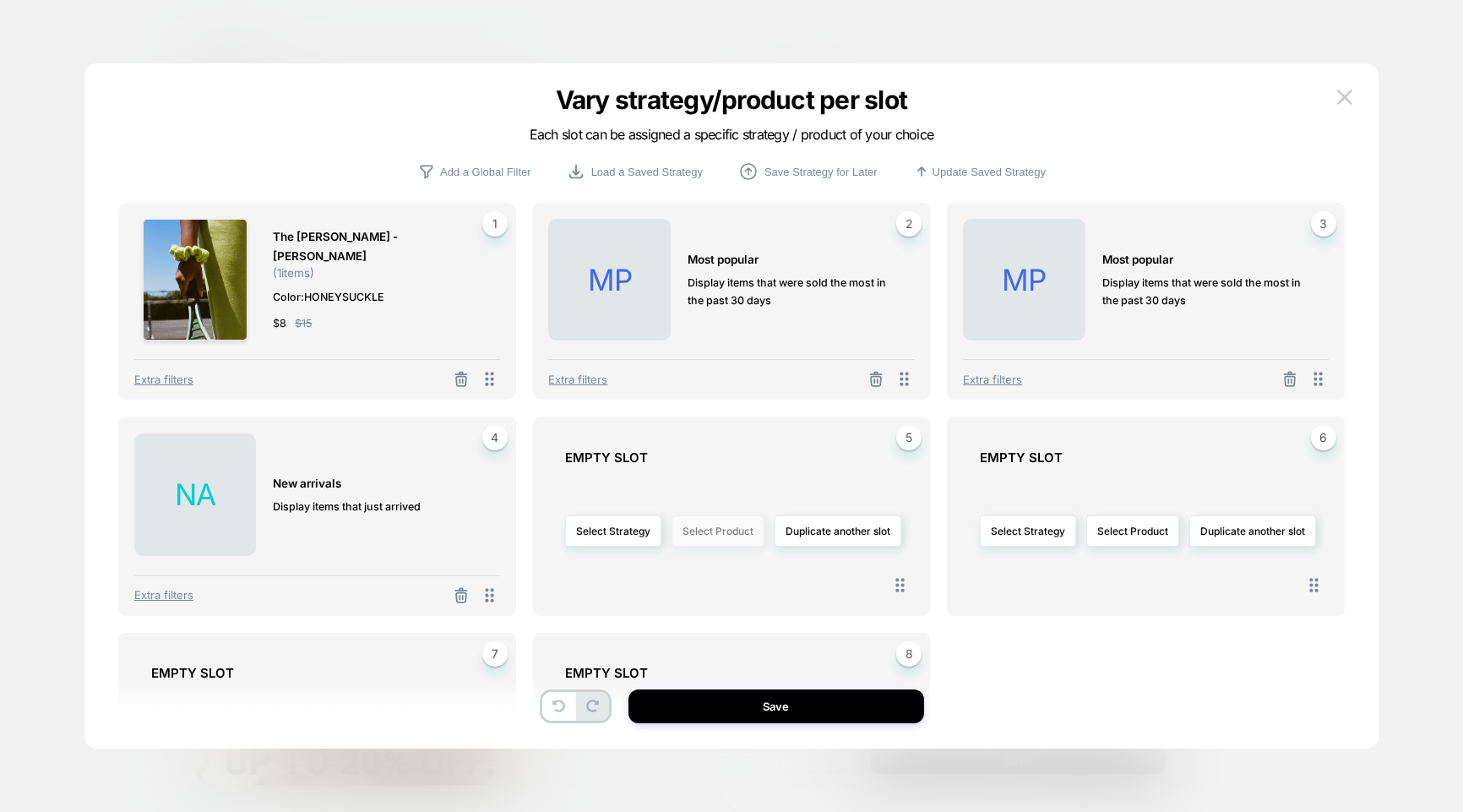
click at [715, 535] on button "Select Product" at bounding box center [718, 531] width 93 height 31
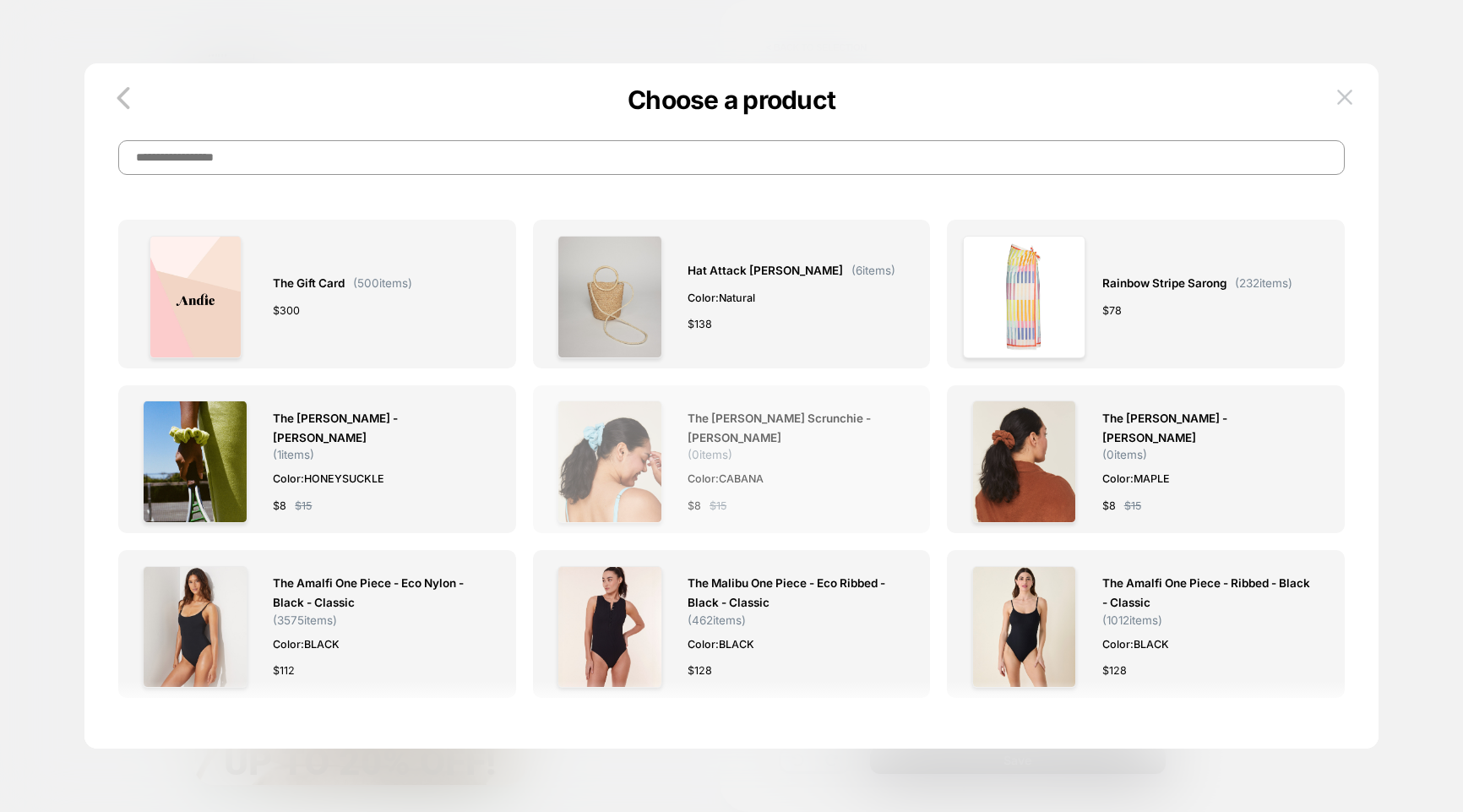
click at [704, 434] on span "The Manda Scrunchie - Terry - Cabana" at bounding box center [791, 428] width 209 height 39
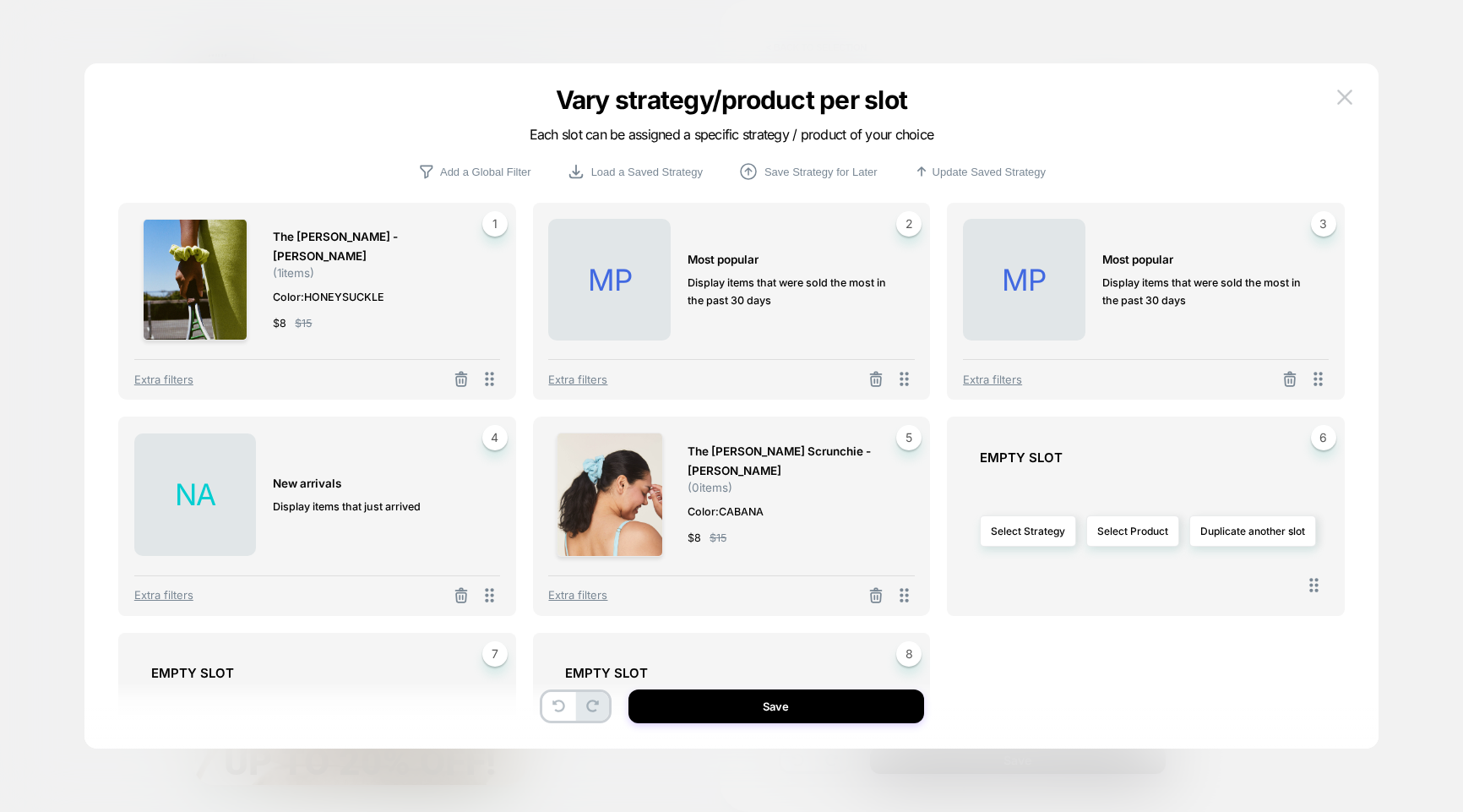
click at [1270, 99] on img at bounding box center [1344, 96] width 15 height 15
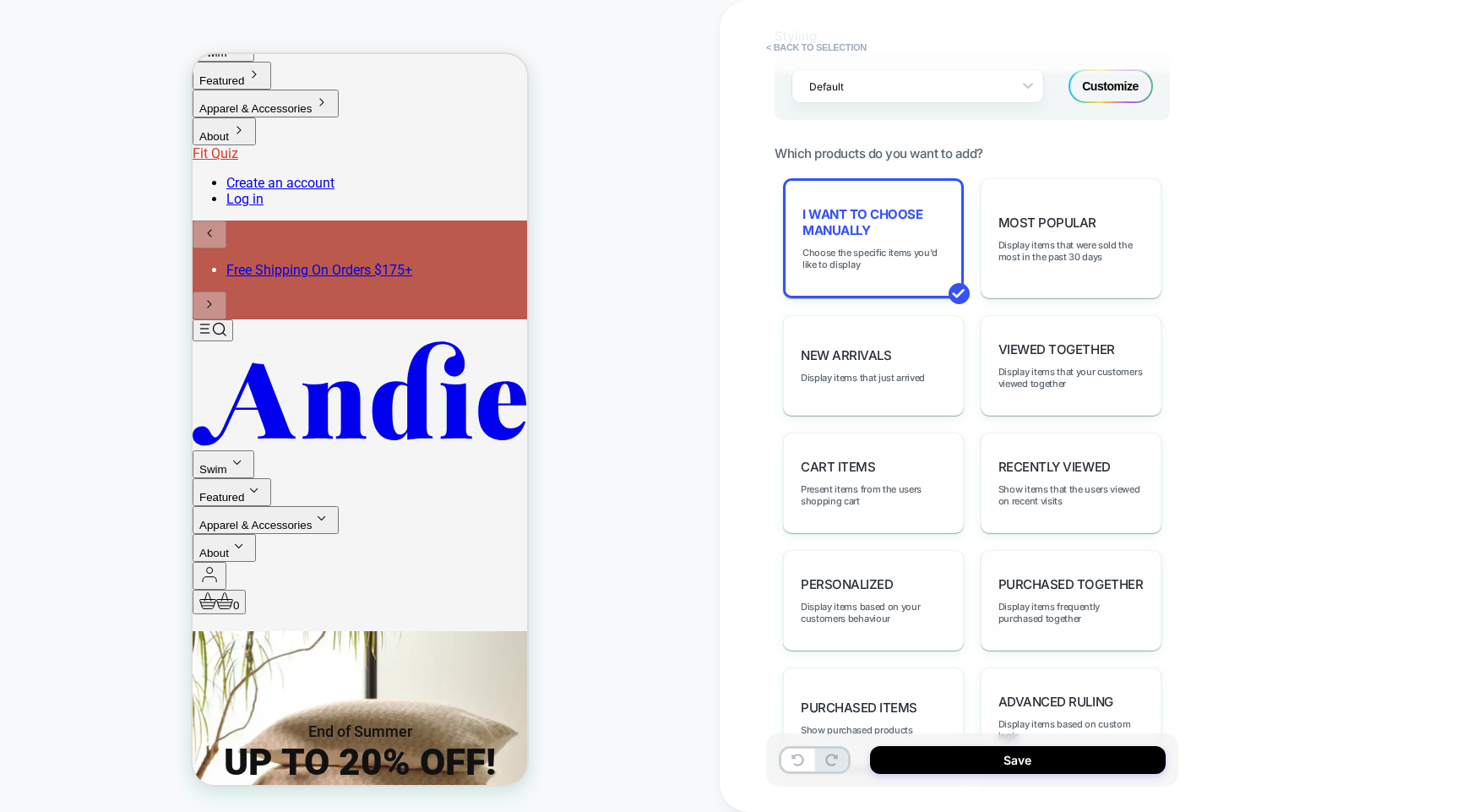
scroll to position [707, 0]
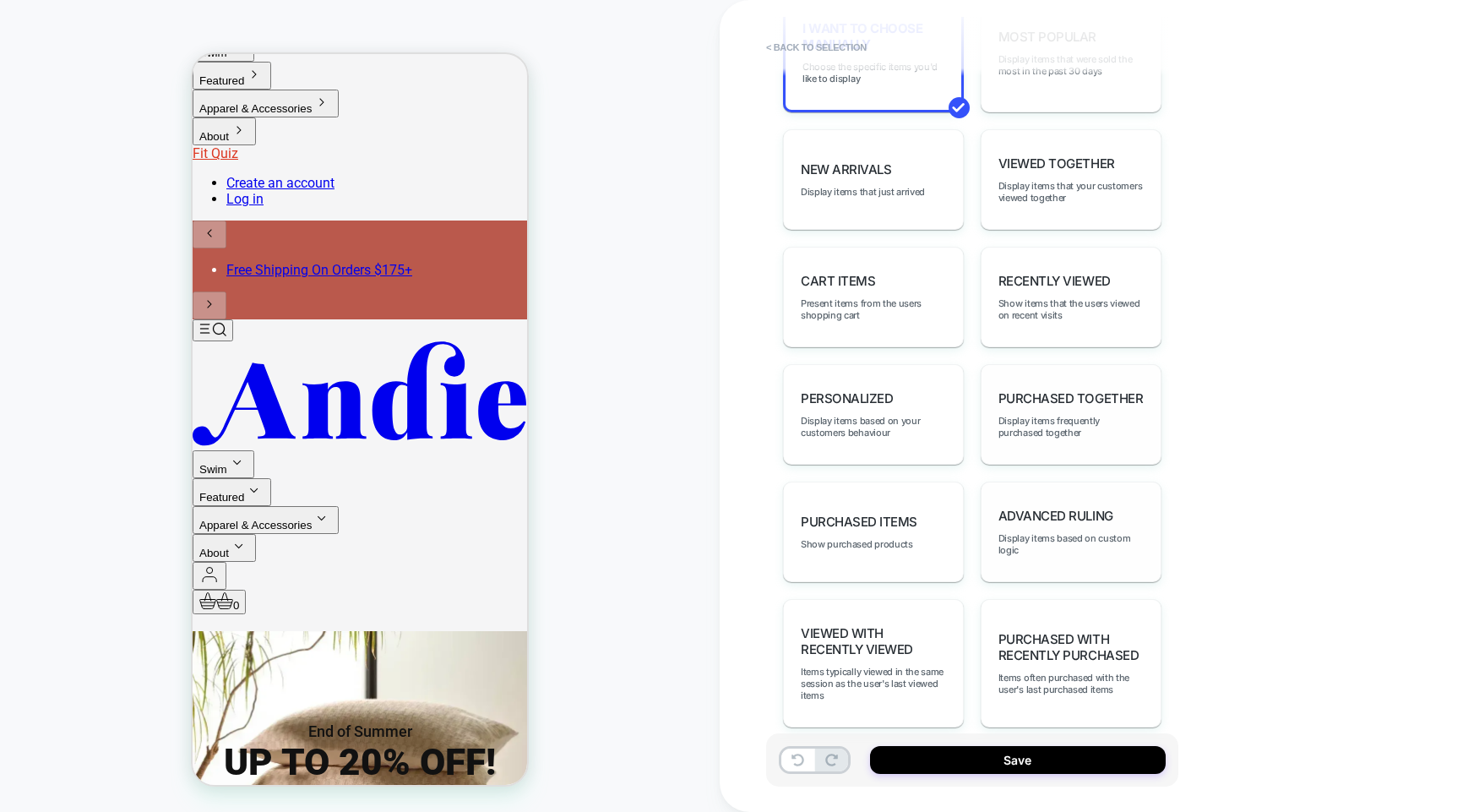
click at [1062, 508] on span "Advanced Ruling" at bounding box center [1056, 515] width 115 height 16
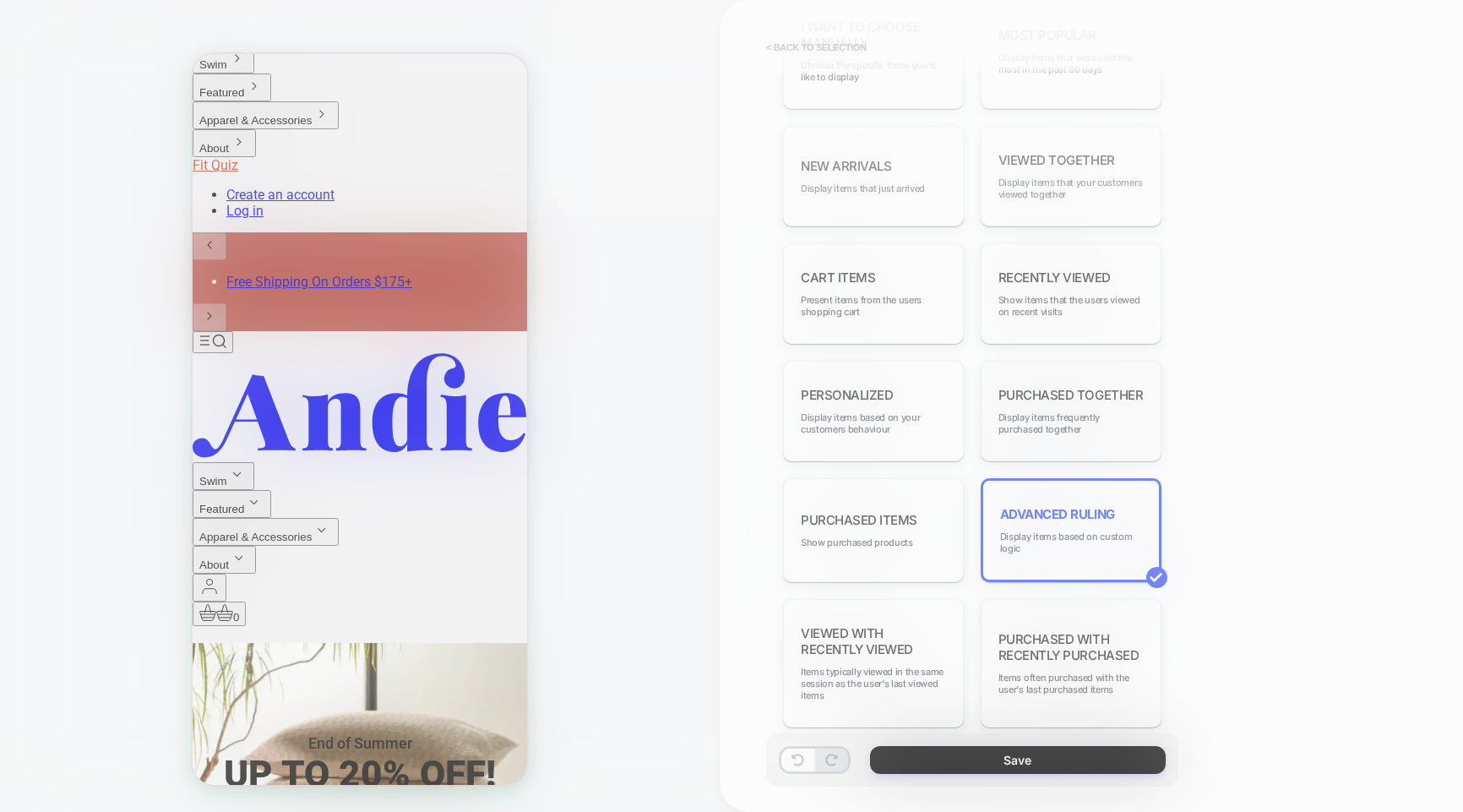
scroll to position [705, 0]
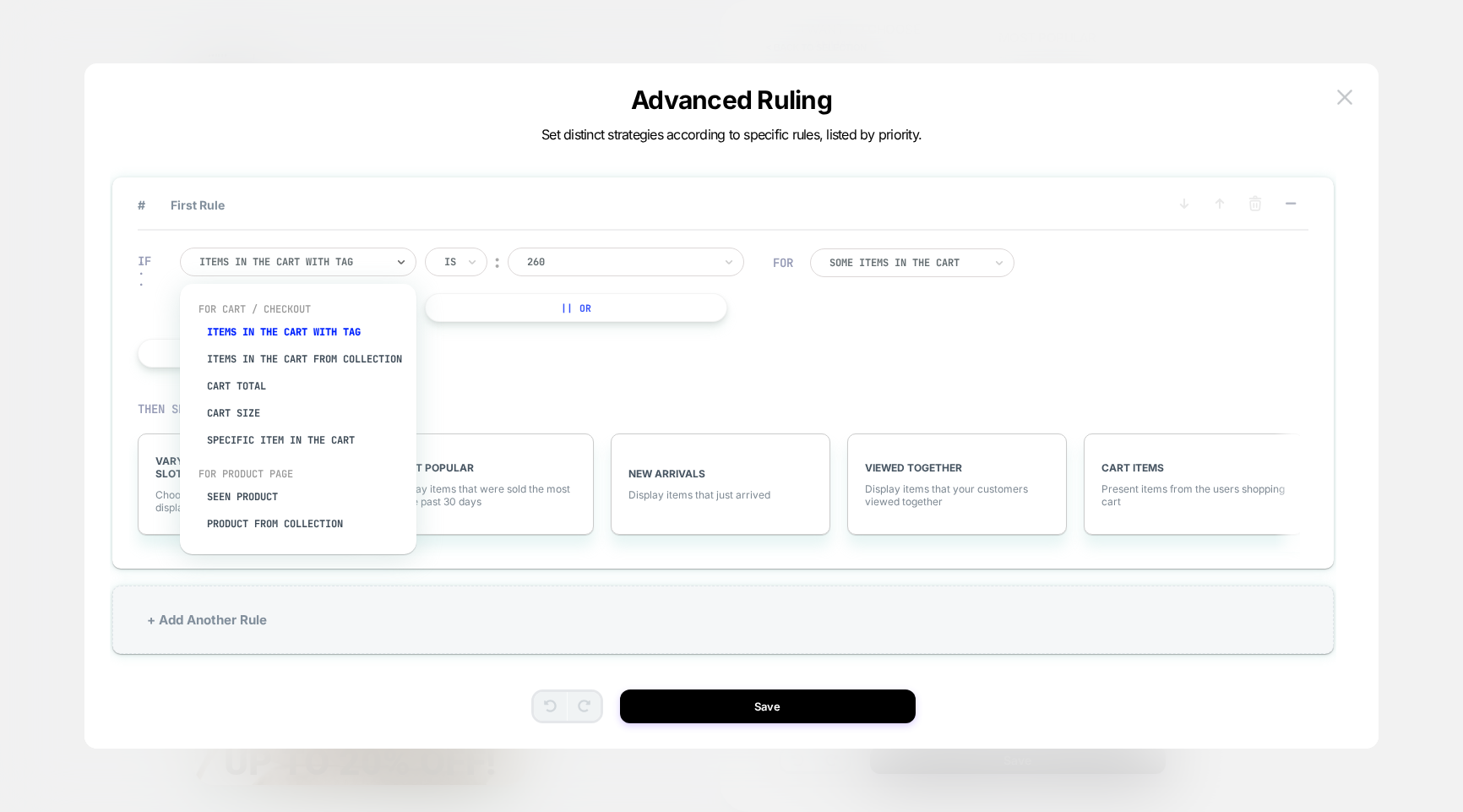
click at [358, 275] on div "Items in the cart with tag" at bounding box center [298, 261] width 237 height 28
click at [253, 400] on div "Cart Total" at bounding box center [306, 386] width 220 height 27
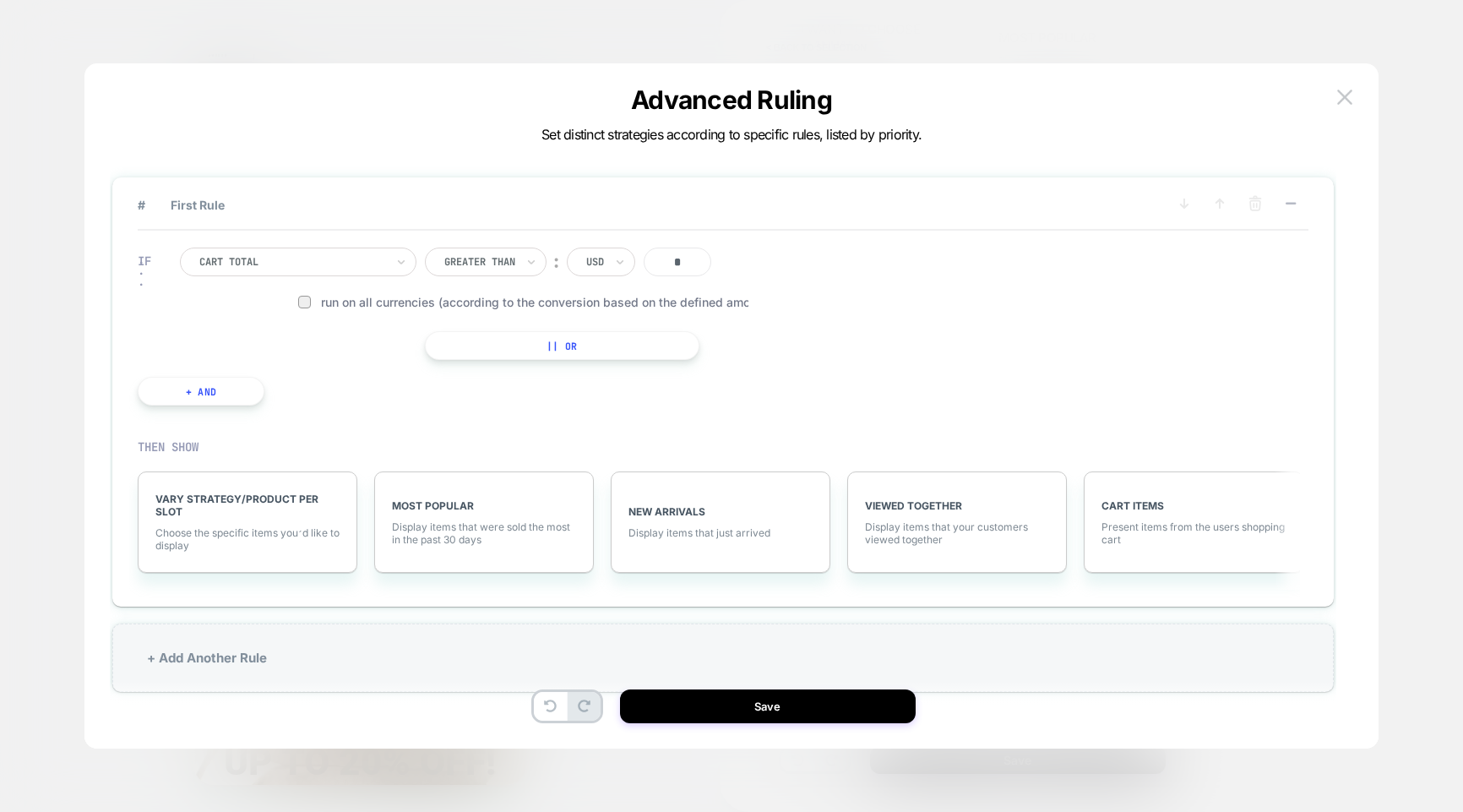
click at [677, 257] on input "*" at bounding box center [677, 261] width 68 height 28
click at [484, 263] on div at bounding box center [480, 261] width 71 height 15
click at [487, 422] on div "Lower Than" at bounding box center [497, 417] width 110 height 27
click at [657, 264] on input "*" at bounding box center [666, 261] width 68 height 28
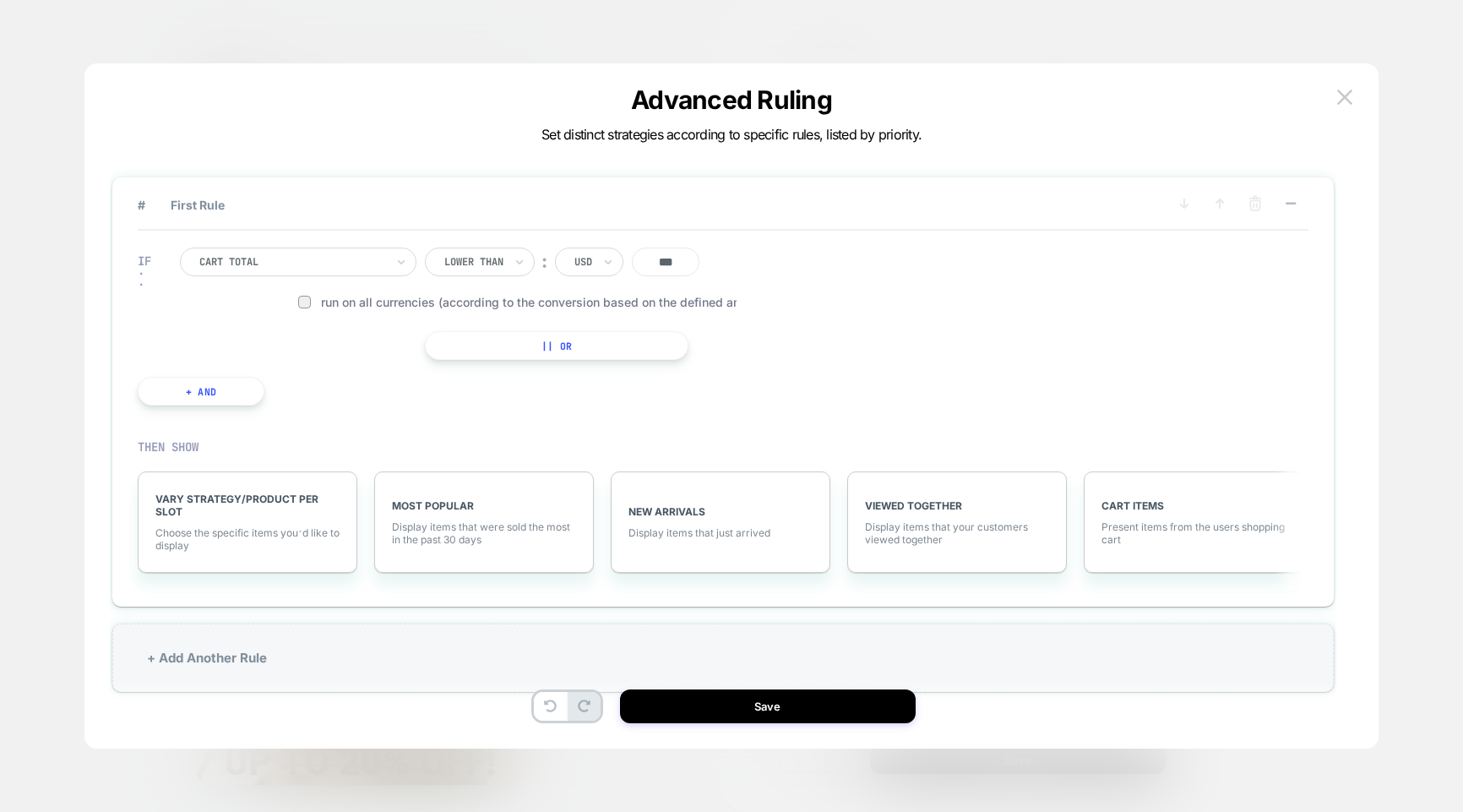
type input "***"
click at [1270, 93] on div "# First Rule IF Cart Total Lower Than ︰ USD *** Run on all currencies (accordin…" at bounding box center [732, 414] width 1243 height 669
click at [1270, 93] on img at bounding box center [1344, 96] width 15 height 15
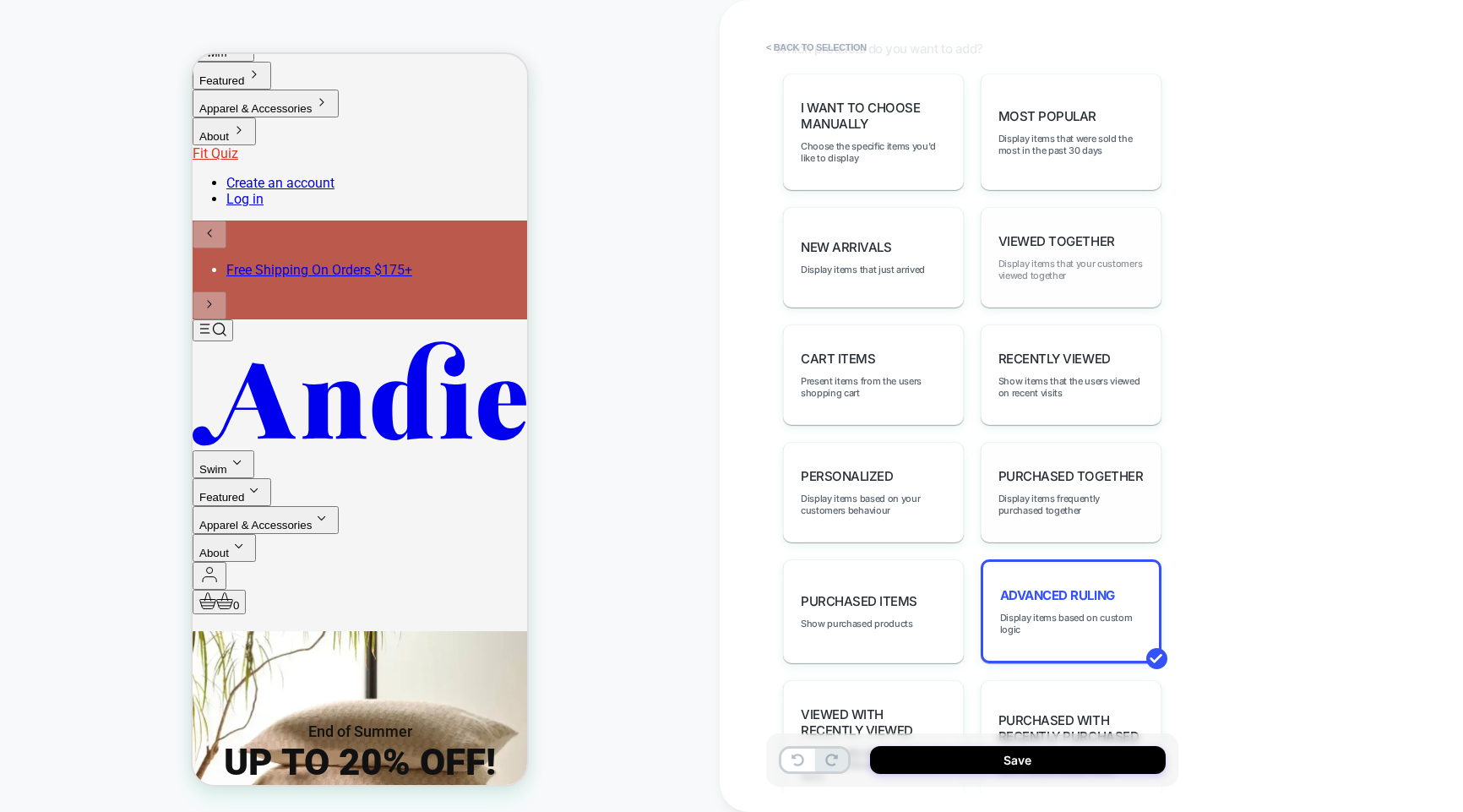
scroll to position [419, 0]
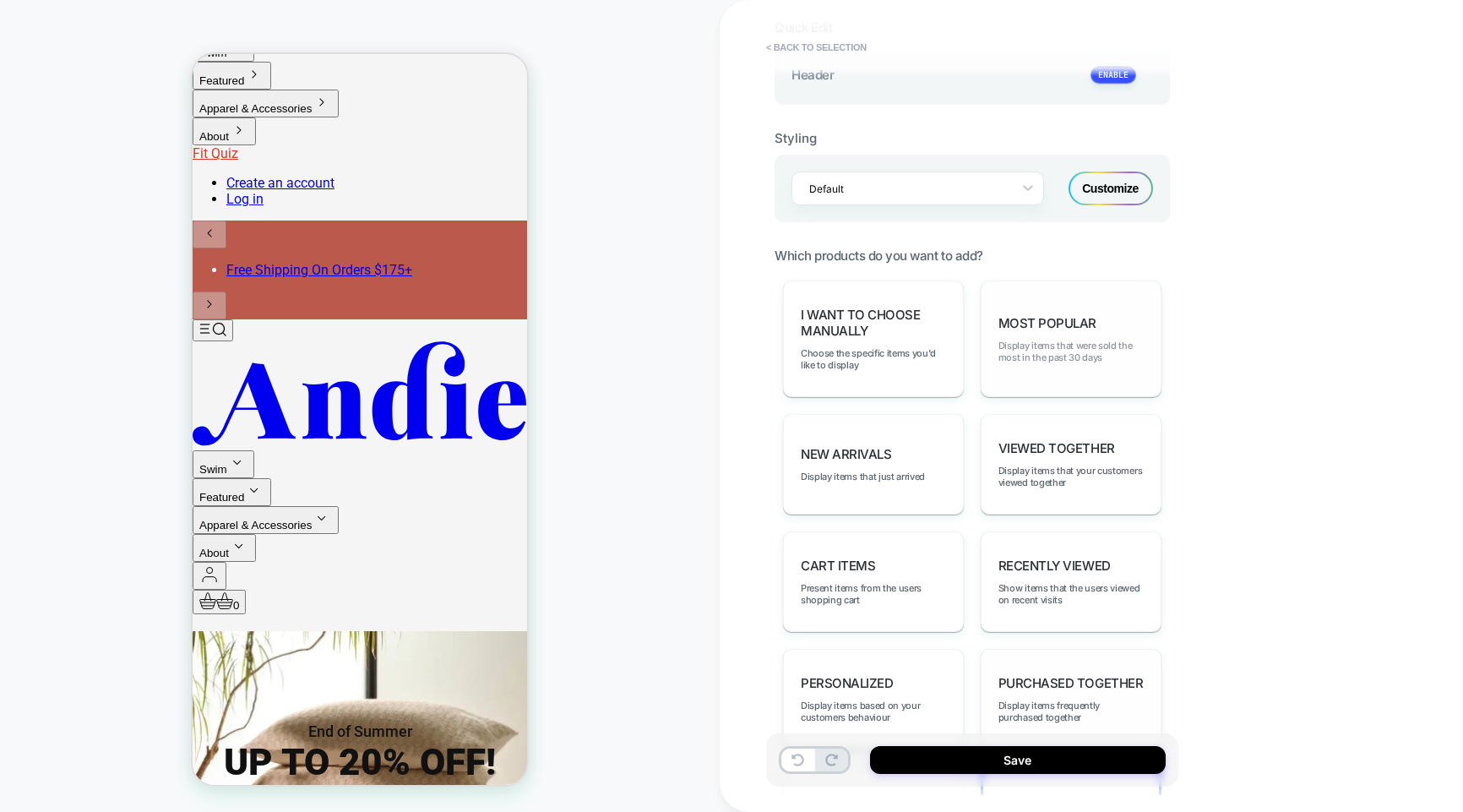
click at [1061, 341] on span "Display items that were sold the most in the past 30 days" at bounding box center [1071, 352] width 145 height 24
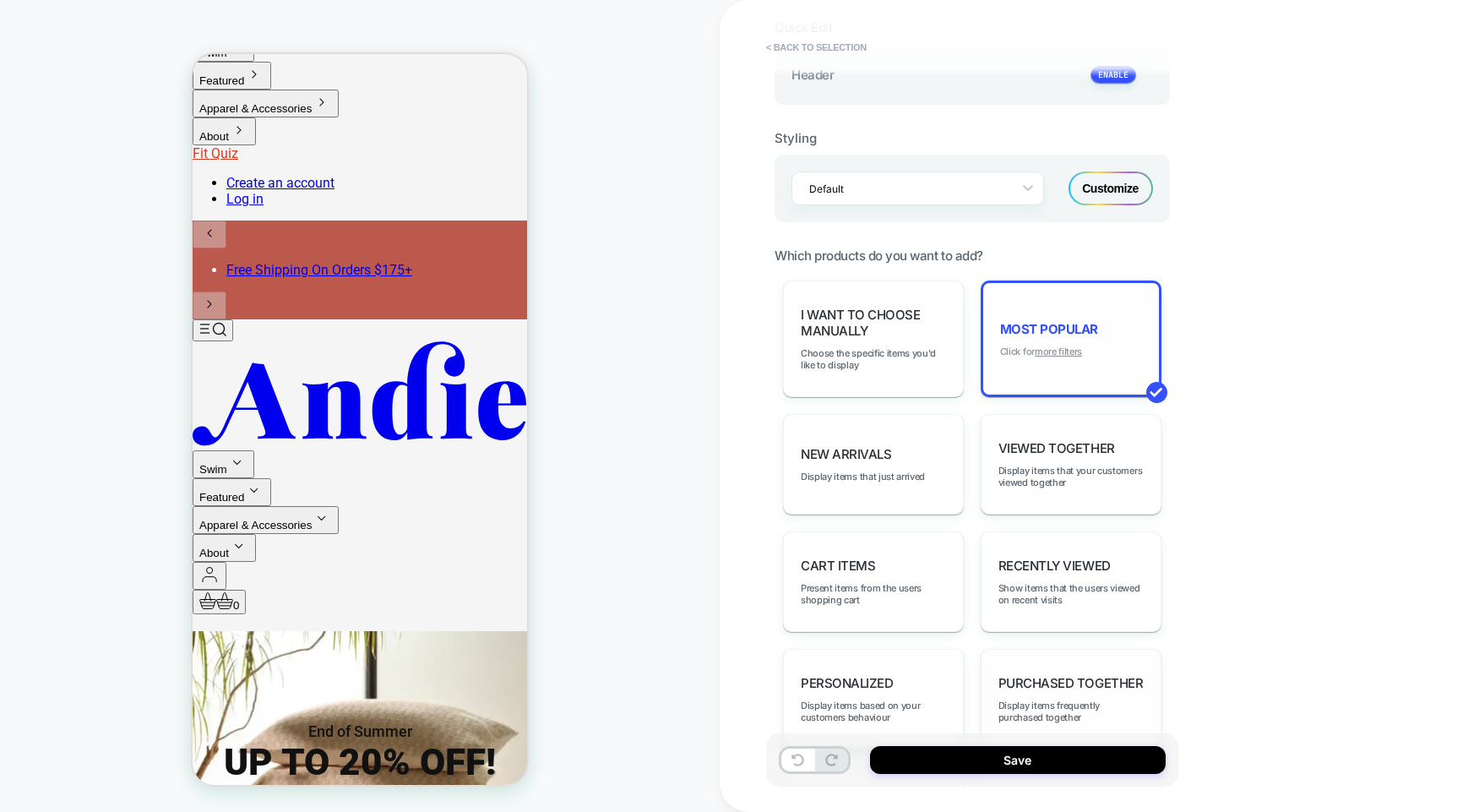
click at [1057, 347] on u "more filters" at bounding box center [1058, 352] width 47 height 12
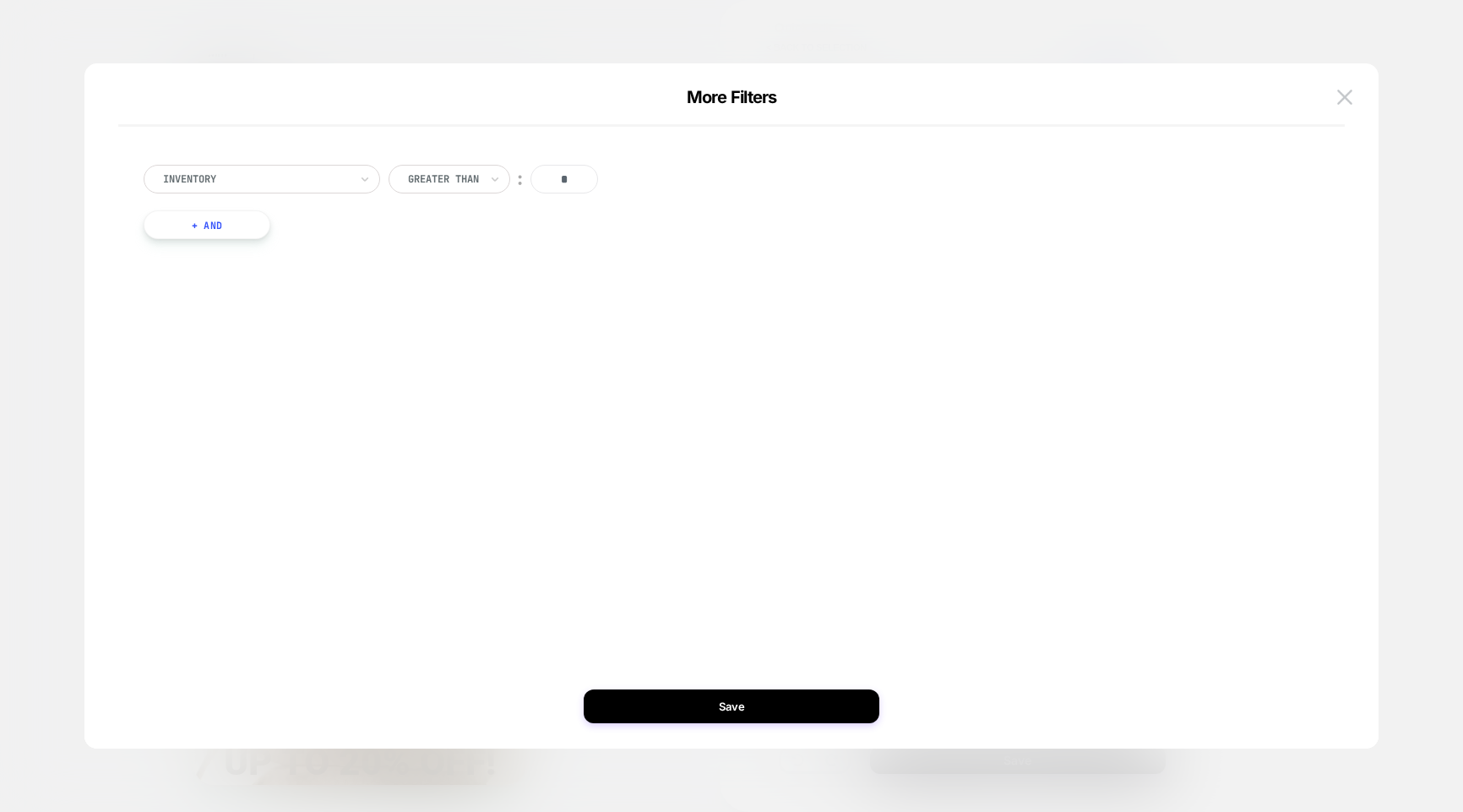
click at [277, 185] on div at bounding box center [255, 179] width 186 height 15
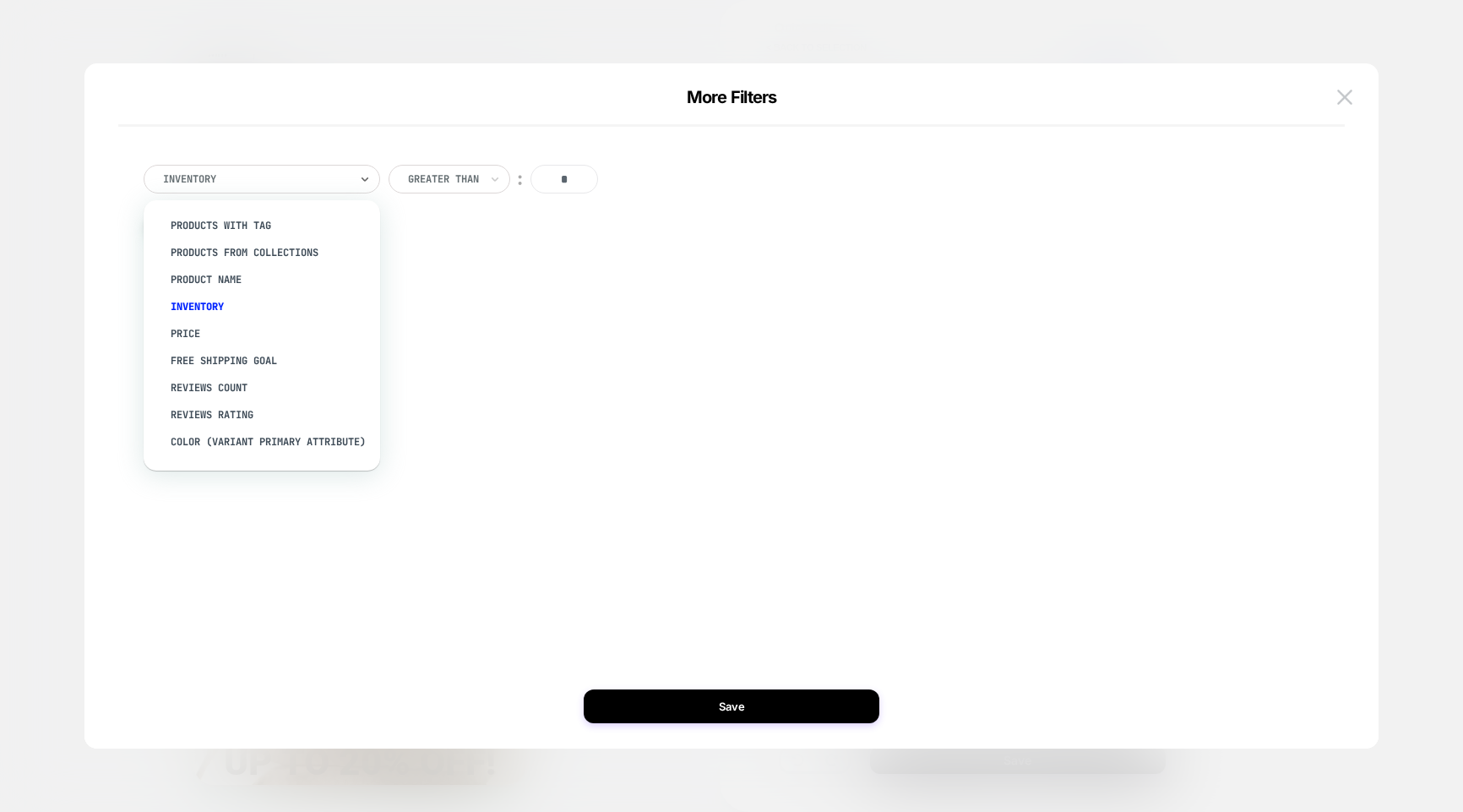
click at [525, 352] on div "option products from collections focused, 2 of 15. 15 results available. Use Up…" at bounding box center [723, 406] width 1243 height 618
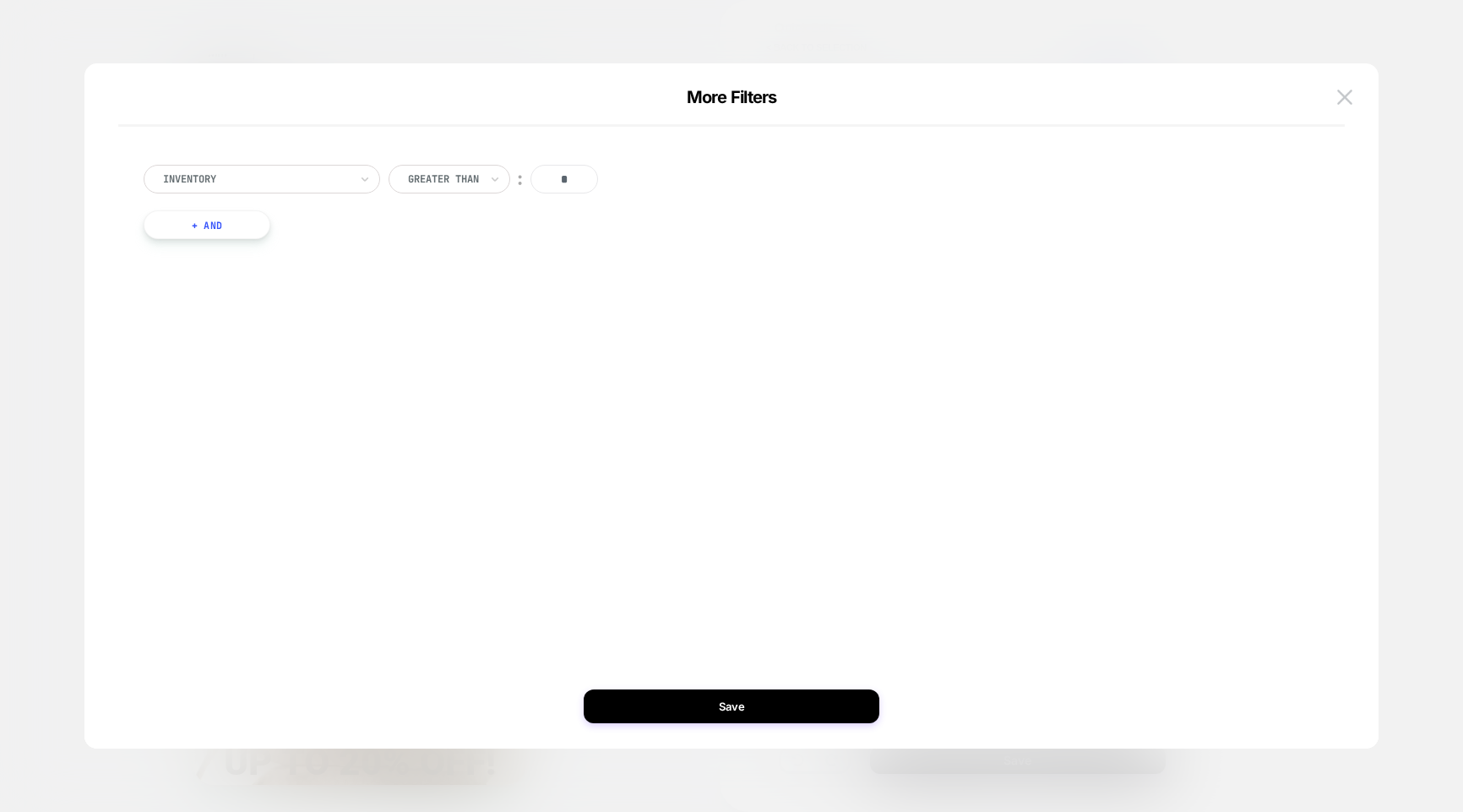
click at [203, 232] on button "+ And" at bounding box center [206, 224] width 127 height 28
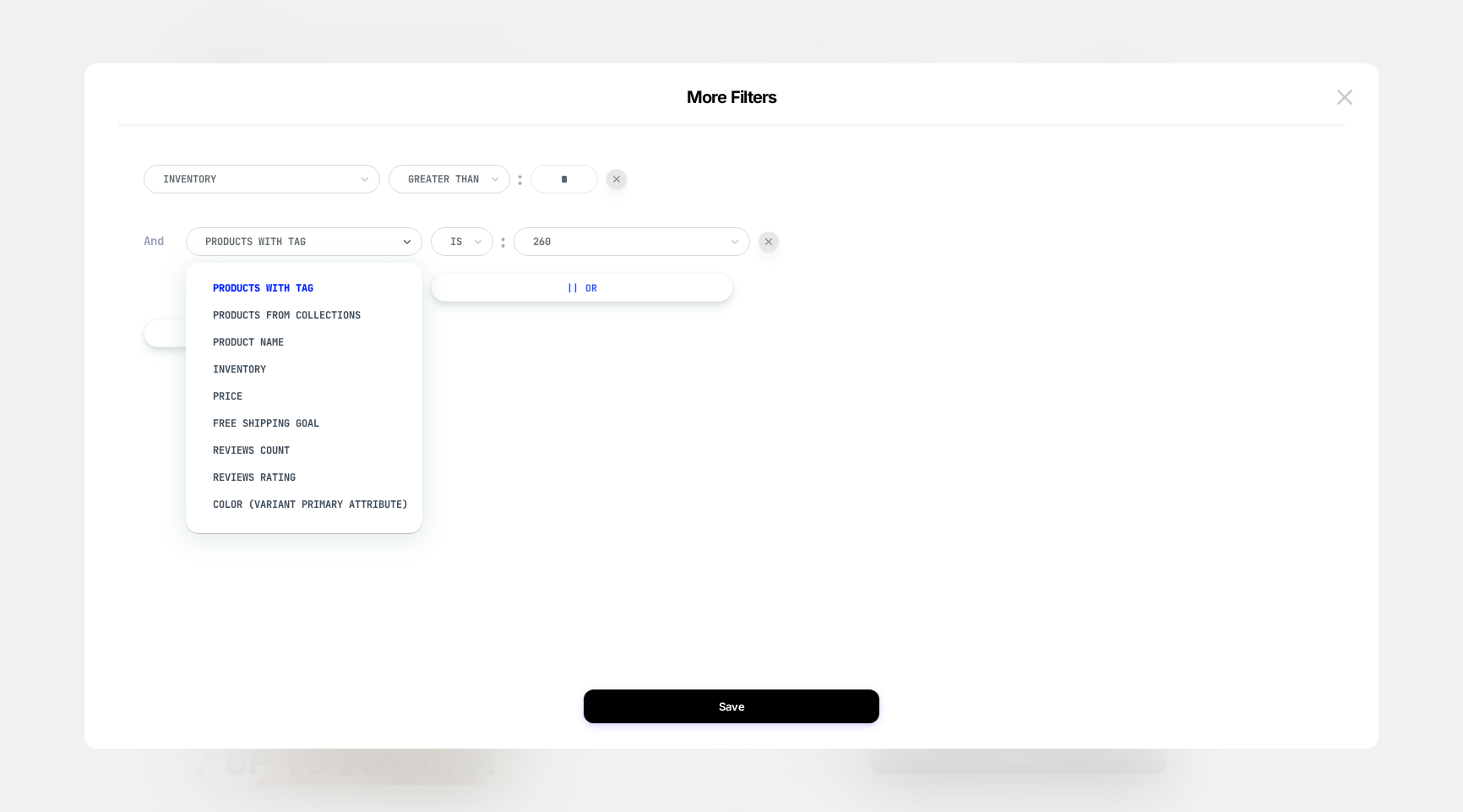
click at [316, 246] on div at bounding box center [298, 241] width 186 height 15
click at [284, 308] on div "products from collections" at bounding box center [312, 315] width 220 height 27
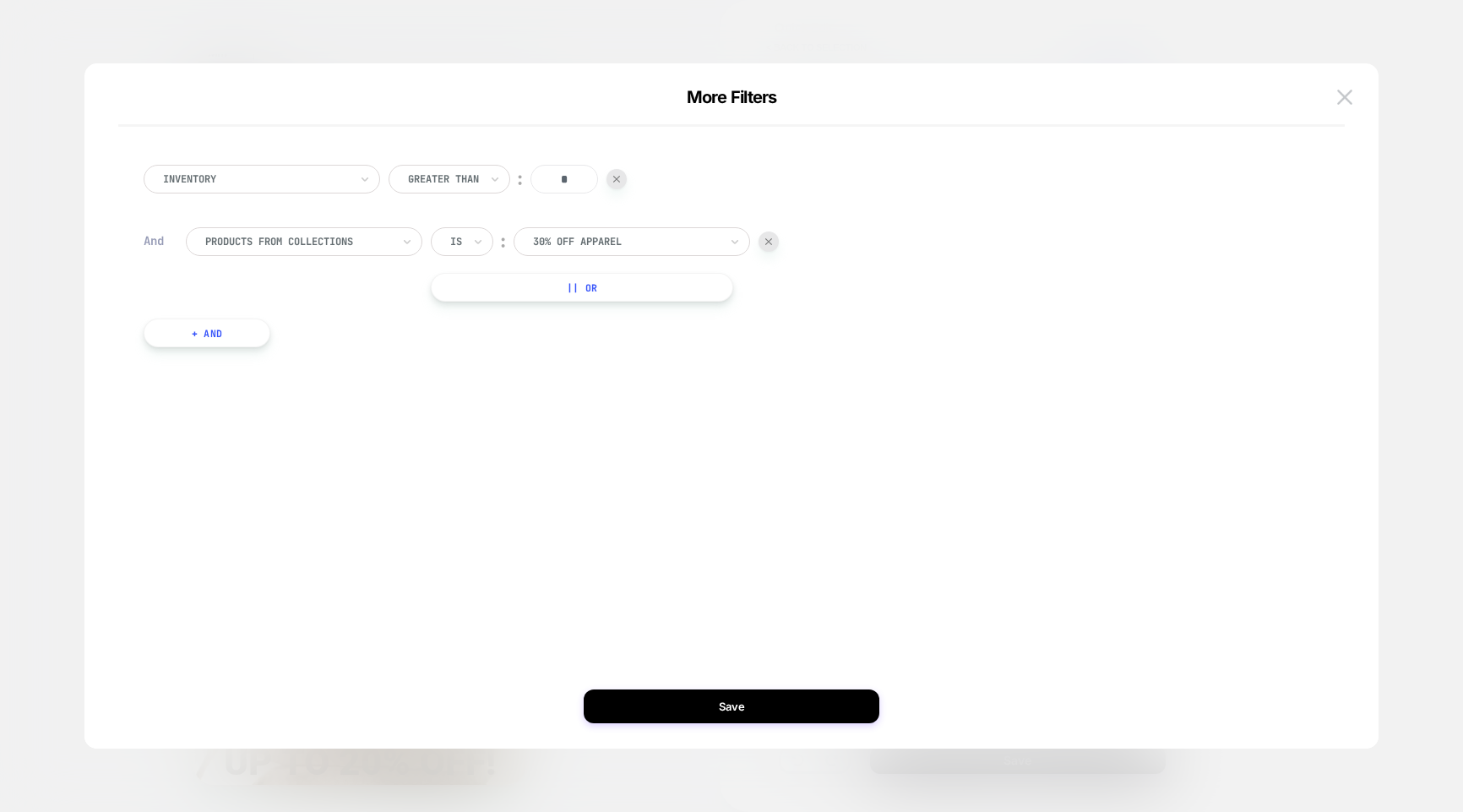
click at [590, 253] on div "30% Off Apparel" at bounding box center [631, 241] width 237 height 28
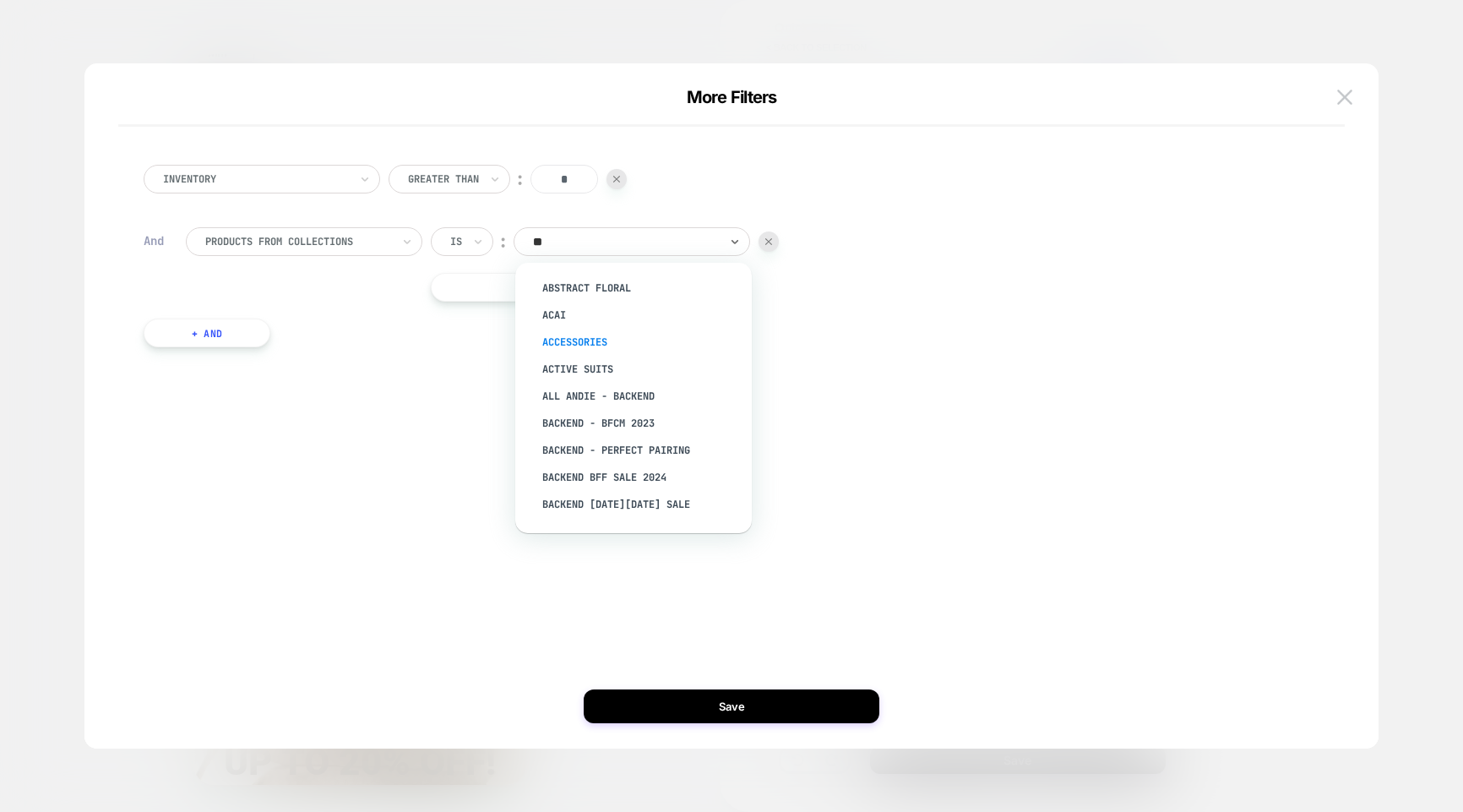
type input "***"
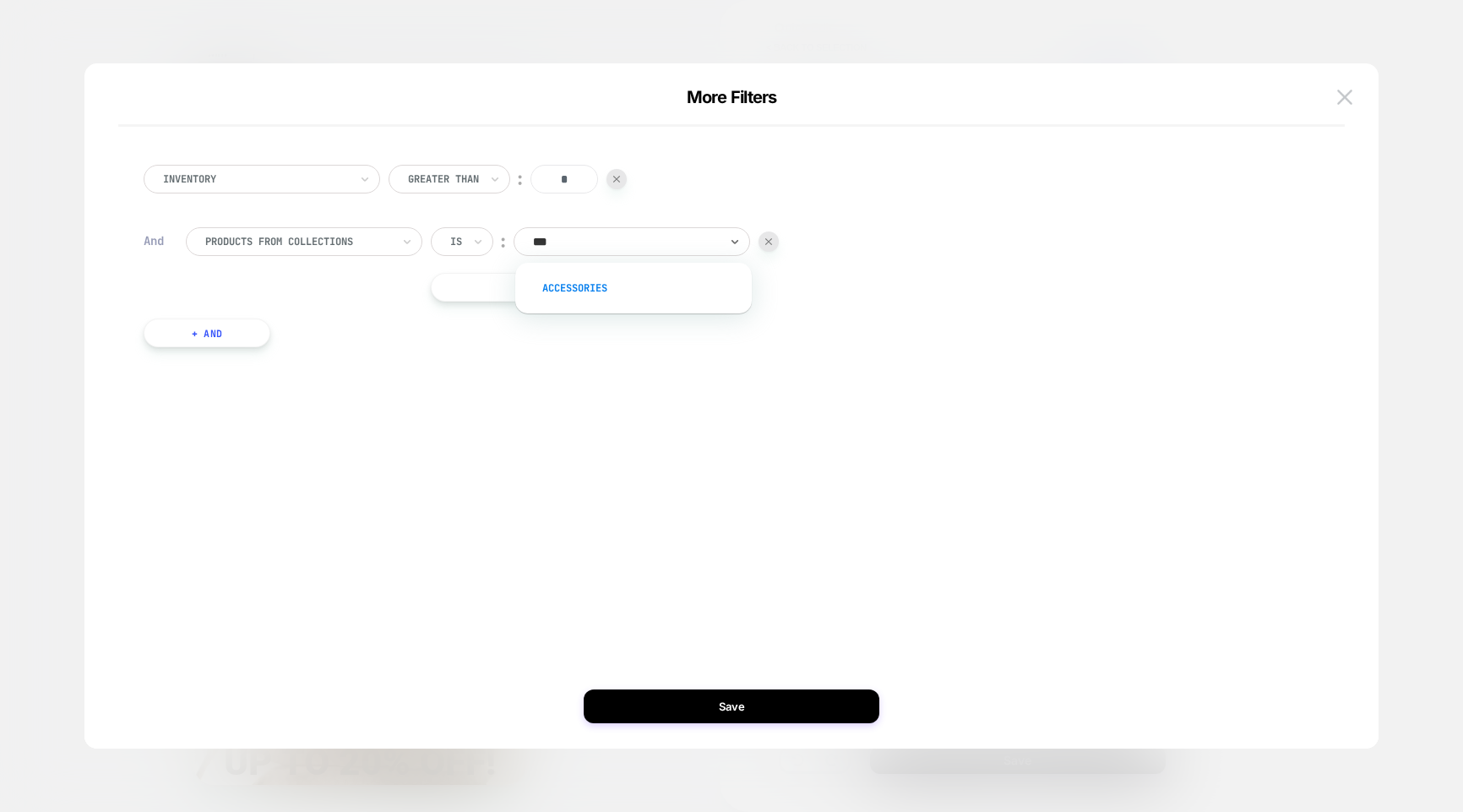
click at [605, 281] on div "Accessories" at bounding box center [642, 289] width 220 height 27
click at [783, 709] on button "Save" at bounding box center [731, 706] width 296 height 33
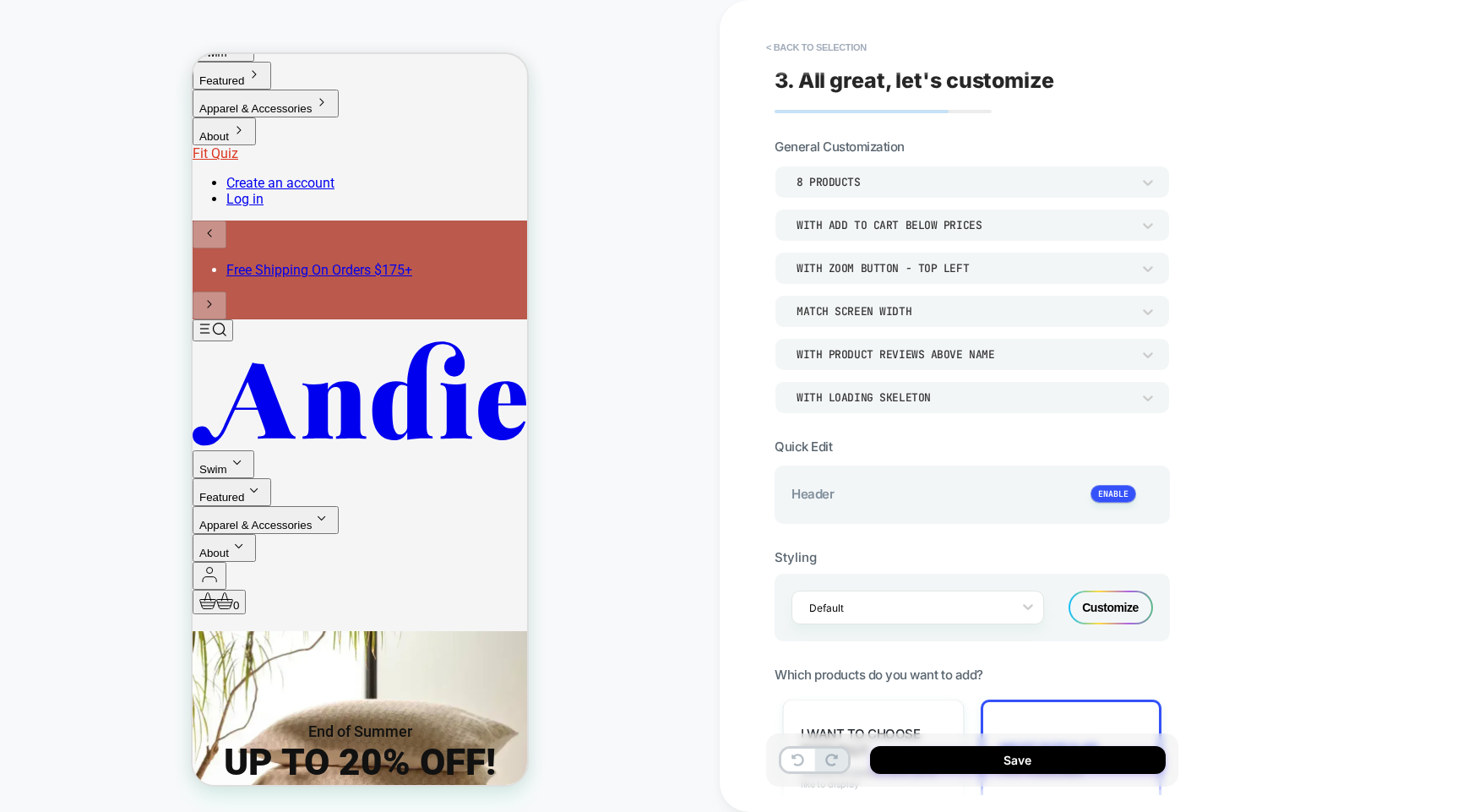
scroll to position [419, 0]
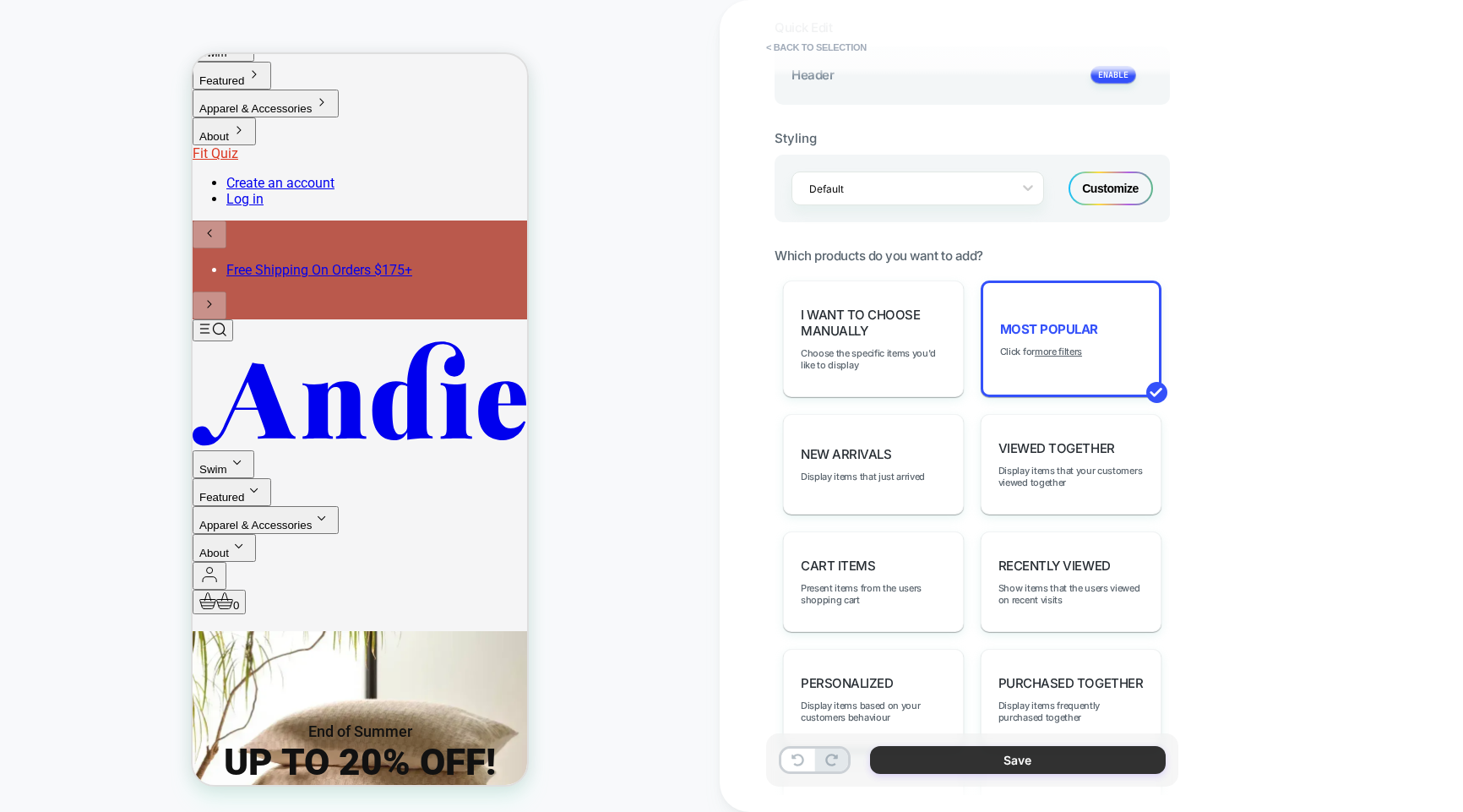
click at [1057, 760] on button "Save" at bounding box center [1017, 760] width 296 height 27
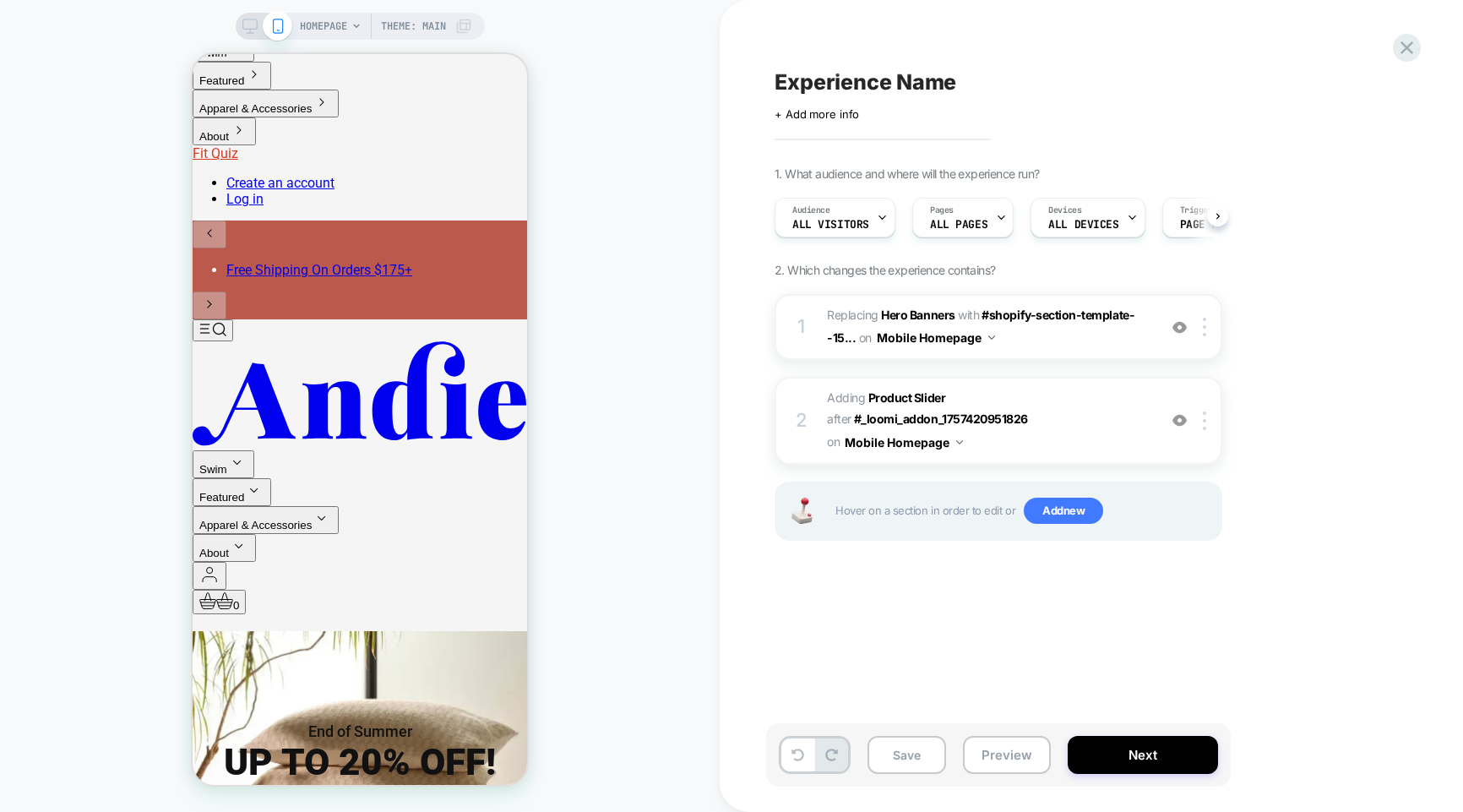
scroll to position [0, 1]
click at [1133, 611] on div "Experience Name Click to edit experience details + Add more info 1. What audien…" at bounding box center [1082, 406] width 633 height 778
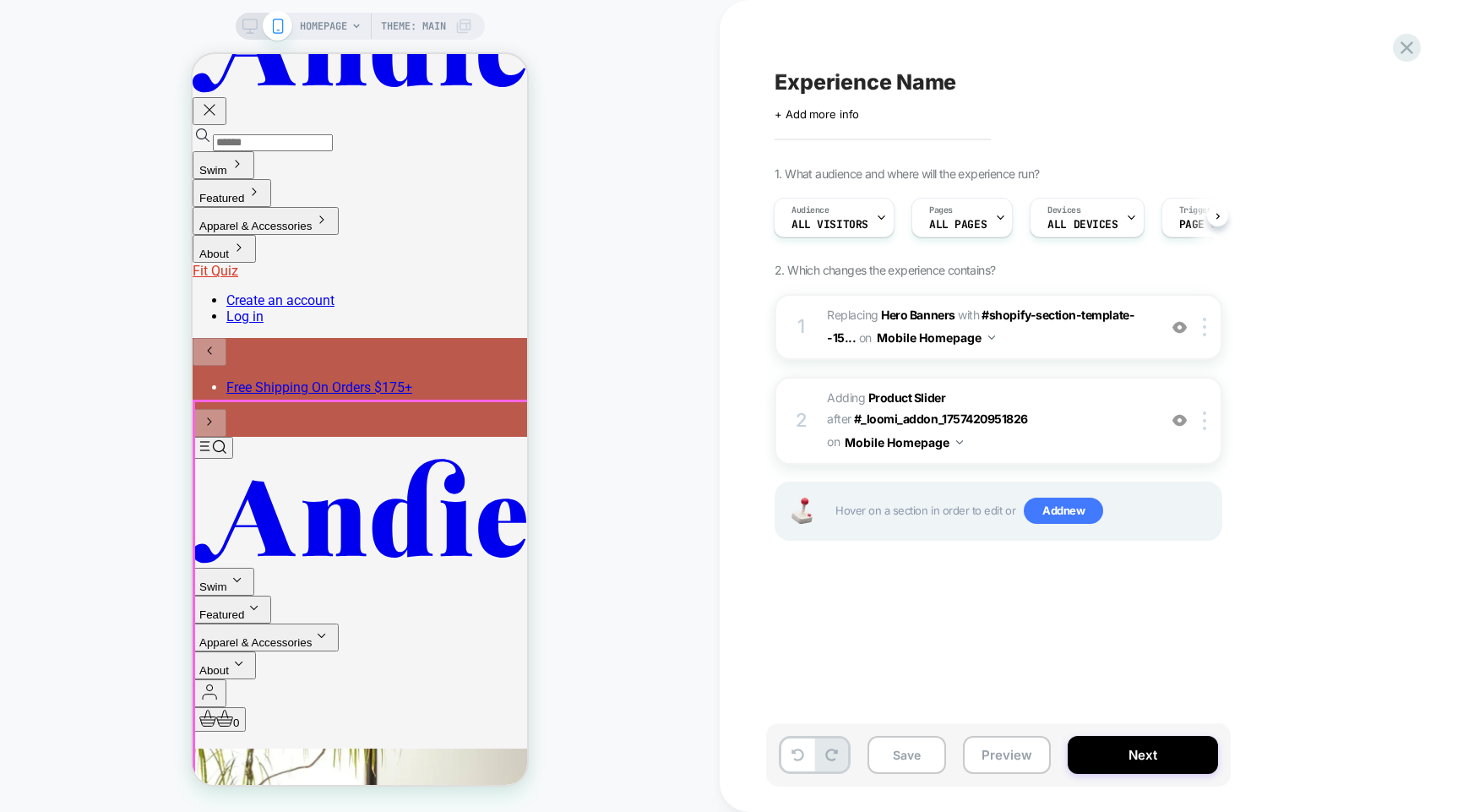
scroll to position [0, 0]
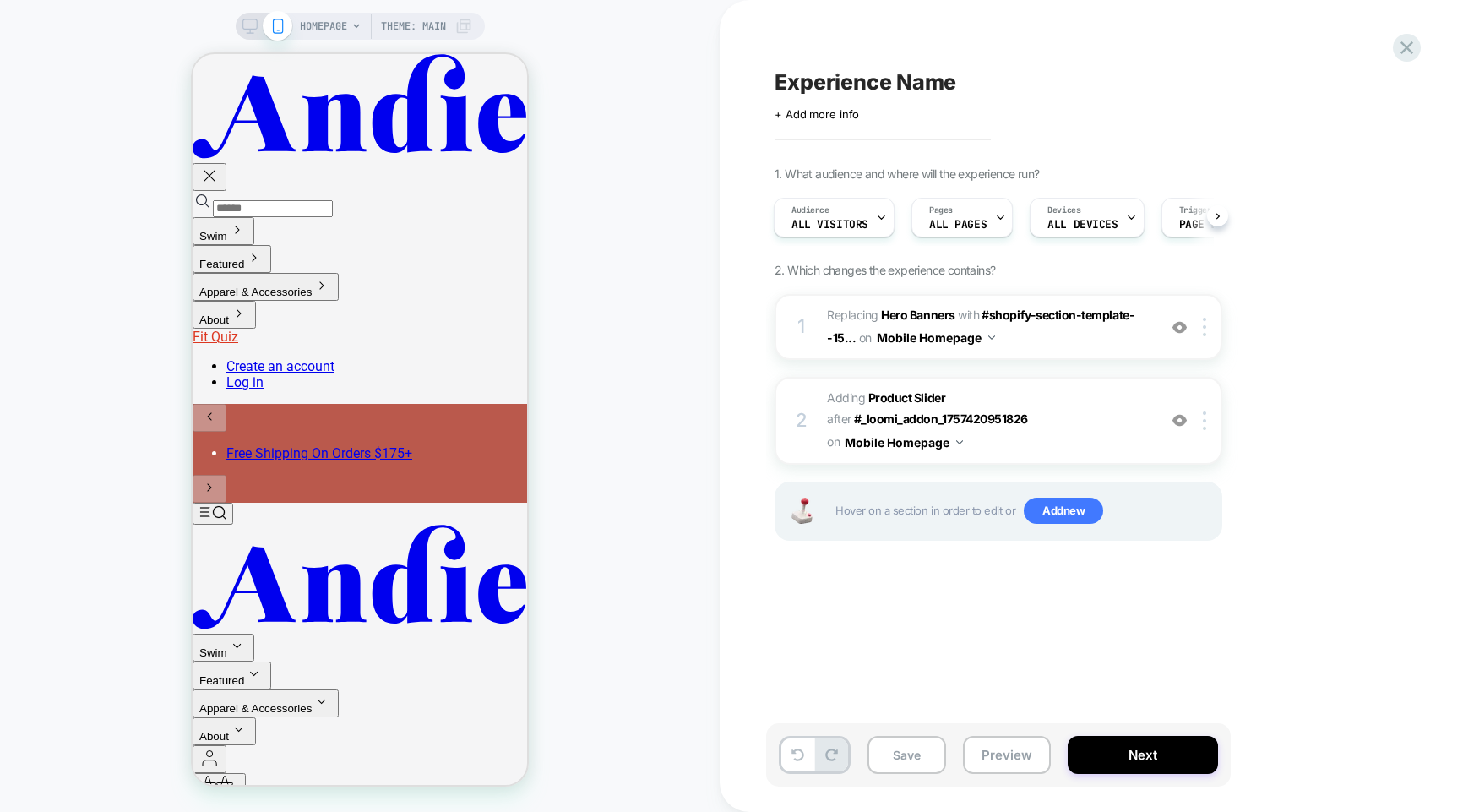
click at [330, 27] on span "HOMEPAGE" at bounding box center [323, 27] width 47 height 27
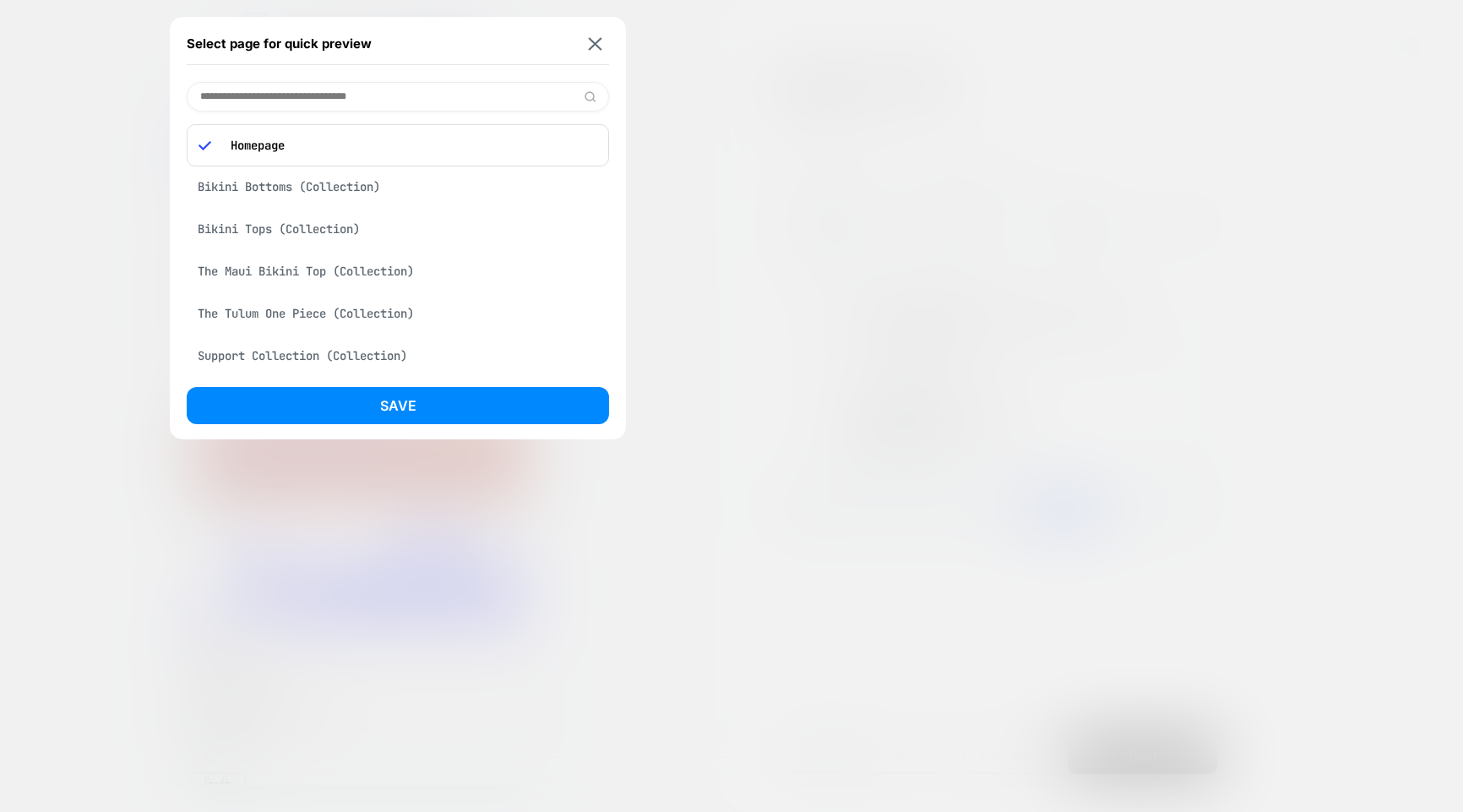
click at [738, 137] on div at bounding box center [732, 406] width 1463 height 812
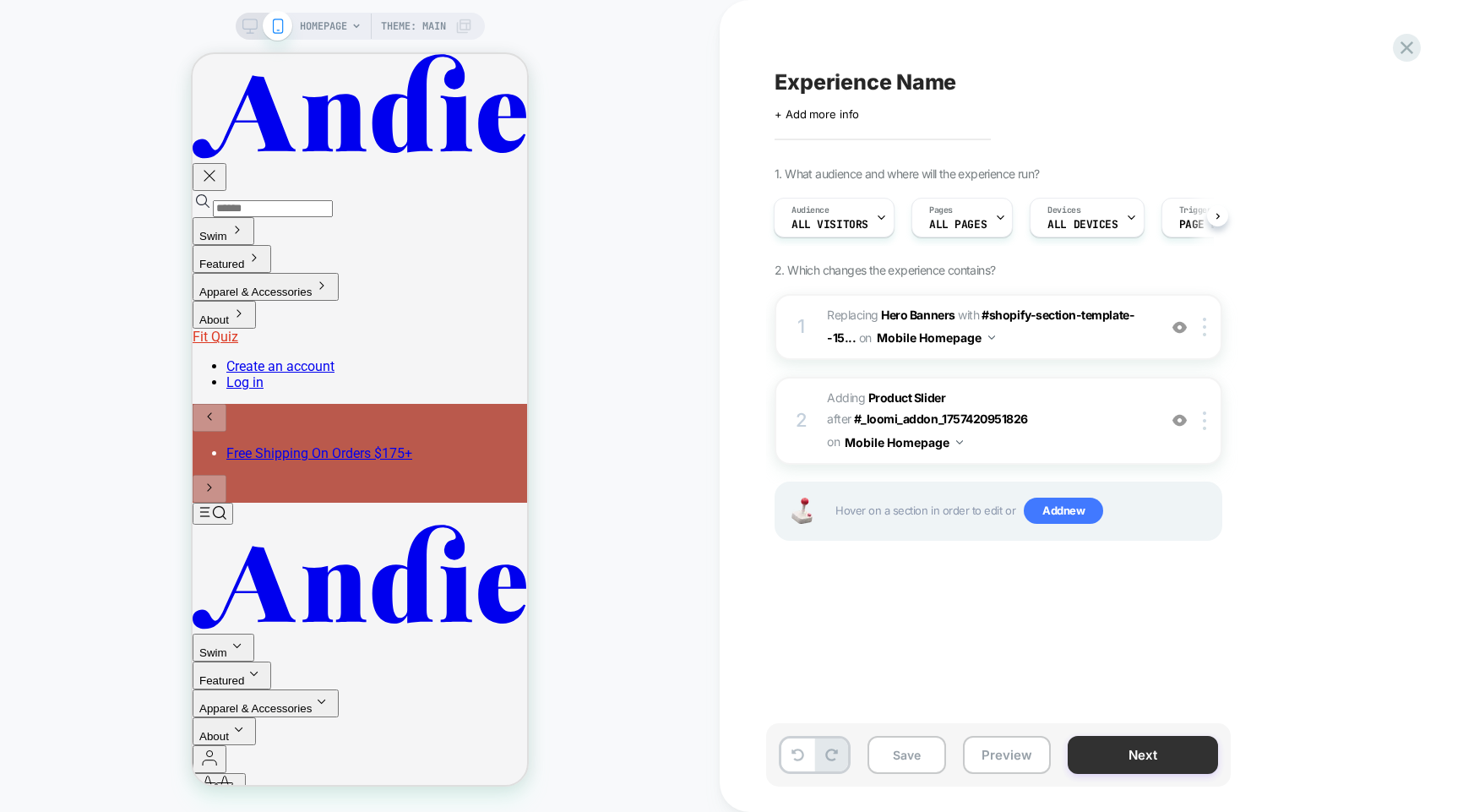
click at [1133, 753] on button "Next" at bounding box center [1142, 754] width 150 height 38
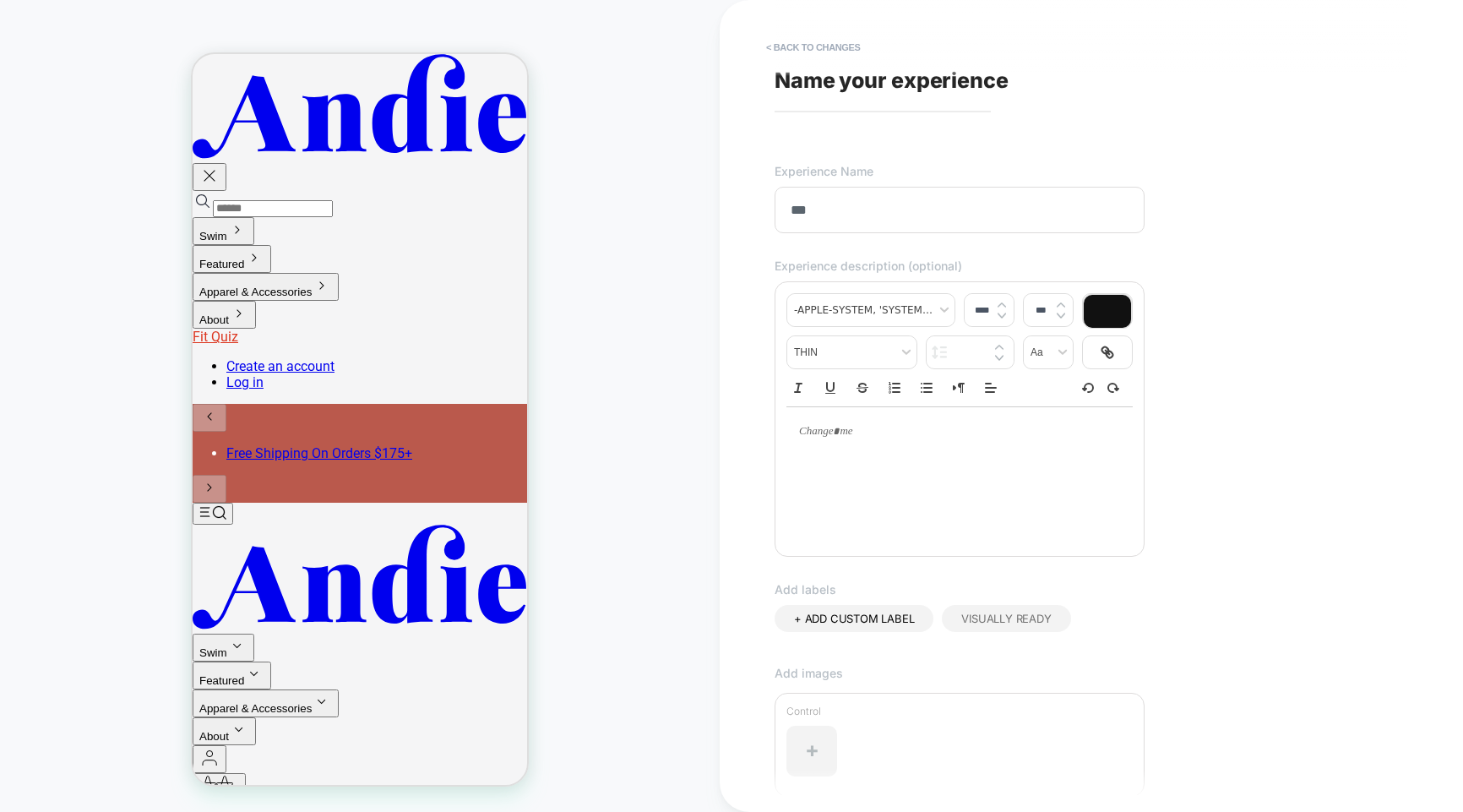
scroll to position [264, 0]
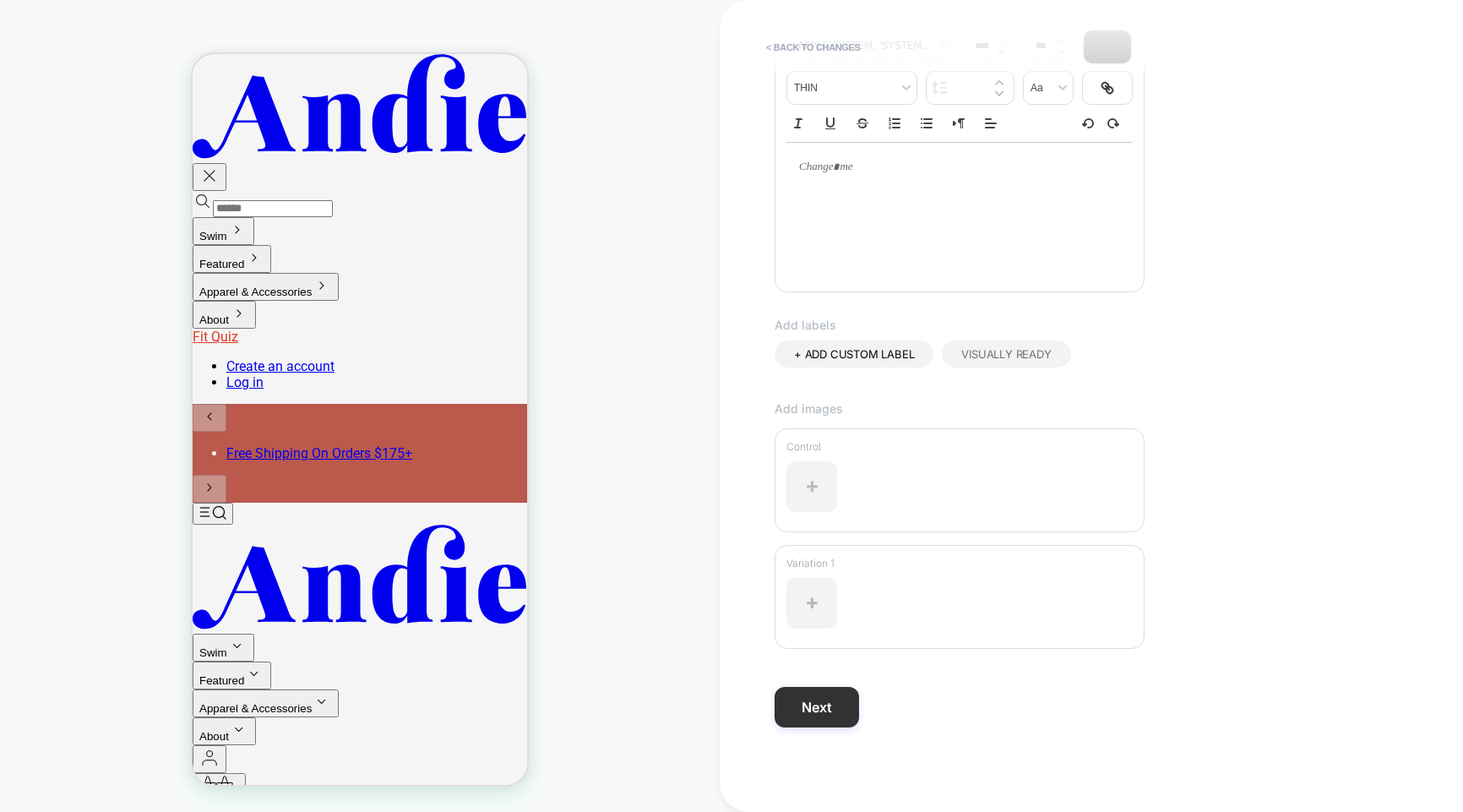
type input "***"
click at [834, 709] on button "Next" at bounding box center [817, 706] width 84 height 40
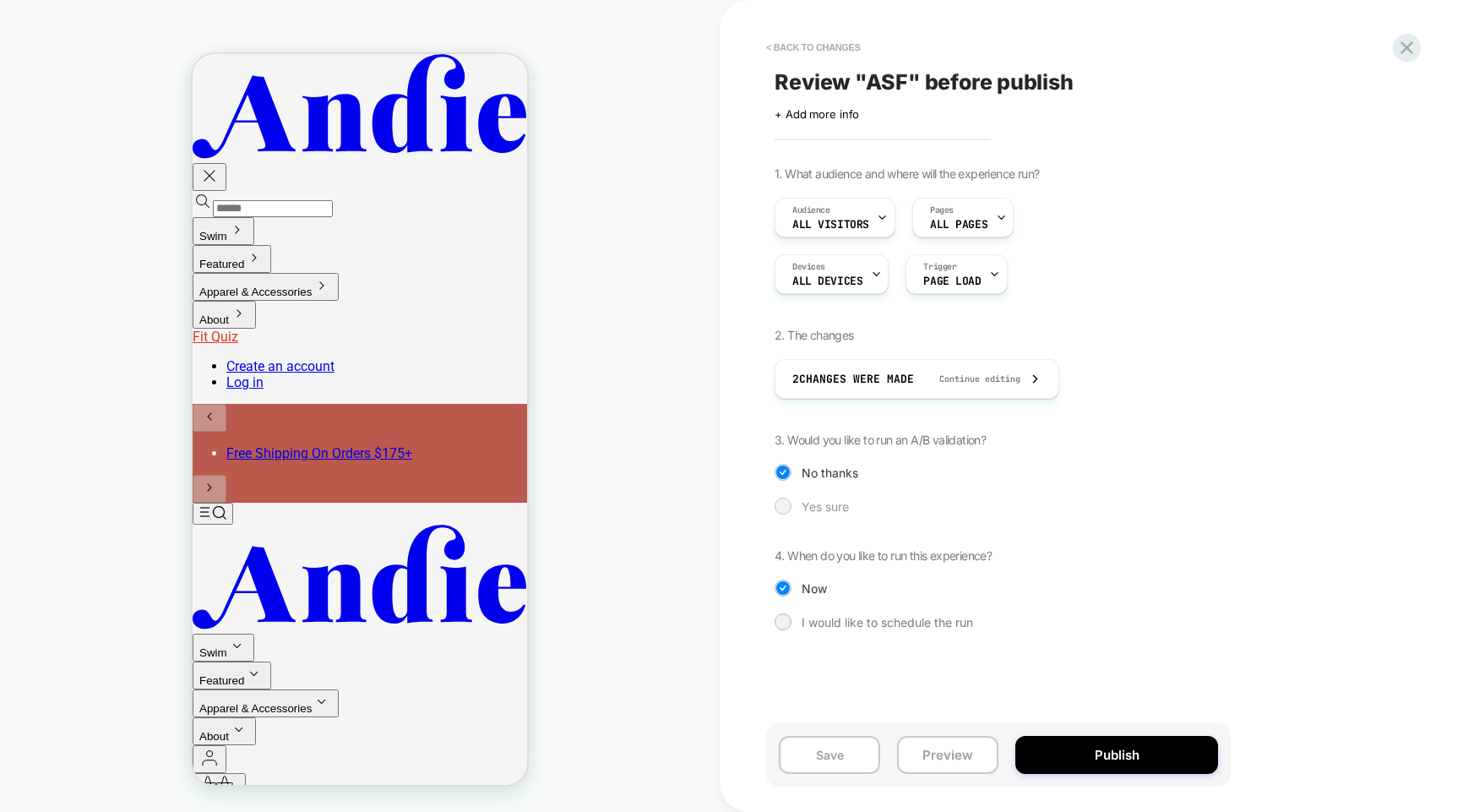
click at [813, 509] on span "Yes sure" at bounding box center [825, 506] width 47 height 15
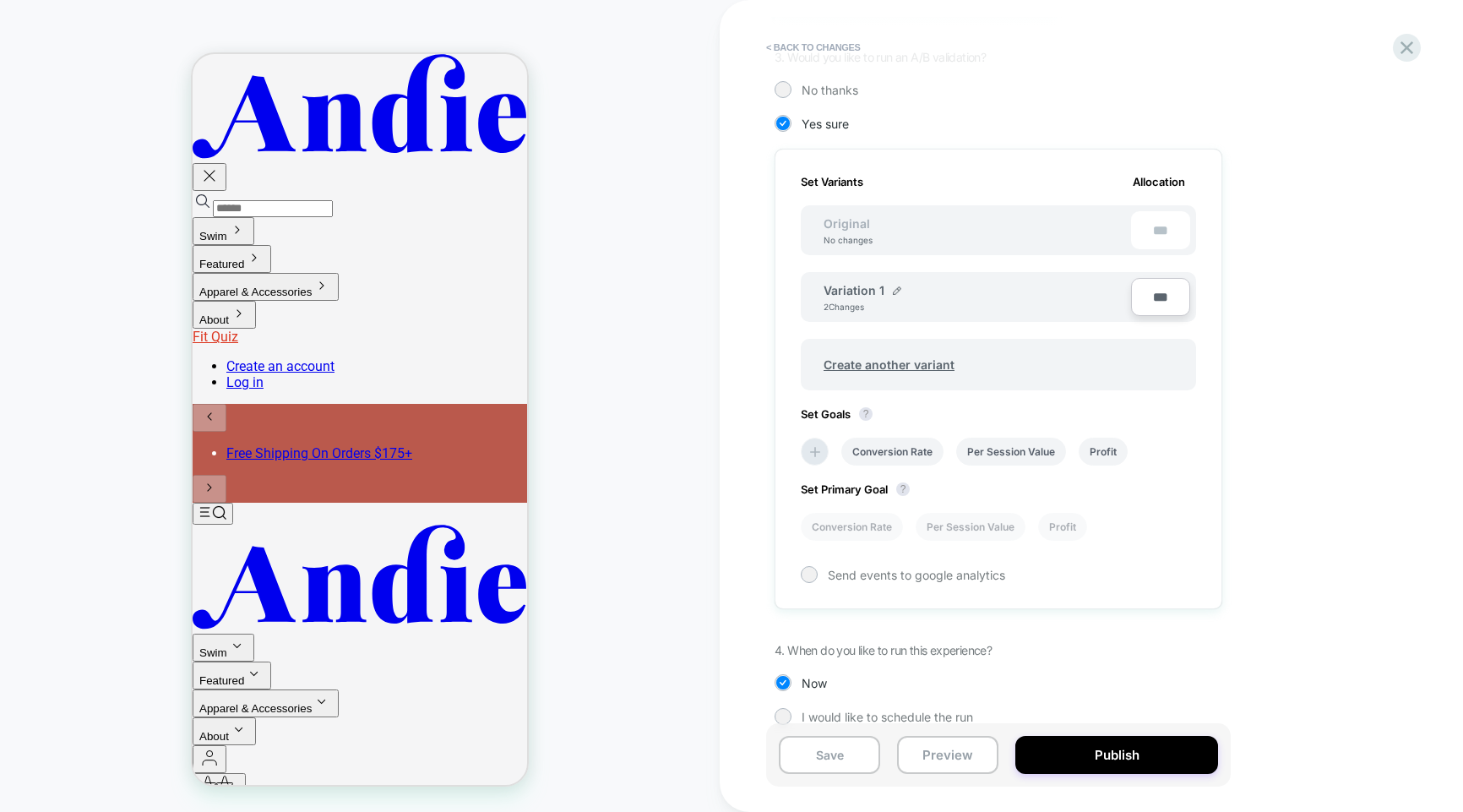
scroll to position [406, 0]
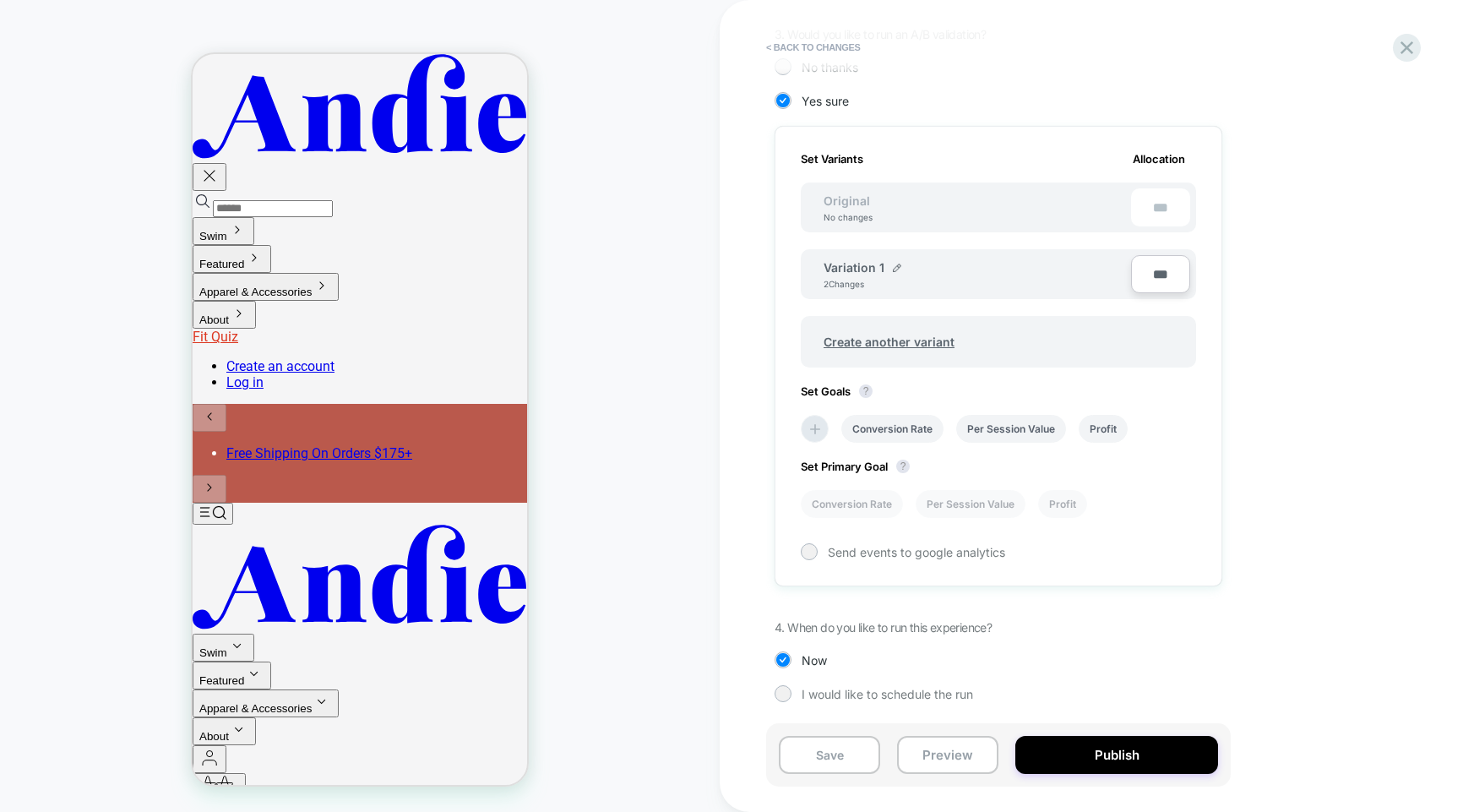
click at [1162, 275] on input "***" at bounding box center [1161, 274] width 59 height 38
click at [1387, 283] on div "1. What audience and where will the experience run? Audience All Visitors Pages…" at bounding box center [1083, 244] width 617 height 966
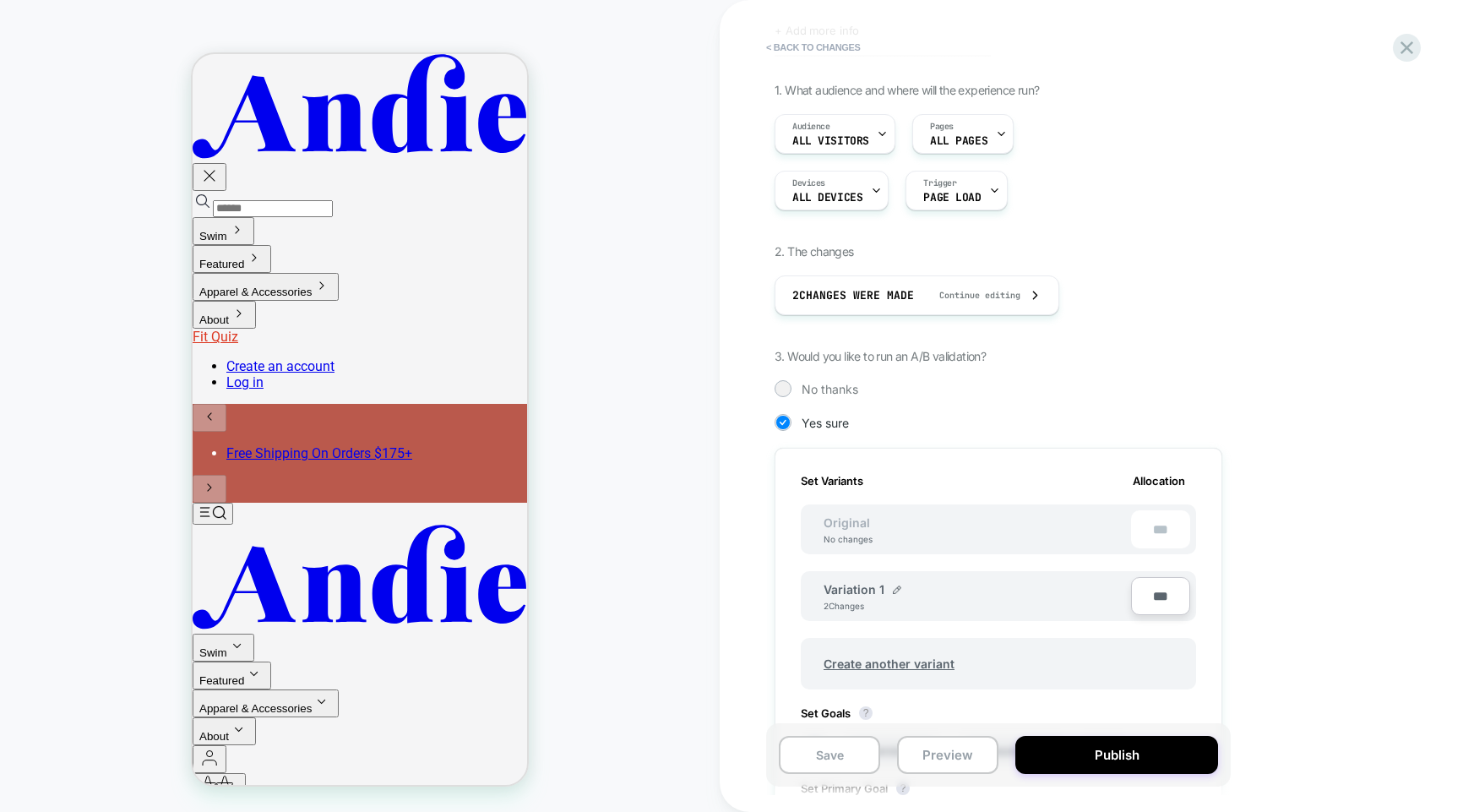
scroll to position [0, 0]
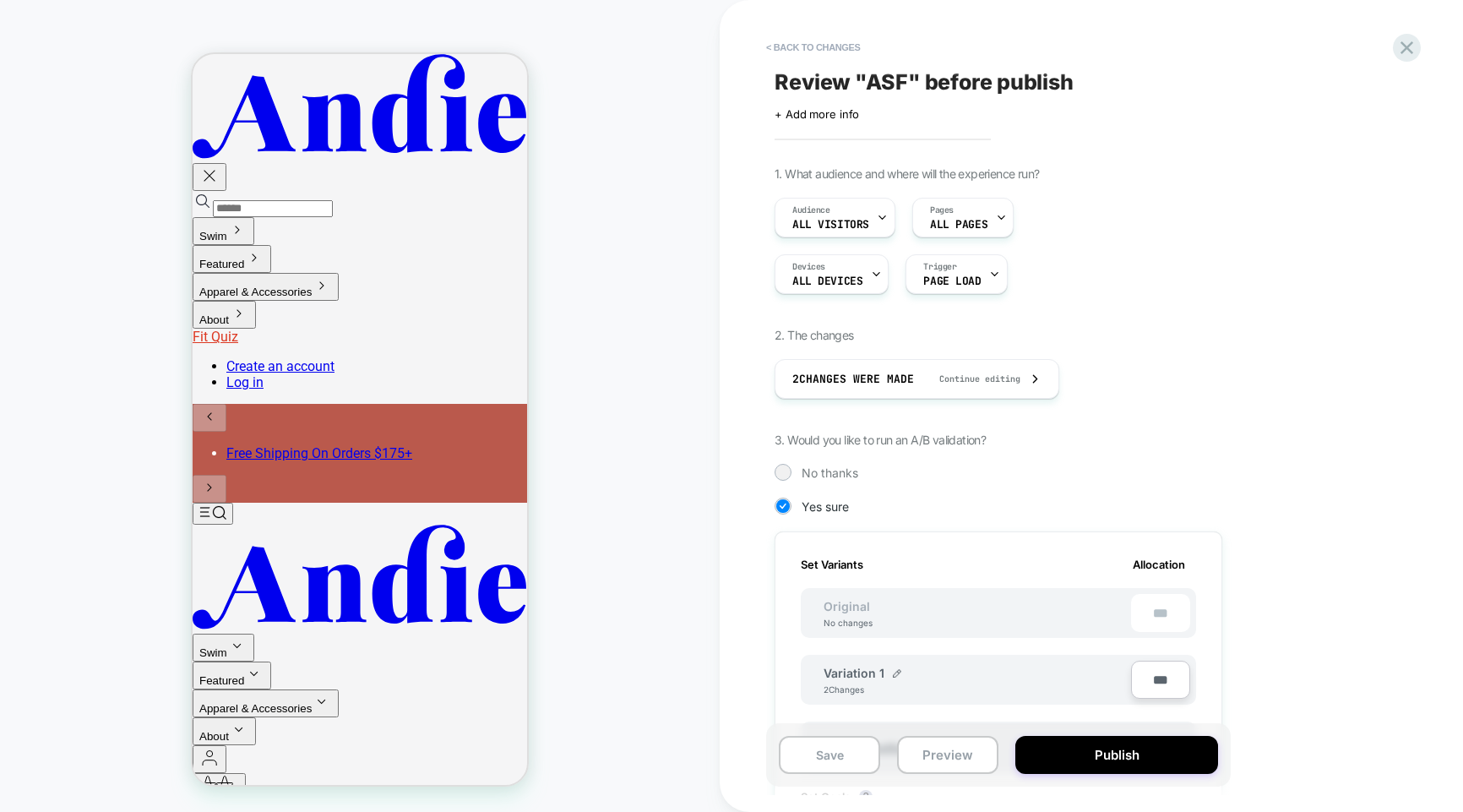
click at [579, 190] on div "HOMEPAGE Theme: MAIN" at bounding box center [359, 406] width 720 height 778
click at [674, 64] on div "HOMEPAGE Theme: MAIN" at bounding box center [359, 406] width 720 height 778
click at [669, 60] on div "HOMEPAGE Theme: MAIN" at bounding box center [359, 406] width 720 height 778
click at [814, 56] on button "< Back to changes" at bounding box center [814, 47] width 112 height 27
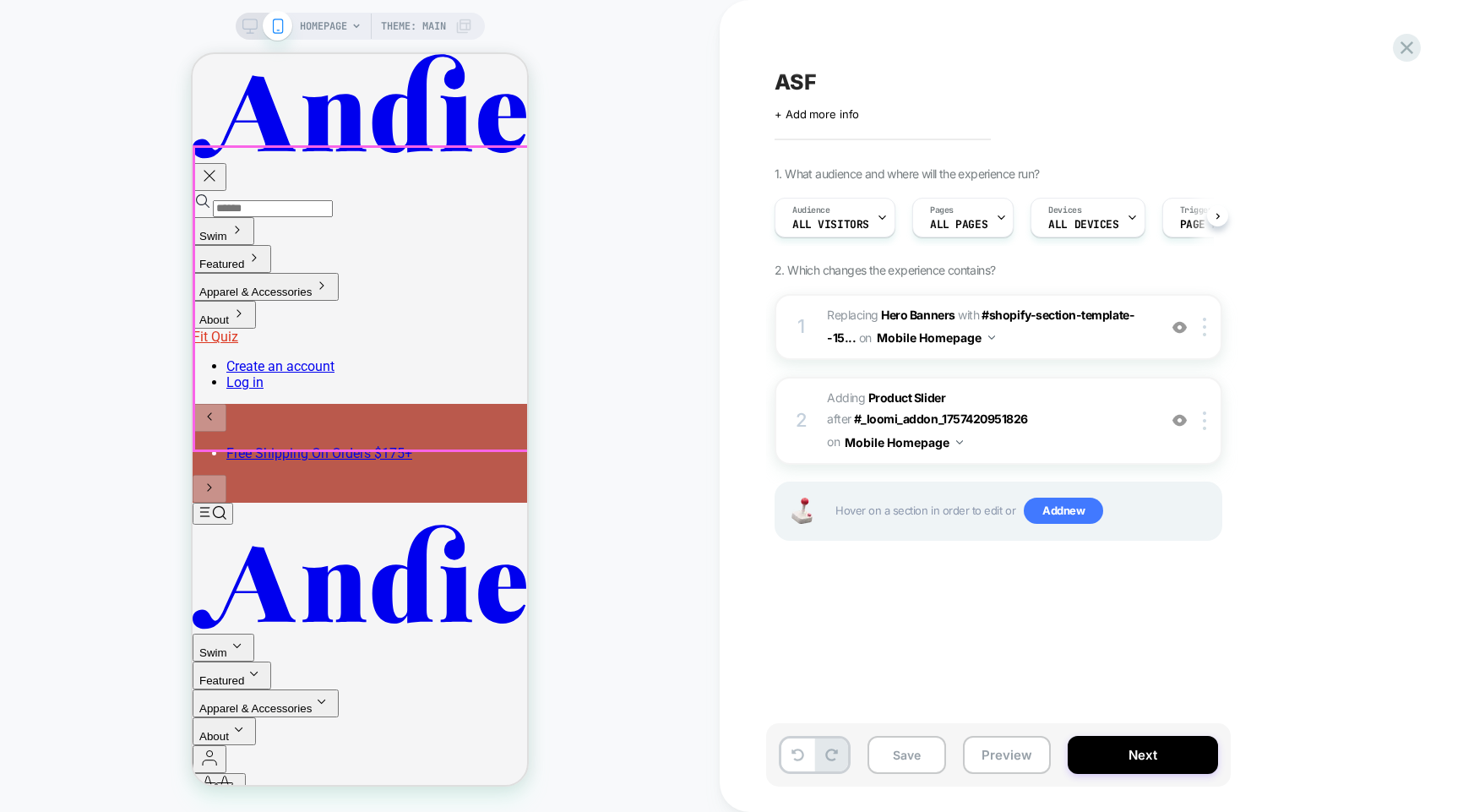
scroll to position [0, 1]
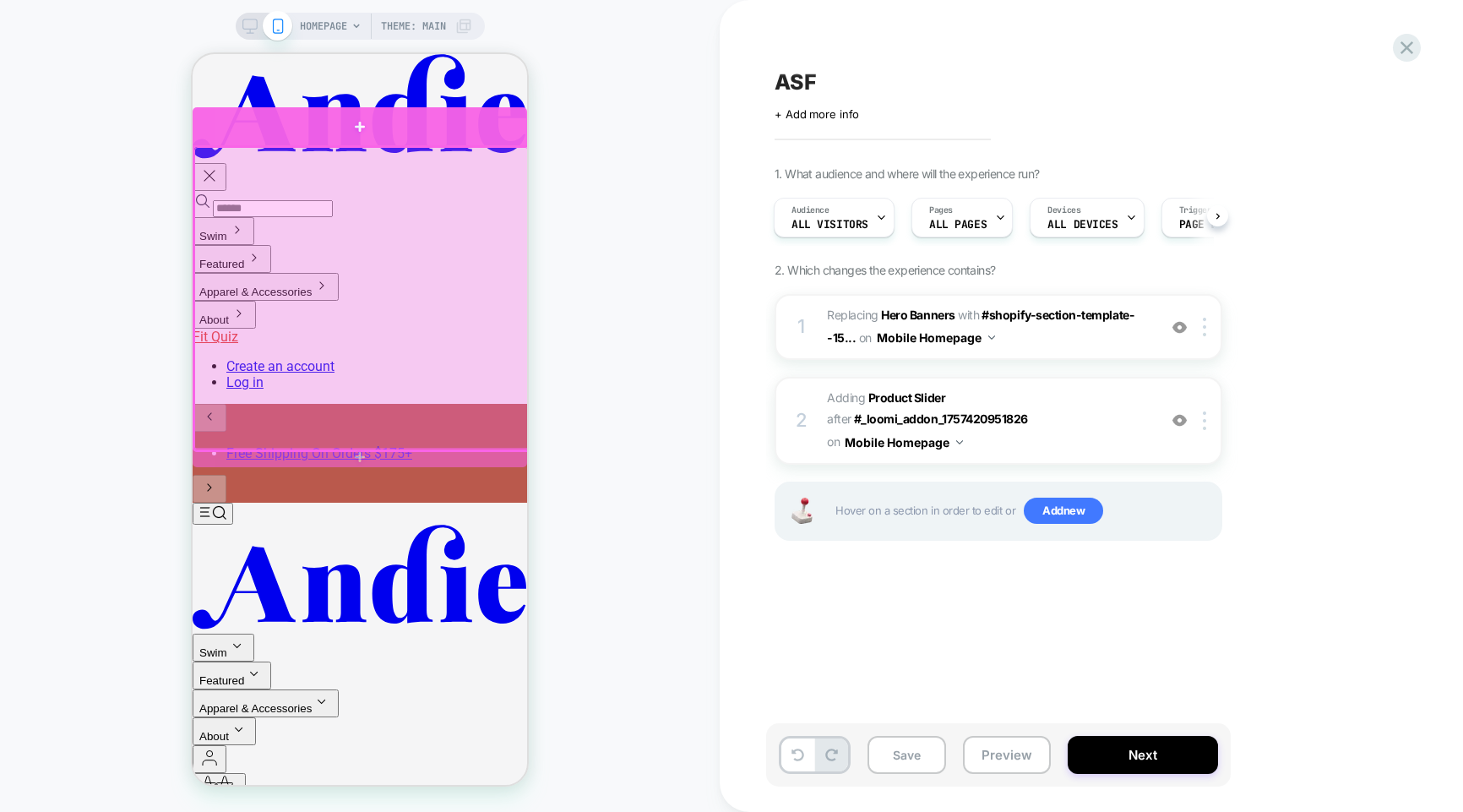
click at [425, 124] on div at bounding box center [359, 127] width 335 height 39
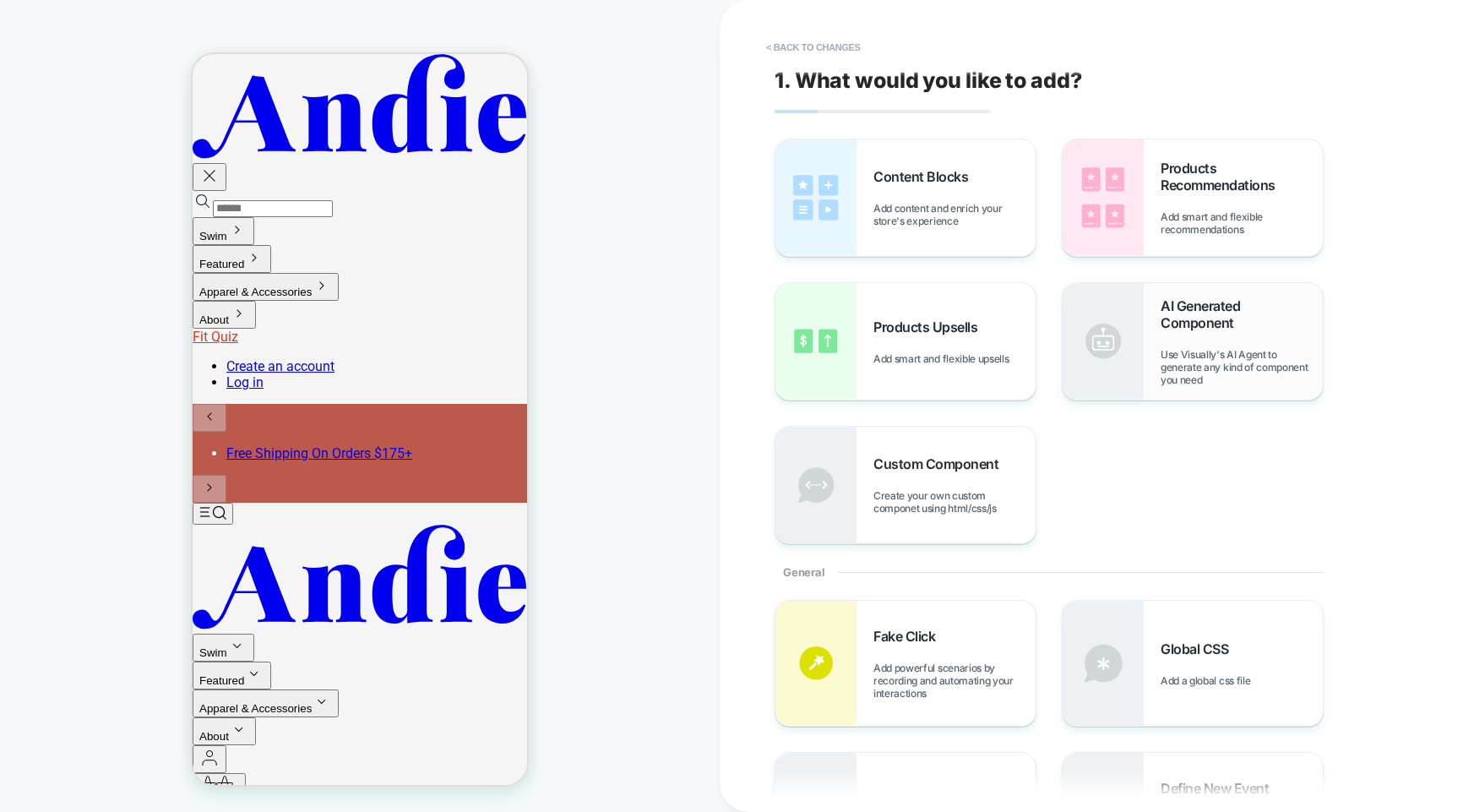
click at [1237, 342] on div "AI Generated Component Use Visually's AI Agent to generate any kind of componen…" at bounding box center [1241, 342] width 162 height 88
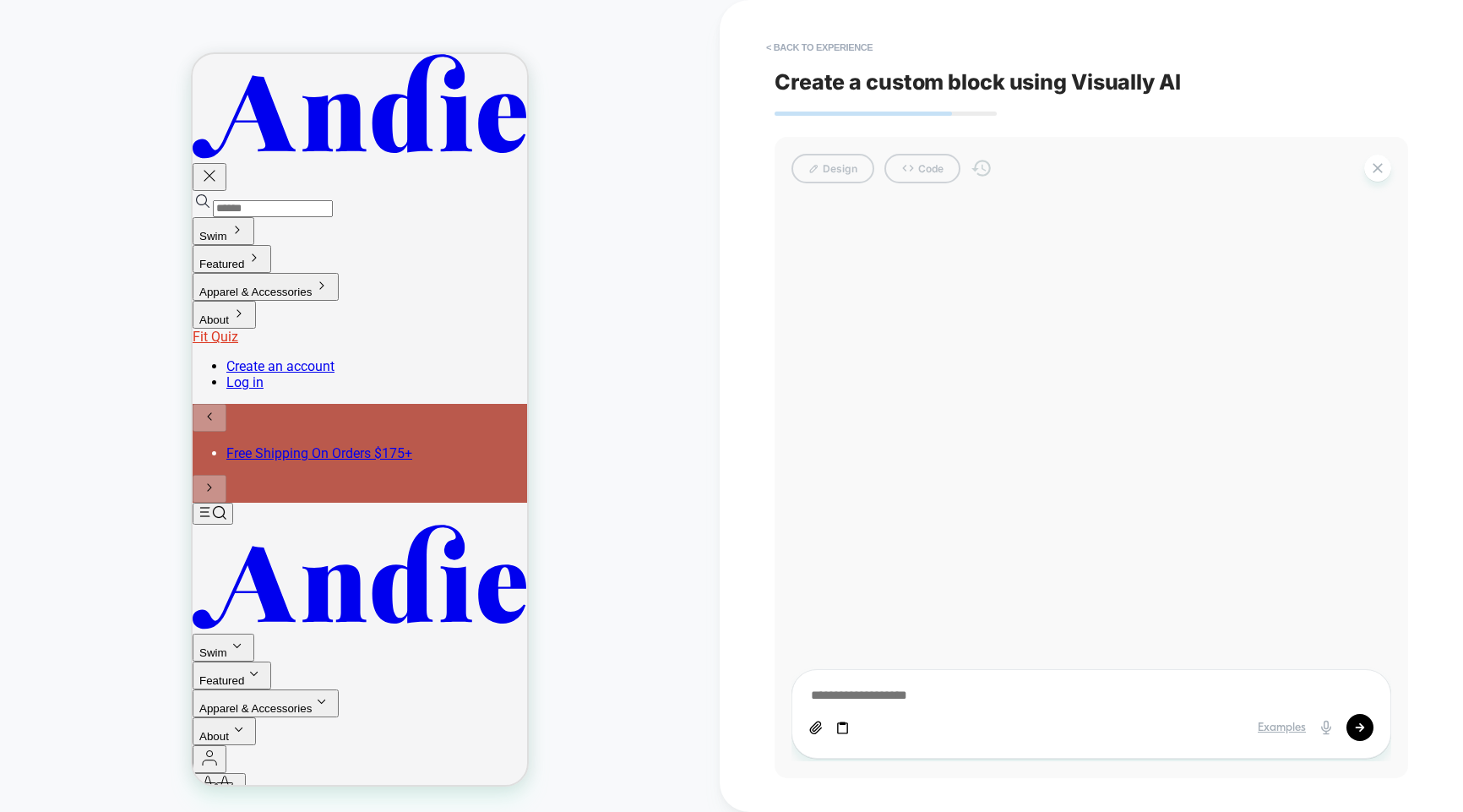
click at [899, 706] on div "Examples" at bounding box center [1091, 713] width 600 height 89
click at [858, 693] on textarea at bounding box center [1091, 695] width 565 height 19
click at [818, 727] on icon at bounding box center [815, 728] width 11 height 12
click at [868, 621] on button "✕" at bounding box center [866, 621] width 15 height 15
click at [844, 727] on icon at bounding box center [842, 728] width 15 height 15
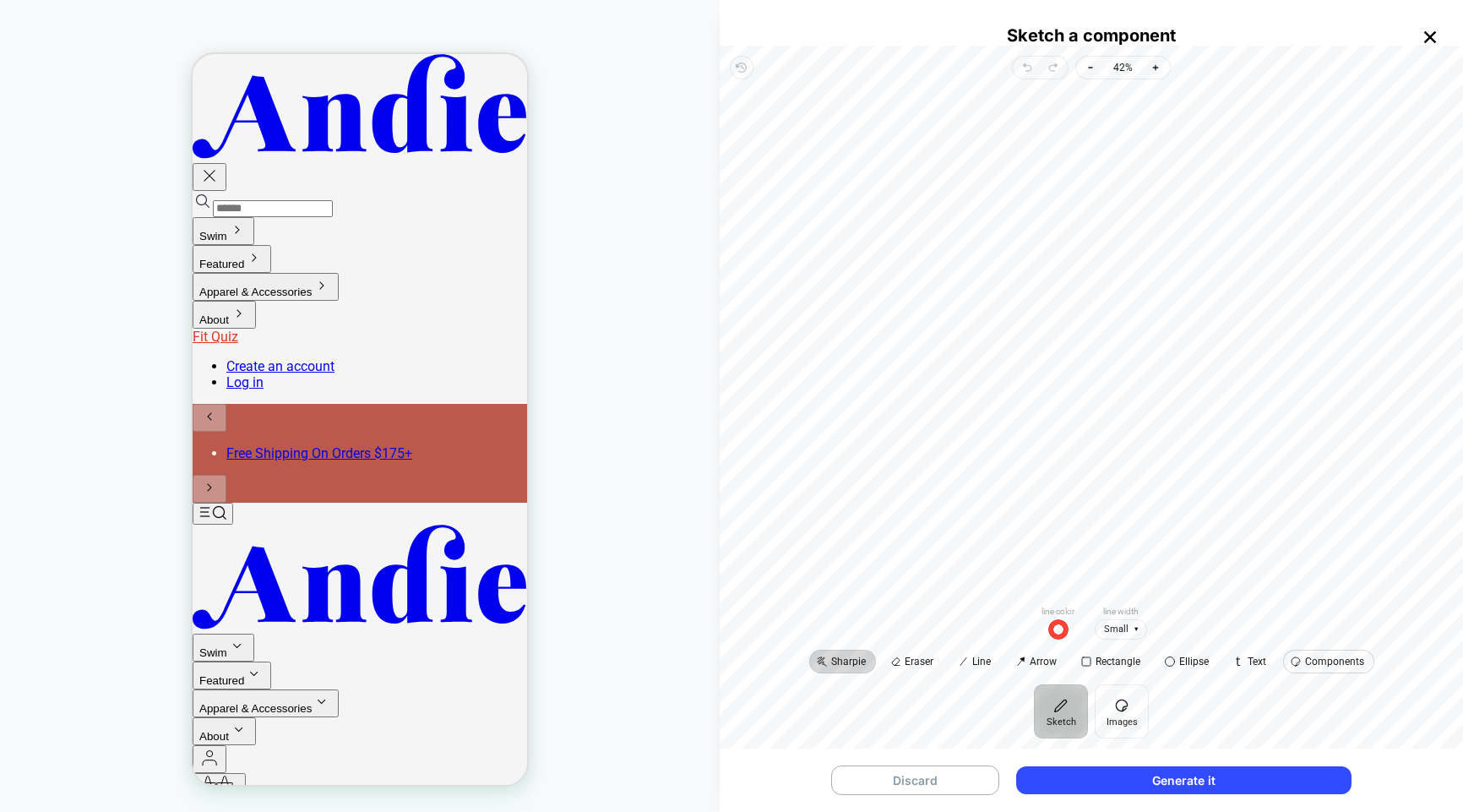
click at [1341, 659] on span "Components" at bounding box center [1334, 661] width 59 height 10
drag, startPoint x: 995, startPoint y: 631, endPoint x: 971, endPoint y: 509, distance: 124.3
click at [995, 410] on div "Sharpie Eraser Line Arrow Rectangle Ellipse Text Components" at bounding box center [1091, 382] width 743 height 605
drag, startPoint x: 984, startPoint y: 479, endPoint x: 1116, endPoint y: 391, distance: 158.6
click at [1116, 391] on div "Rectangle Sharpie Eraser Line Arrow Rectangle Ellipse Text Components" at bounding box center [1091, 382] width 743 height 605
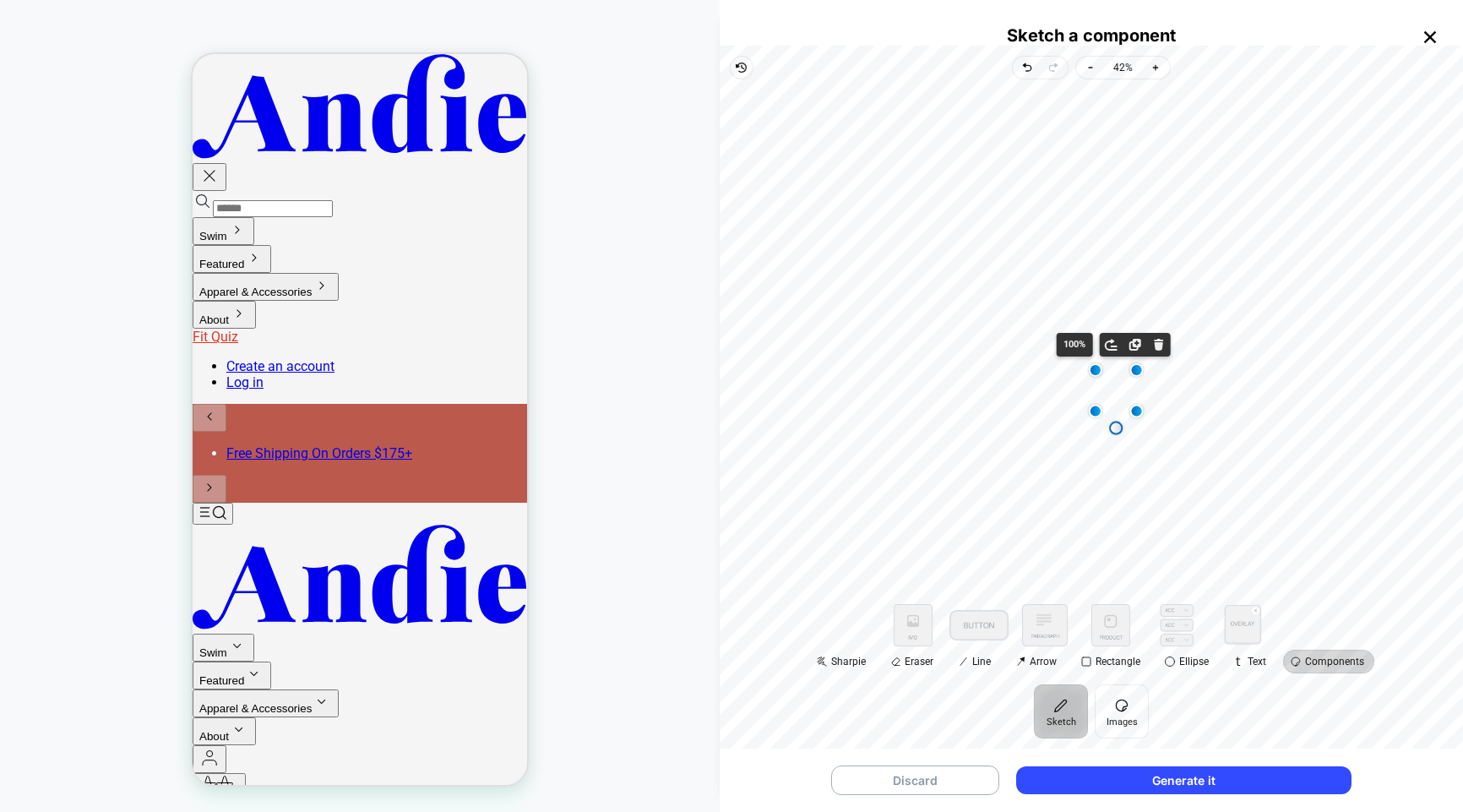
click at [993, 416] on div "Rectangle Rectangle 100% Move to front Duplicate Remove" at bounding box center [1092, 342] width 717 height 498
drag, startPoint x: 1014, startPoint y: 427, endPoint x: 1105, endPoint y: 481, distance: 105.8
click at [1020, 436] on div "Drag point point-2" at bounding box center [1015, 431] width 10 height 10
click at [1126, 403] on div "Rectangle Rectangle 100% Move to front Duplicate Remove" at bounding box center [1092, 342] width 717 height 498
drag, startPoint x: 1123, startPoint y: 398, endPoint x: 960, endPoint y: 357, distance: 168.1
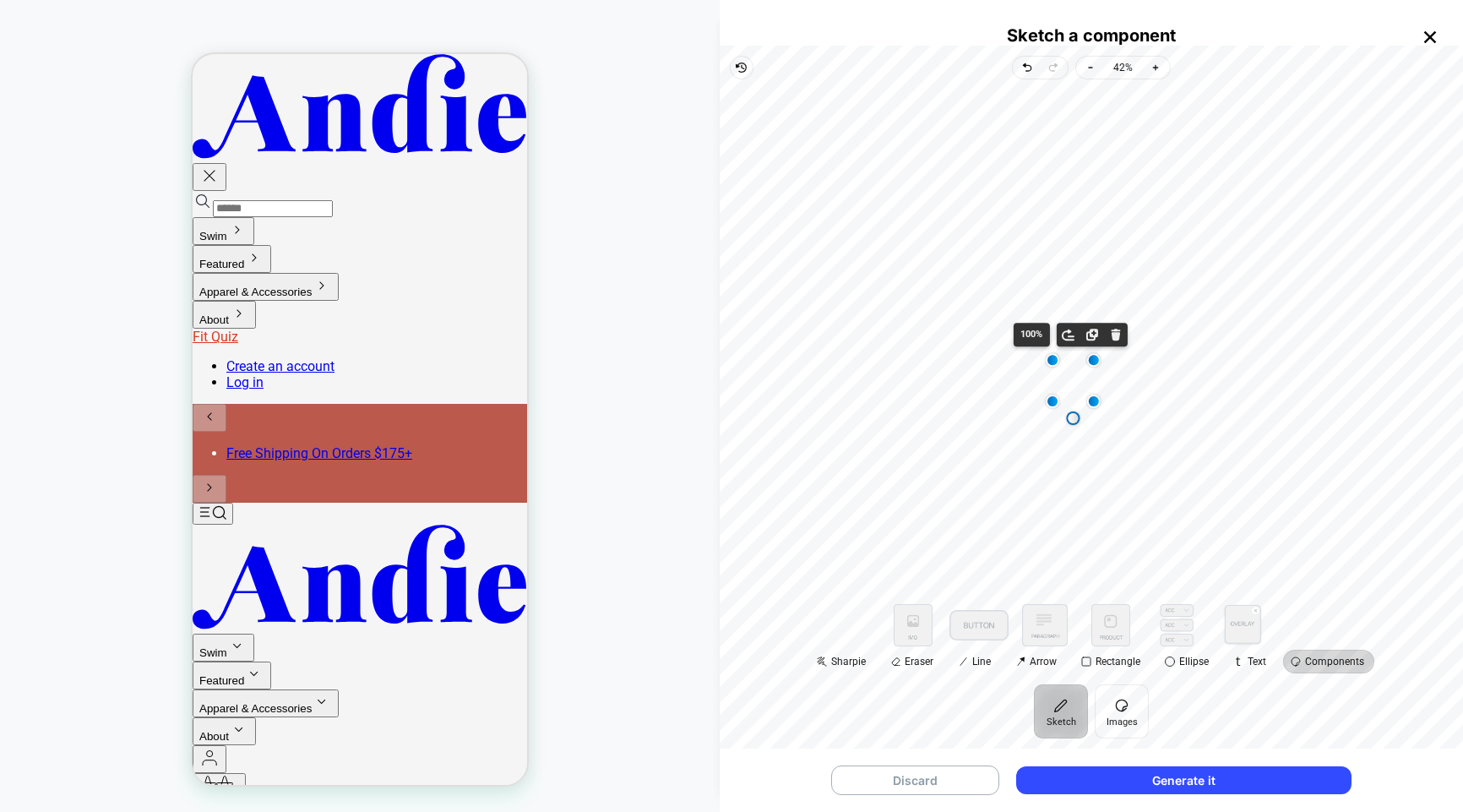
click at [960, 357] on div "Rectangle Rectangle 100% Move to front Duplicate Remove" at bounding box center [1092, 342] width 717 height 498
drag, startPoint x: 971, startPoint y: 369, endPoint x: 1130, endPoint y: 410, distance: 164.2
click at [1128, 411] on div "Drag point point-2" at bounding box center [1123, 414] width 10 height 10
drag, startPoint x: 1018, startPoint y: 377, endPoint x: 951, endPoint y: 334, distance: 79.6
click at [951, 334] on div "Rectangle Rectangle 100% Move to front Duplicate Remove" at bounding box center [1092, 342] width 717 height 498
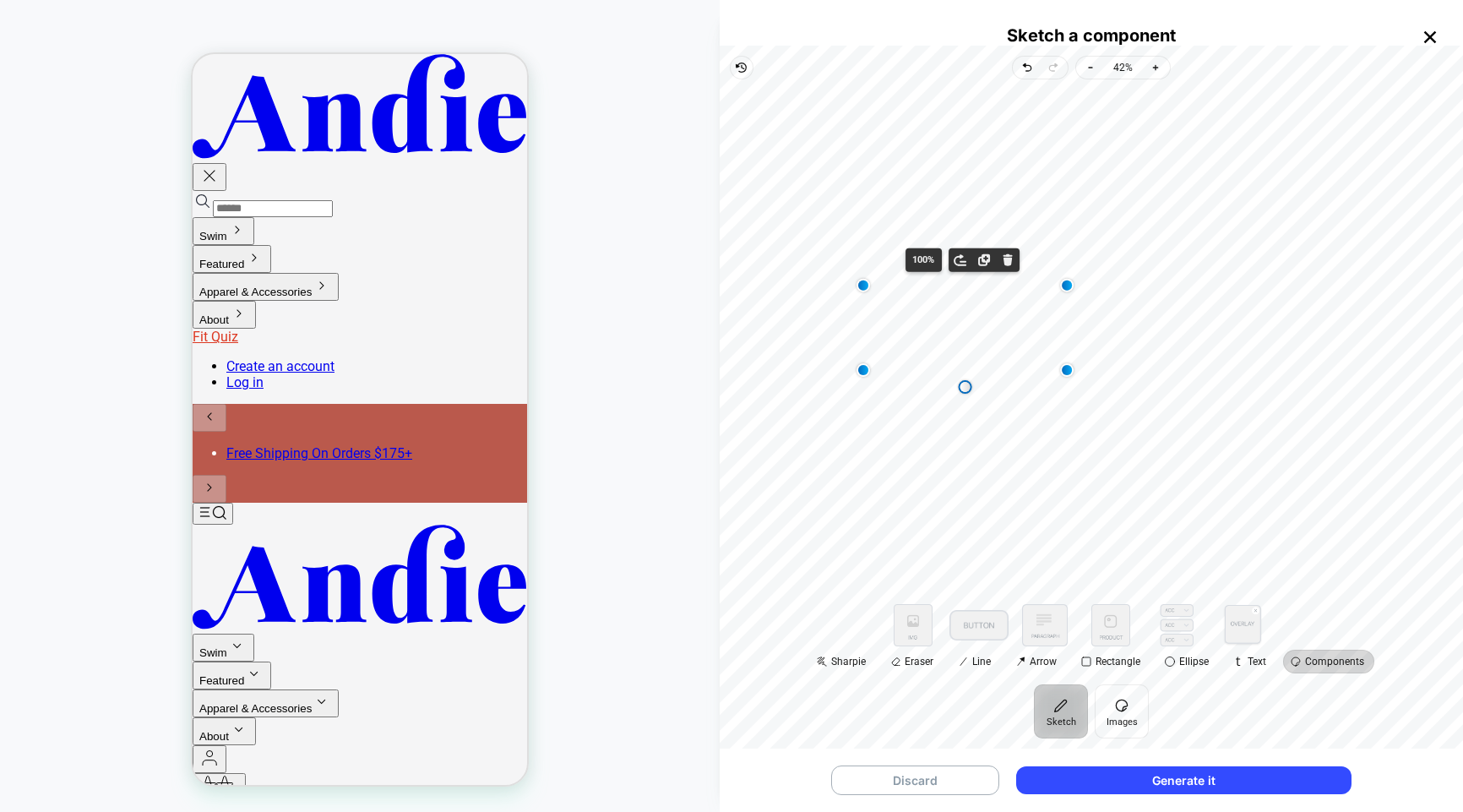
click at [1215, 388] on div "Rectangle Rectangle 100% Move to front Duplicate Remove" at bounding box center [1092, 342] width 717 height 498
drag, startPoint x: 1012, startPoint y: 404, endPoint x: 1105, endPoint y: 372, distance: 98.4
click at [1045, 361] on div "Rectangle Rectangle" at bounding box center [1092, 342] width 717 height 498
drag, startPoint x: 1161, startPoint y: 407, endPoint x: 1102, endPoint y: 355, distance: 78.6
click at [1102, 355] on div "Drag point point-2" at bounding box center [1101, 355] width 10 height 10
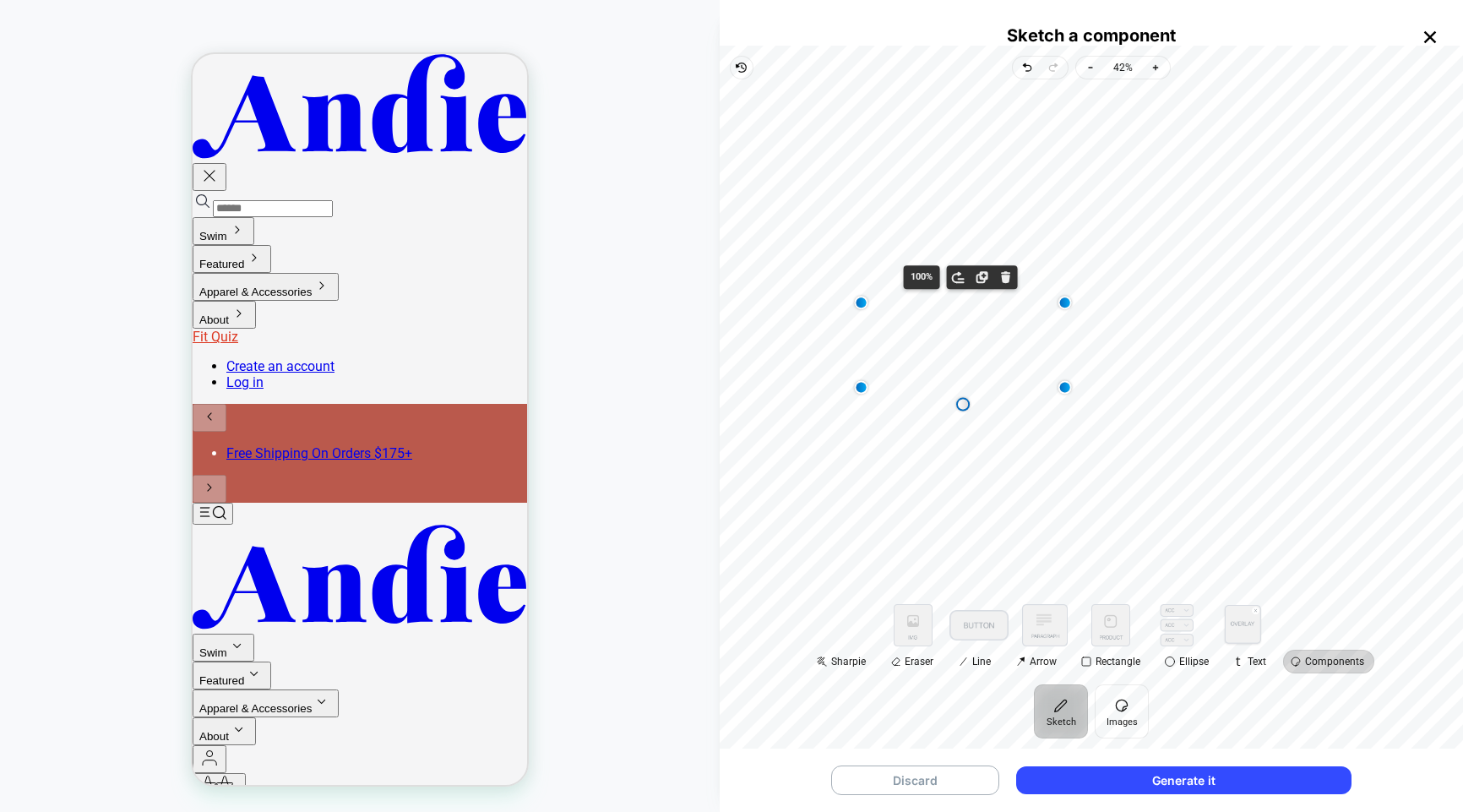
drag, startPoint x: 1053, startPoint y: 325, endPoint x: 1049, endPoint y: 346, distance: 21.4
click at [1048, 347] on div "Rectangle Rectangle 100% Move to front Duplicate Remove" at bounding box center [1092, 342] width 717 height 498
click at [1086, 331] on div "Rectangle Rectangle 100% Move to front Duplicate Remove" at bounding box center [1092, 342] width 717 height 498
drag, startPoint x: 1077, startPoint y: 338, endPoint x: 1058, endPoint y: 376, distance: 42.5
click at [1058, 376] on div "Rectangle Rectangle 100% Move to front Duplicate Remove" at bounding box center [1092, 342] width 717 height 498
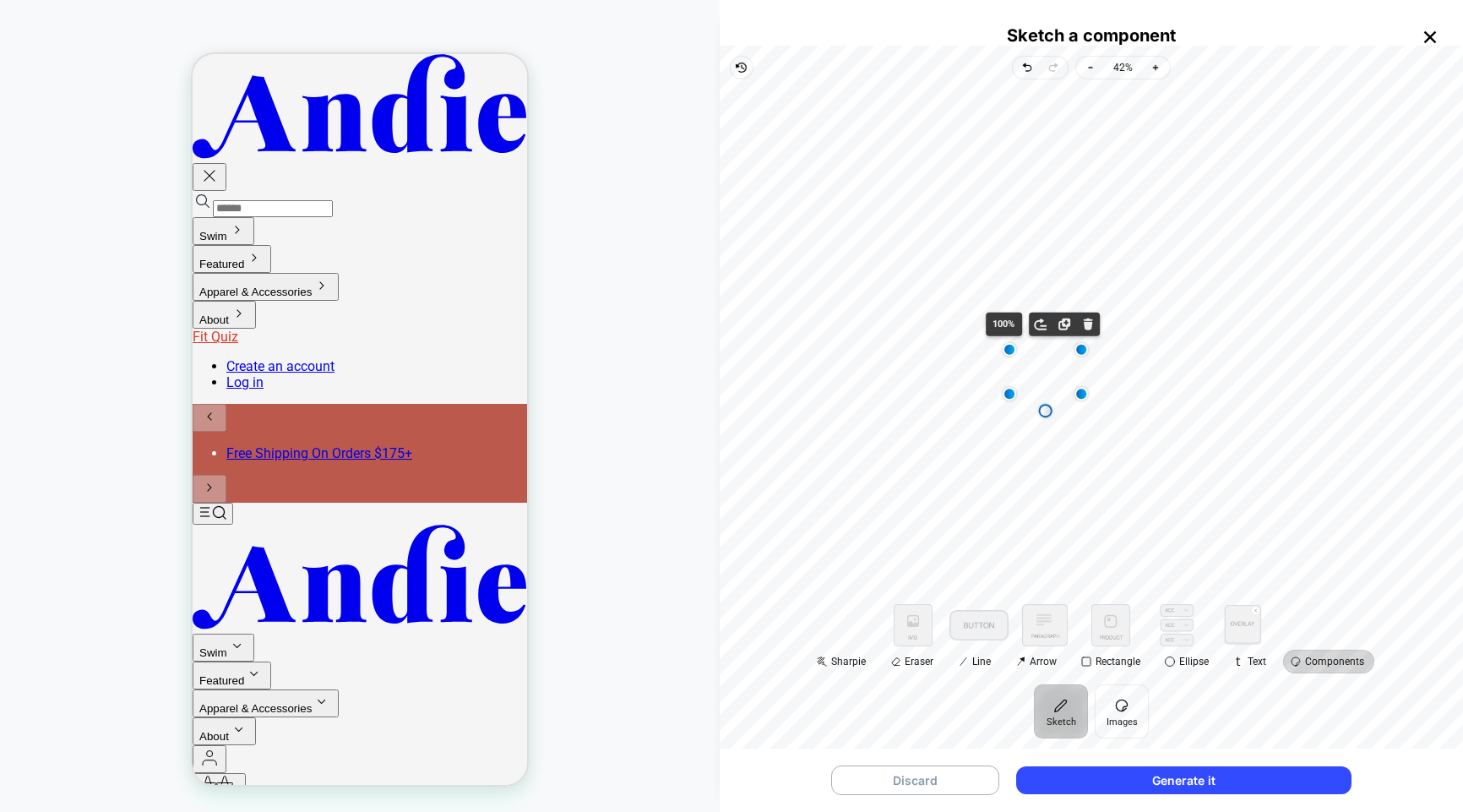
click at [1164, 426] on div "Rectangle Rectangle 100% Move to front Duplicate Remove" at bounding box center [1092, 342] width 717 height 498
drag, startPoint x: 1046, startPoint y: 586, endPoint x: 1025, endPoint y: 324, distance: 262.8
click at [1025, 324] on div "Rectangle Rectangle Sharpie Eraser Line Arrow Rectangle Ellipse Text Components" at bounding box center [1091, 382] width 743 height 605
drag, startPoint x: 1048, startPoint y: 343, endPoint x: 1097, endPoint y: 349, distance: 49.4
click at [1097, 349] on div "Drag point point-2" at bounding box center [1095, 350] width 10 height 10
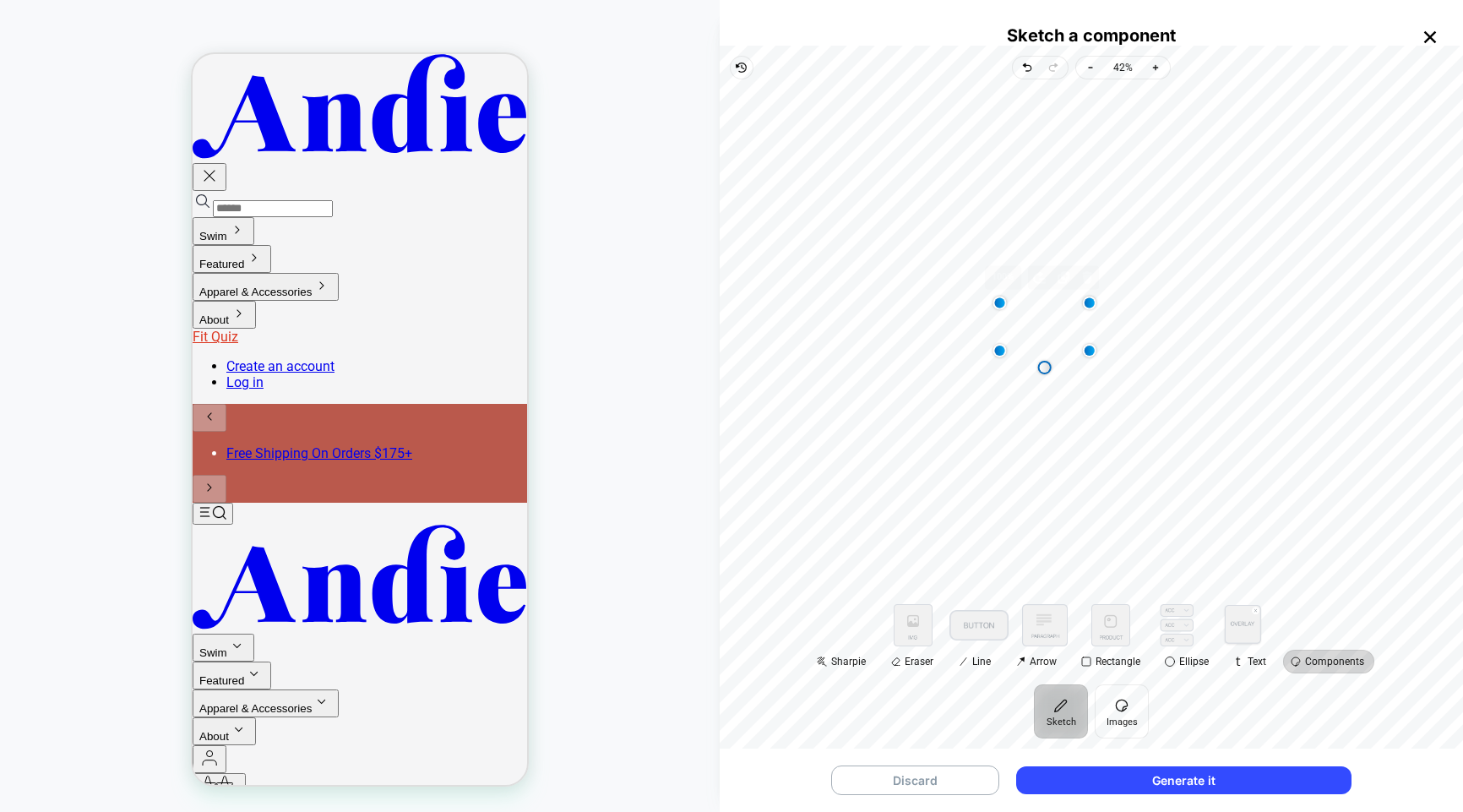
click at [1058, 320] on div "Rectangle Rectangle Rectangle 100% Move to front Duplicate Remove" at bounding box center [1092, 342] width 717 height 498
click at [1176, 386] on div "Rectangle Rectangle Rectangle 100% Move to front Duplicate Remove" at bounding box center [1092, 342] width 717 height 498
click at [837, 668] on label "Sharpie" at bounding box center [842, 662] width 67 height 24
drag, startPoint x: 1061, startPoint y: 381, endPoint x: 1189, endPoint y: 264, distance: 173.4
click at [1189, 263] on div "Rectangle Rectangle Rectangle" at bounding box center [1092, 342] width 717 height 498
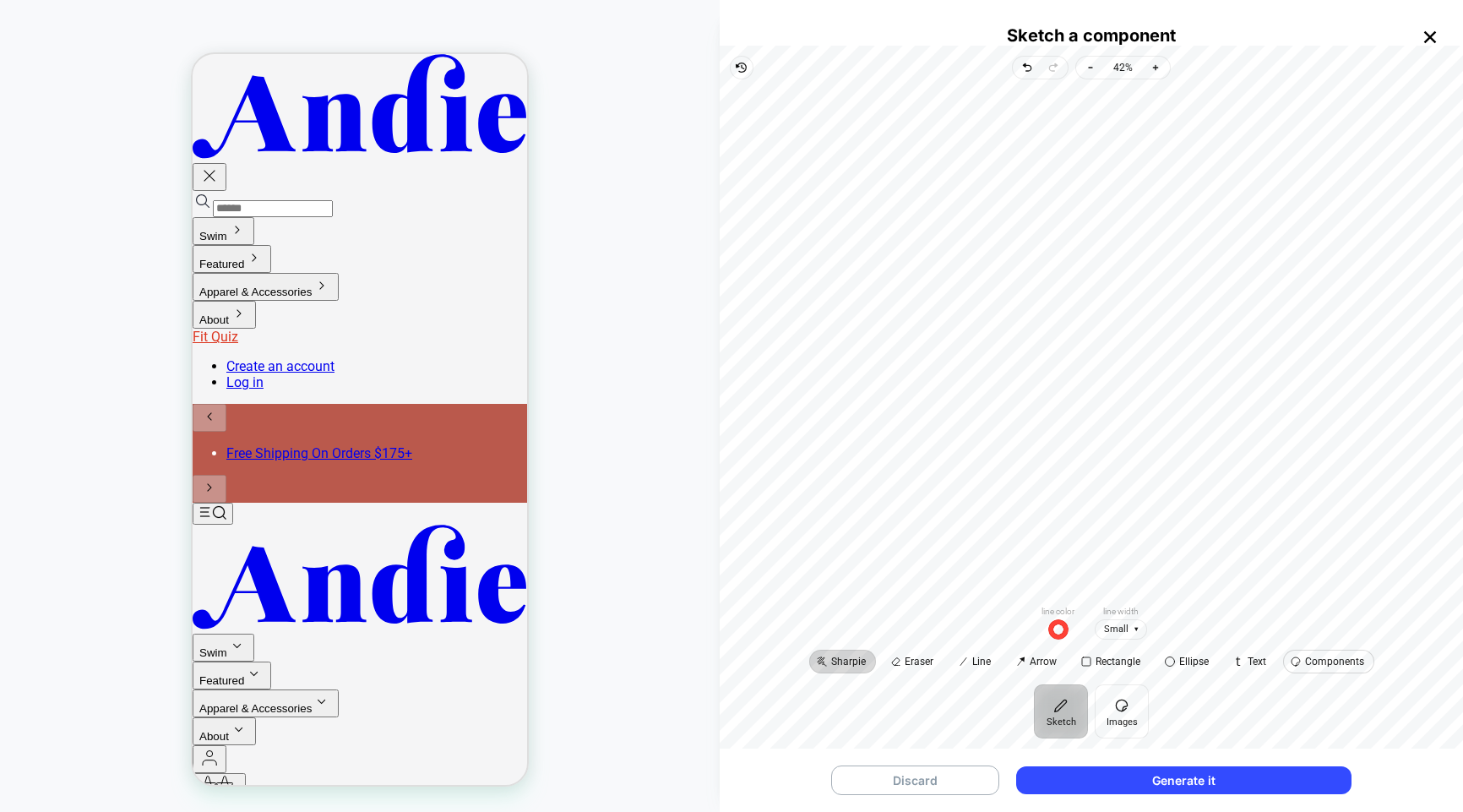
click at [1325, 656] on span "Components" at bounding box center [1334, 661] width 59 height 10
drag, startPoint x: 1244, startPoint y: 628, endPoint x: 1249, endPoint y: 198, distance: 430.0
click at [1209, 160] on div "Rectangle Rectangle Rectangle undefined Sharpie Eraser Line Arrow Rectangle Ell…" at bounding box center [1091, 382] width 743 height 605
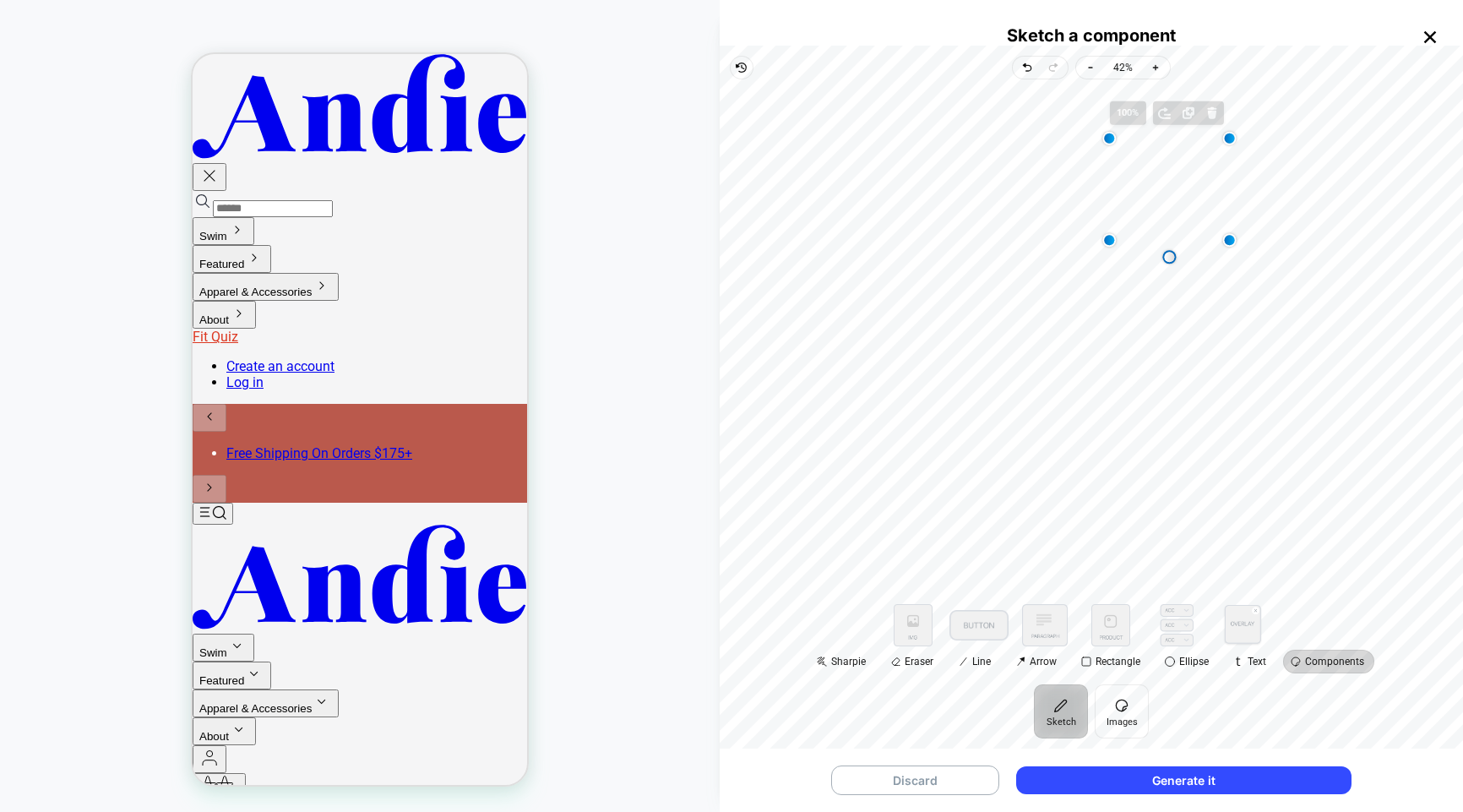
drag, startPoint x: 1194, startPoint y: 184, endPoint x: 1069, endPoint y: 288, distance: 162.6
click at [1104, 244] on div "Drag point point-3" at bounding box center [1109, 240] width 10 height 10
click at [1222, 564] on div "Rectangle Rectangle Rectangle undefined Rectangle 100% Move to front Duplicate …" at bounding box center [1092, 342] width 717 height 498
drag, startPoint x: 1173, startPoint y: 621, endPoint x: 1140, endPoint y: 227, distance: 395.4
click at [1140, 227] on div "Rectangle Rectangle Rectangle undefined Rectangle Sharpie Eraser Line Arrow Rec…" at bounding box center [1091, 382] width 743 height 605
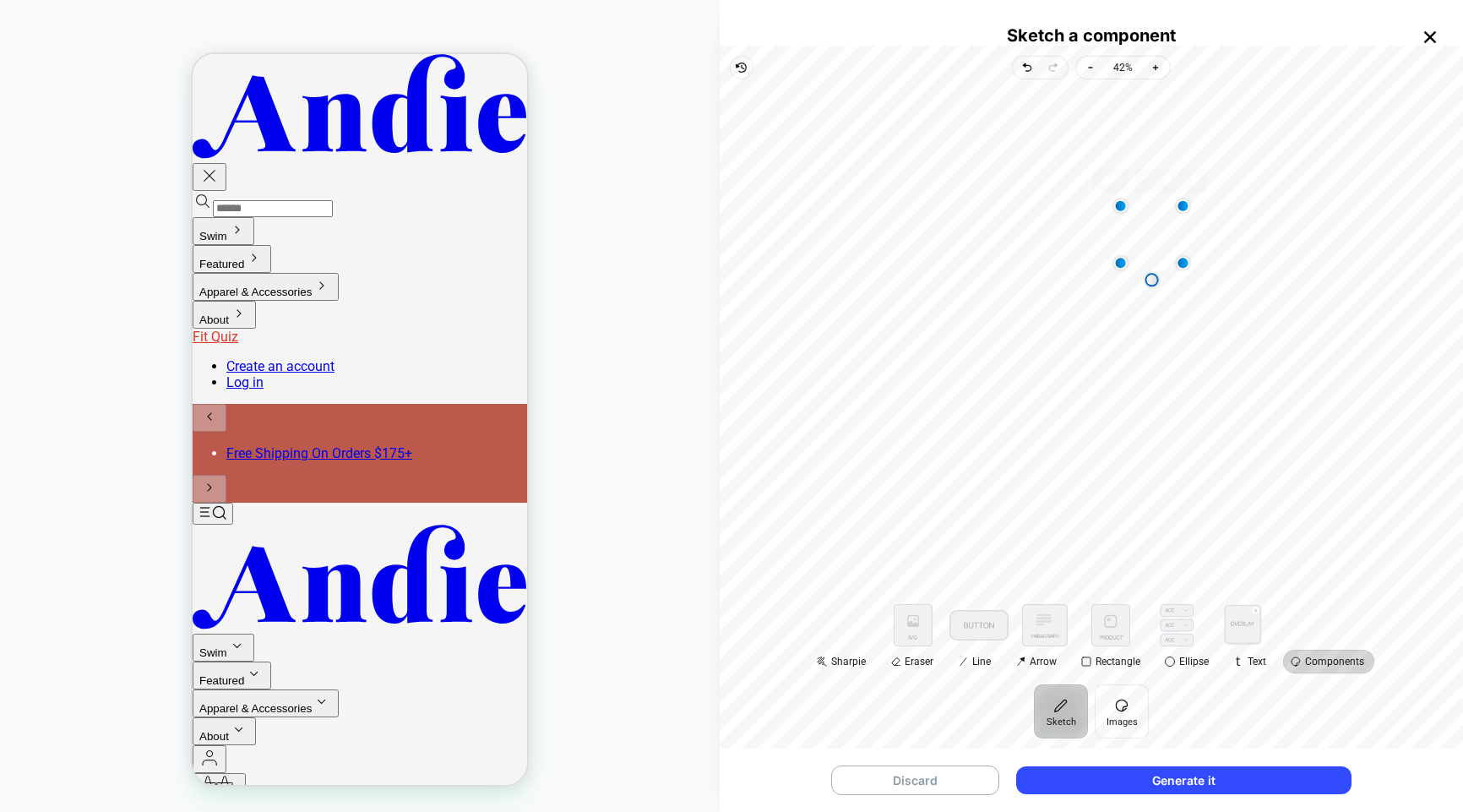
drag, startPoint x: 1167, startPoint y: 251, endPoint x: 1207, endPoint y: 273, distance: 45.7
click at [1188, 268] on div "Drag point point-2" at bounding box center [1182, 262] width 10 height 10
drag, startPoint x: 1179, startPoint y: 248, endPoint x: 1166, endPoint y: 267, distance: 23.0
click at [1166, 268] on div "Rectangle Rectangle Rectangle undefined Rectangle Rectangle 100% Move to front …" at bounding box center [1092, 342] width 717 height 498
click at [1259, 364] on div "Rectangle Rectangle Rectangle undefined Rectangle Rectangle 100% Move to front …" at bounding box center [1092, 342] width 717 height 498
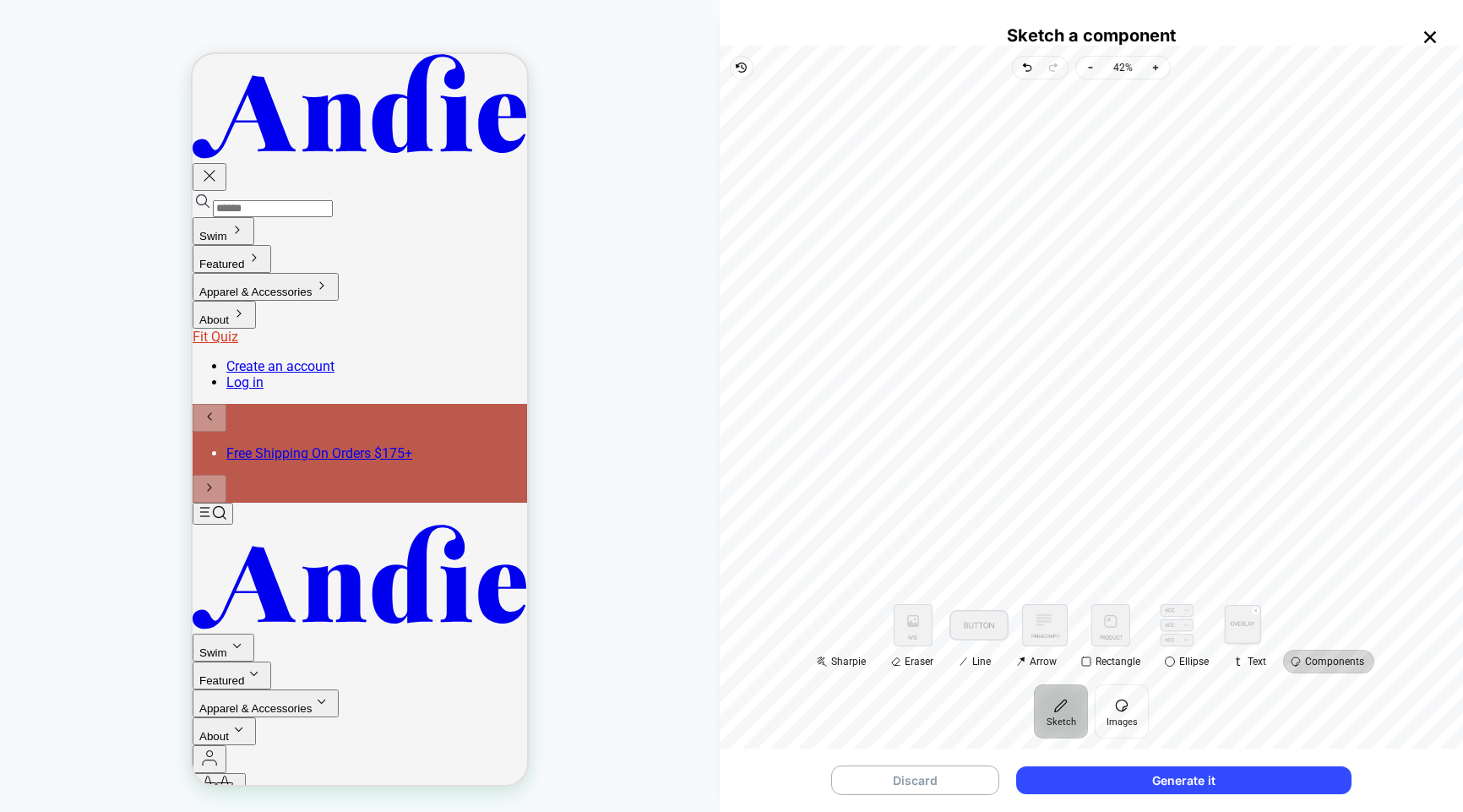
click at [1435, 37] on icon "button" at bounding box center [1430, 37] width 22 height 22
type textarea "*"
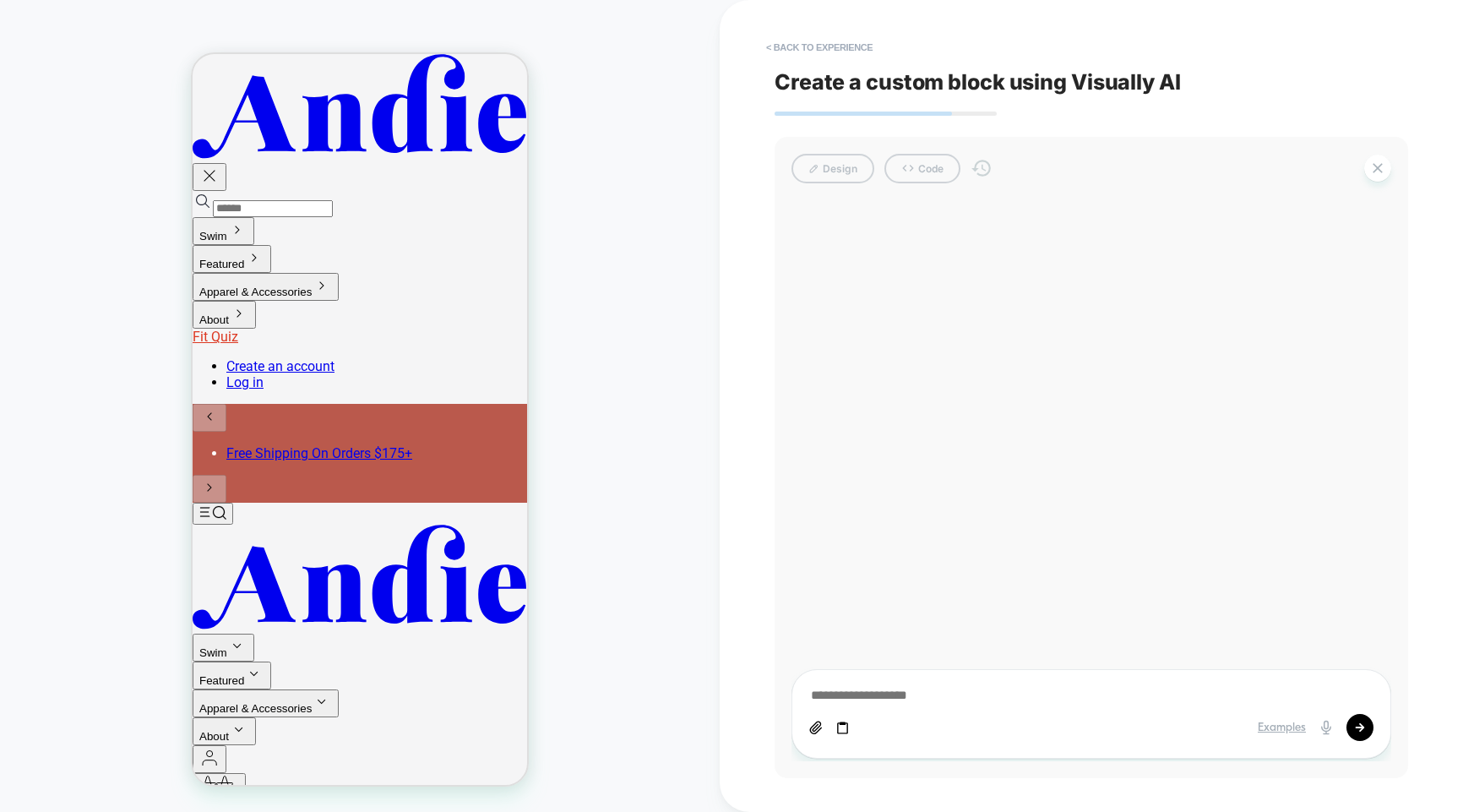
click at [840, 166] on div "Design Code" at bounding box center [1091, 169] width 600 height 29
click at [842, 172] on div "Design Code" at bounding box center [1091, 169] width 600 height 29
click at [842, 166] on div "Design Code" at bounding box center [1091, 169] width 600 height 29
click at [914, 172] on div "Design Code" at bounding box center [1091, 169] width 600 height 29
click at [1213, 432] on div at bounding box center [1091, 480] width 600 height 561
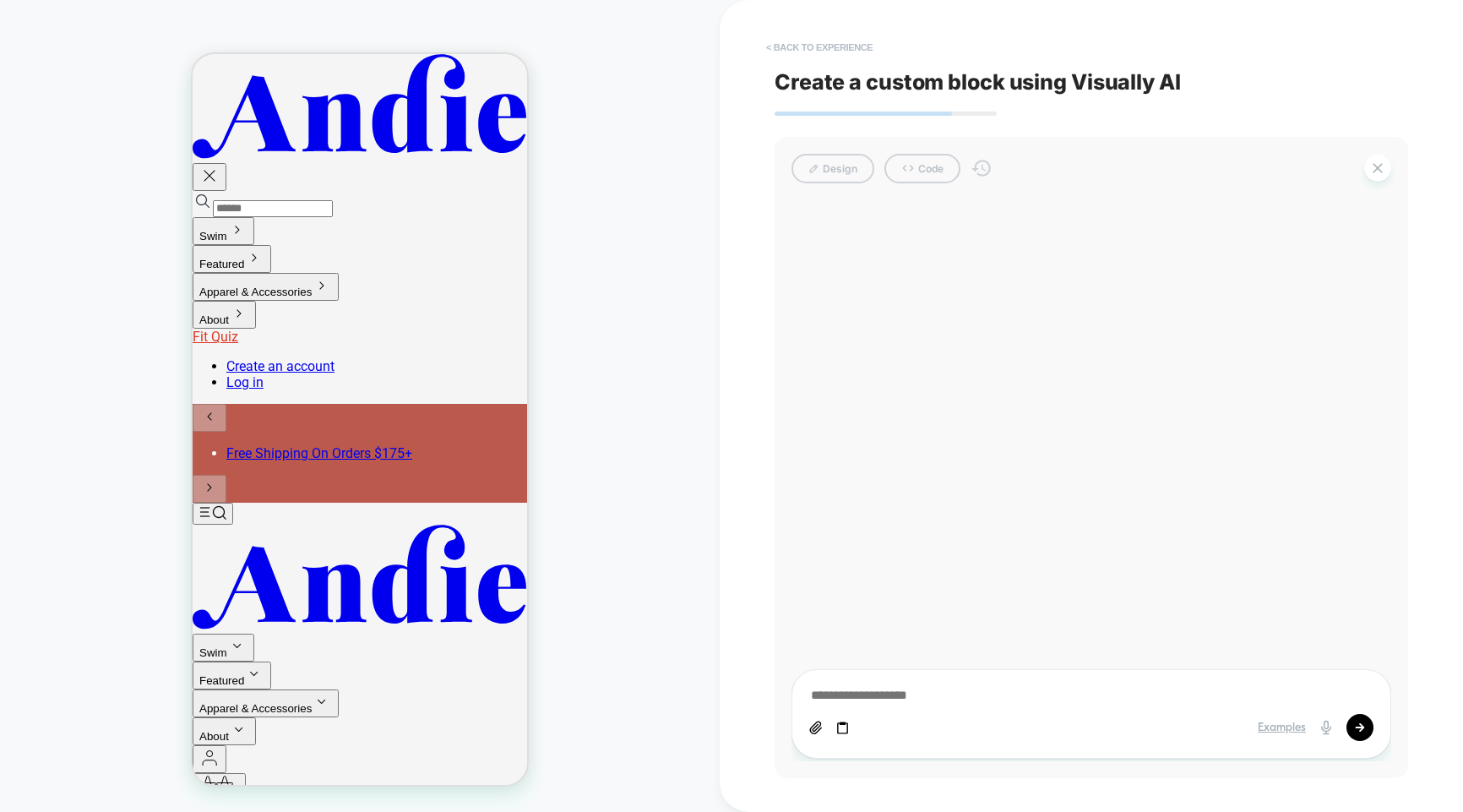
click at [826, 45] on button "< Back to experience" at bounding box center [820, 47] width 124 height 27
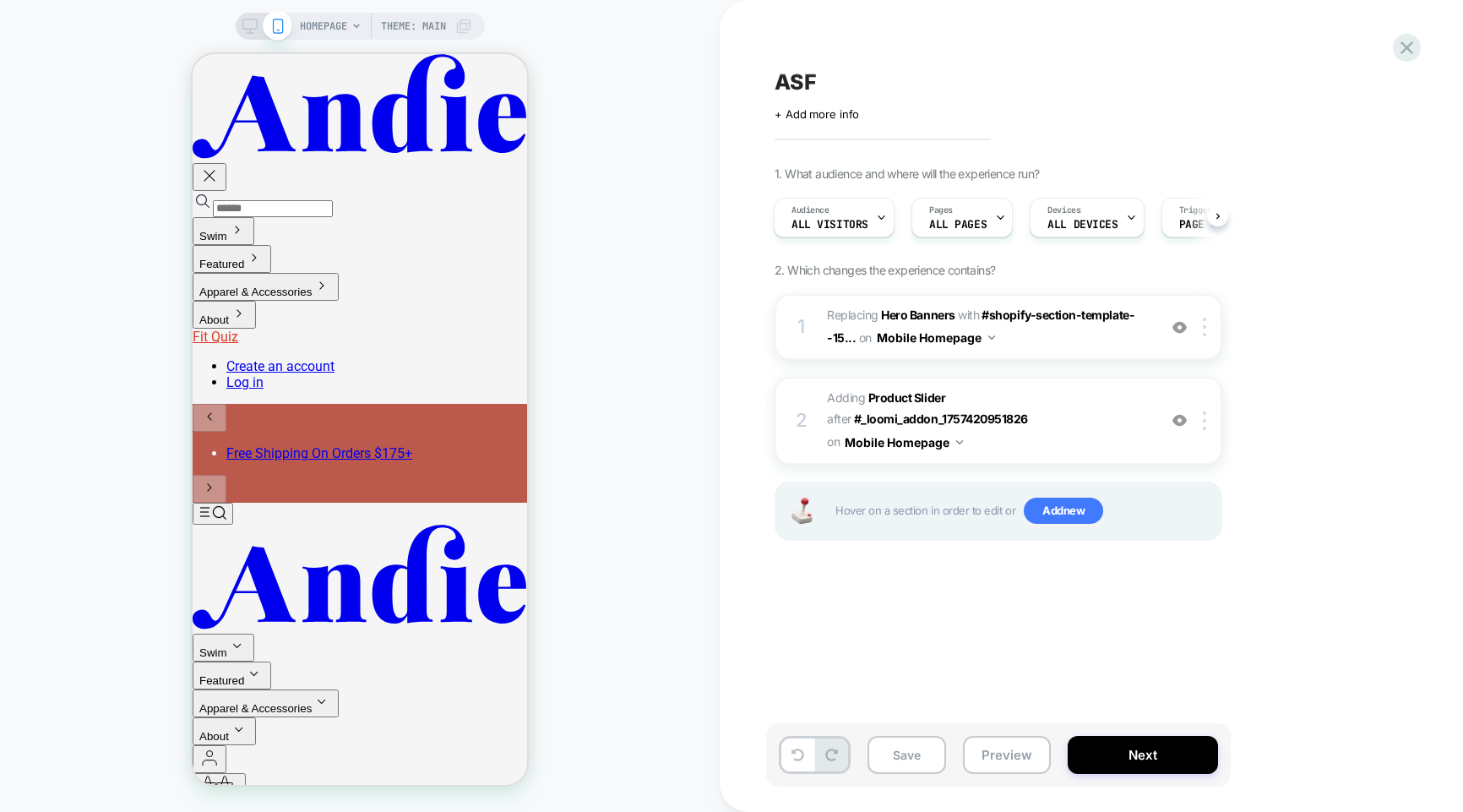
click at [620, 620] on div "HOMEPAGE Theme: MAIN" at bounding box center [359, 406] width 720 height 778
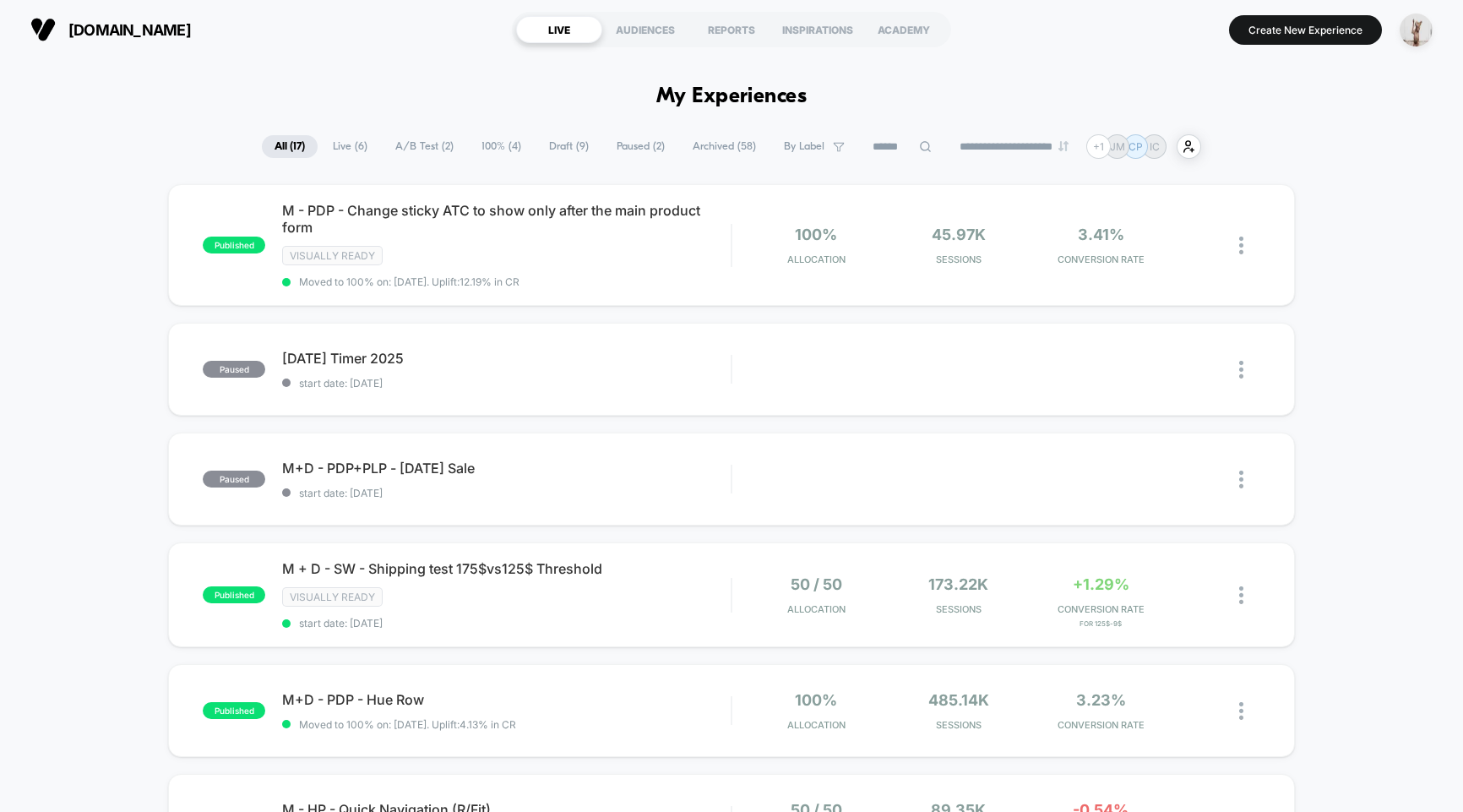
click at [400, 141] on span "A/B Test ( 2 )" at bounding box center [424, 146] width 83 height 23
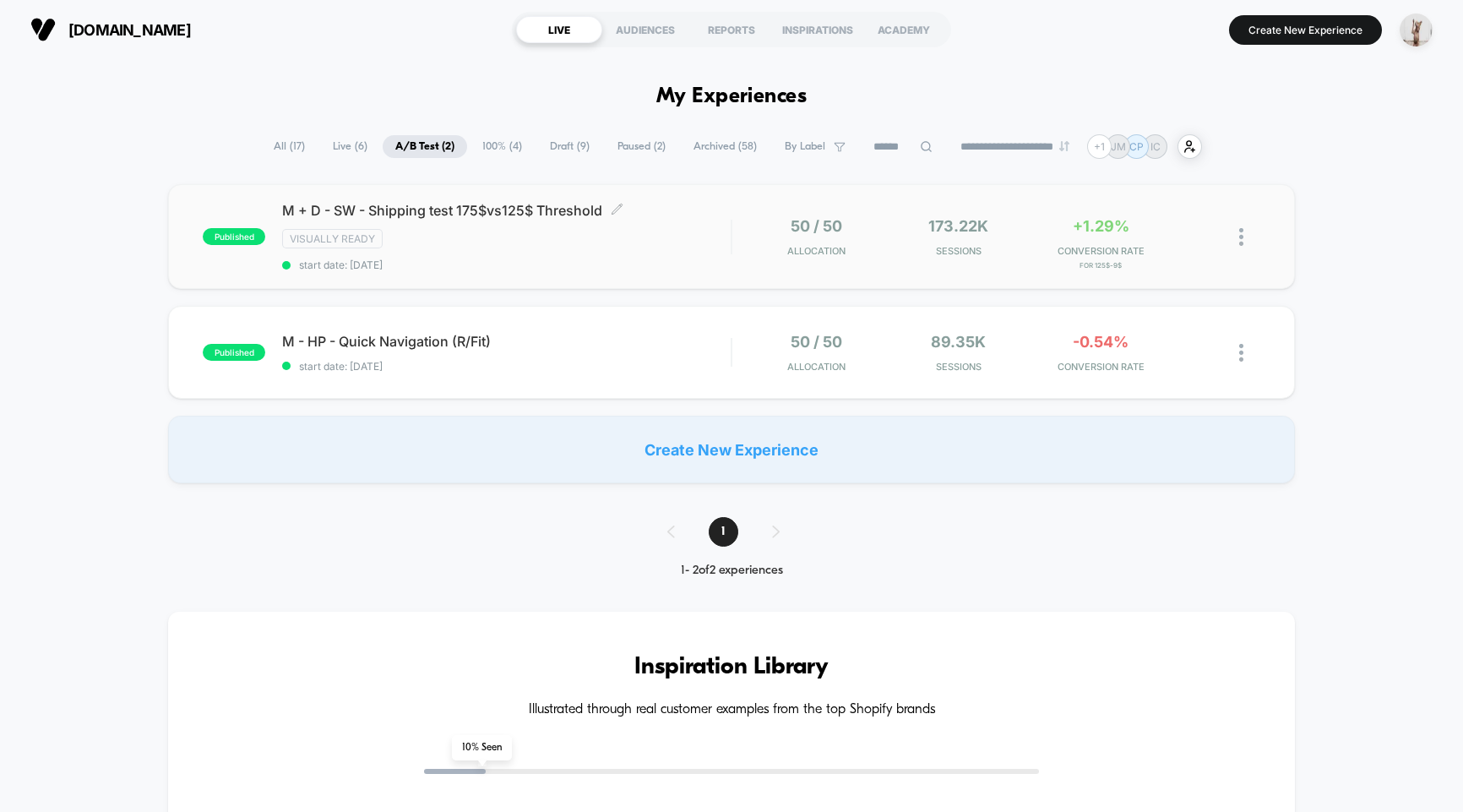
click at [608, 235] on div "Visually ready" at bounding box center [506, 239] width 449 height 20
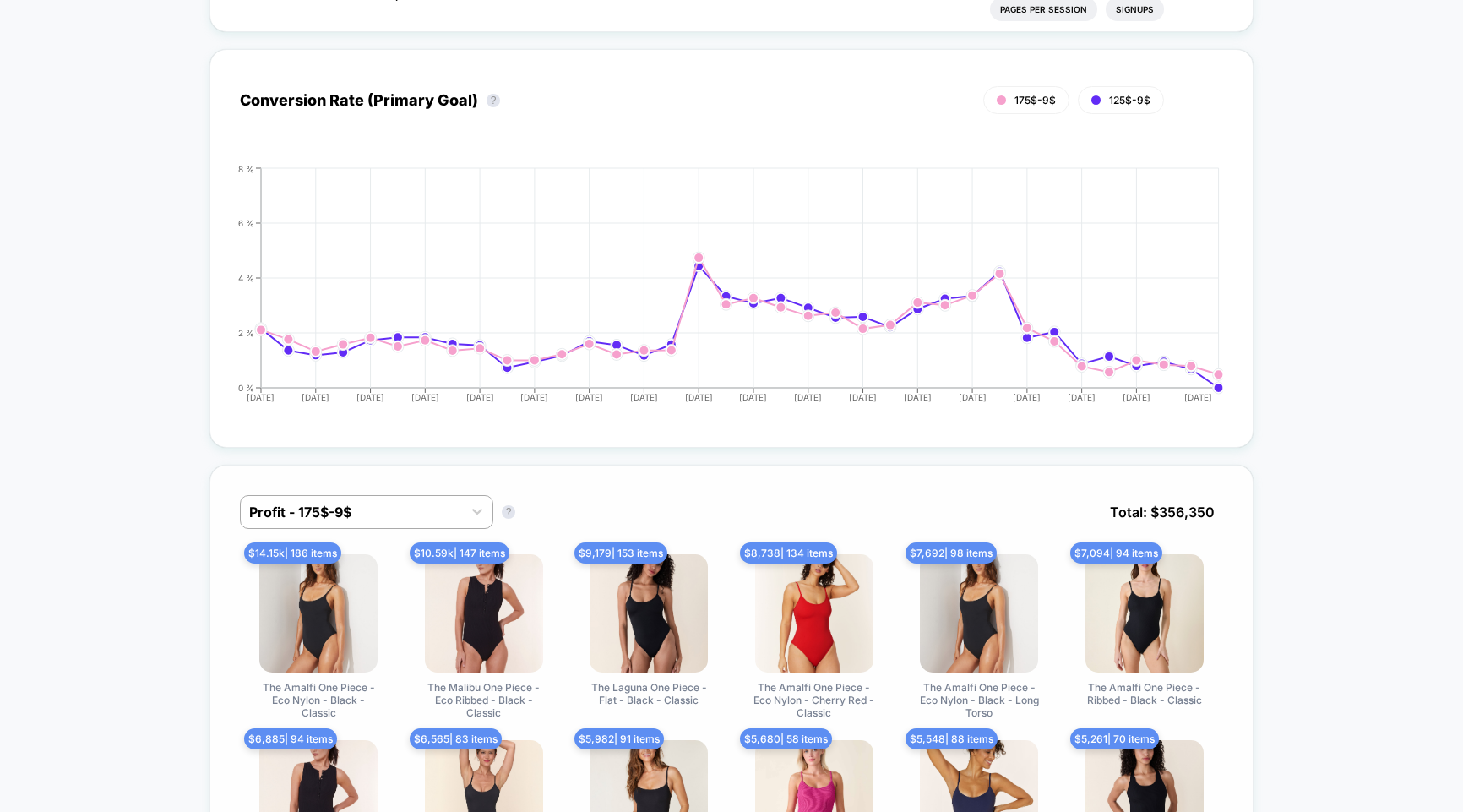
scroll to position [713, 0]
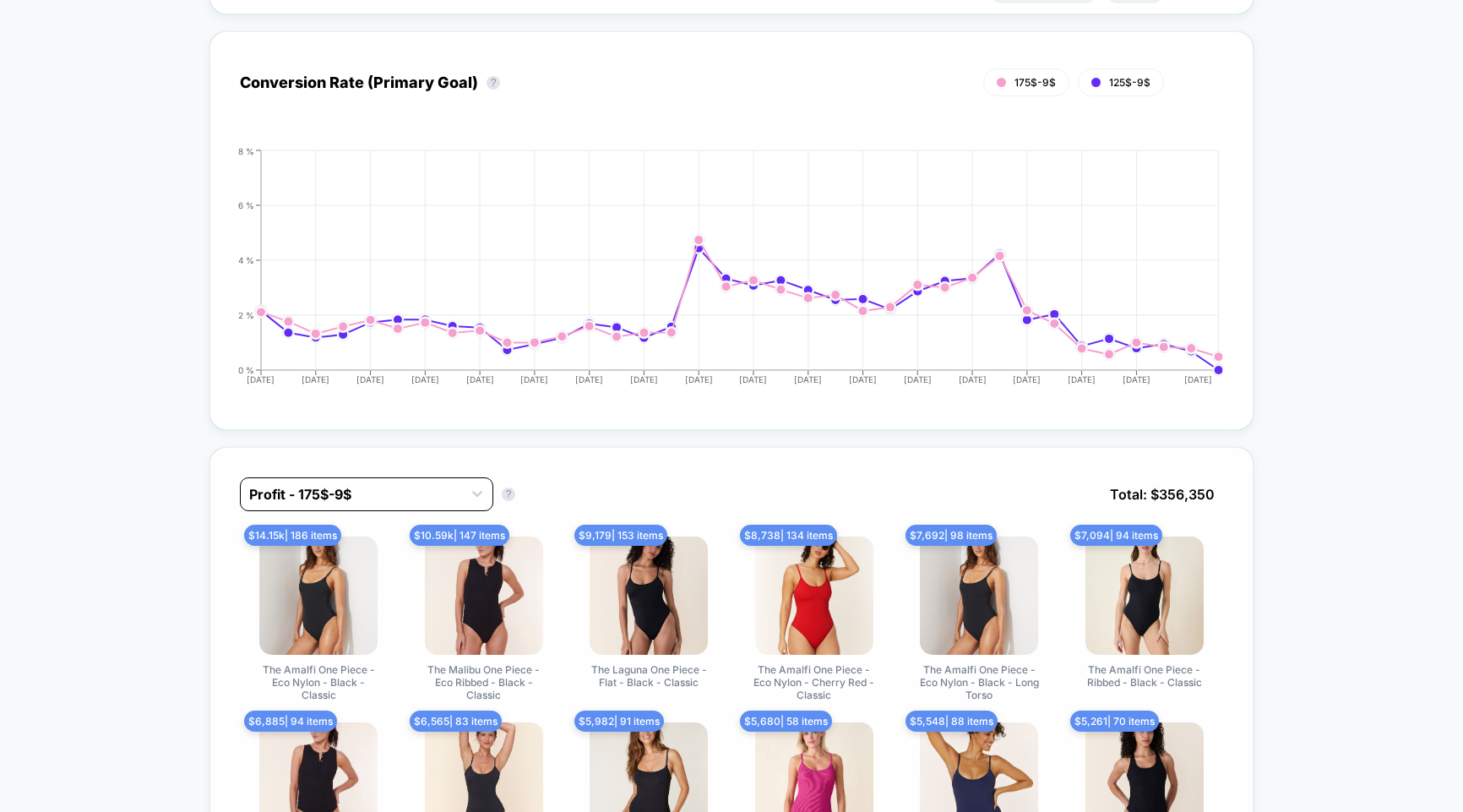
click at [301, 484] on div at bounding box center [352, 494] width 204 height 21
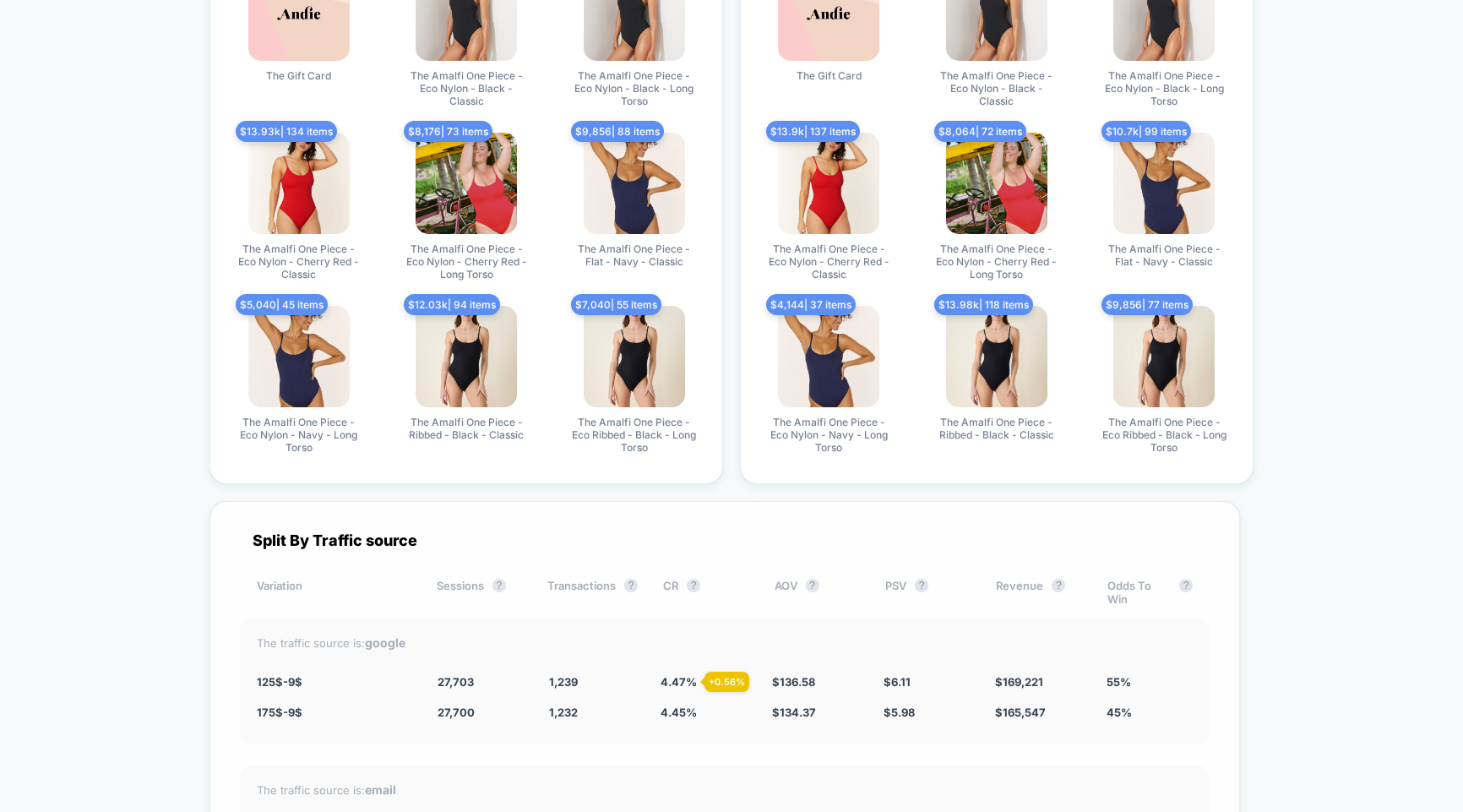
scroll to position [3087, 0]
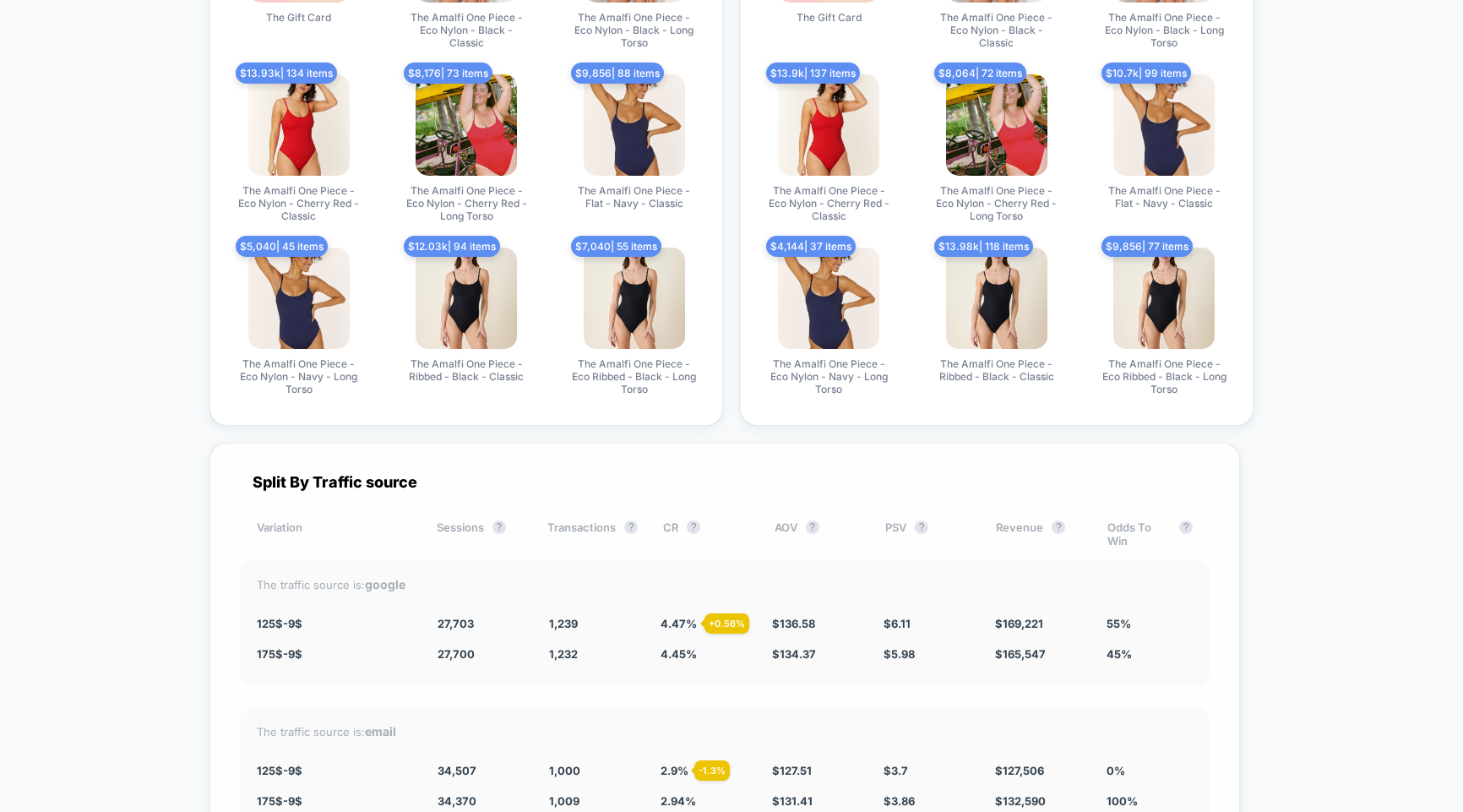
drag, startPoint x: 422, startPoint y: 468, endPoint x: 244, endPoint y: 460, distance: 178.2
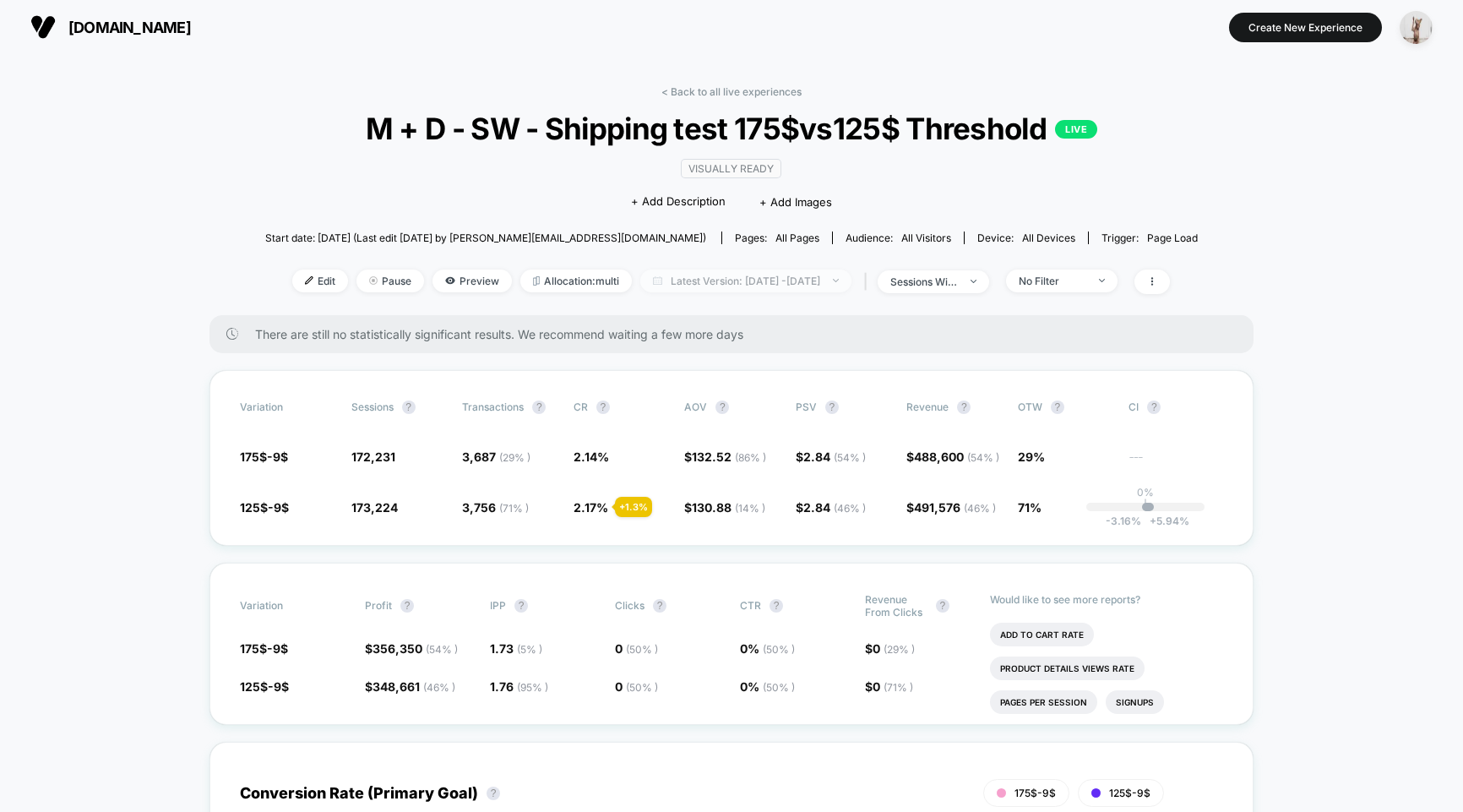
scroll to position [0, 0]
